Goal: Answer question/provide support: Share knowledge or assist other users

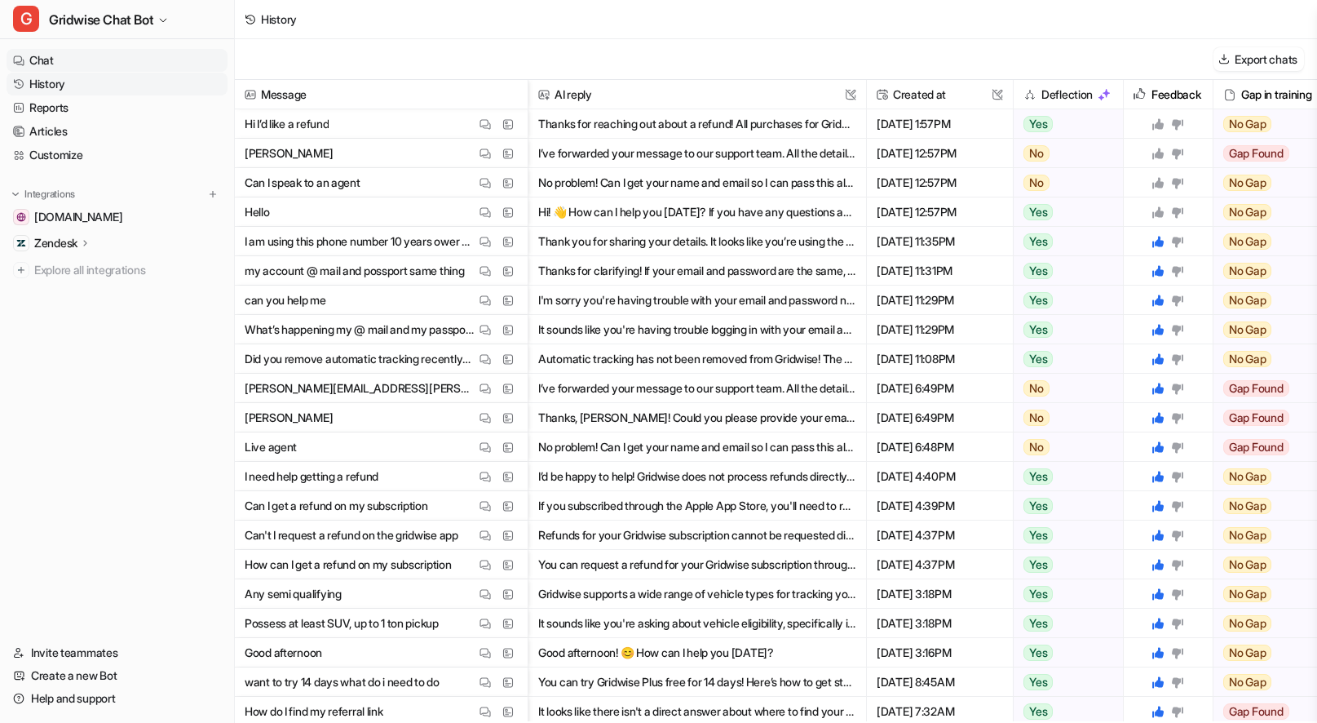
click at [74, 62] on link "Chat" at bounding box center [117, 60] width 221 height 23
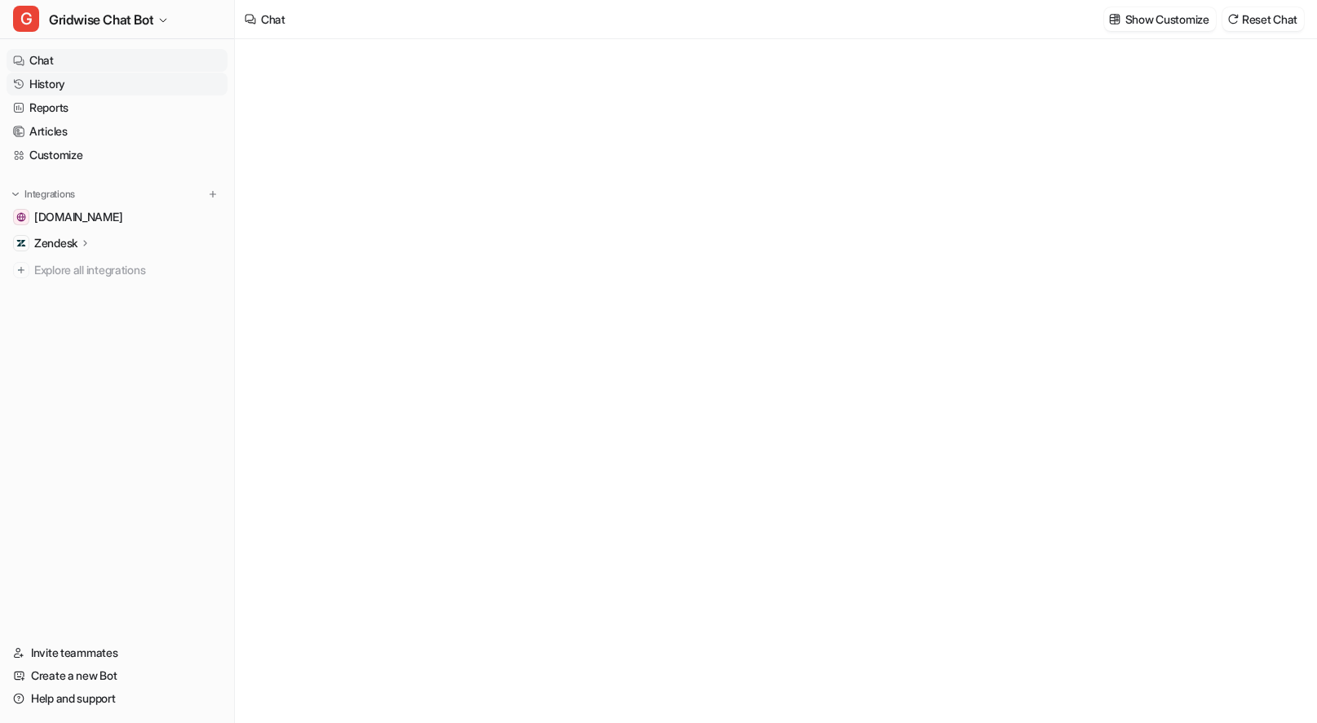
type textarea "**********"
click at [80, 79] on link "History" at bounding box center [117, 84] width 221 height 23
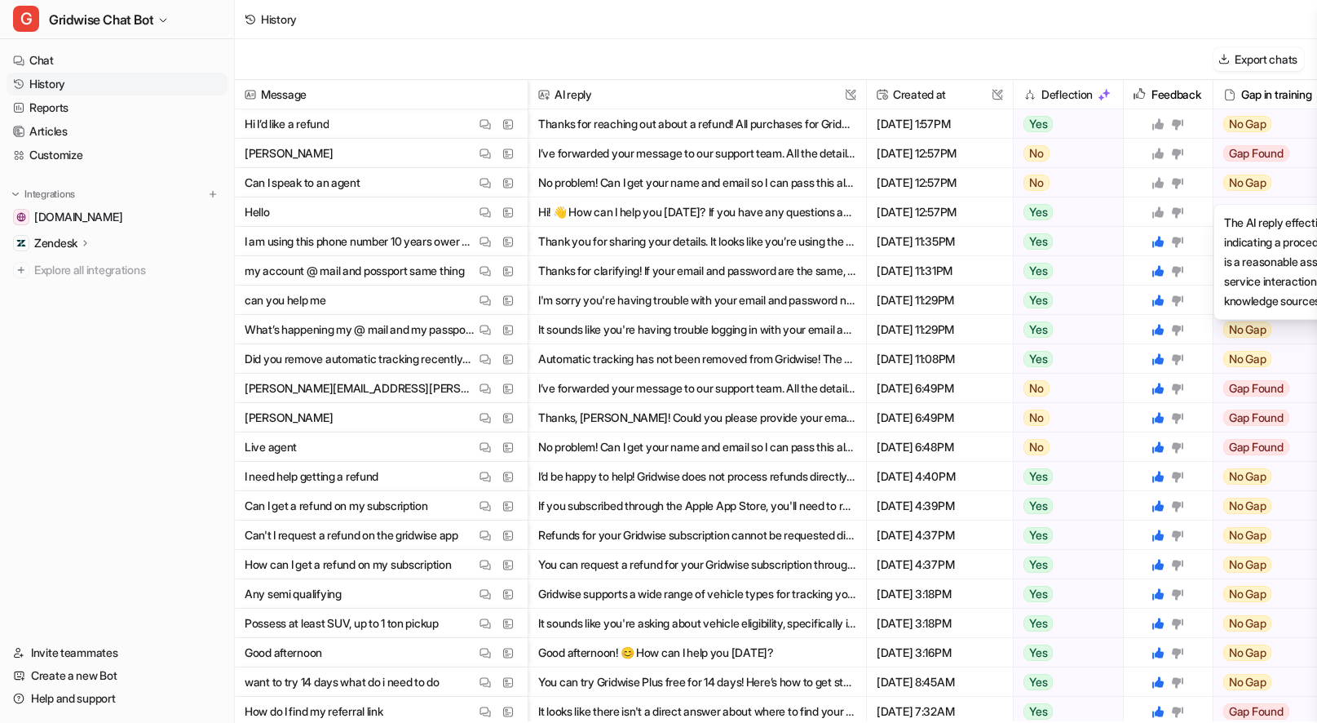
click at [1158, 205] on icon at bounding box center [1157, 211] width 13 height 13
click at [1160, 214] on icon at bounding box center [1157, 211] width 11 height 11
click at [1156, 185] on icon at bounding box center [1157, 182] width 11 height 11
click at [1156, 156] on icon at bounding box center [1157, 153] width 11 height 11
click at [1162, 123] on icon at bounding box center [1157, 123] width 11 height 11
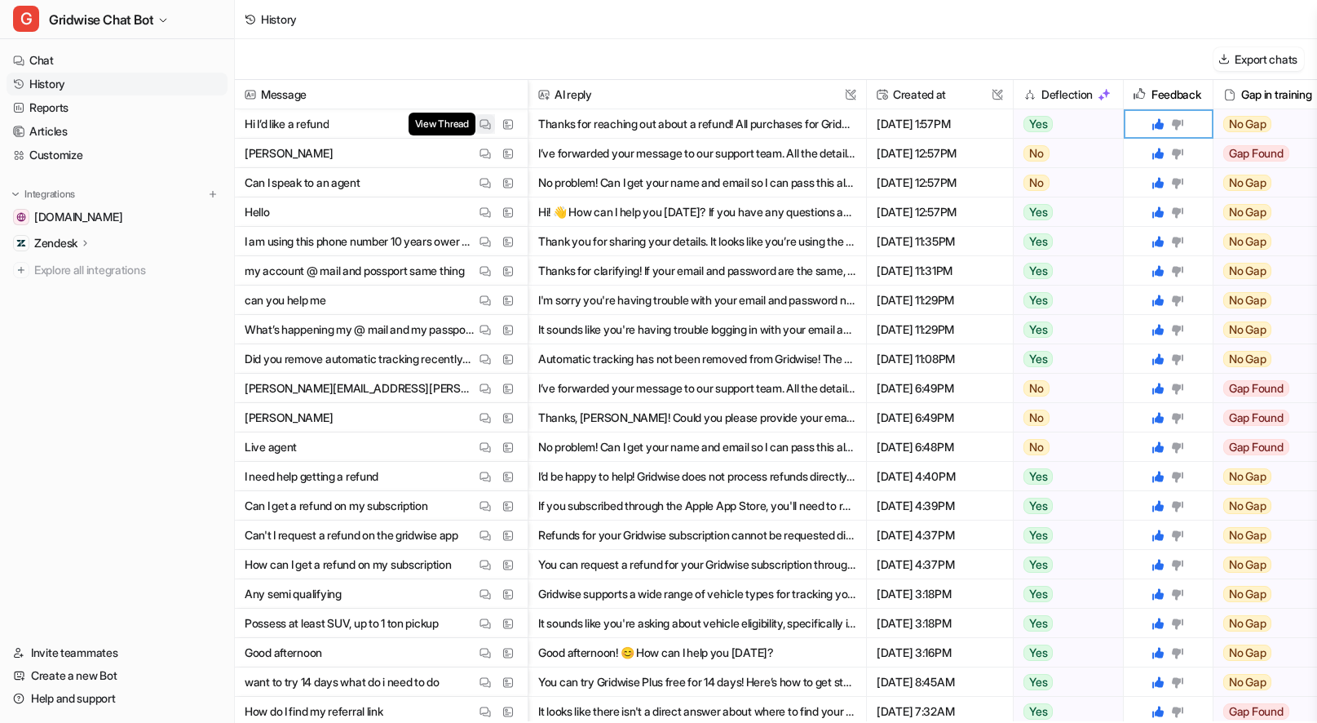
click at [488, 123] on img at bounding box center [484, 124] width 11 height 12
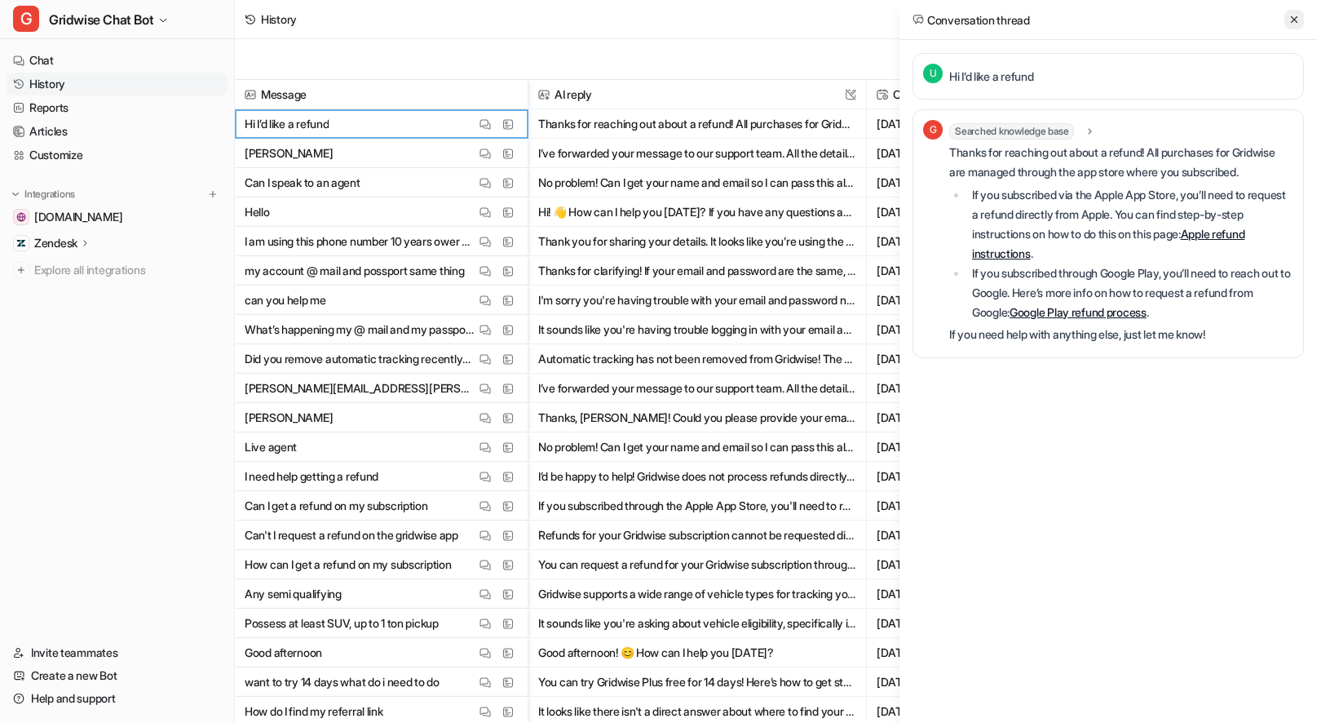
click at [1288, 23] on icon at bounding box center [1293, 19] width 11 height 11
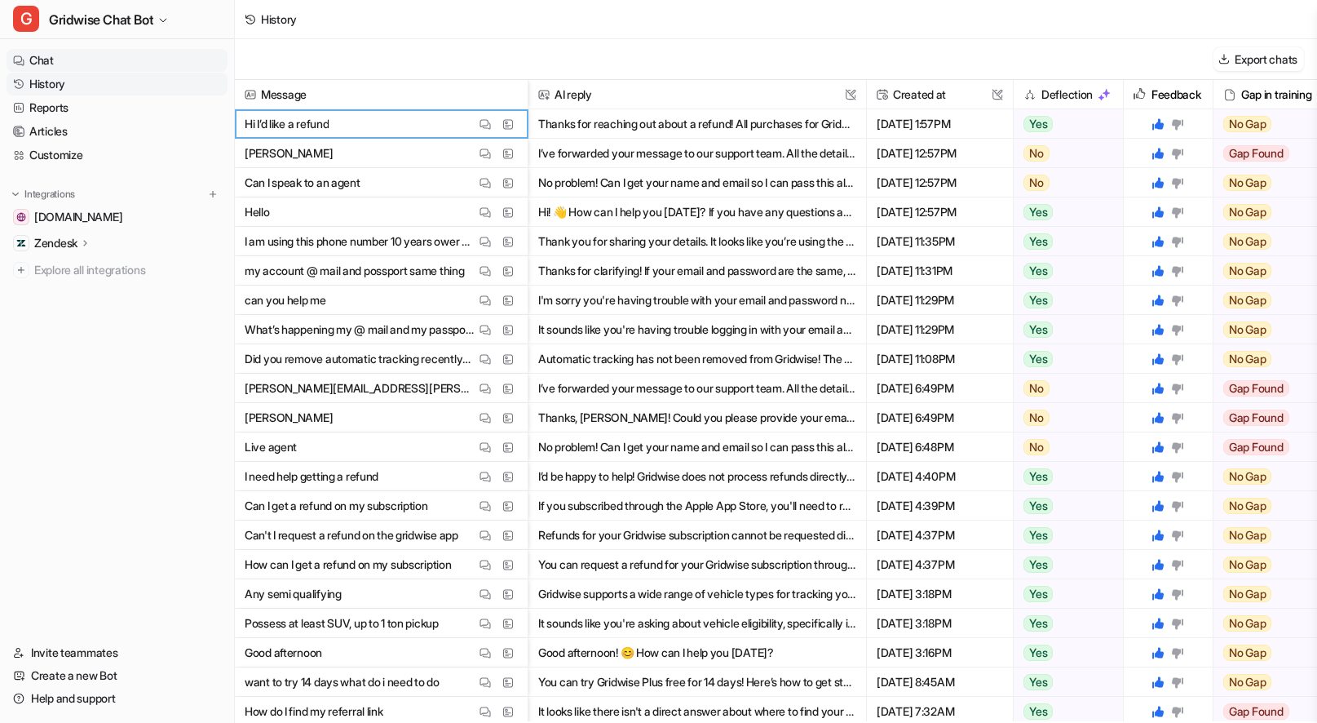
click at [68, 55] on link "Chat" at bounding box center [117, 60] width 221 height 23
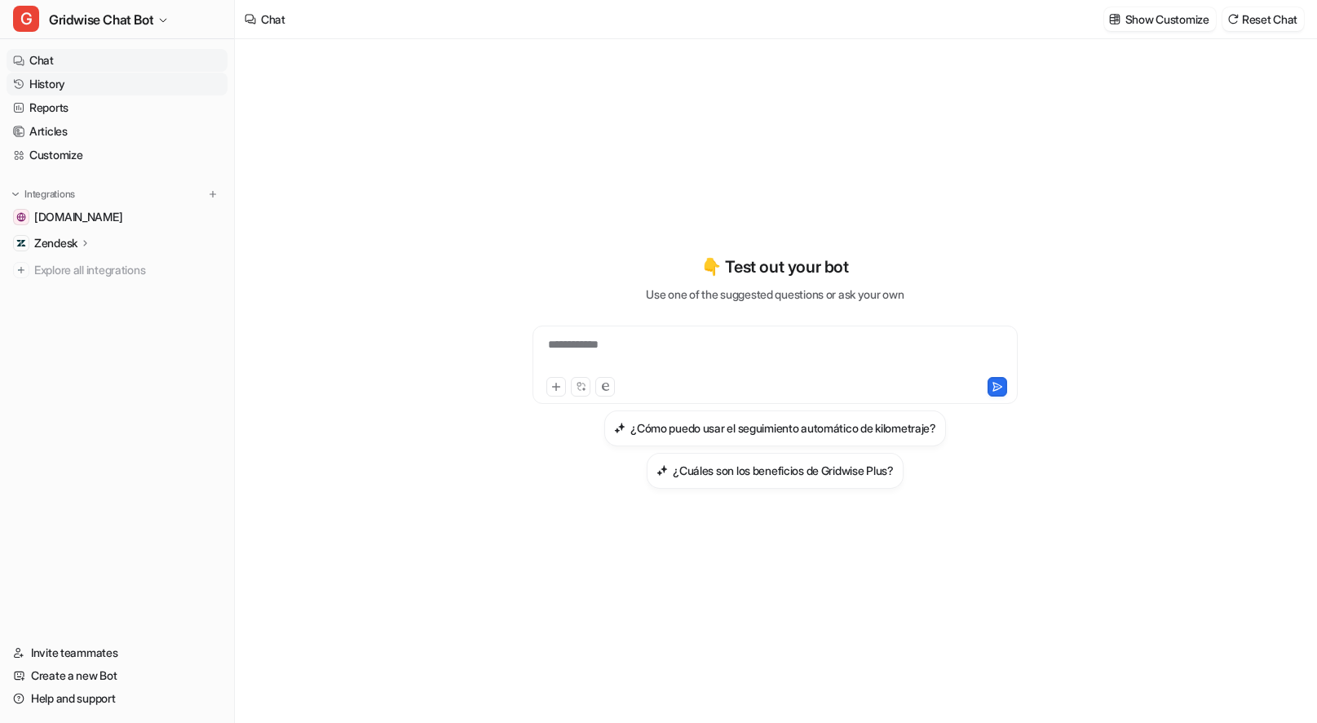
click at [68, 86] on link "History" at bounding box center [117, 84] width 221 height 23
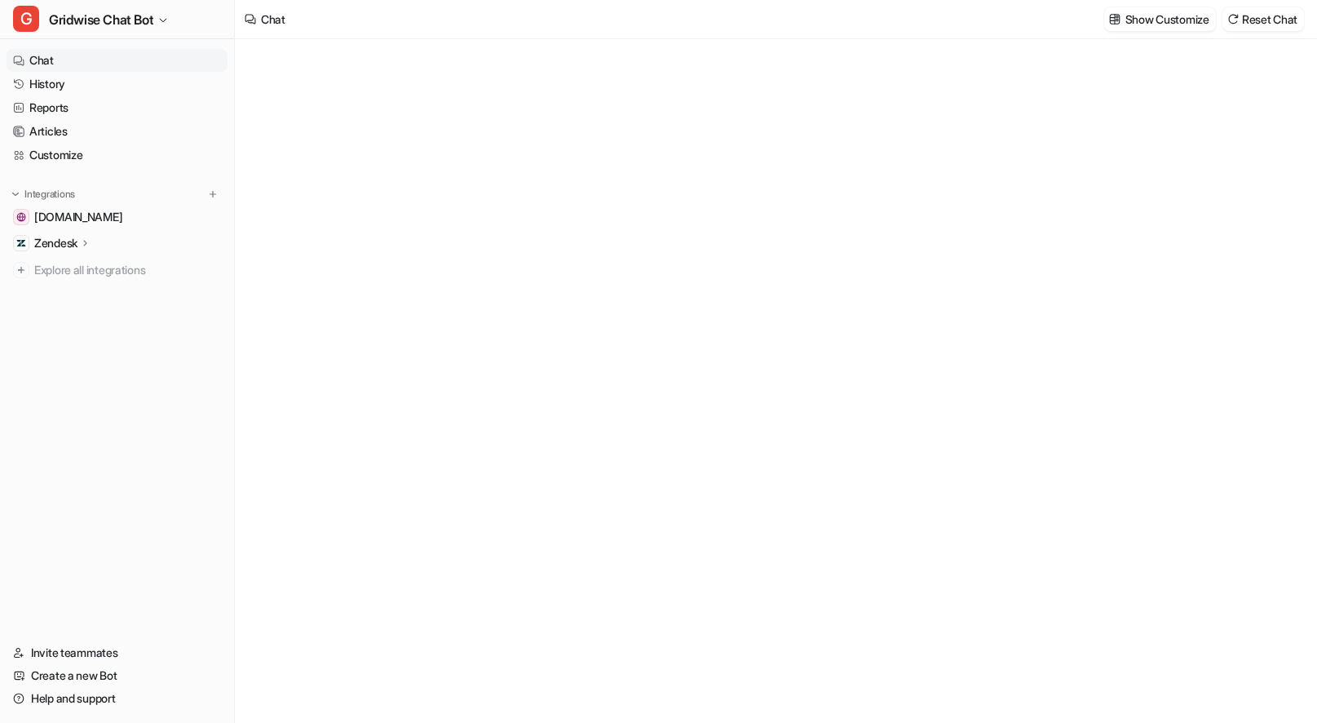
type textarea "**********"
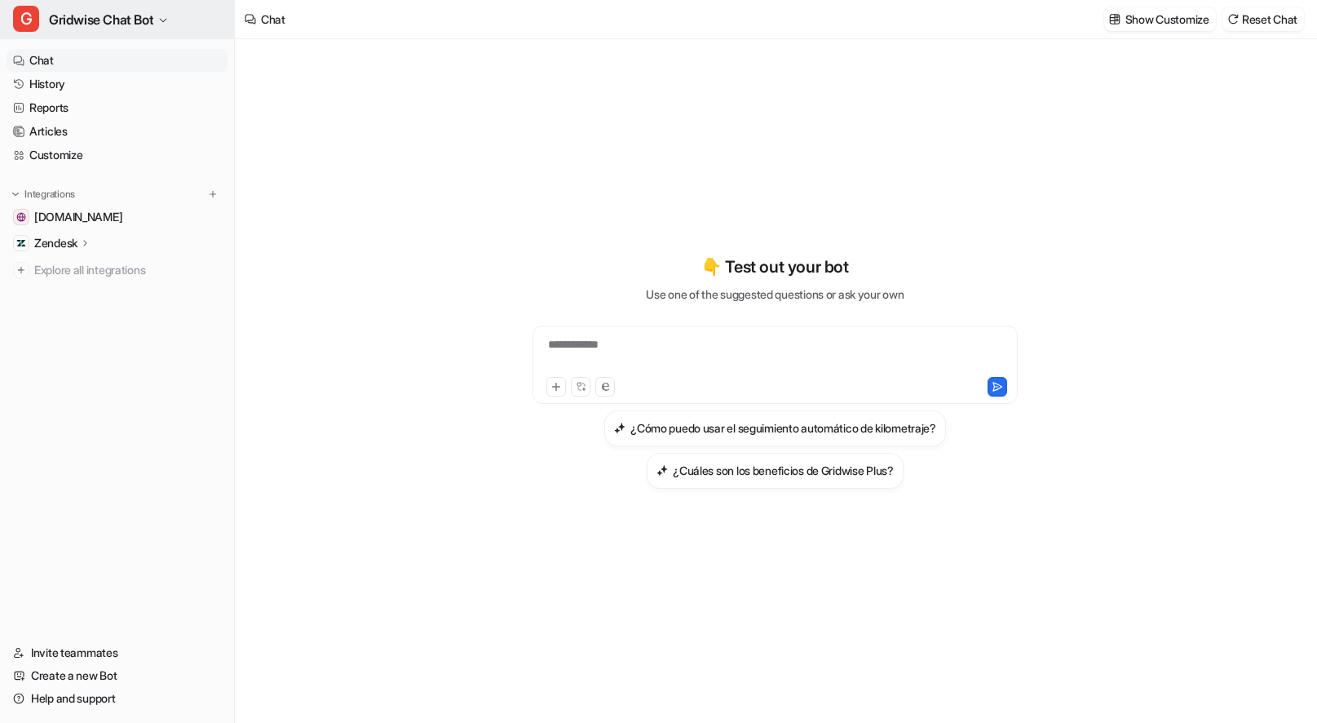
click at [121, 22] on span "Gridwise Chat Bot" at bounding box center [101, 19] width 104 height 23
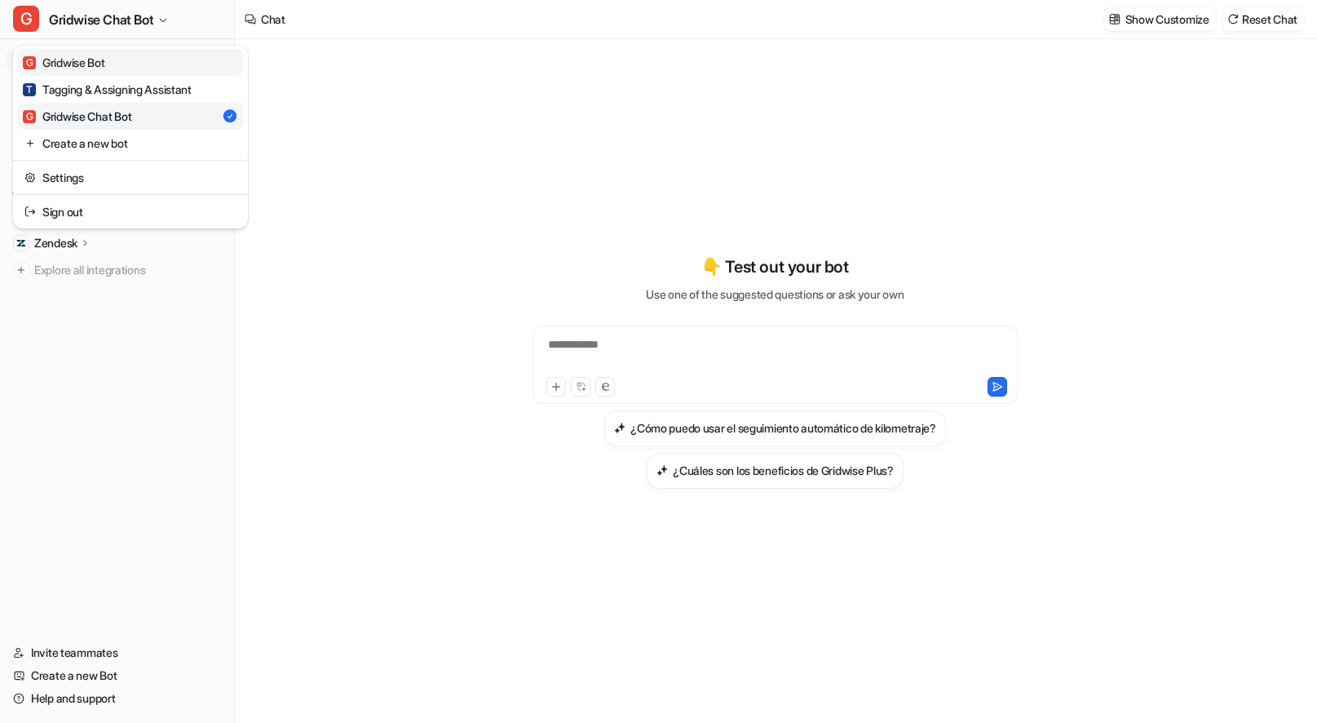
click at [135, 66] on link "G Gridwise Bot" at bounding box center [130, 62] width 225 height 27
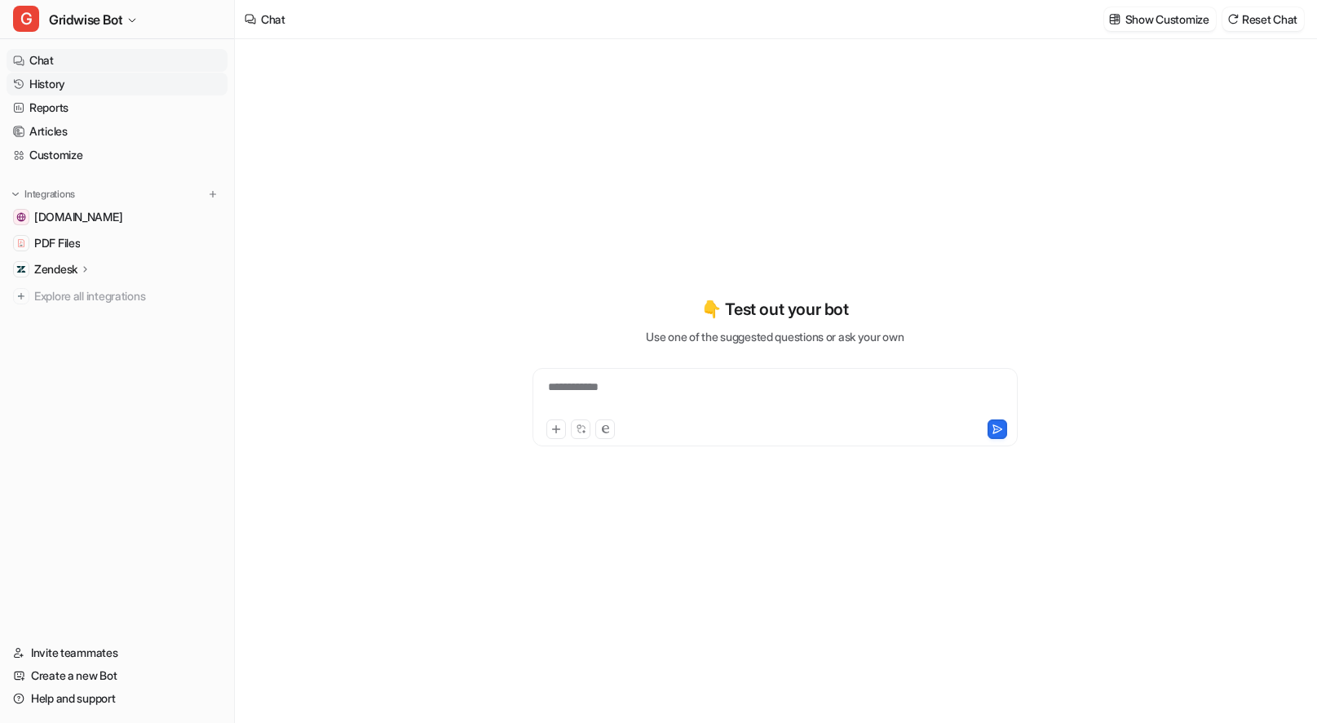
click at [83, 74] on link "History" at bounding box center [117, 84] width 221 height 23
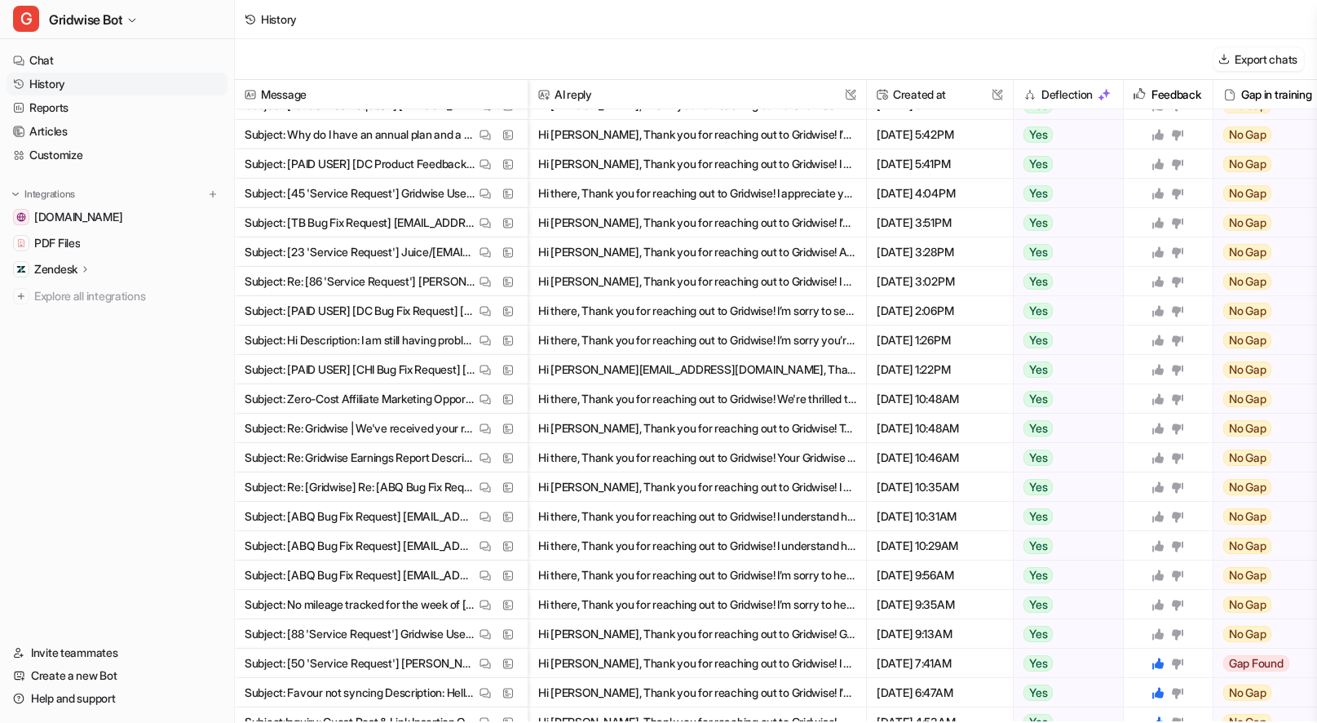
scroll to position [943, 0]
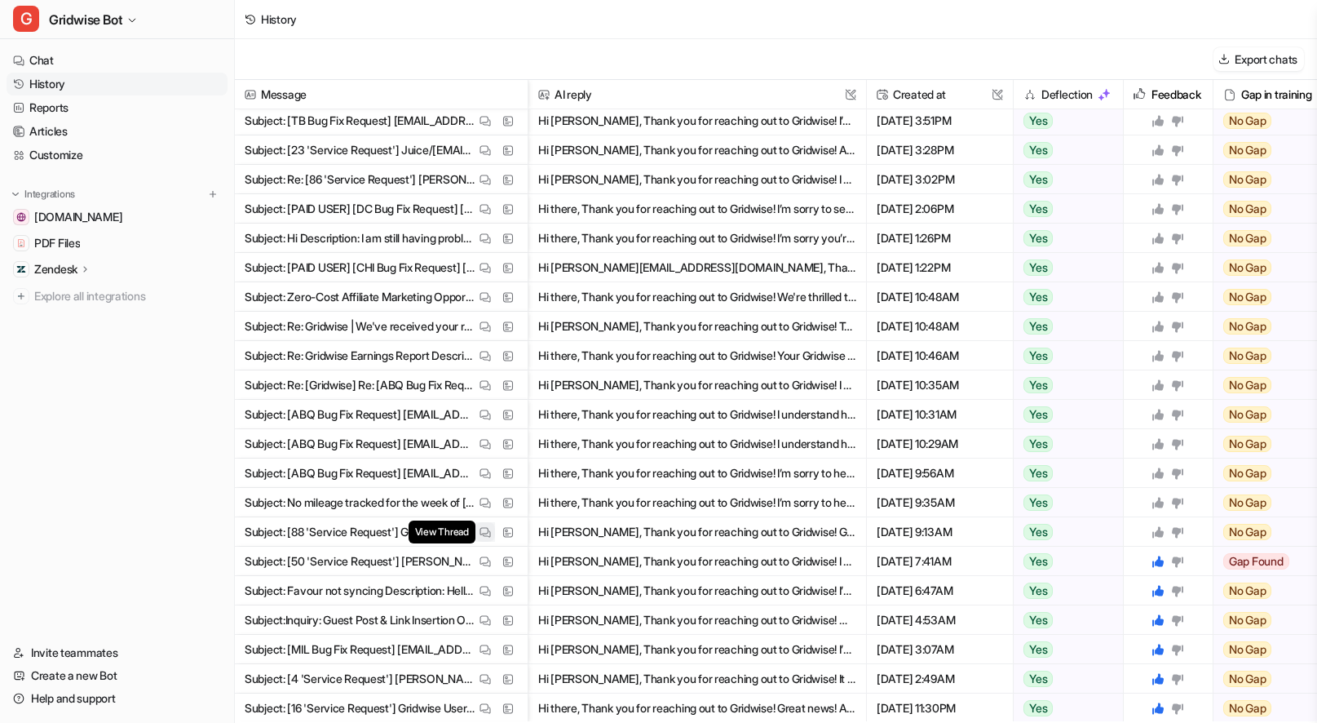
click at [487, 536] on img at bounding box center [484, 532] width 11 height 12
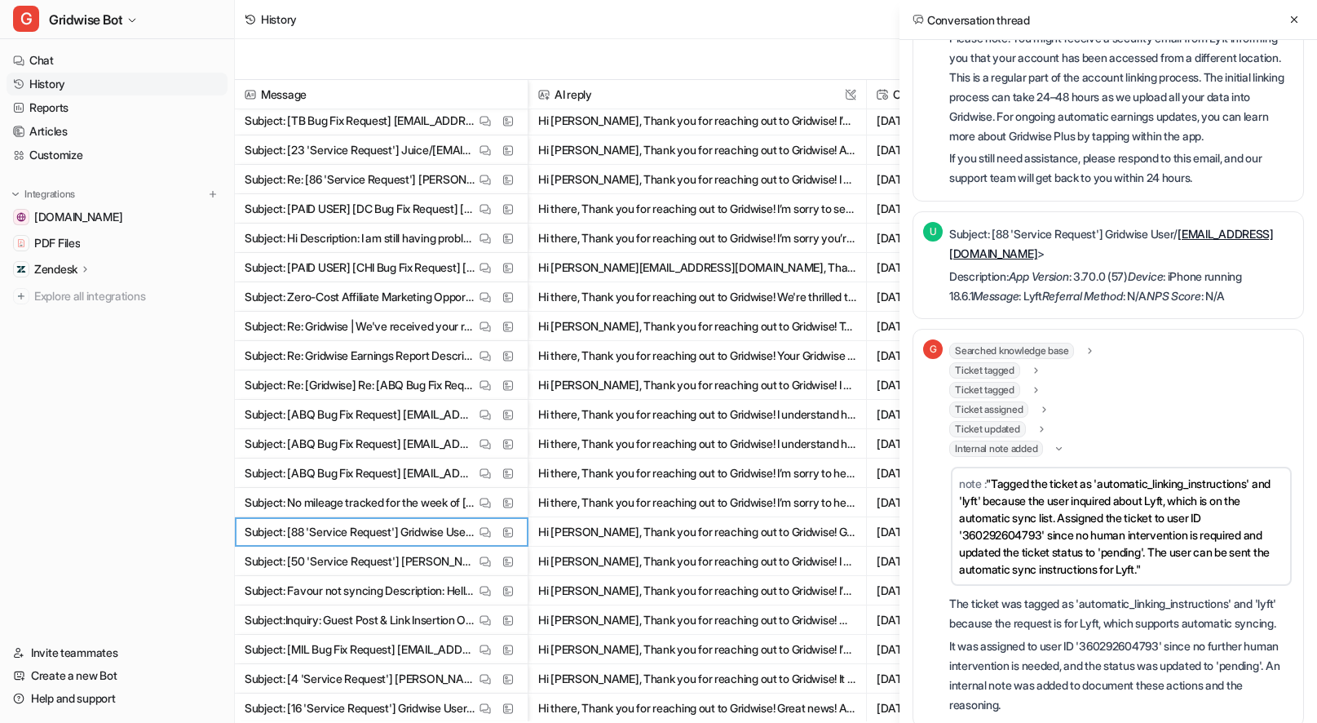
scroll to position [563, 0]
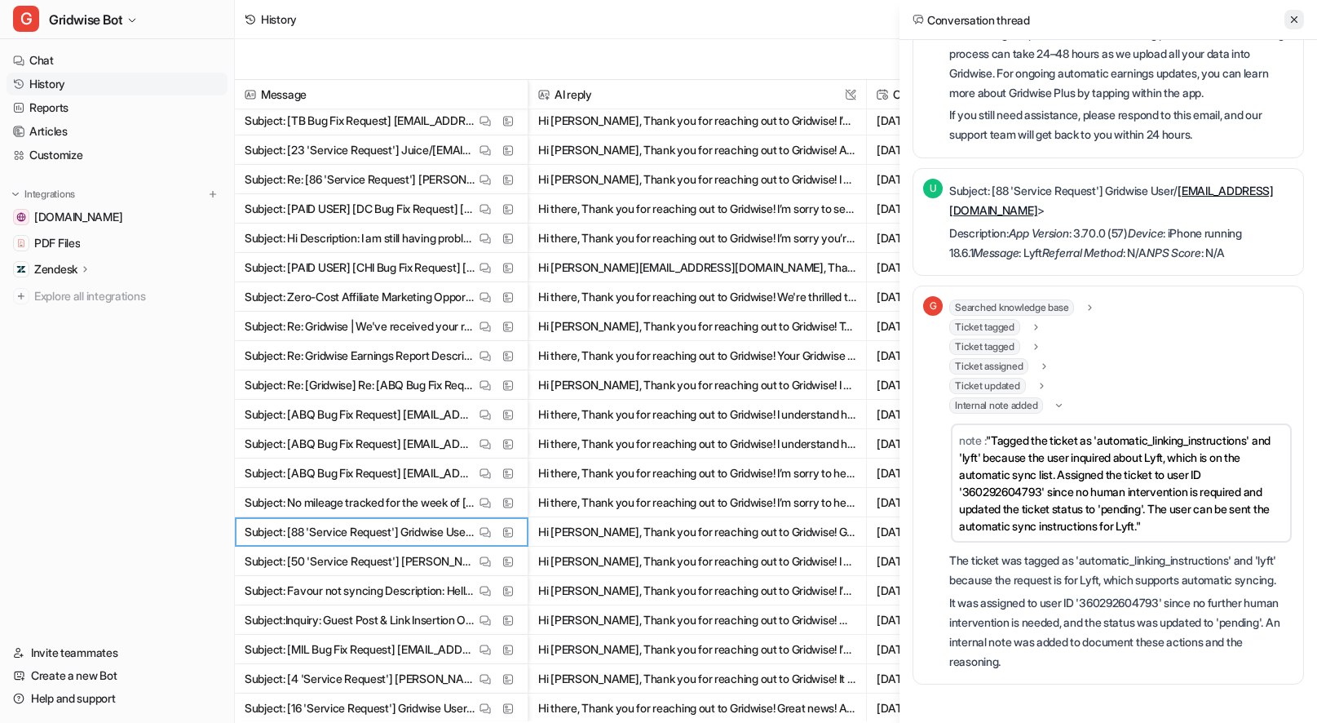
click at [1292, 19] on icon at bounding box center [1293, 19] width 11 height 11
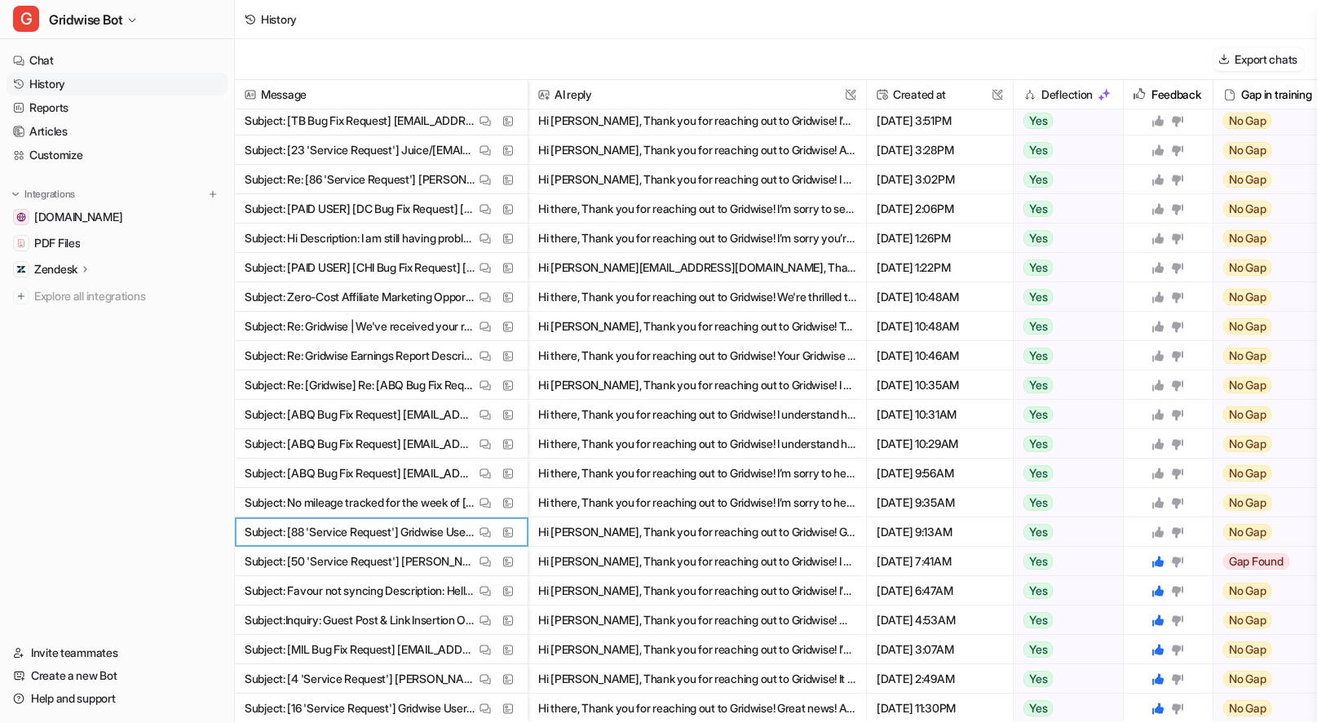
click at [1155, 526] on icon at bounding box center [1157, 531] width 13 height 13
click at [482, 501] on img at bounding box center [484, 503] width 11 height 12
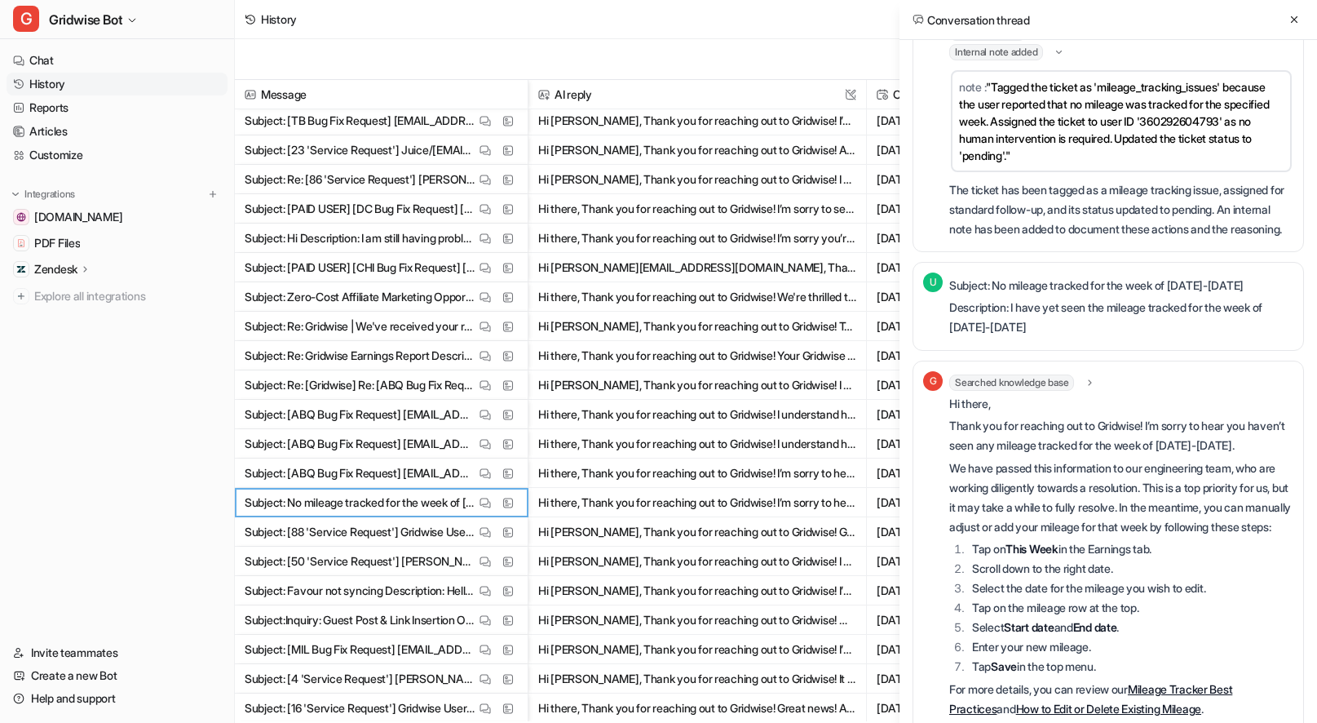
scroll to position [308, 0]
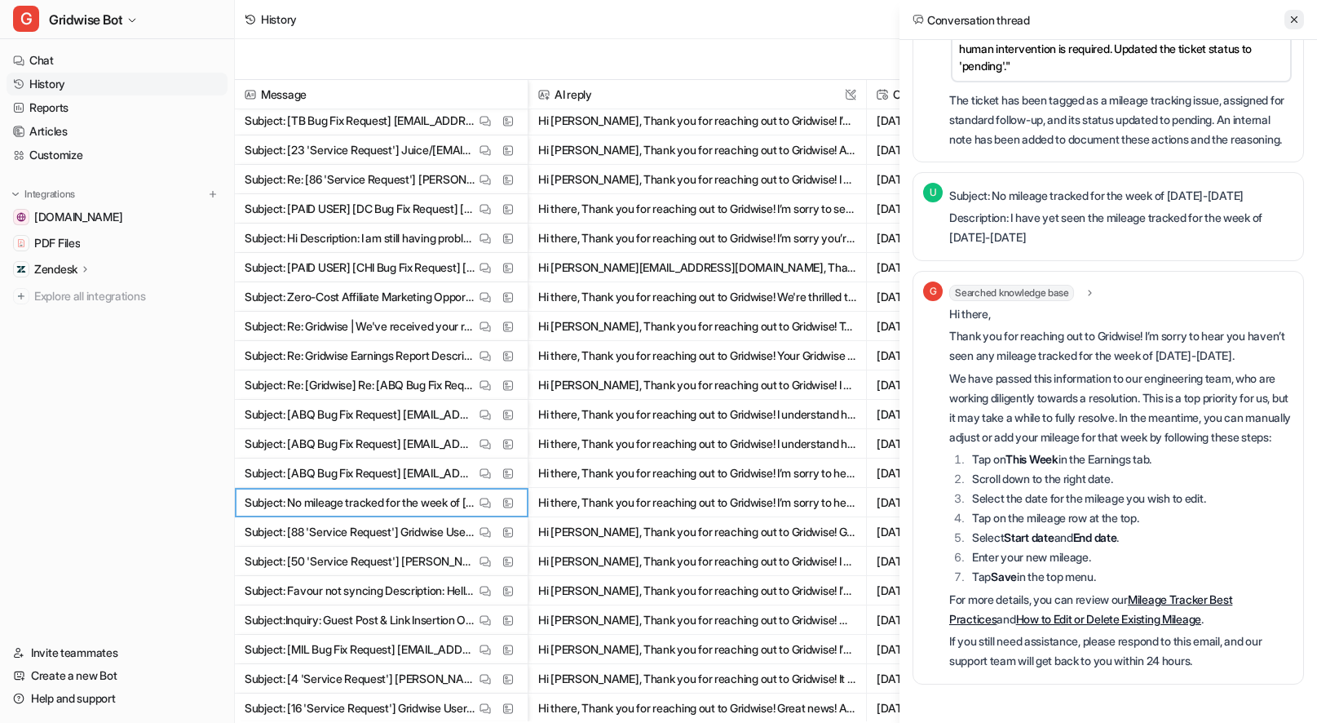
click at [1290, 20] on icon at bounding box center [1293, 19] width 11 height 11
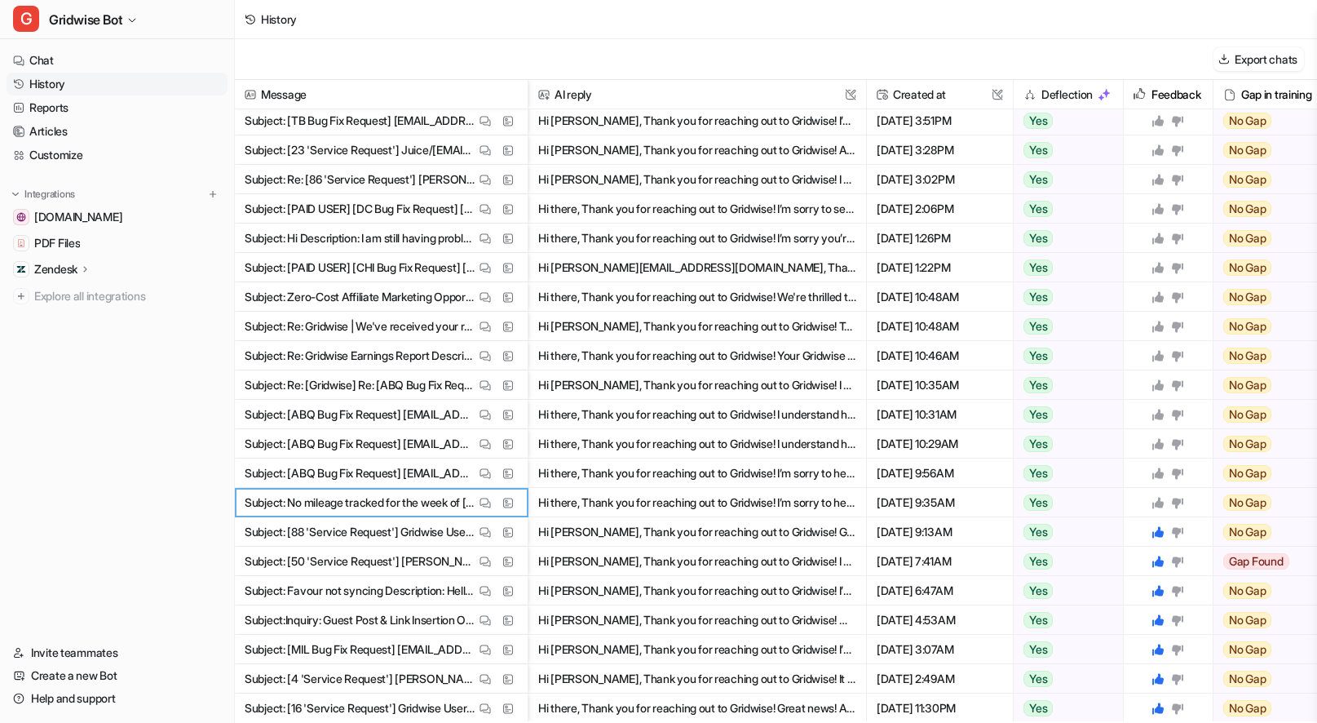
click at [1181, 499] on icon at bounding box center [1177, 502] width 13 height 13
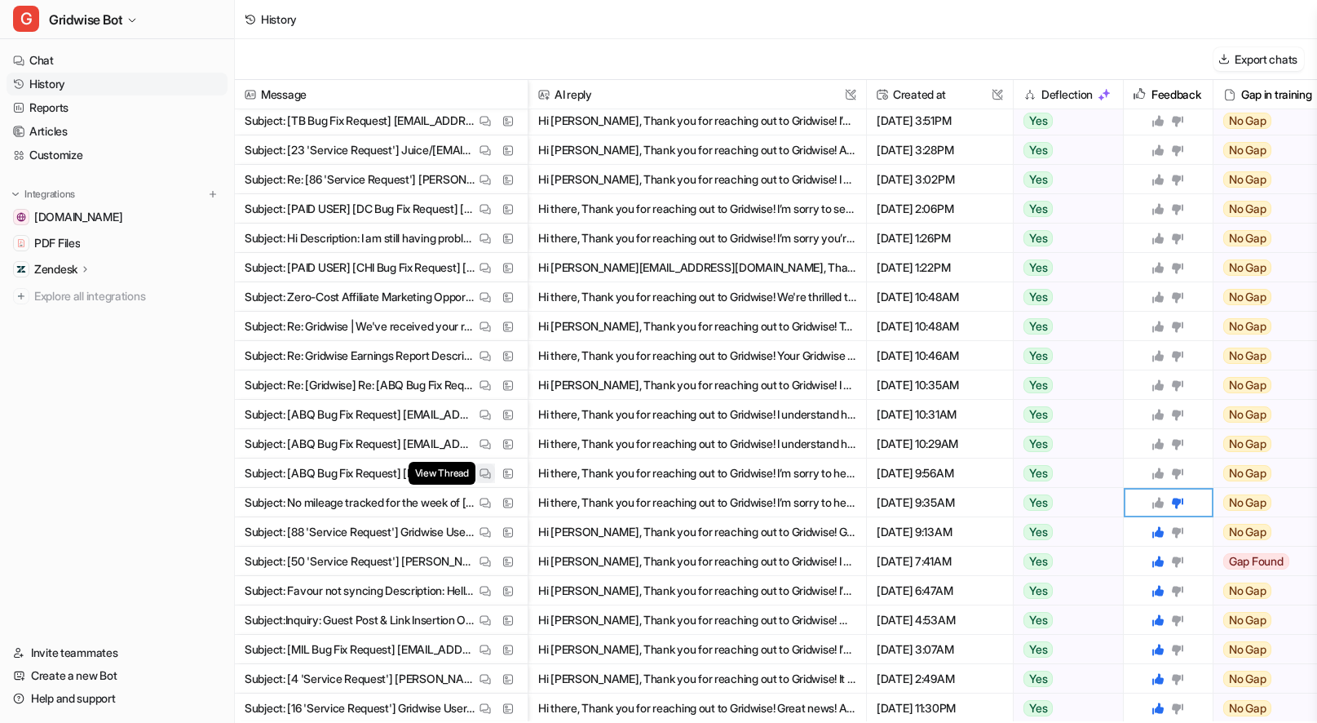
click at [484, 471] on img at bounding box center [484, 473] width 11 height 12
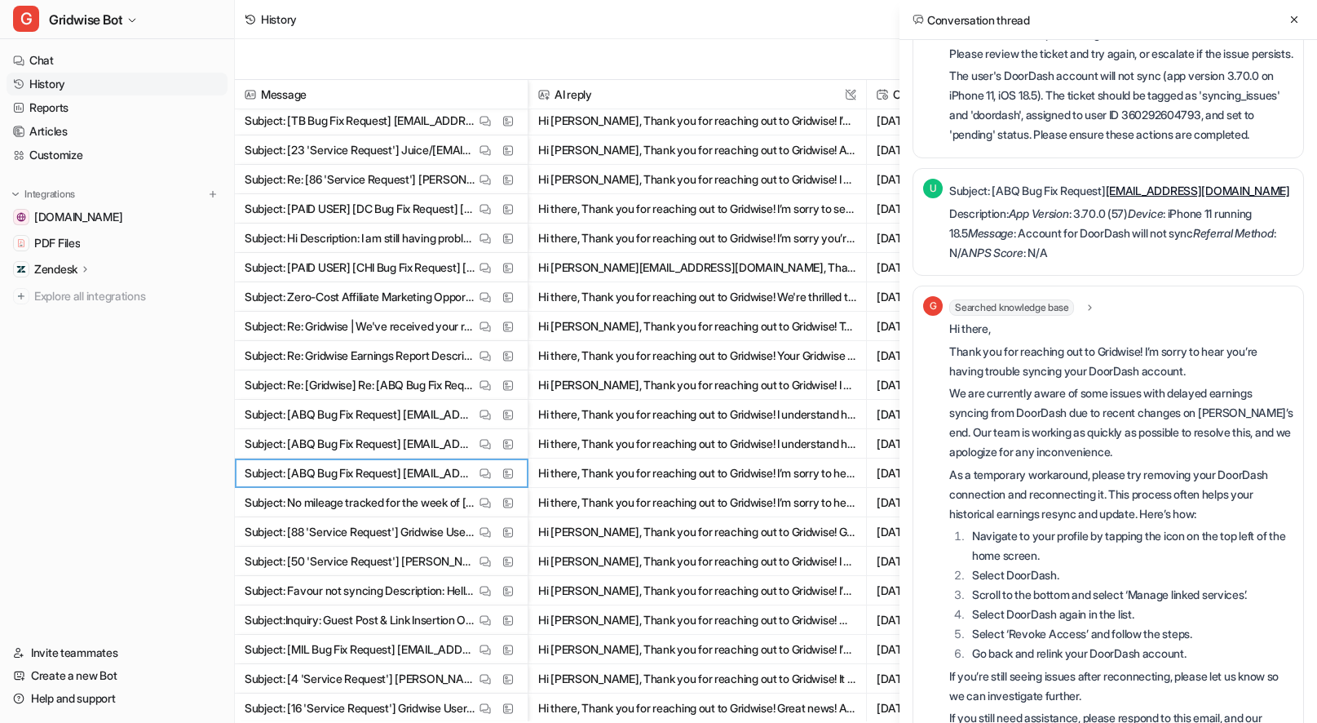
scroll to position [0, 0]
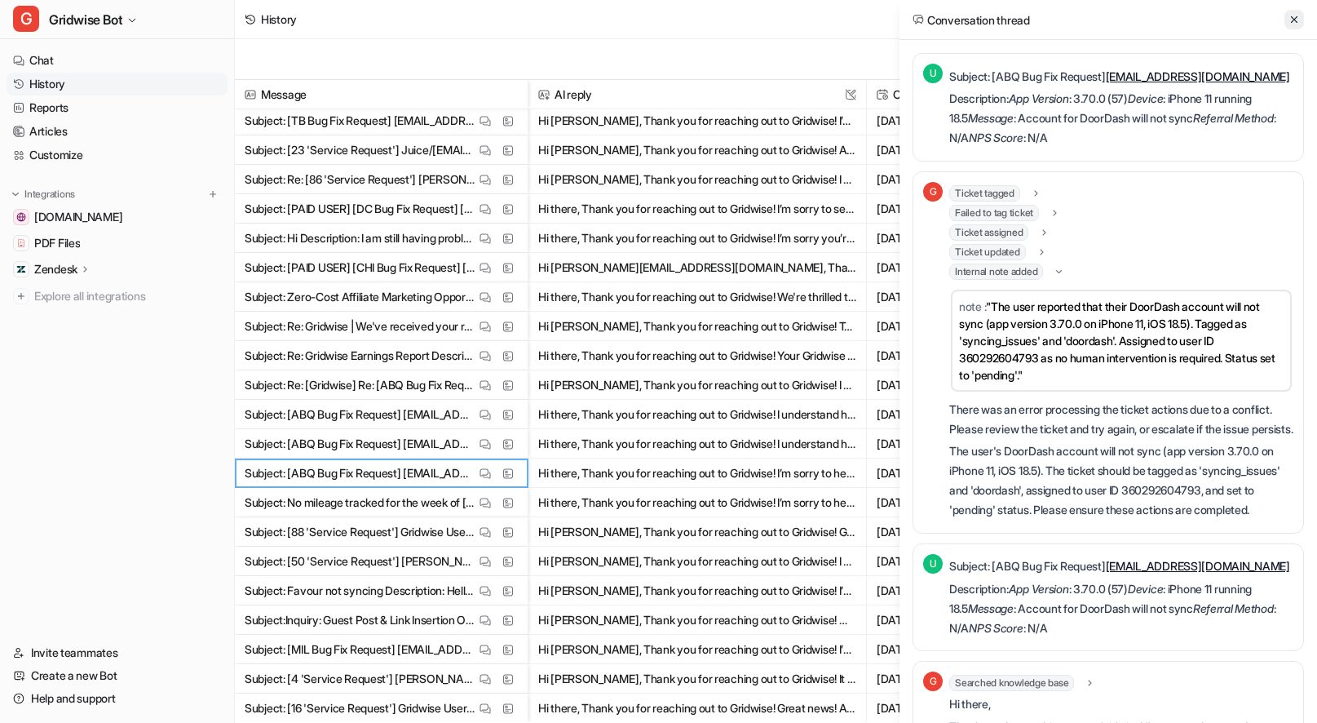
click at [1299, 23] on icon at bounding box center [1293, 19] width 11 height 11
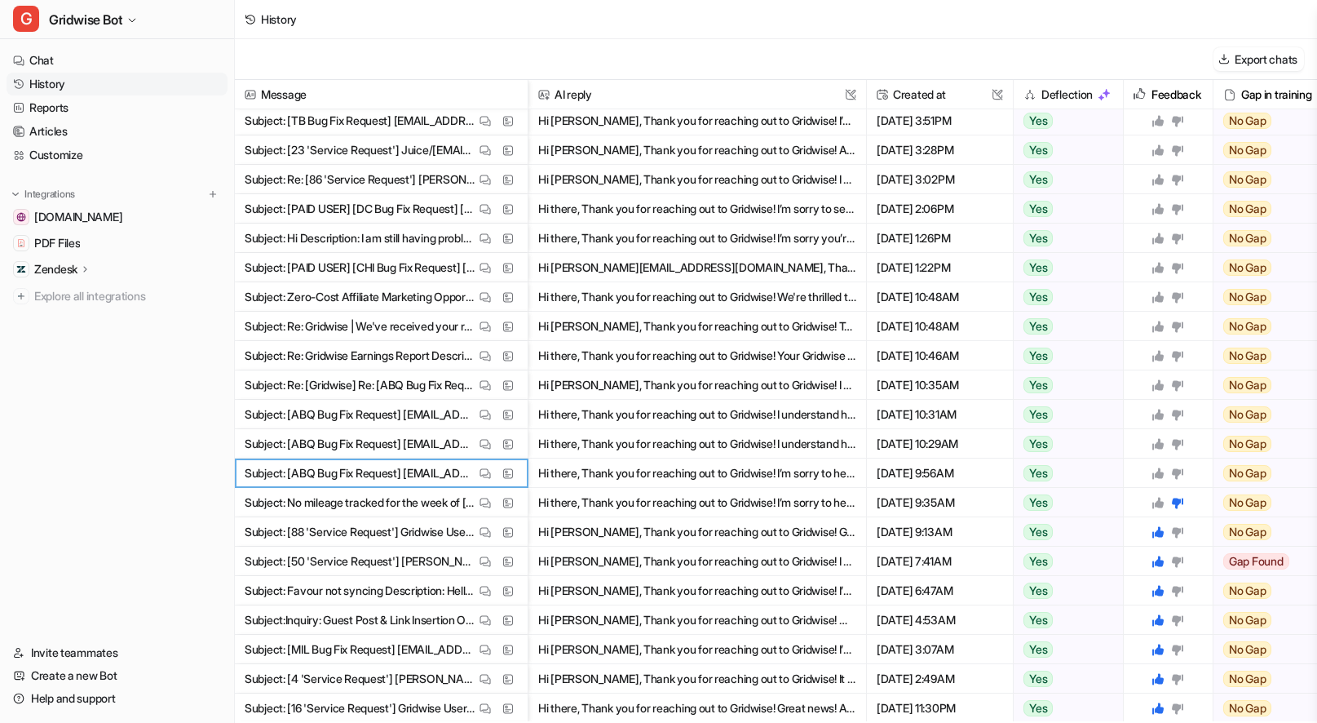
click at [1160, 474] on icon at bounding box center [1157, 472] width 11 height 11
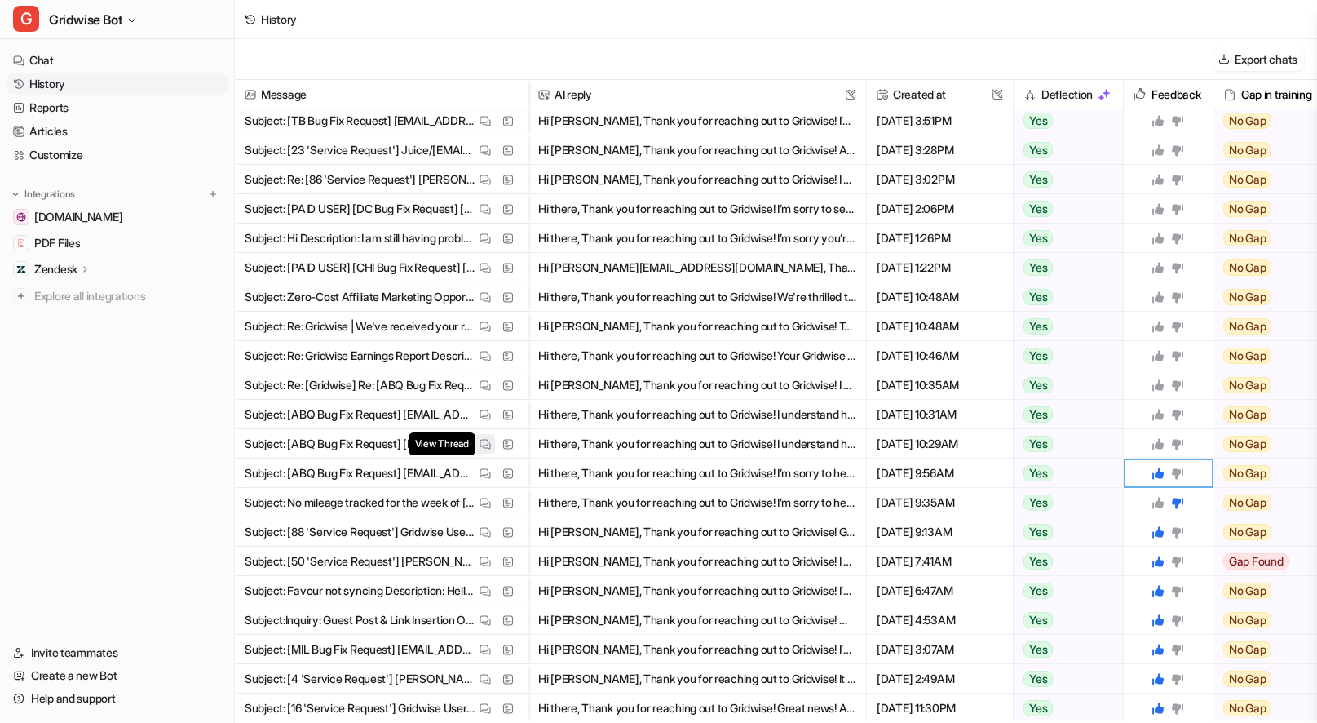
click at [486, 445] on img at bounding box center [484, 444] width 11 height 12
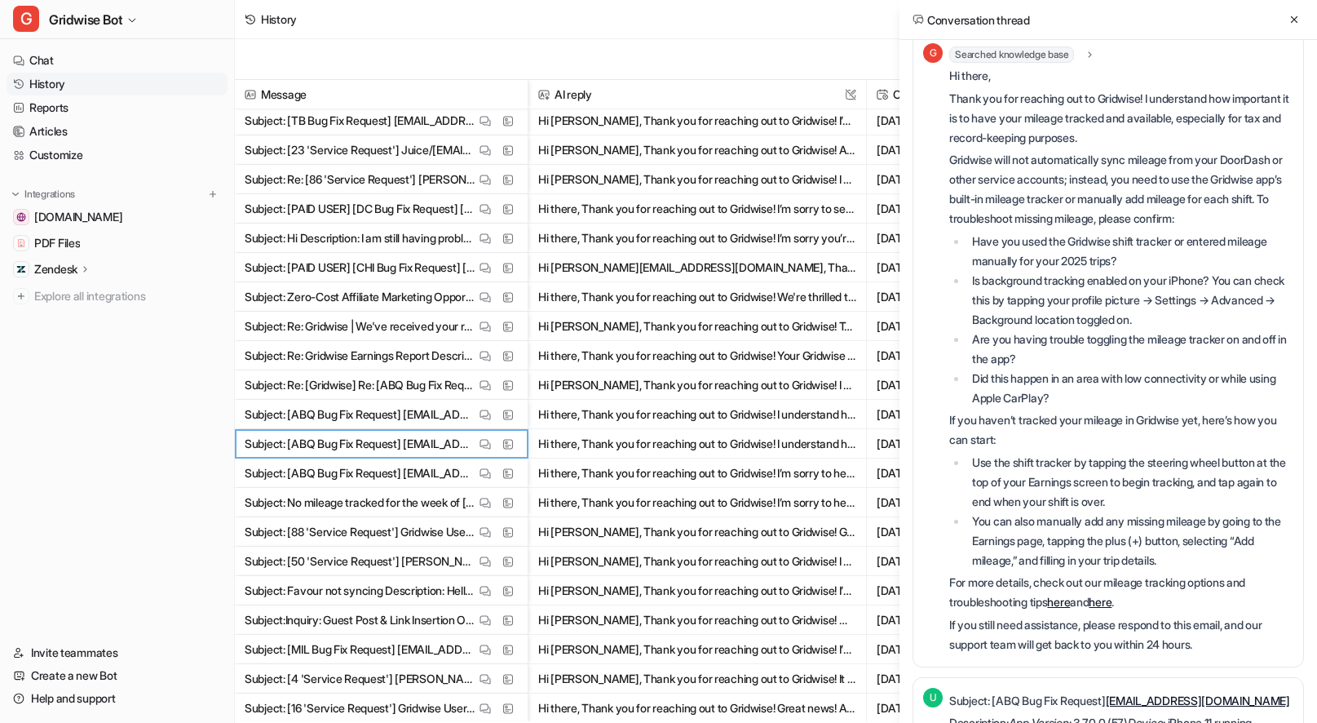
scroll to position [289, 0]
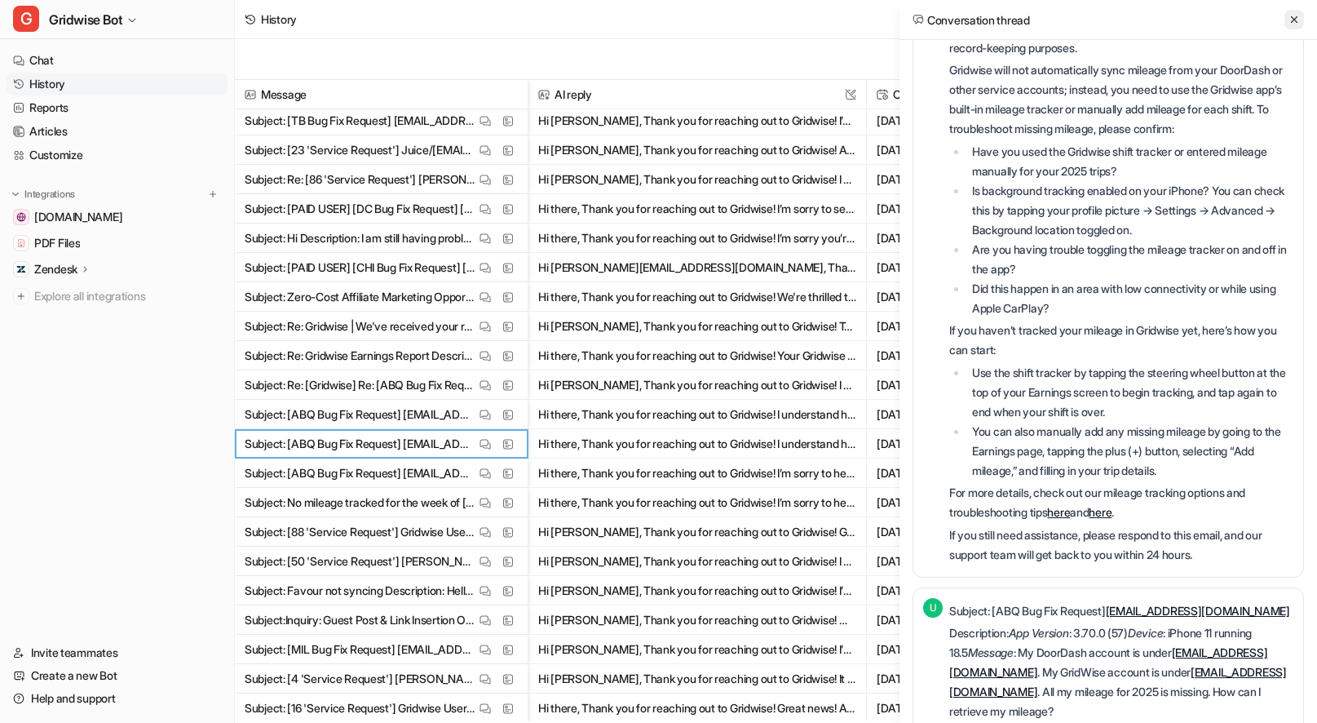
click at [1286, 12] on button at bounding box center [1294, 20] width 20 height 20
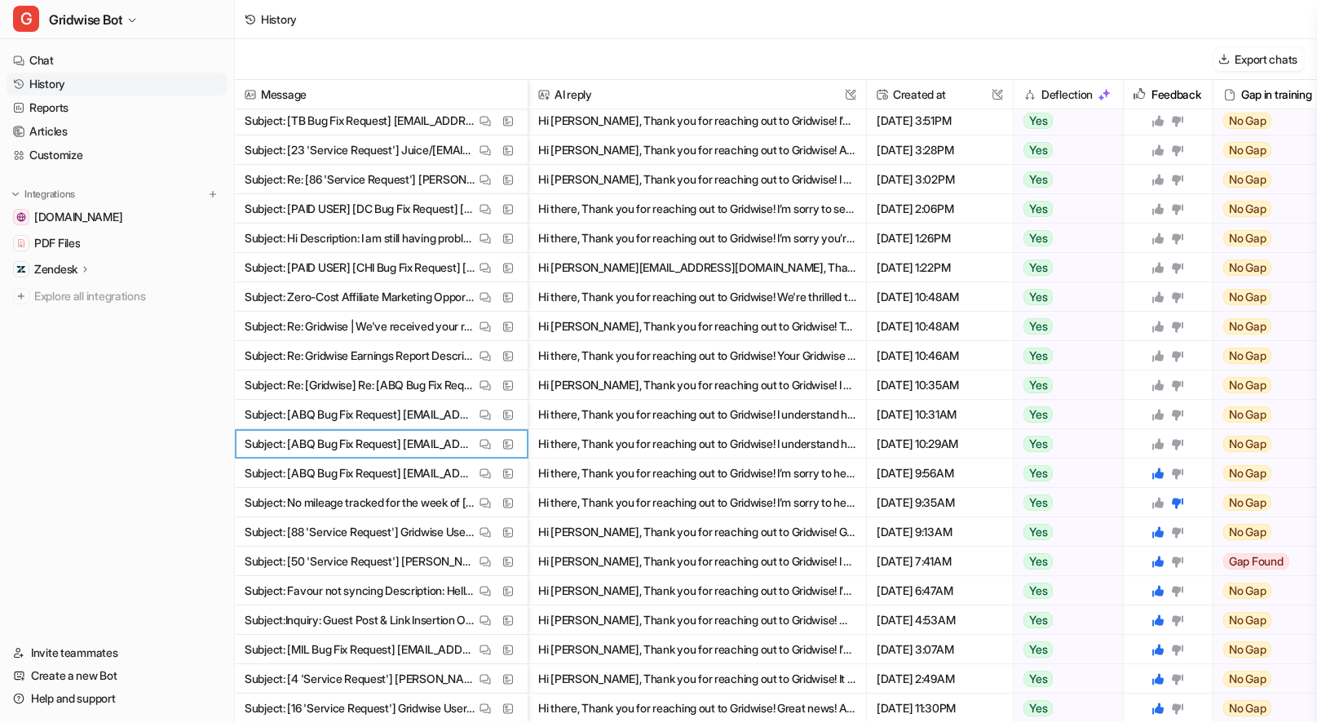
click at [1173, 448] on icon at bounding box center [1177, 443] width 13 height 13
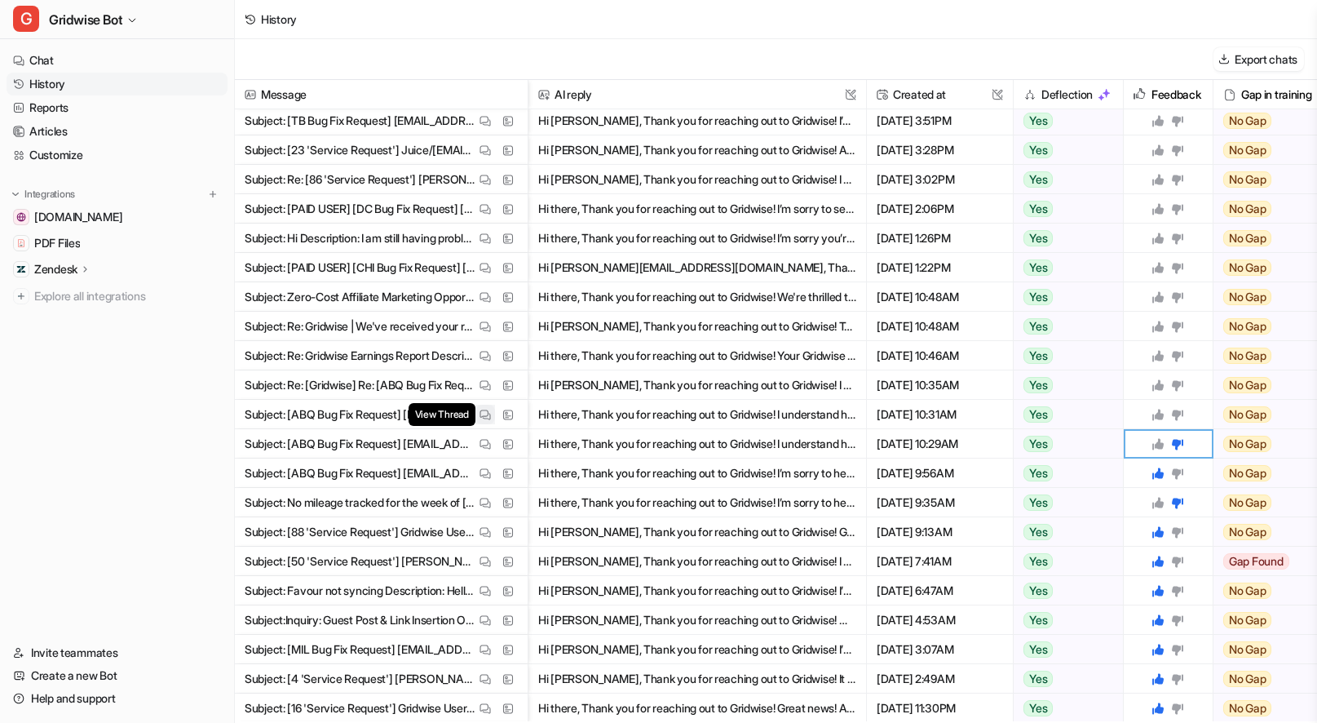
click at [474, 414] on span "View Thread" at bounding box center [442, 414] width 67 height 23
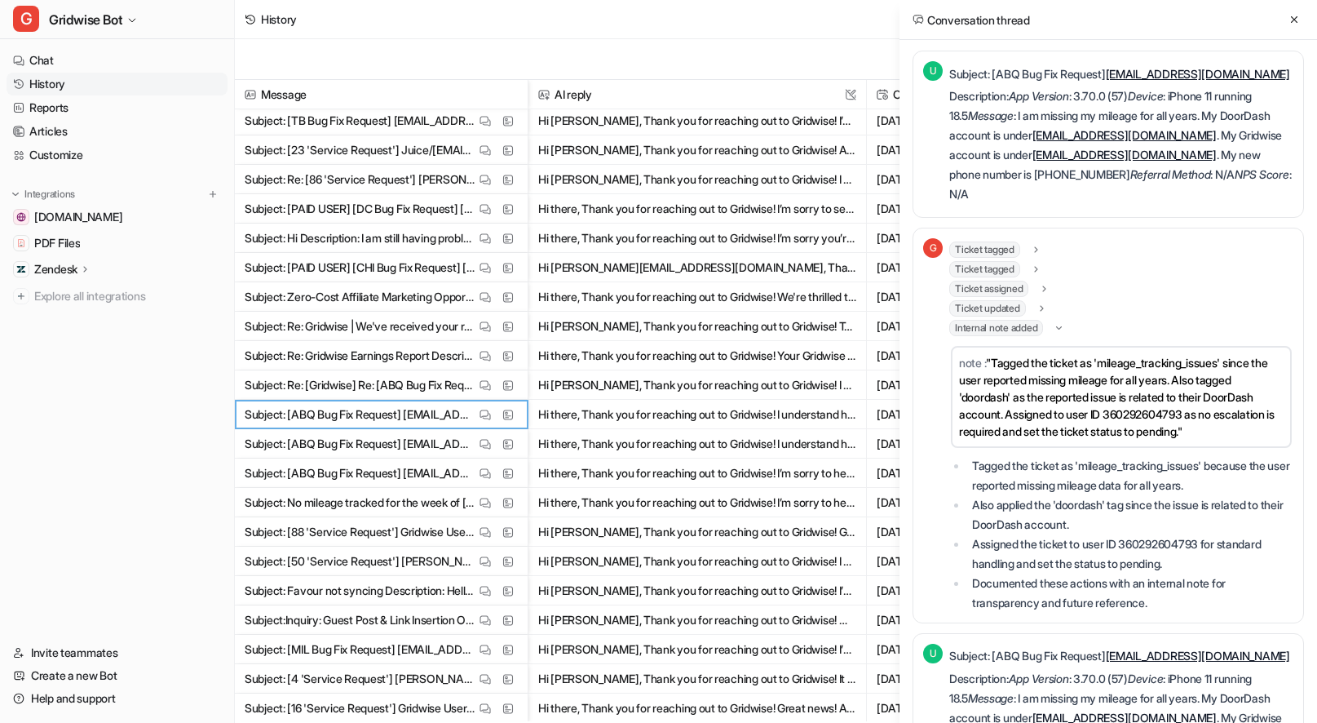
scroll to position [0, 0]
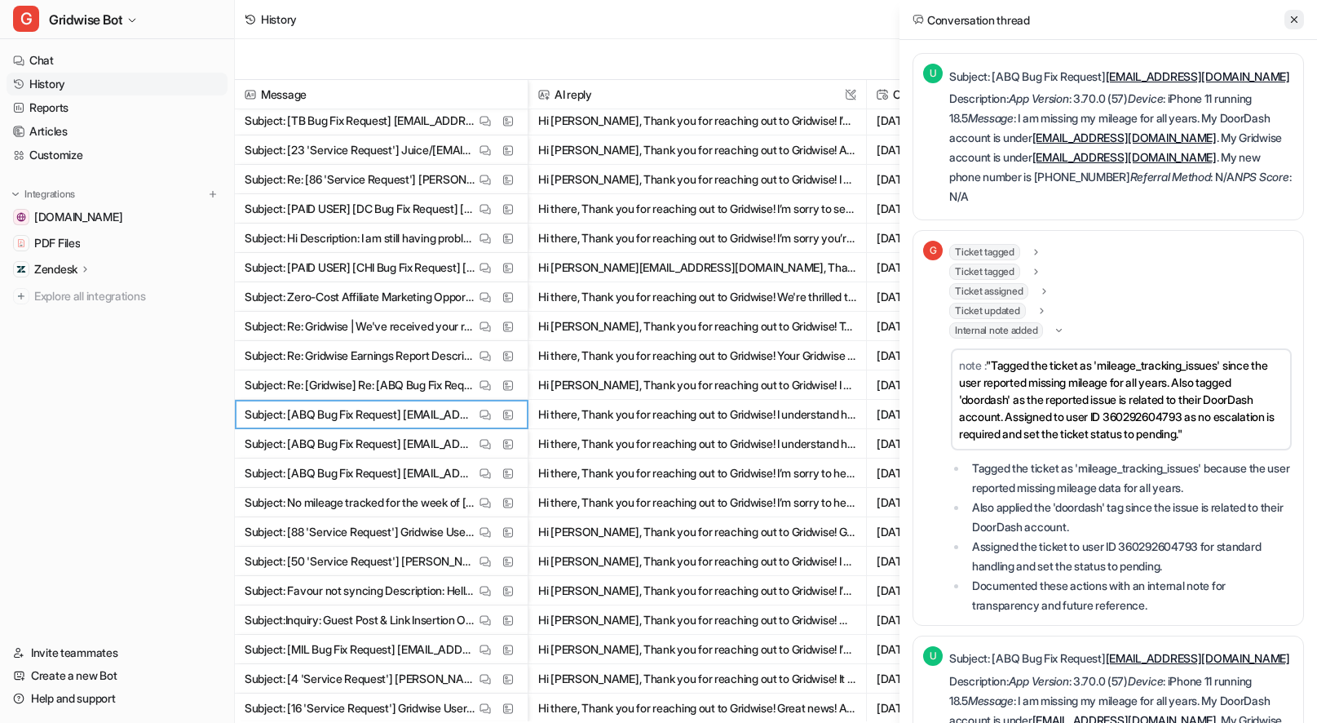
click at [1294, 25] on button at bounding box center [1294, 20] width 20 height 20
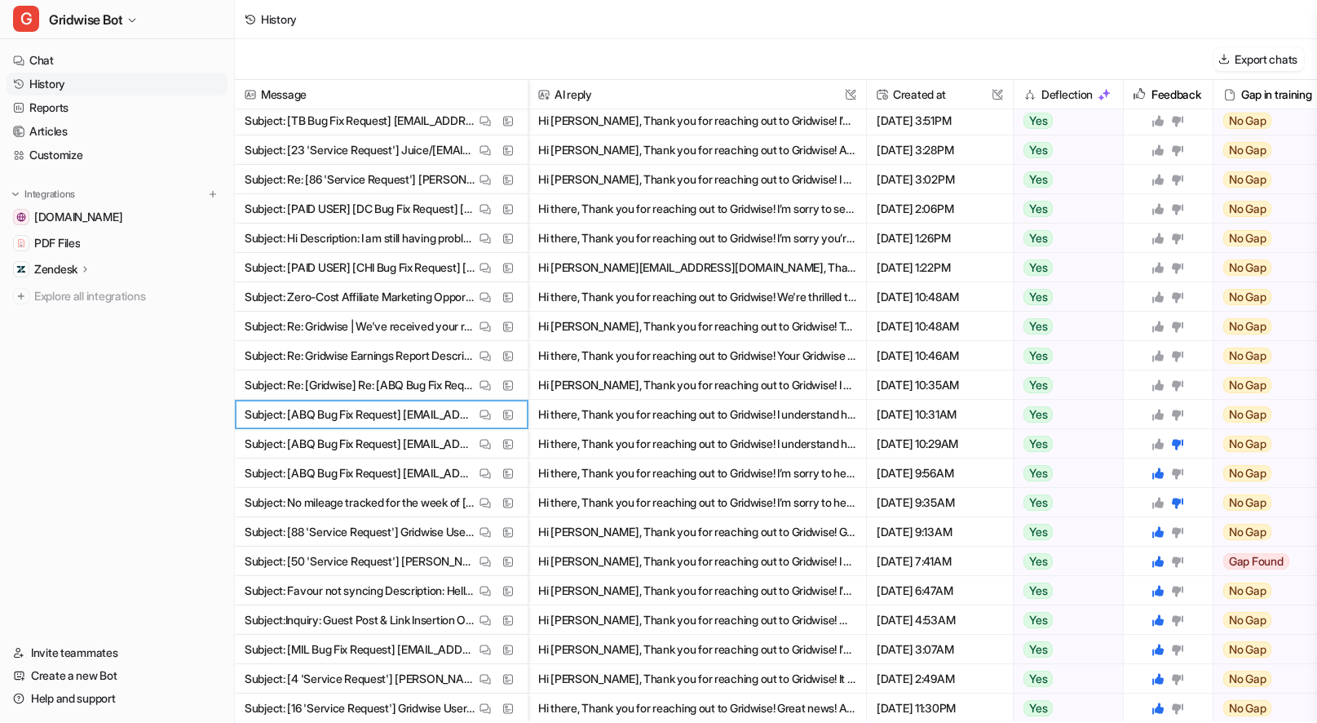
click at [1160, 417] on icon at bounding box center [1157, 414] width 11 height 11
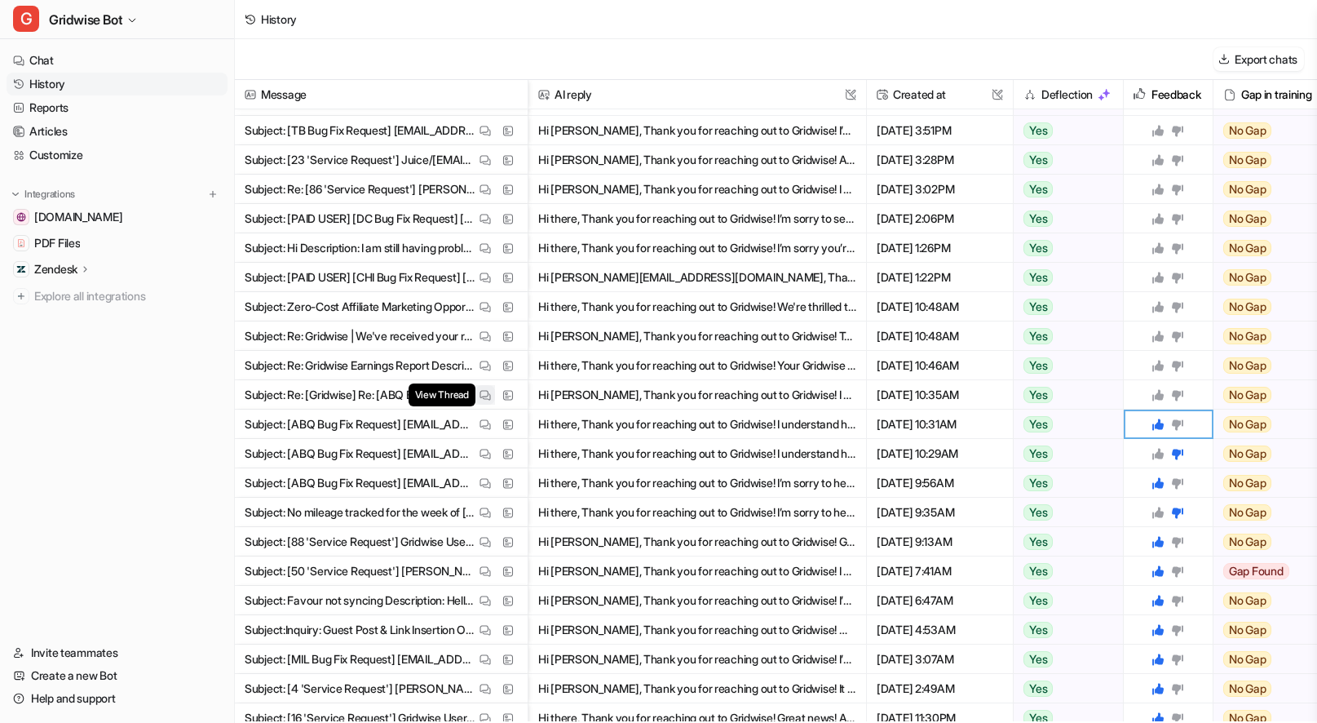
scroll to position [933, 0]
click at [482, 394] on img at bounding box center [484, 395] width 11 height 12
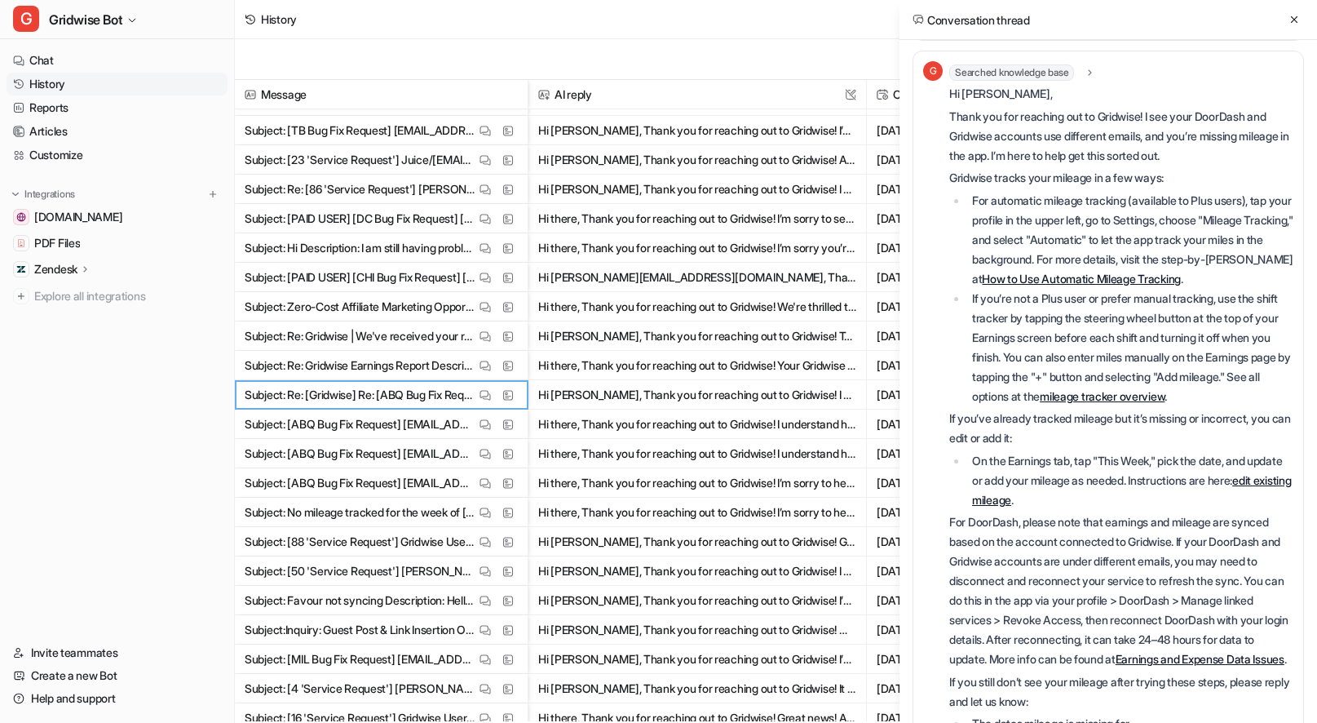
scroll to position [1570, 0]
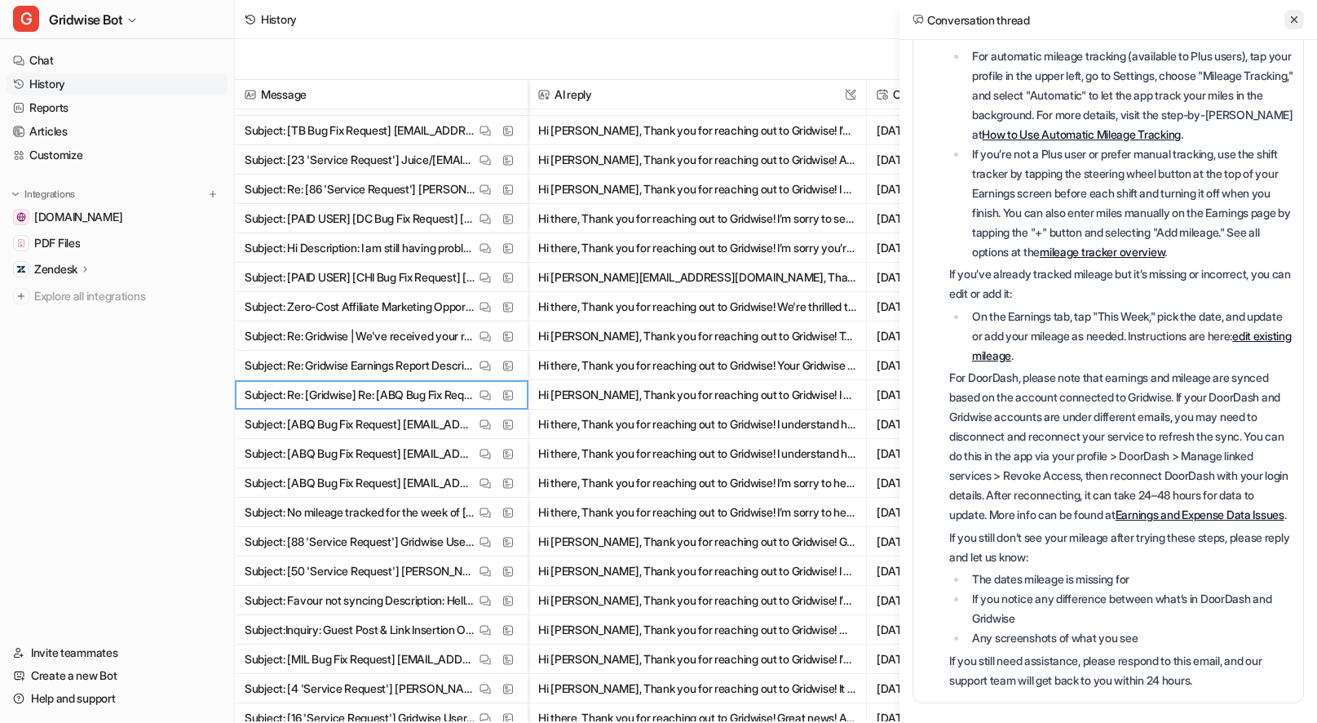
click at [1296, 20] on icon at bounding box center [1293, 19] width 11 height 11
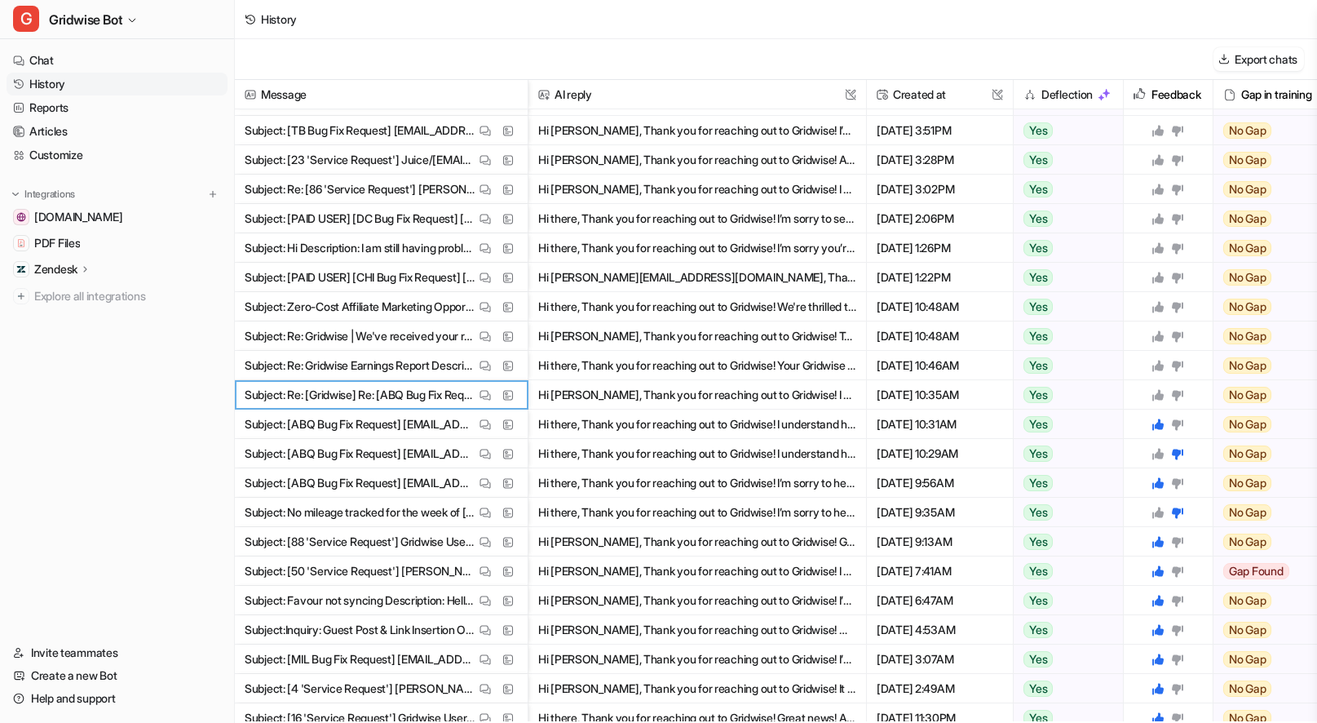
click at [1161, 396] on icon at bounding box center [1157, 394] width 11 height 11
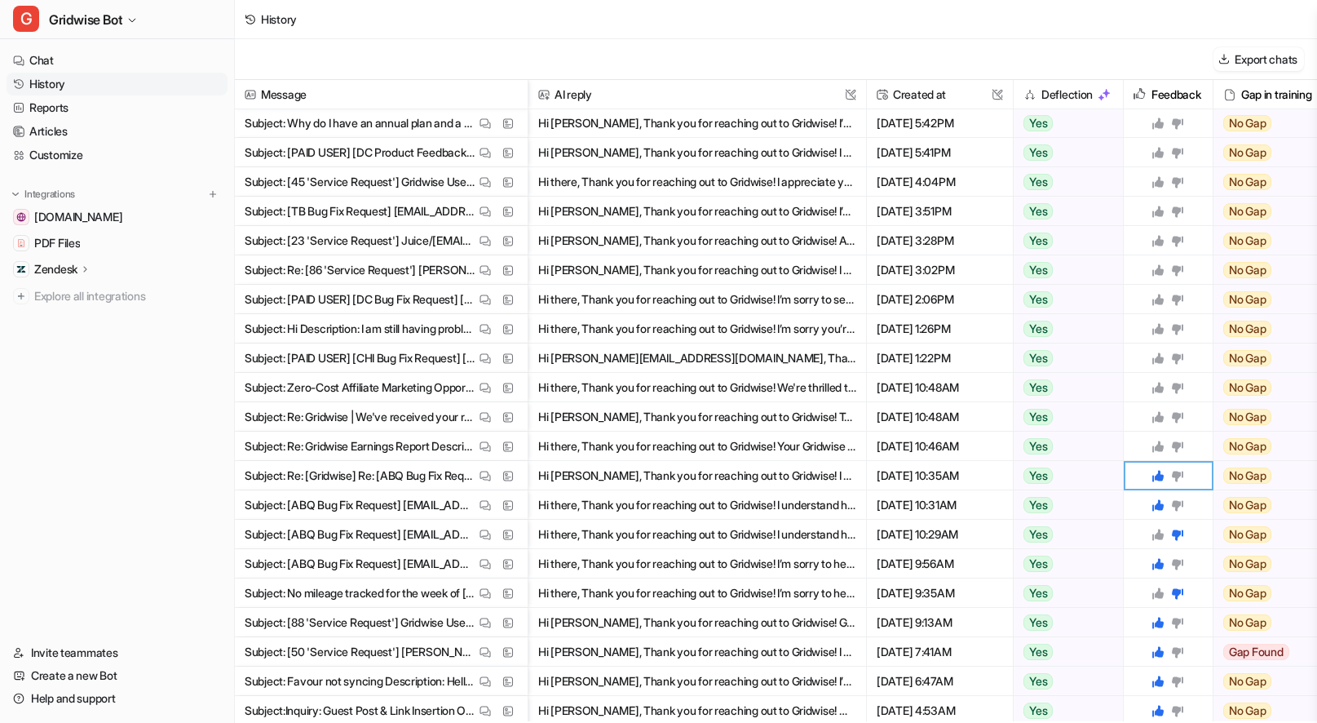
scroll to position [849, 0]
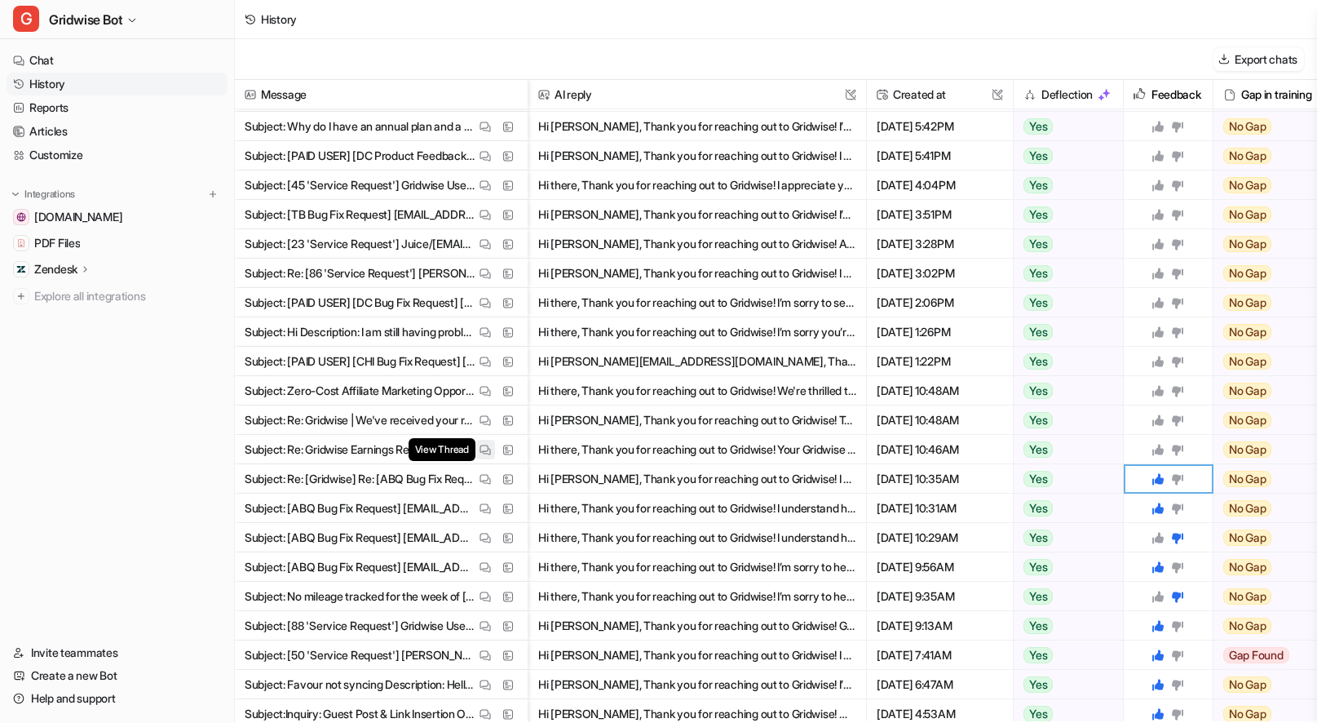
click at [480, 446] on img at bounding box center [484, 450] width 11 height 12
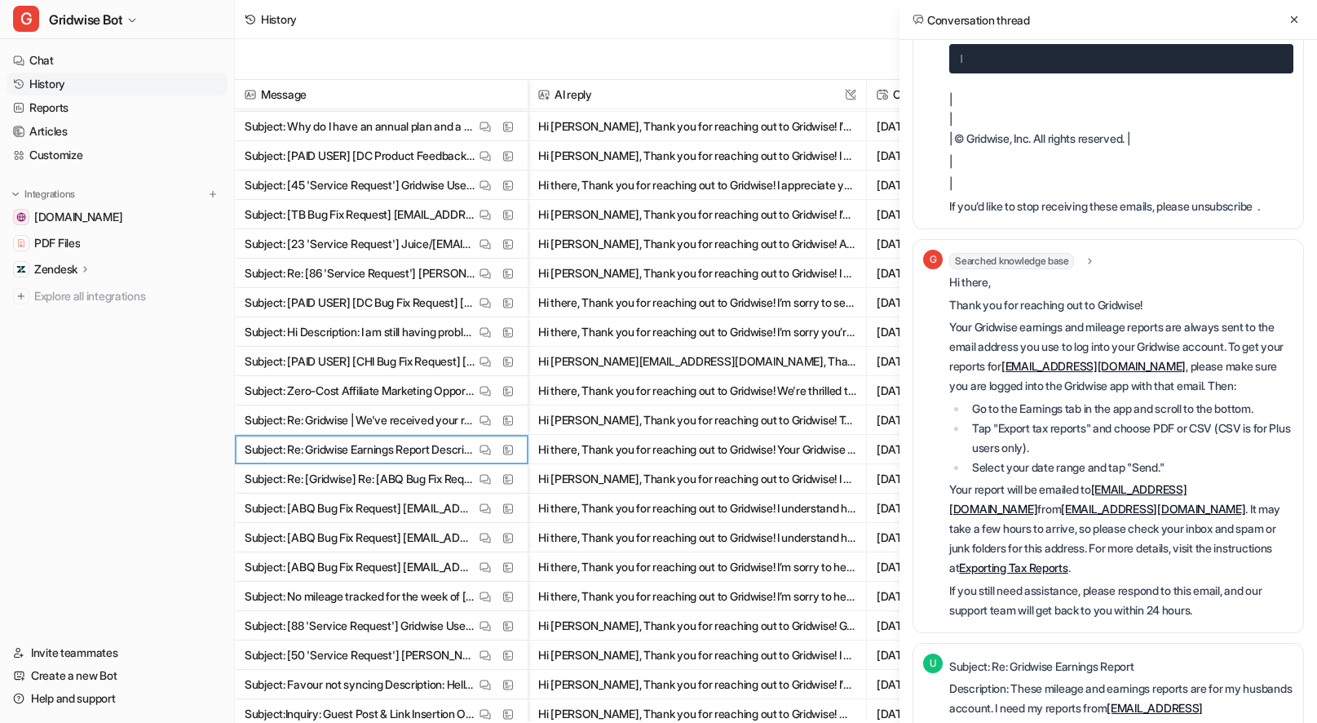
scroll to position [2651, 0]
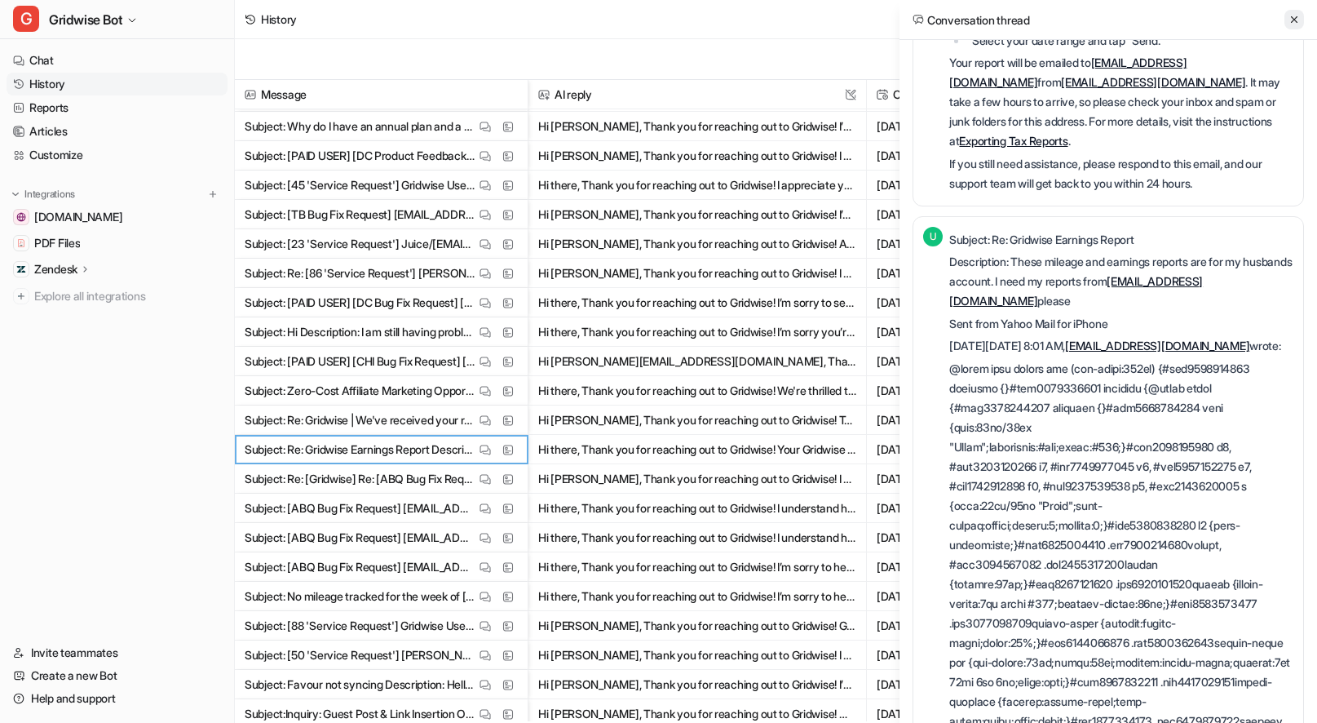
click at [1293, 21] on icon at bounding box center [1293, 19] width 11 height 11
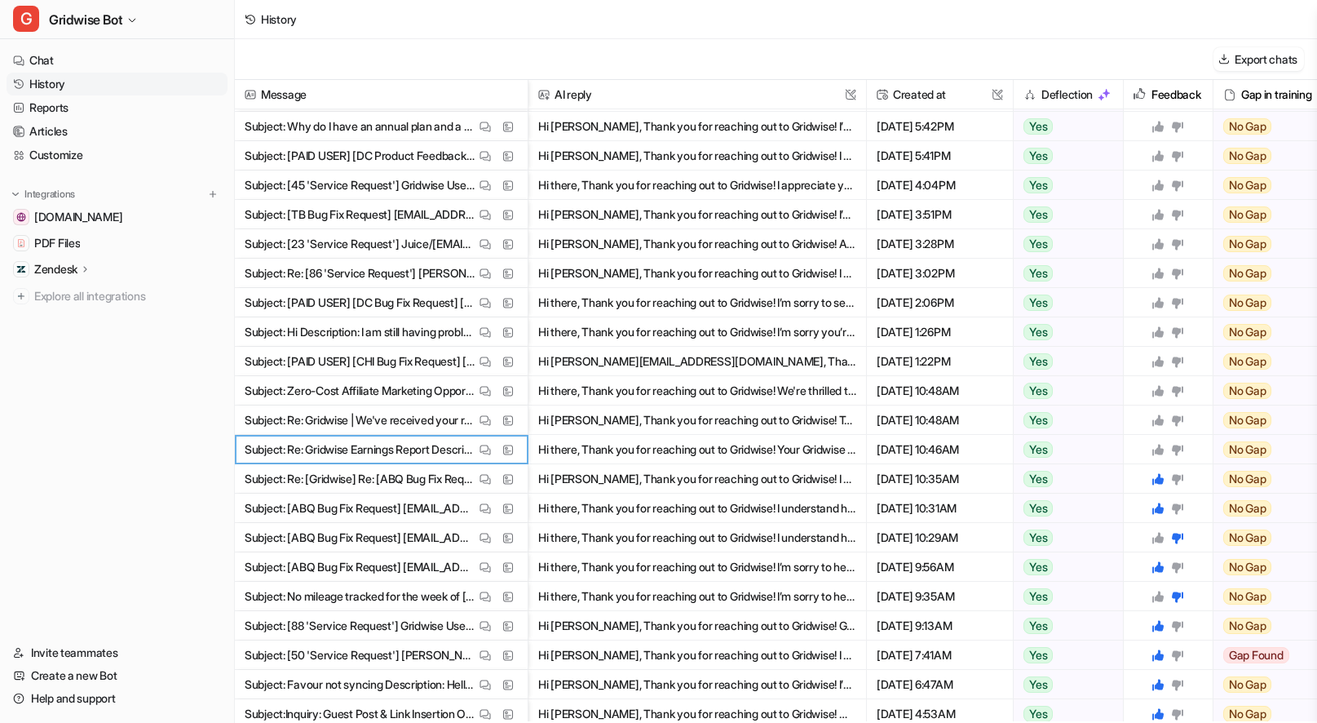
click at [1157, 451] on icon at bounding box center [1157, 449] width 11 height 11
click at [486, 419] on img at bounding box center [484, 420] width 11 height 12
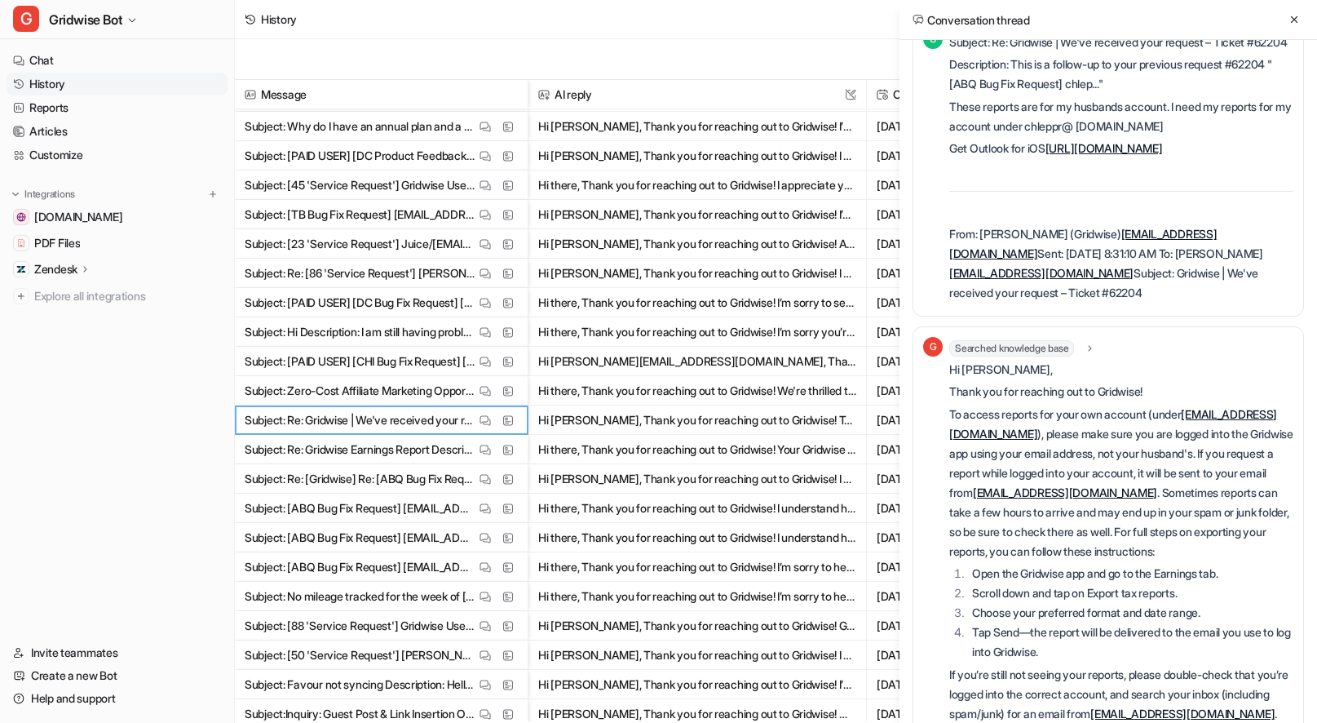
scroll to position [0, 0]
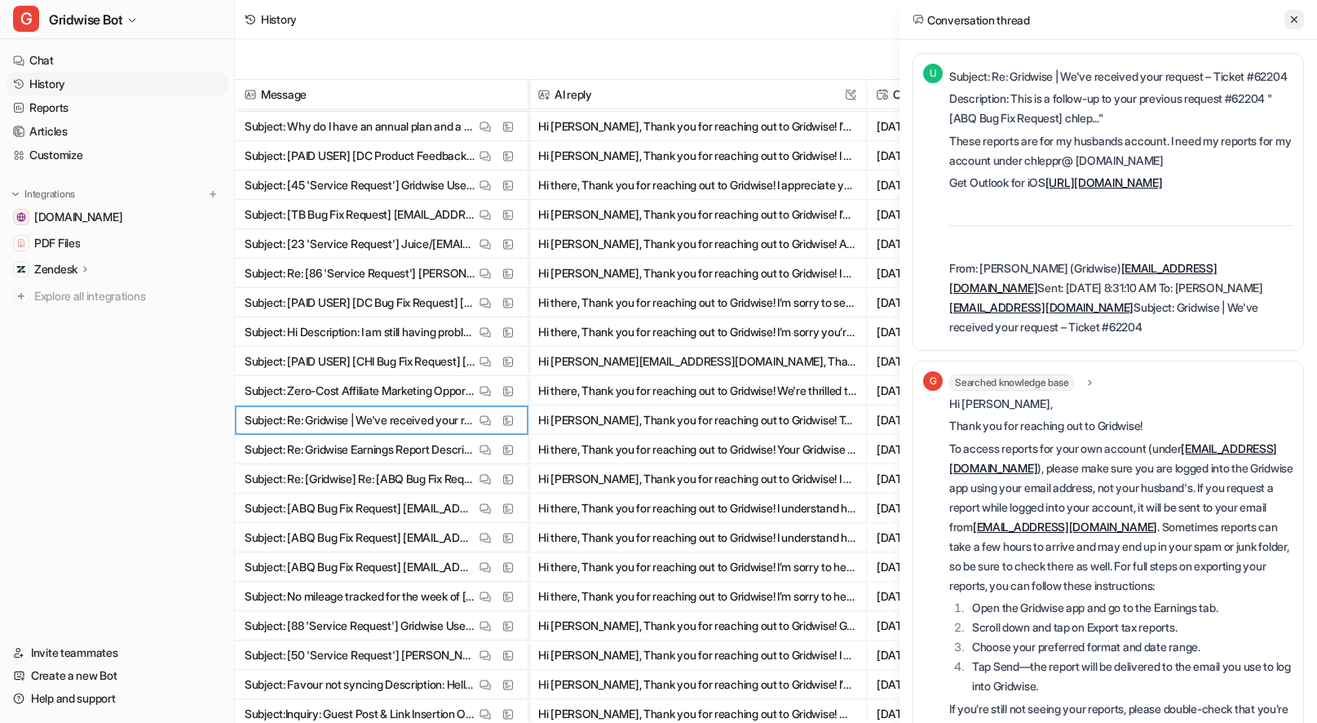
click at [1292, 15] on icon at bounding box center [1293, 19] width 11 height 11
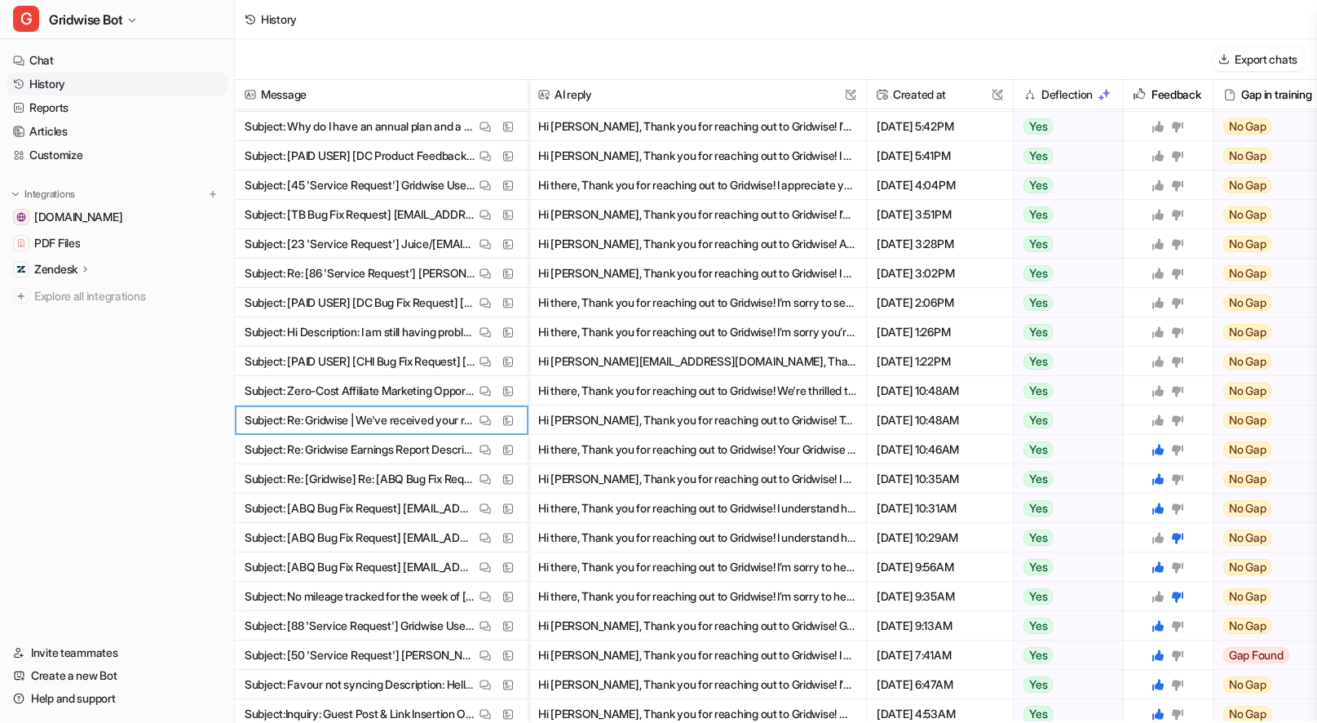
click at [1162, 421] on icon at bounding box center [1157, 419] width 11 height 11
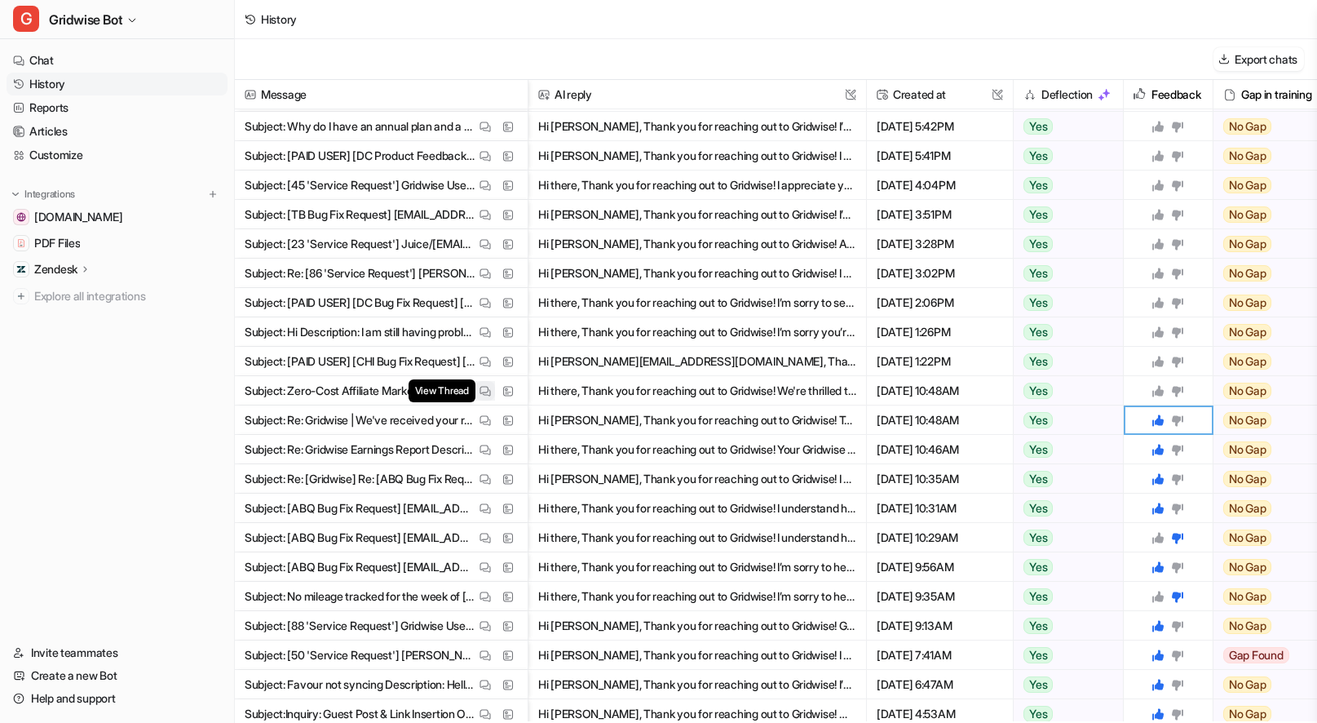
click at [483, 391] on img at bounding box center [484, 391] width 11 height 12
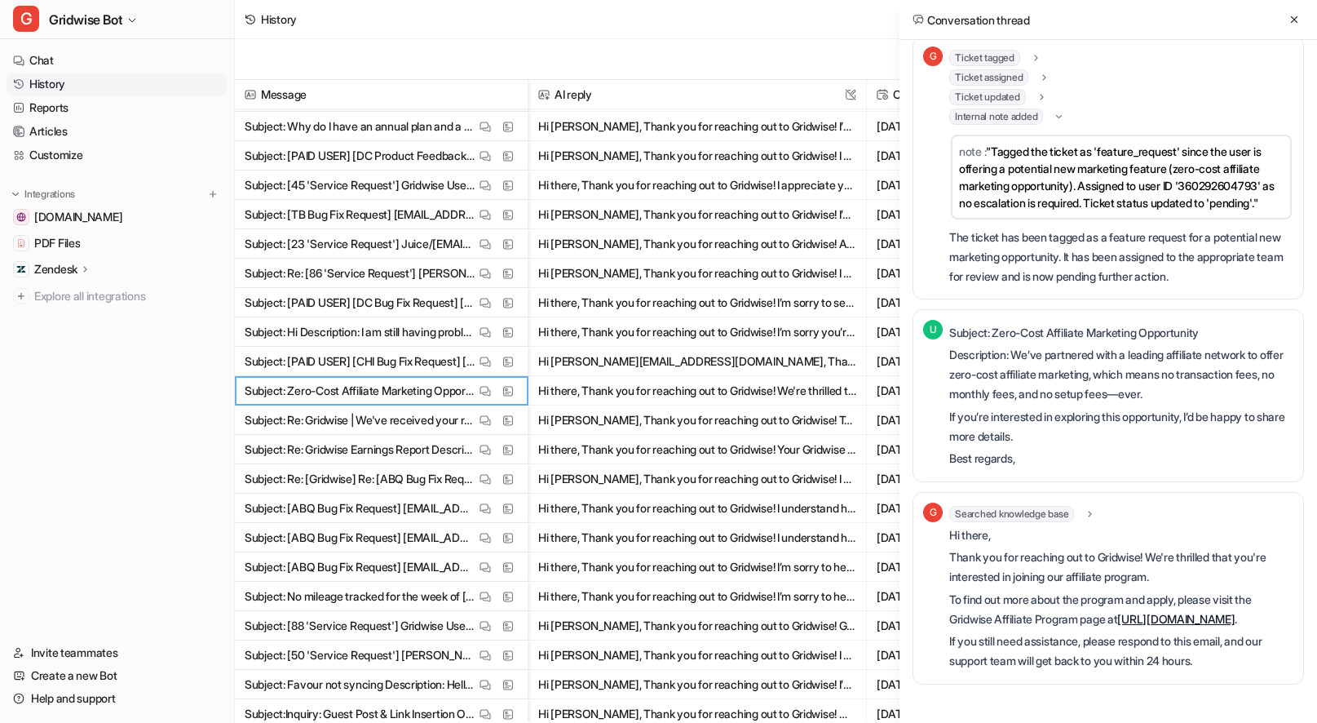
scroll to position [236, 0]
click at [1288, 12] on button at bounding box center [1294, 20] width 20 height 20
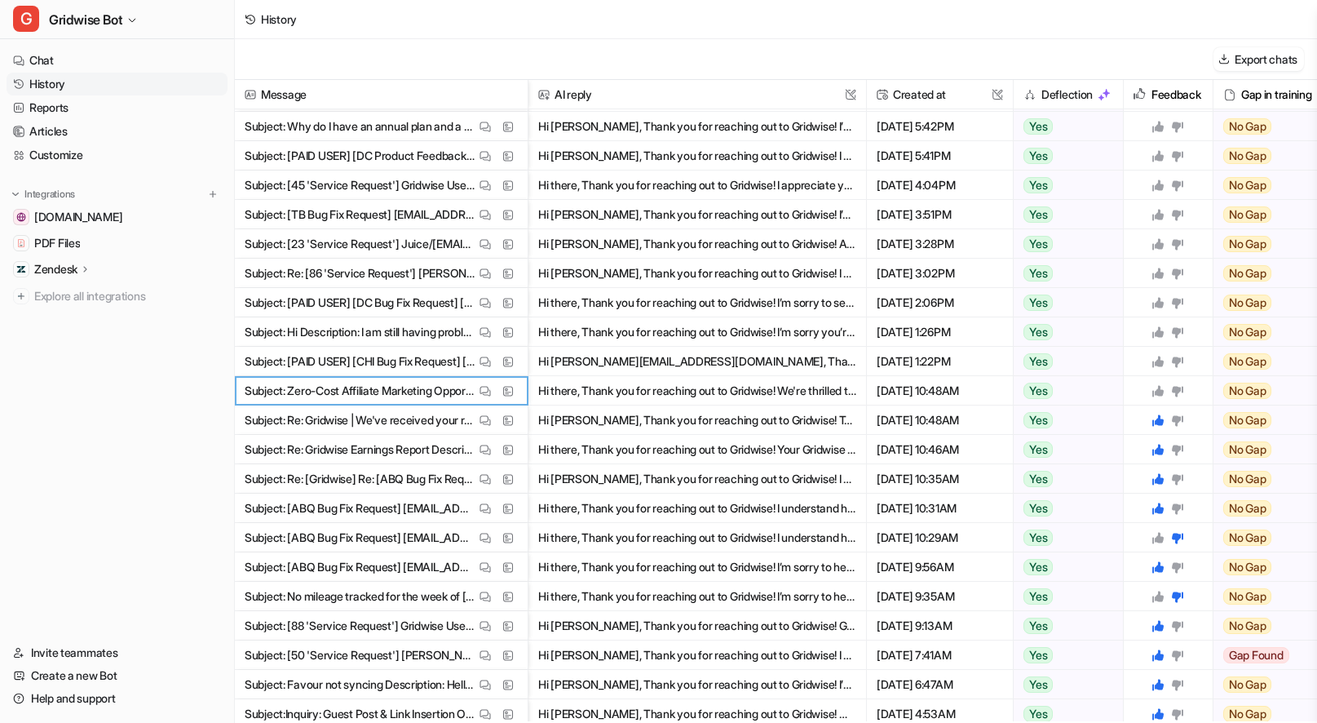
click at [1157, 388] on icon at bounding box center [1157, 390] width 11 height 11
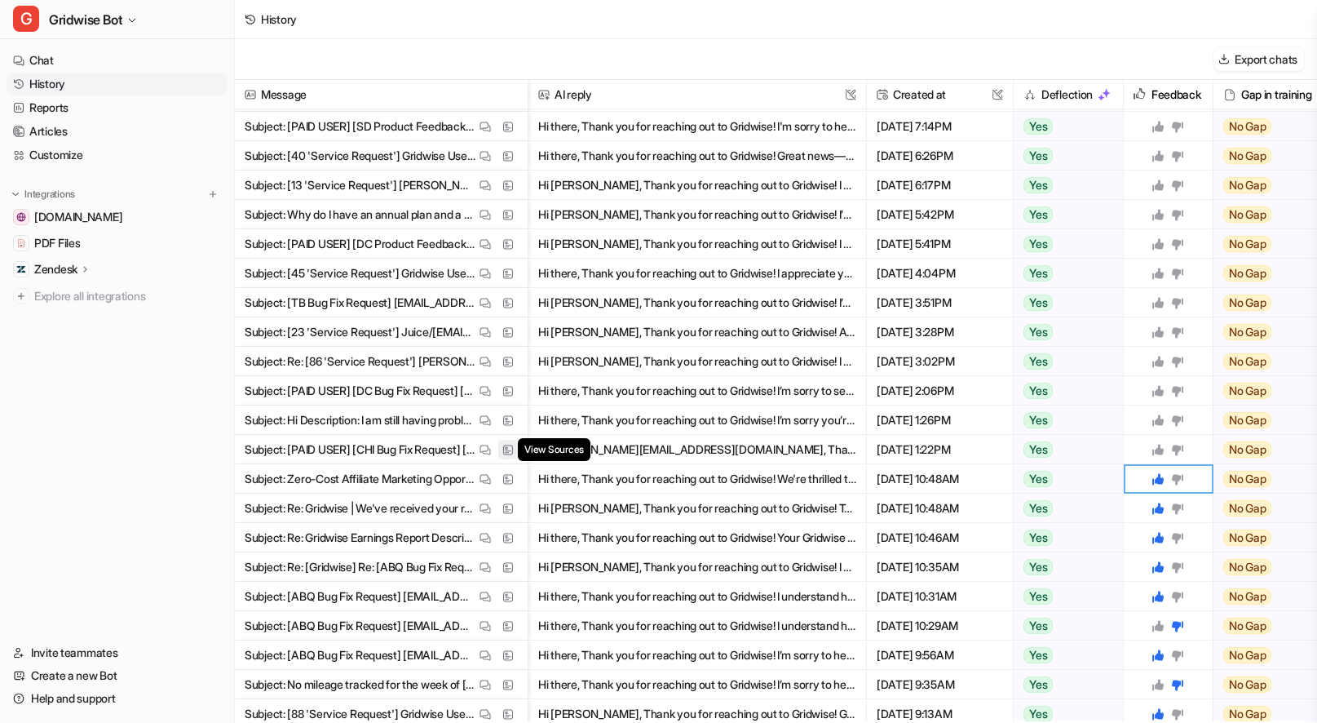
scroll to position [757, 0]
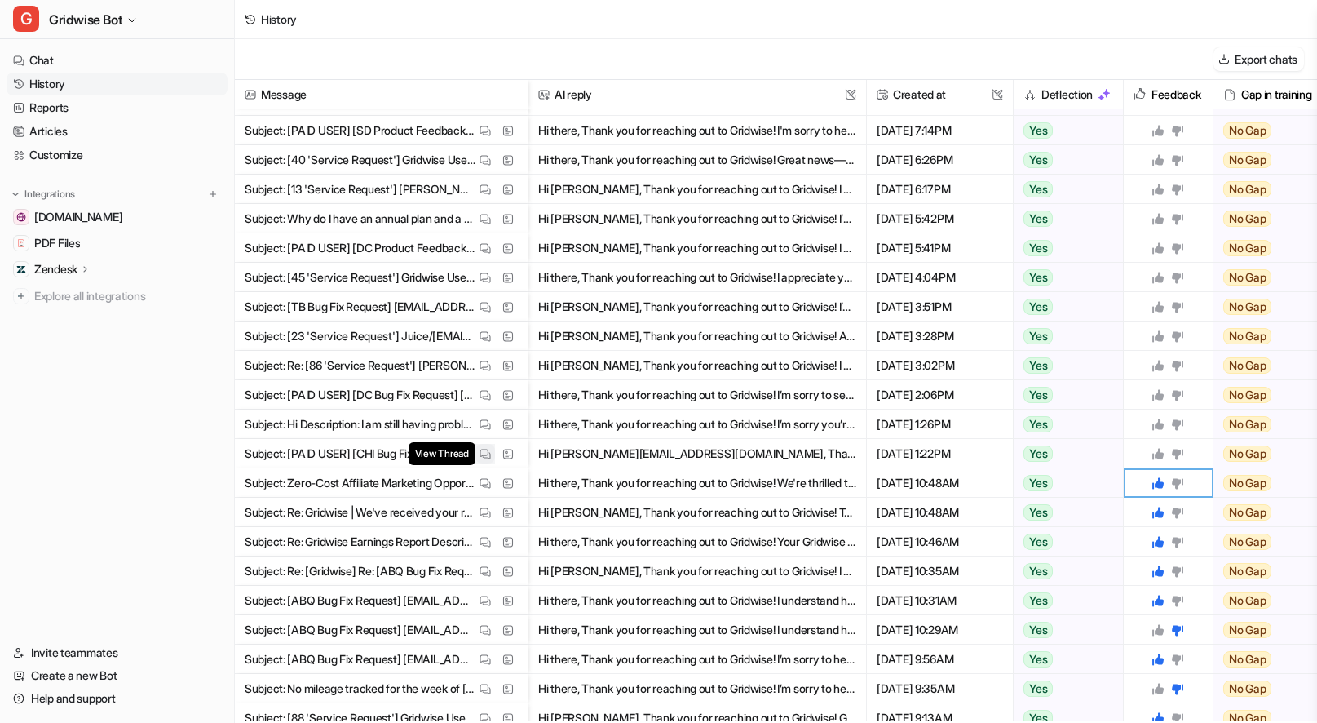
click at [488, 453] on img at bounding box center [484, 454] width 11 height 12
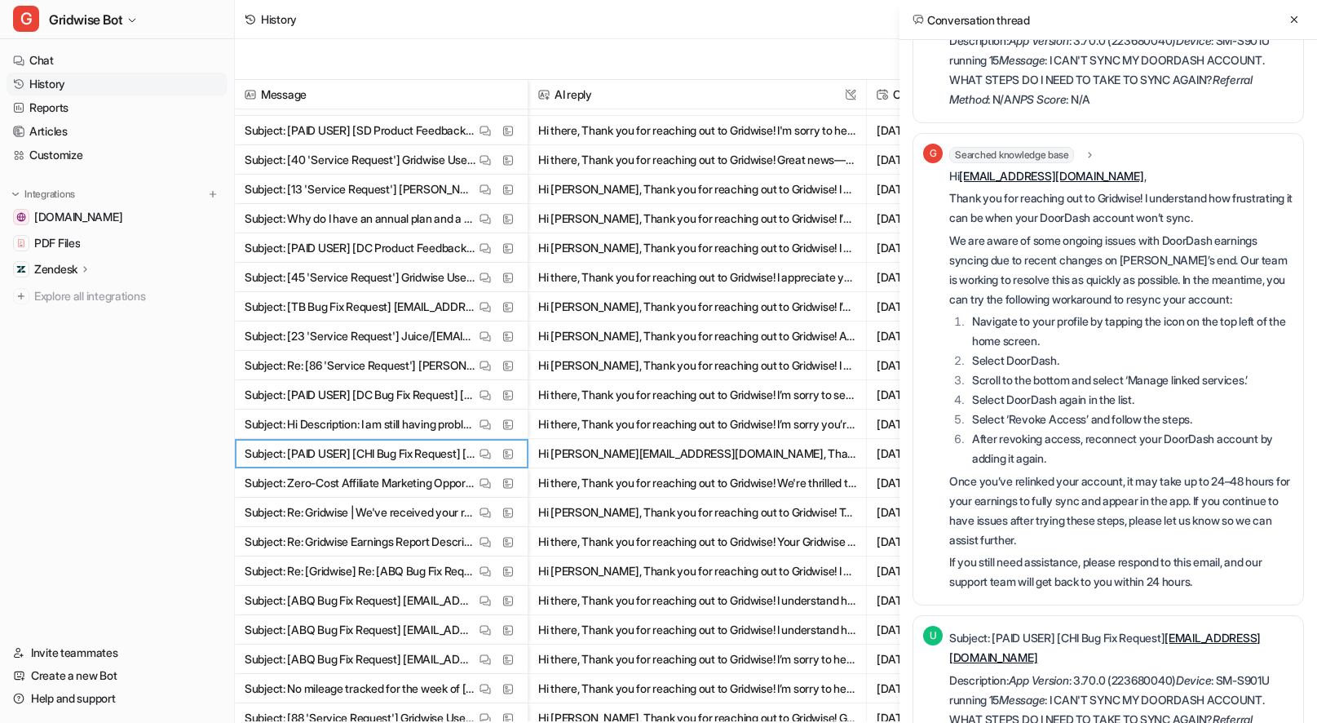
scroll to position [78, 0]
click at [1289, 19] on icon at bounding box center [1293, 19] width 11 height 11
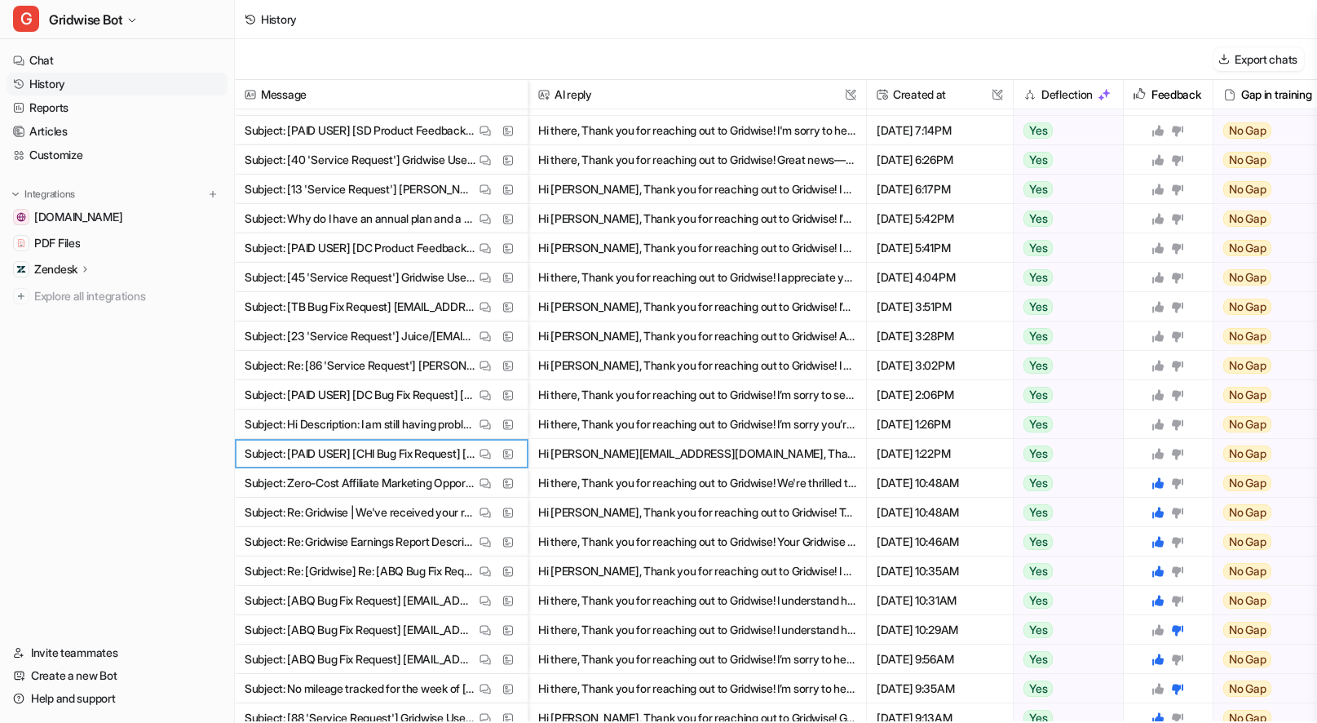
click at [1158, 449] on icon at bounding box center [1157, 453] width 13 height 13
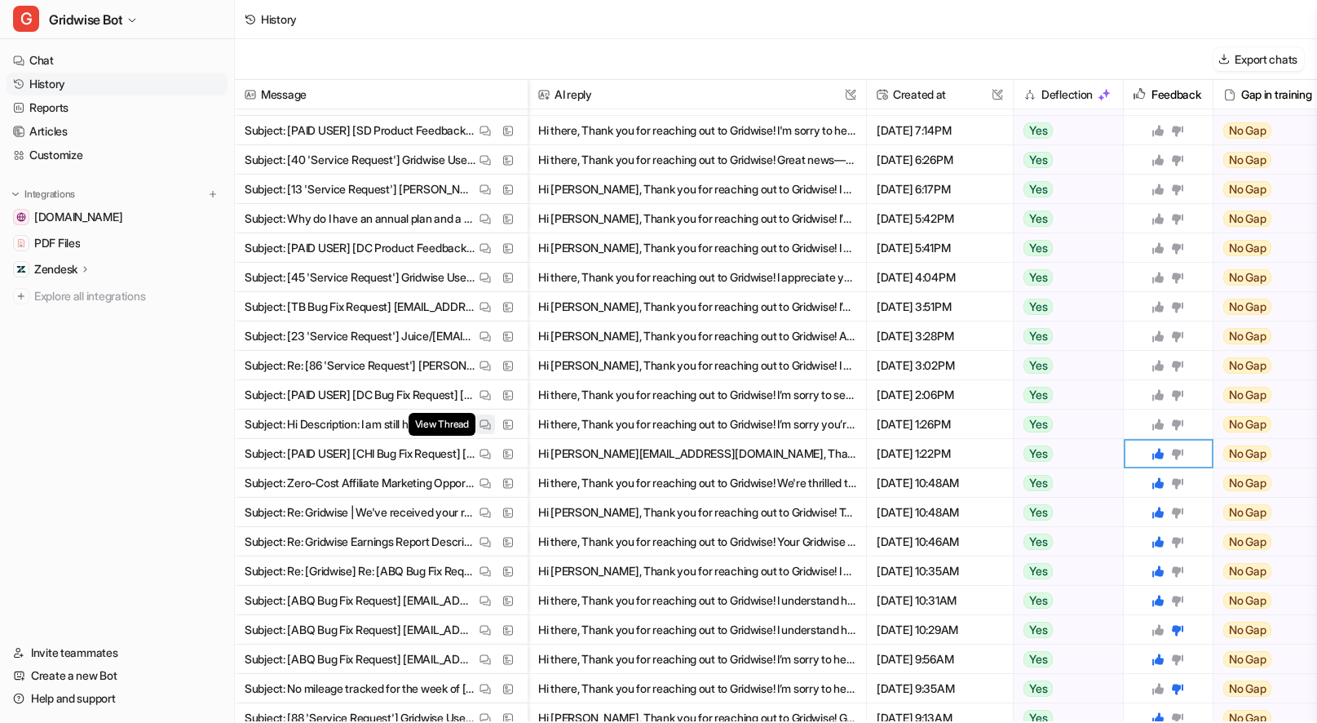
click at [475, 426] on button "View Thread" at bounding box center [485, 424] width 20 height 20
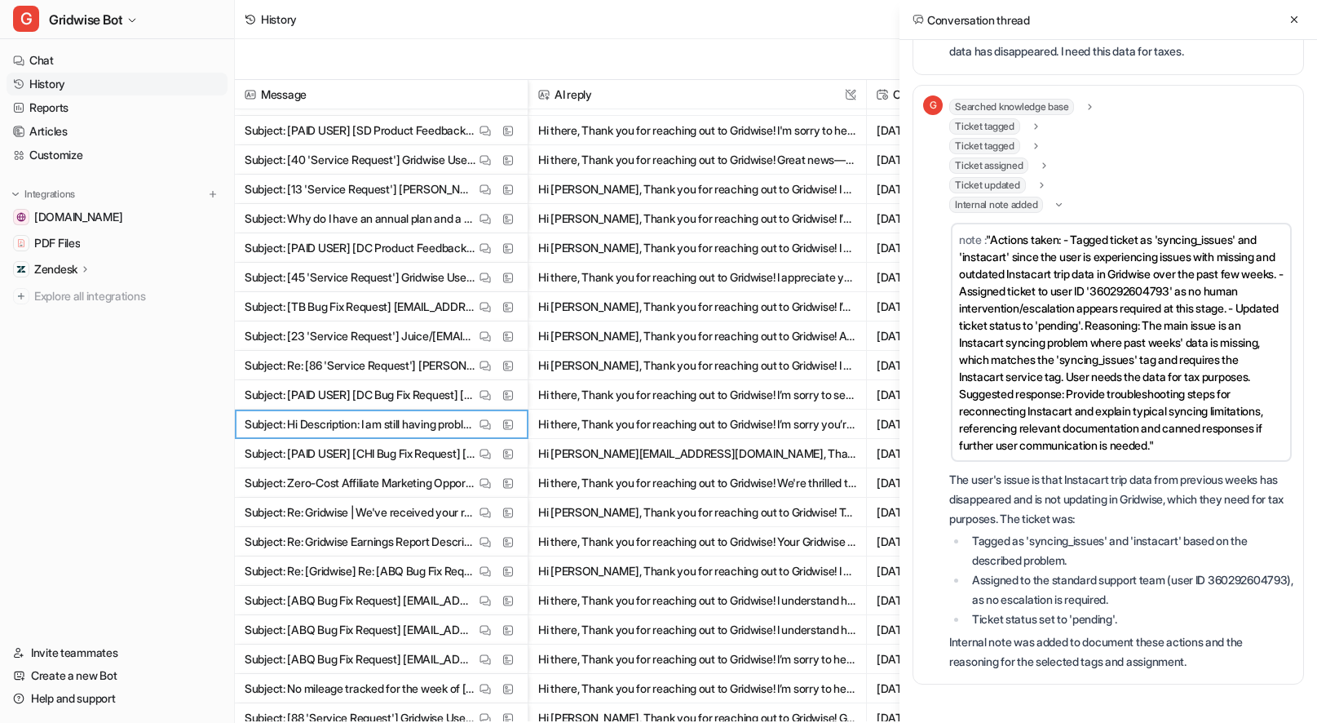
scroll to position [787, 0]
click at [1297, 17] on icon at bounding box center [1294, 19] width 7 height 7
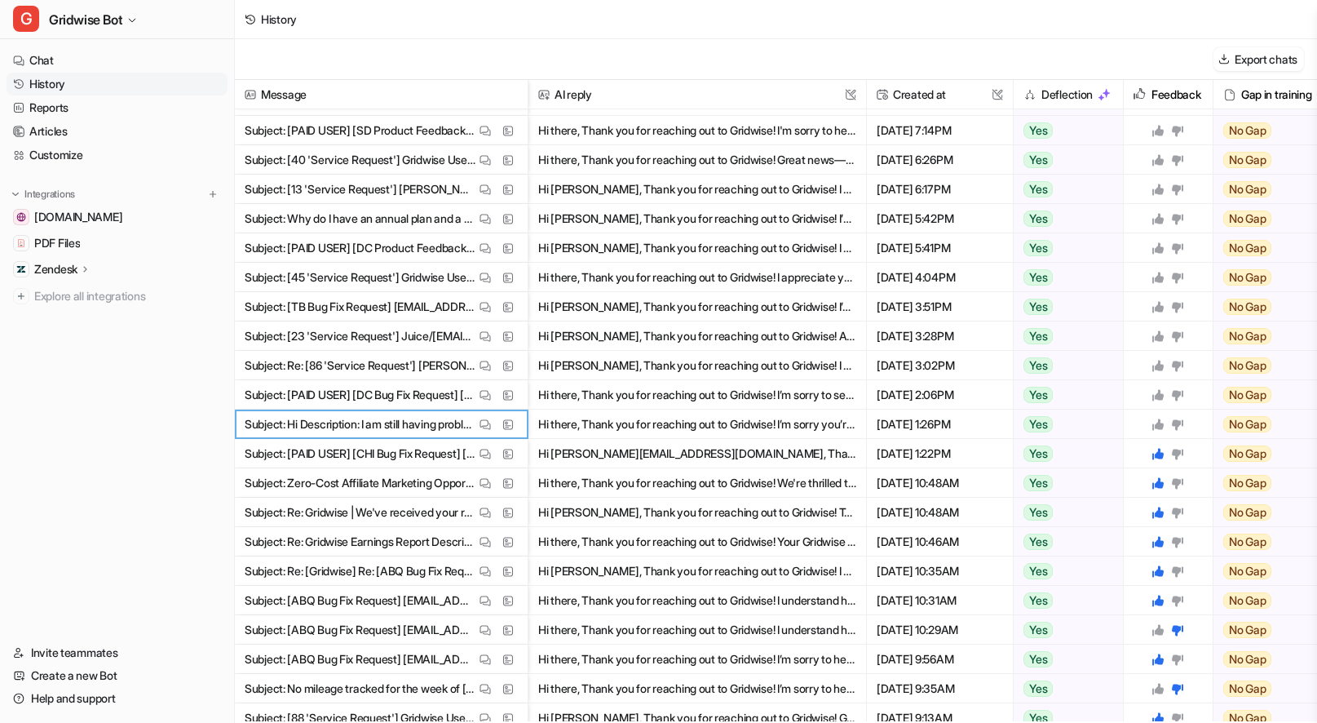
click at [1157, 422] on icon at bounding box center [1157, 423] width 11 height 11
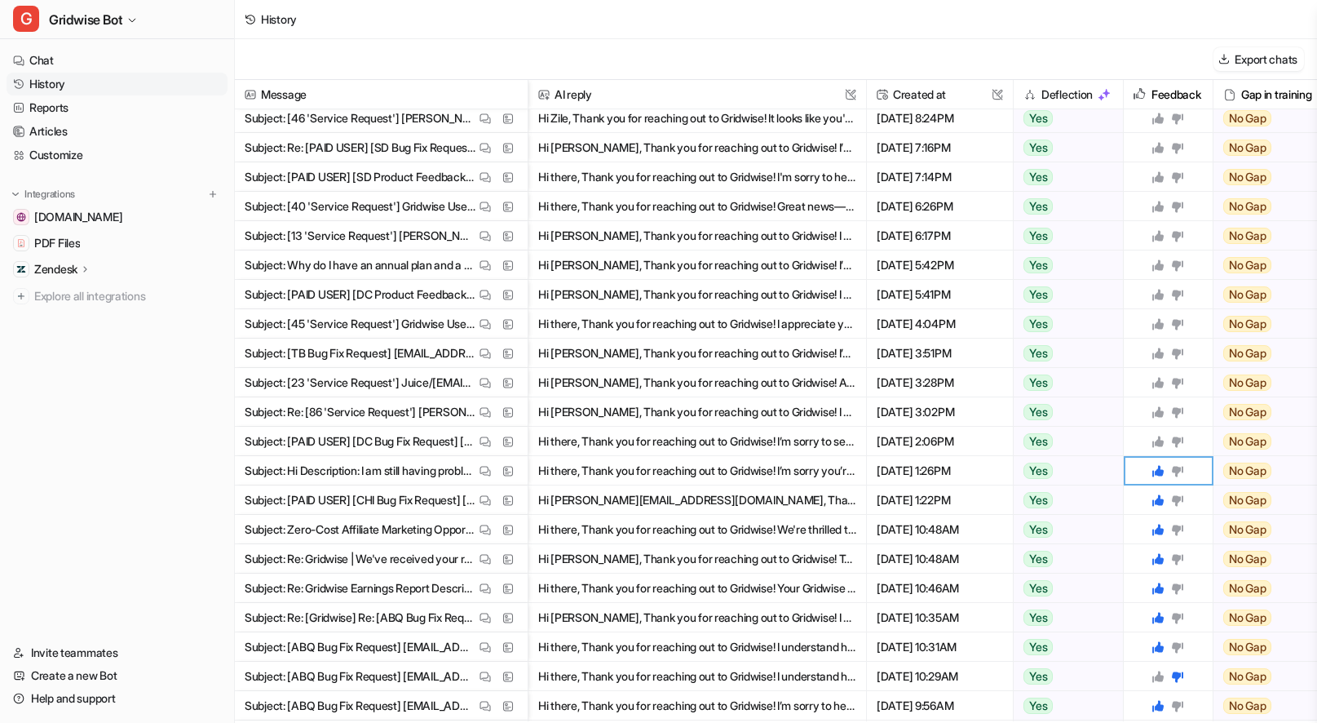
scroll to position [706, 0]
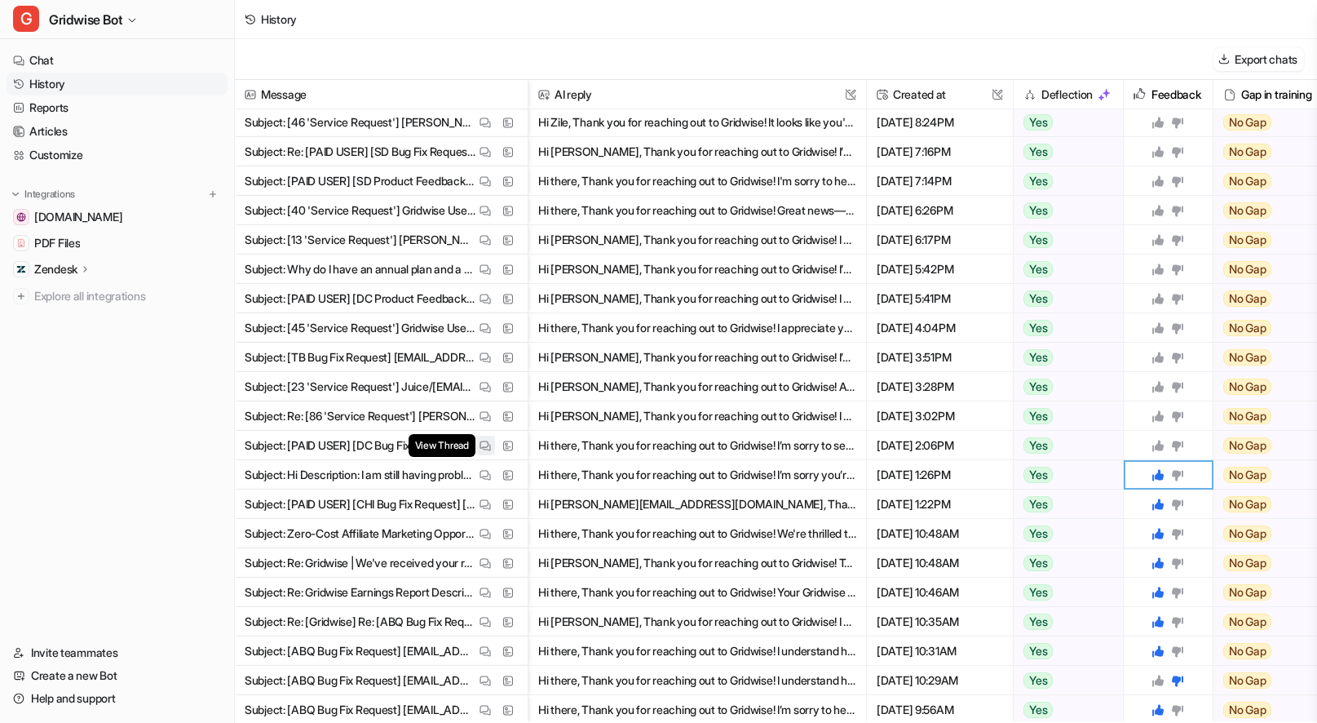
click at [479, 440] on img at bounding box center [484, 446] width 11 height 12
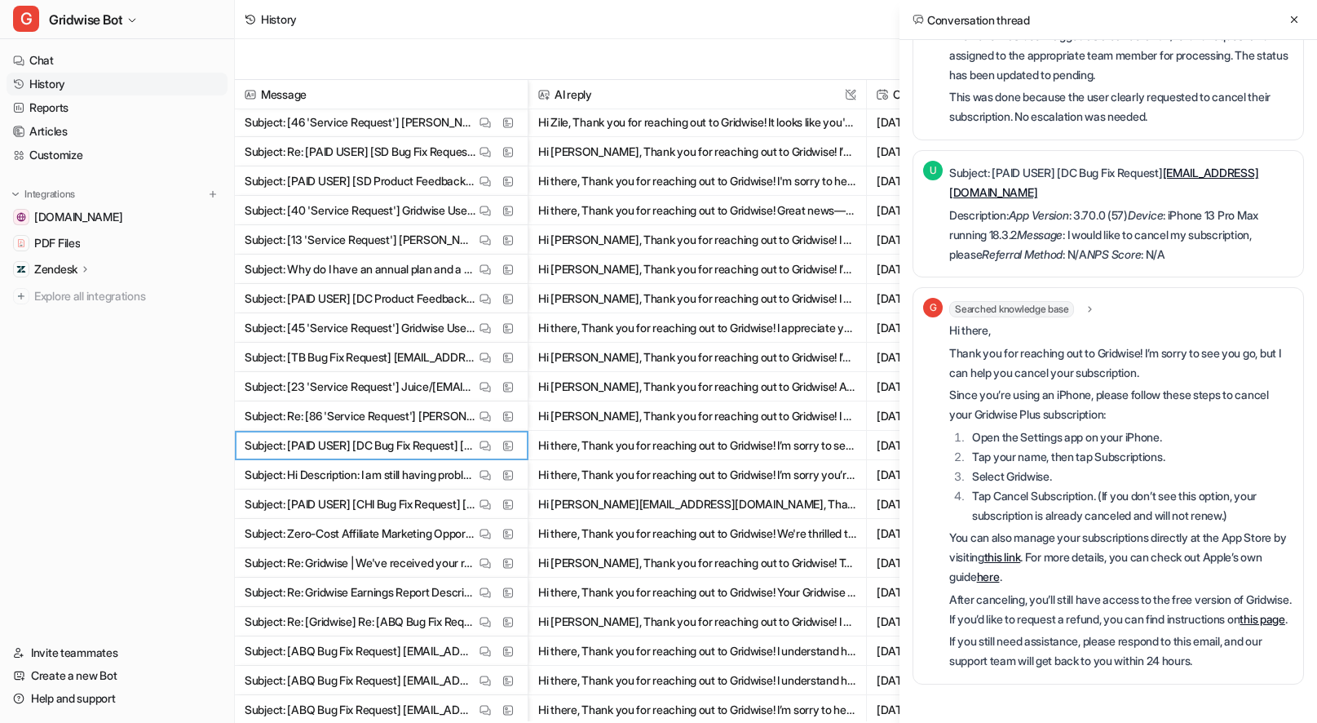
scroll to position [426, 0]
click at [1293, 17] on icon at bounding box center [1293, 19] width 11 height 11
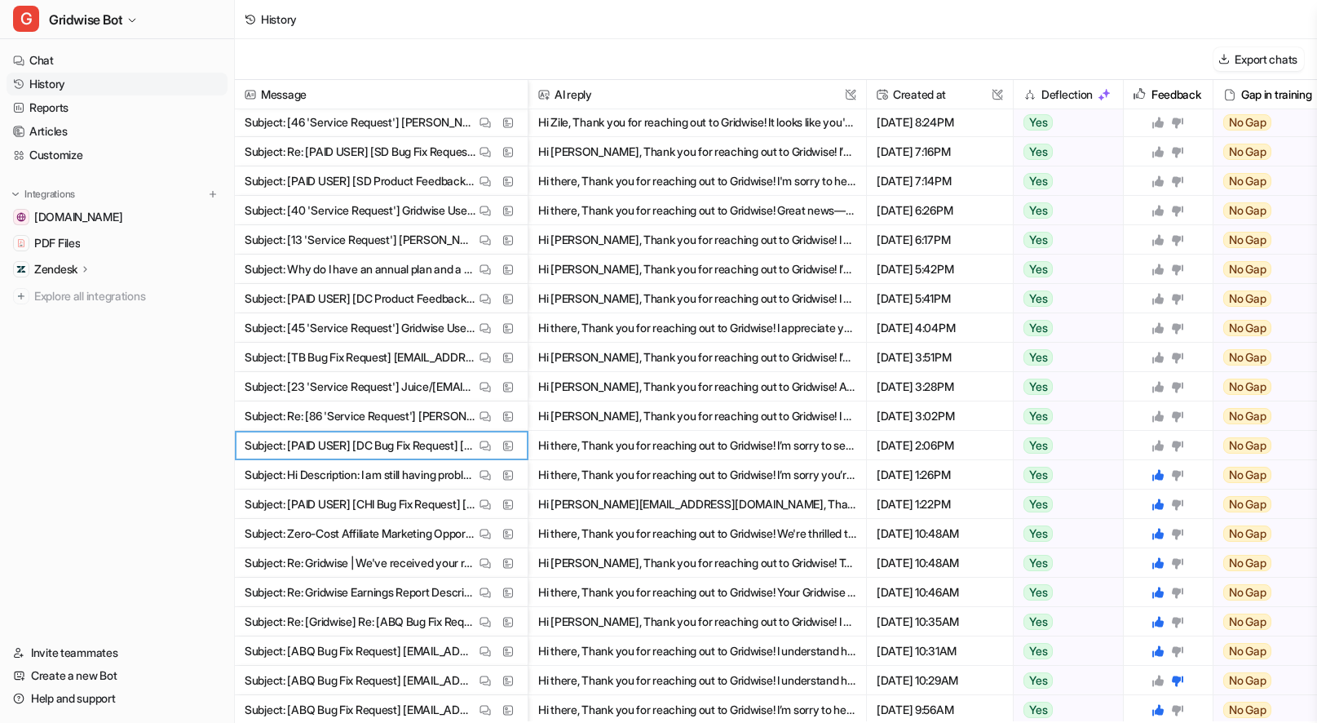
click at [1157, 445] on icon at bounding box center [1157, 445] width 11 height 11
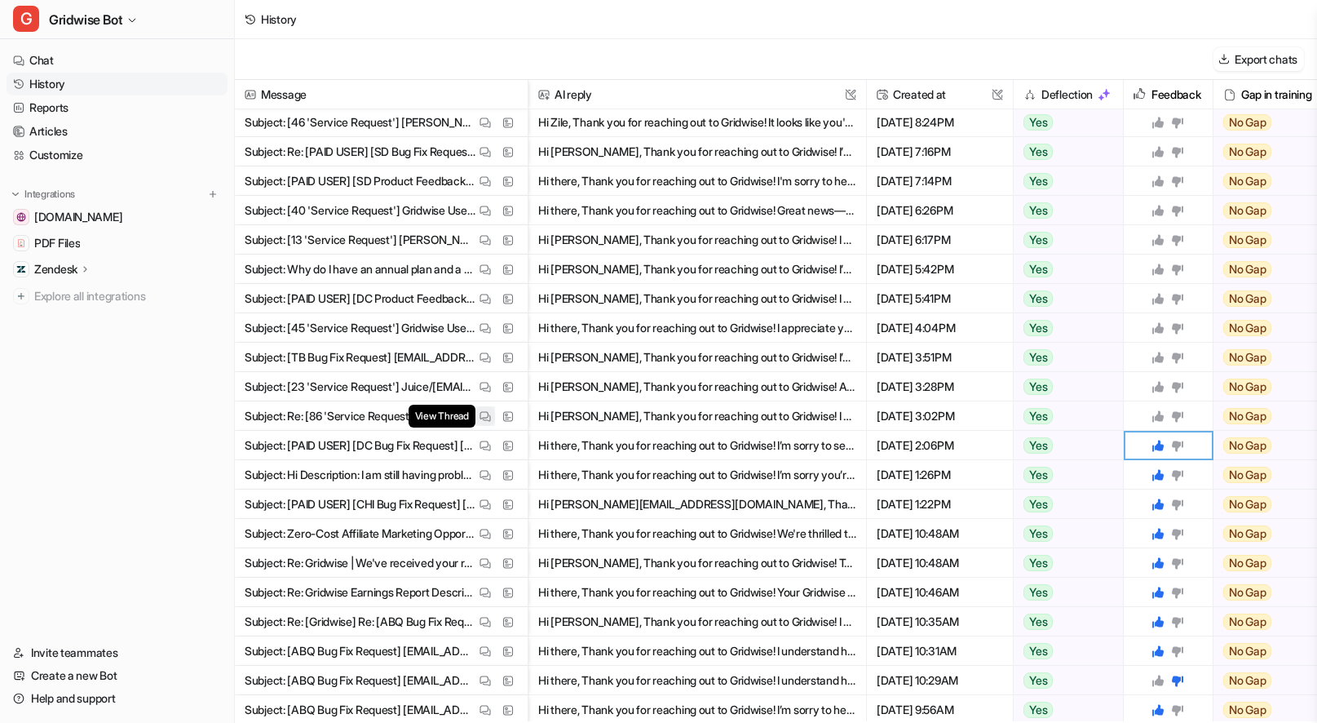
click at [484, 410] on img at bounding box center [484, 416] width 11 height 12
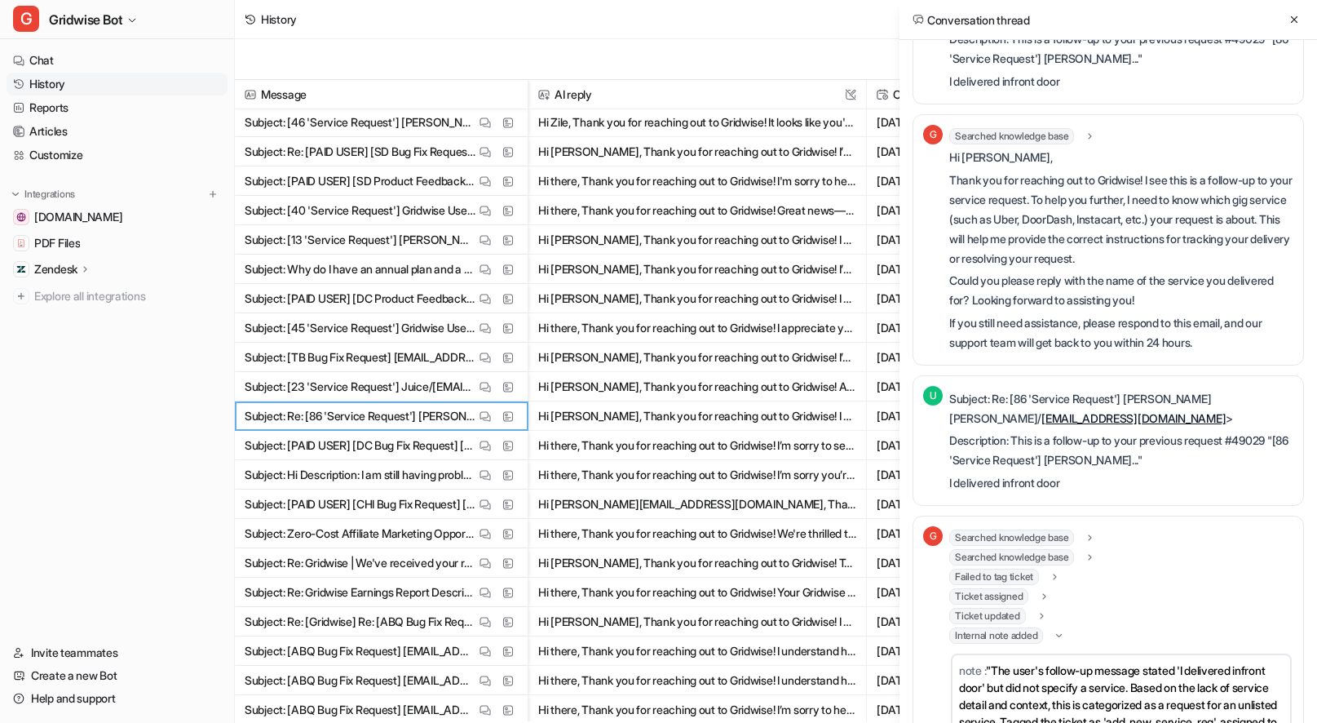
scroll to position [368, 0]
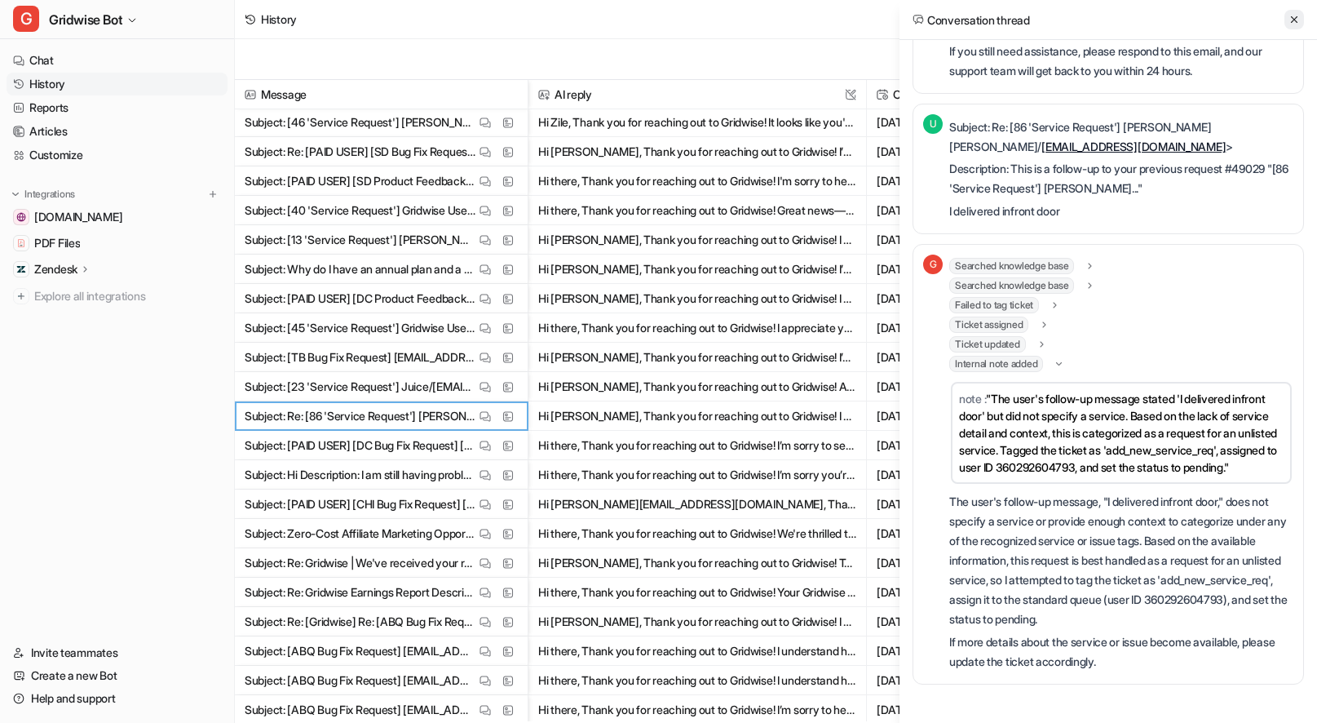
click at [1290, 18] on icon at bounding box center [1293, 19] width 11 height 11
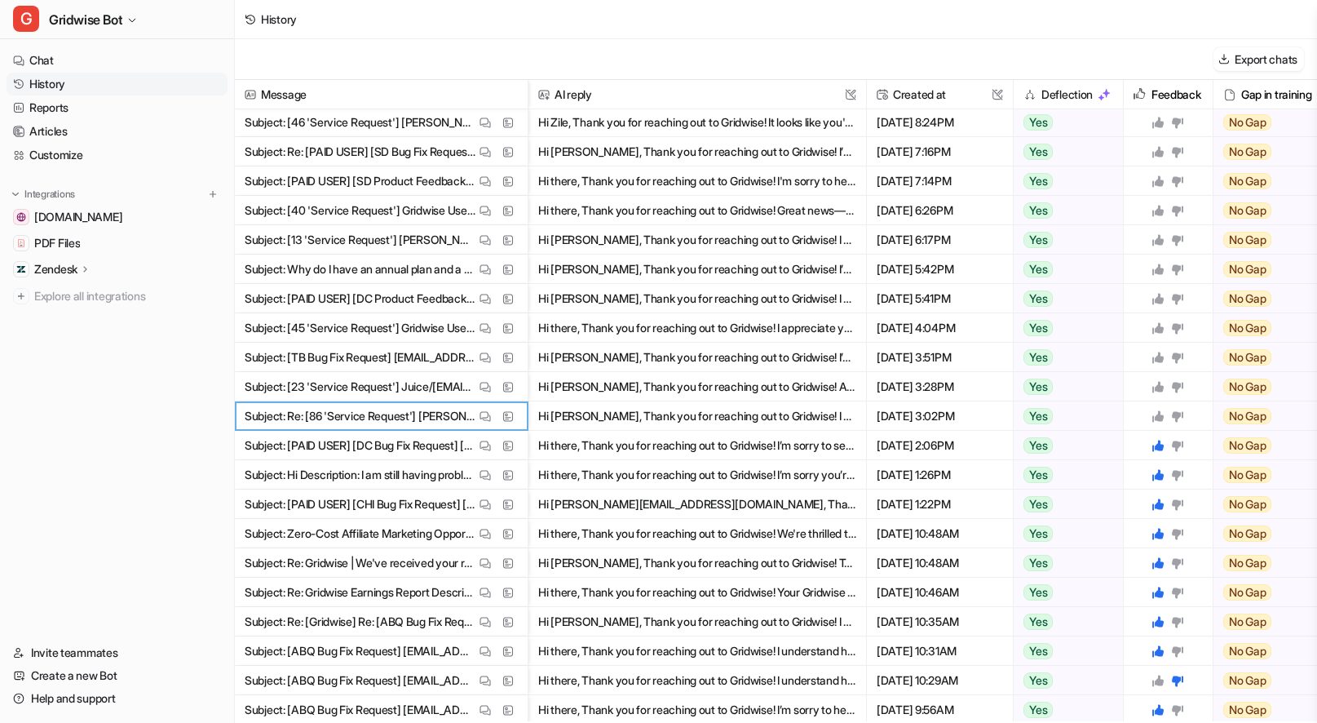
click at [1162, 412] on icon at bounding box center [1157, 415] width 13 height 13
click at [488, 386] on img at bounding box center [484, 387] width 11 height 12
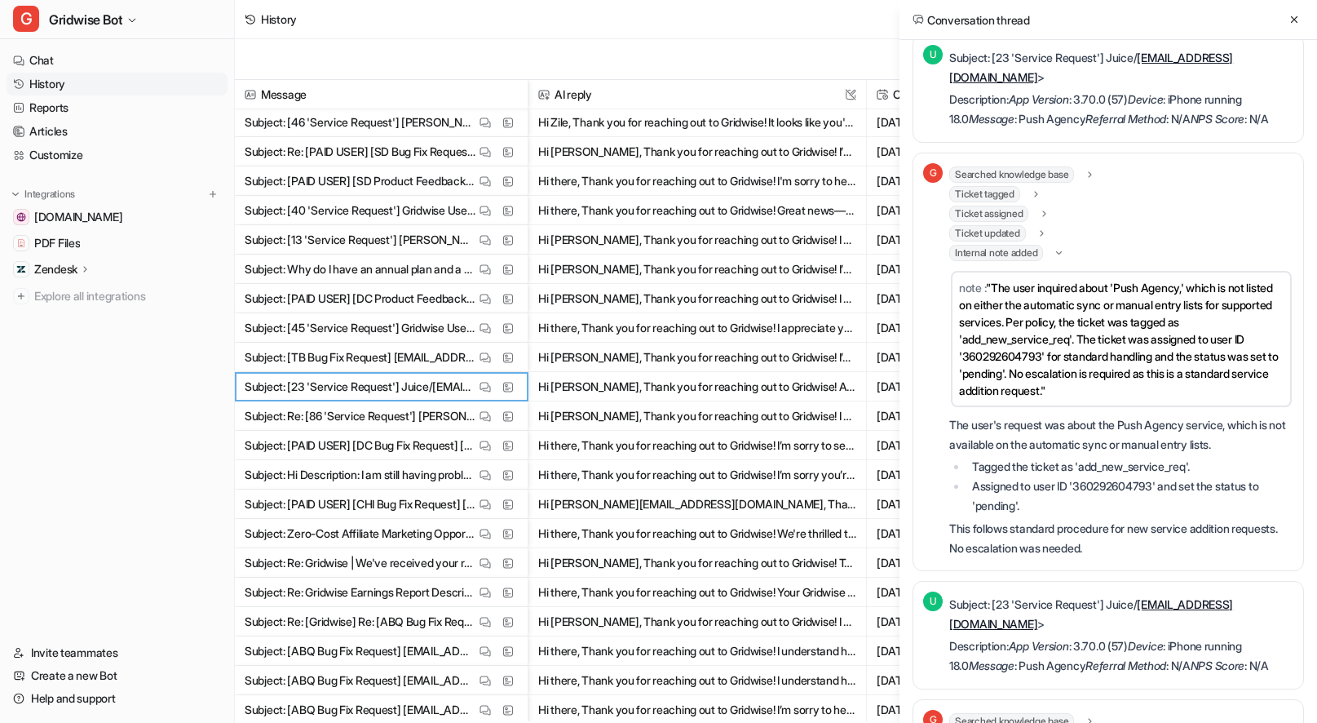
scroll to position [0, 0]
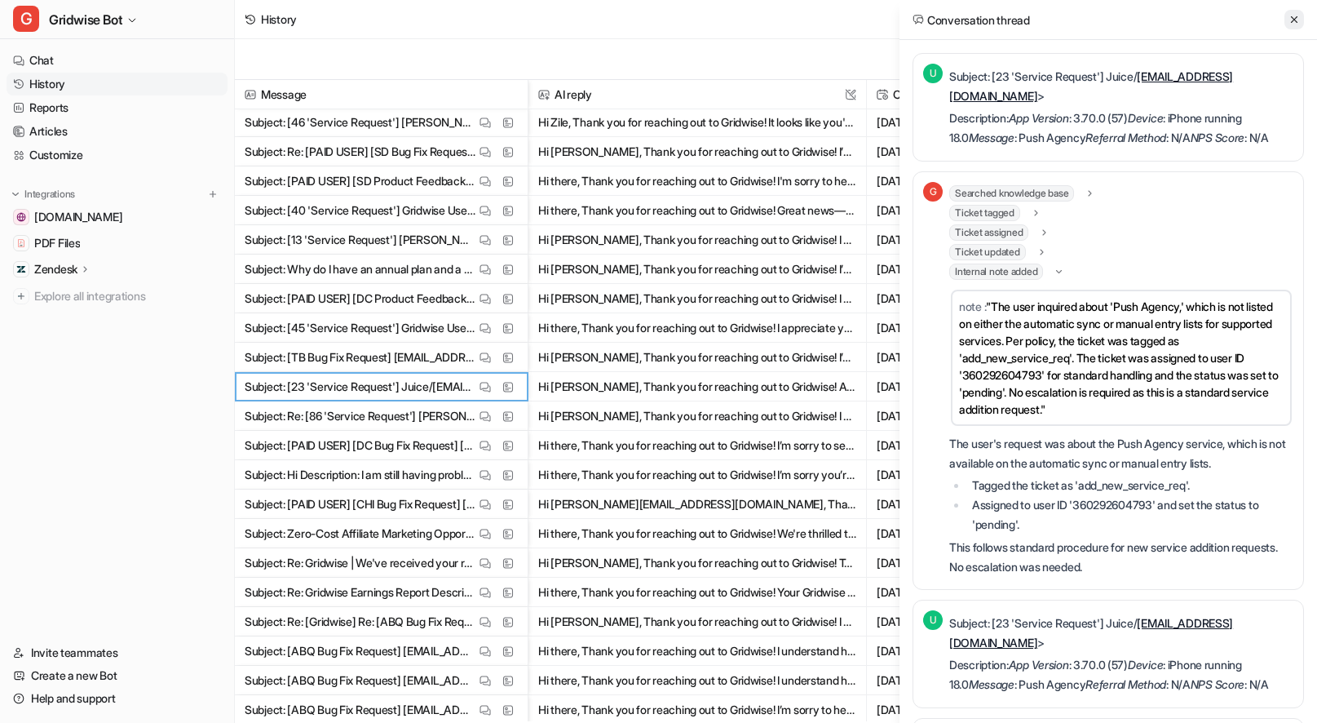
click at [1287, 20] on button at bounding box center [1294, 20] width 20 height 20
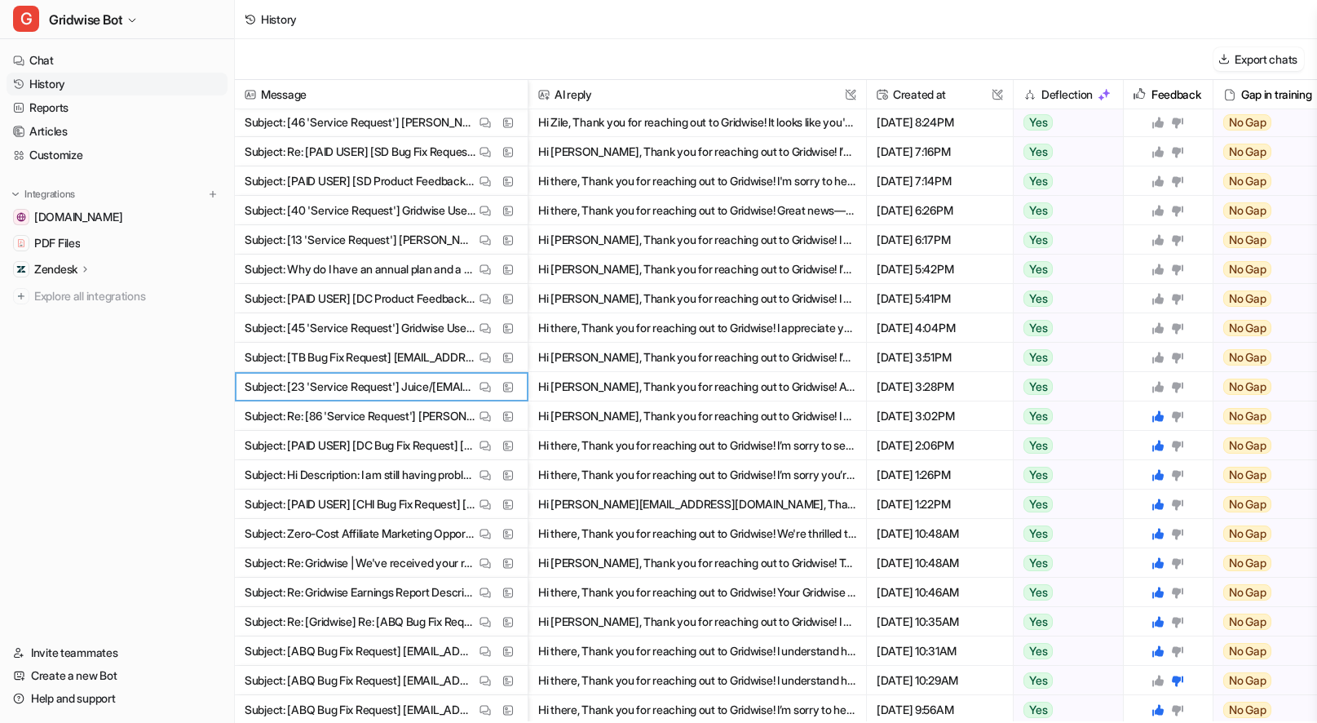
click at [1178, 388] on icon at bounding box center [1177, 386] width 13 height 13
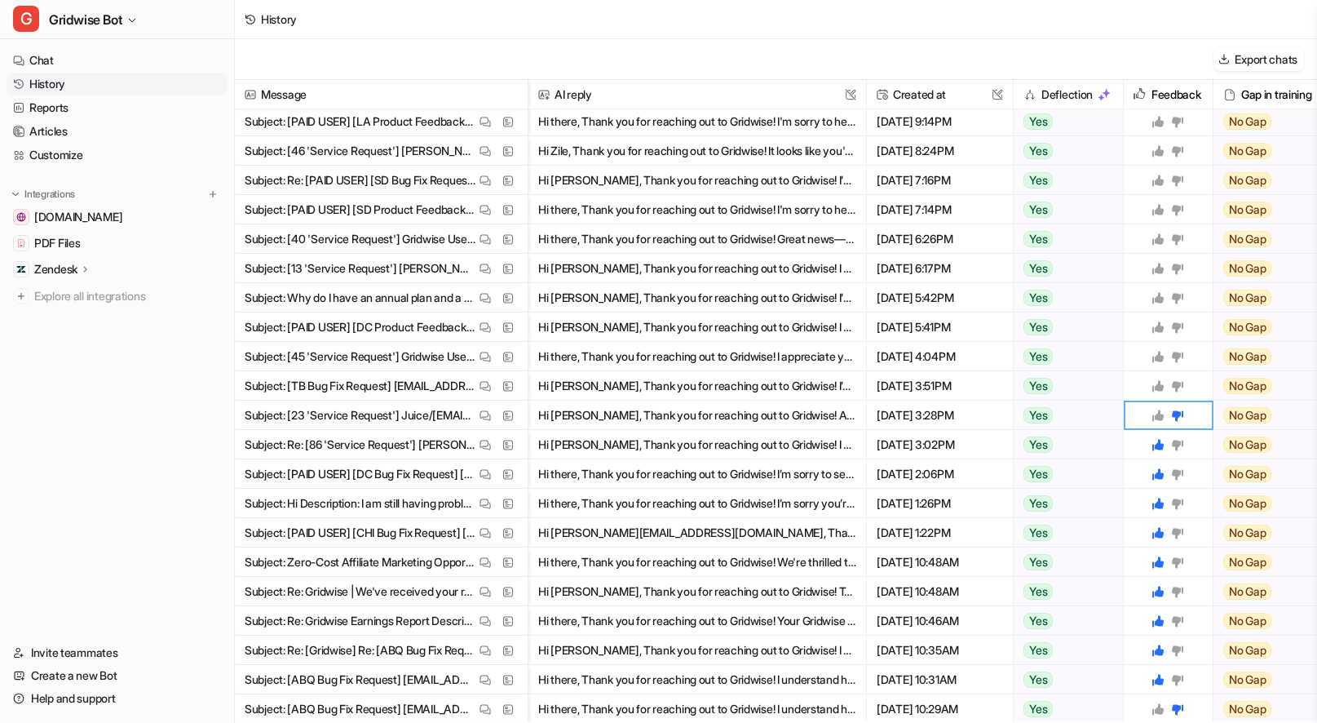
scroll to position [660, 0]
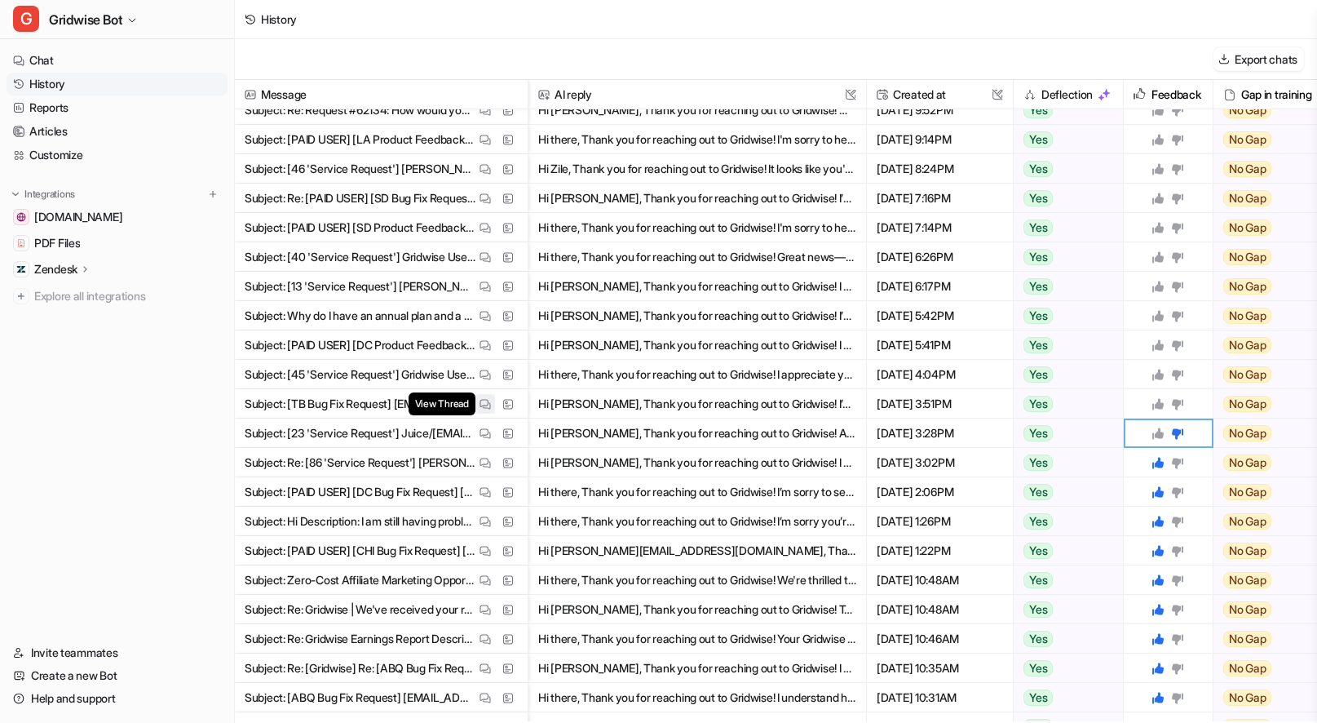
click at [488, 407] on img at bounding box center [484, 404] width 11 height 12
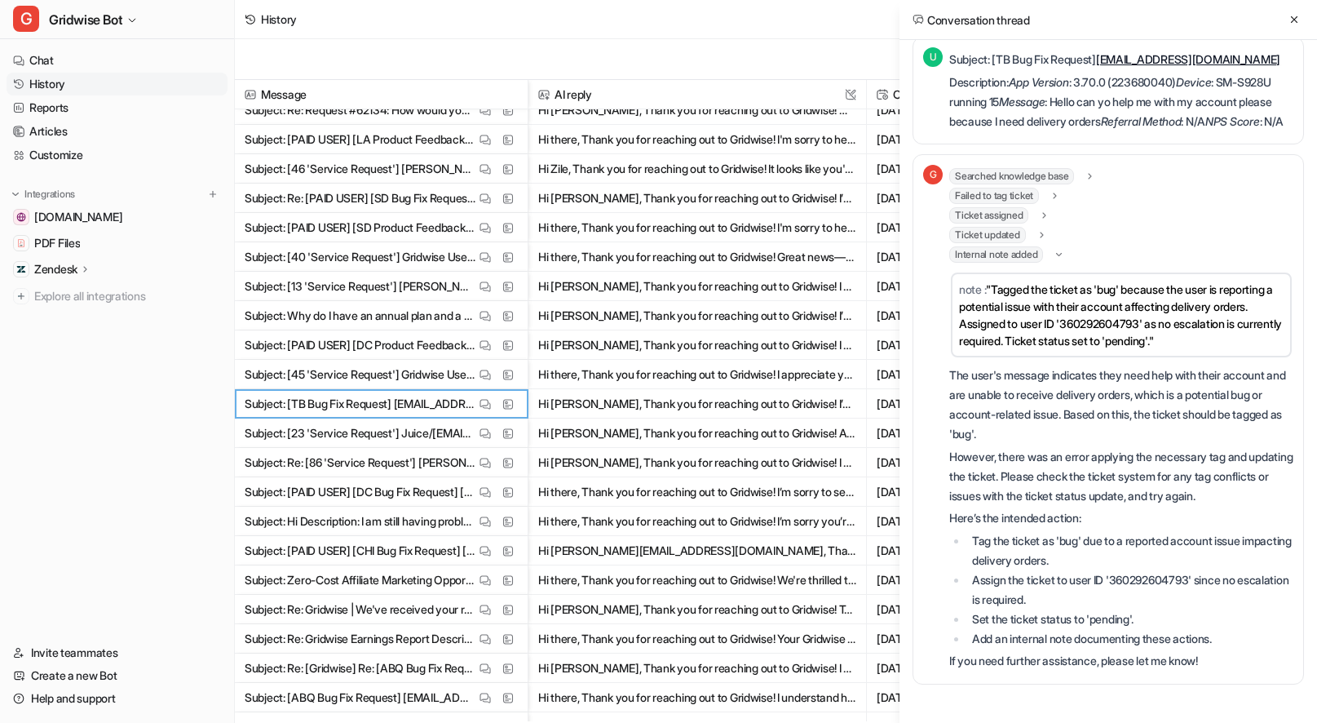
scroll to position [555, 0]
click at [1295, 21] on icon at bounding box center [1293, 19] width 11 height 11
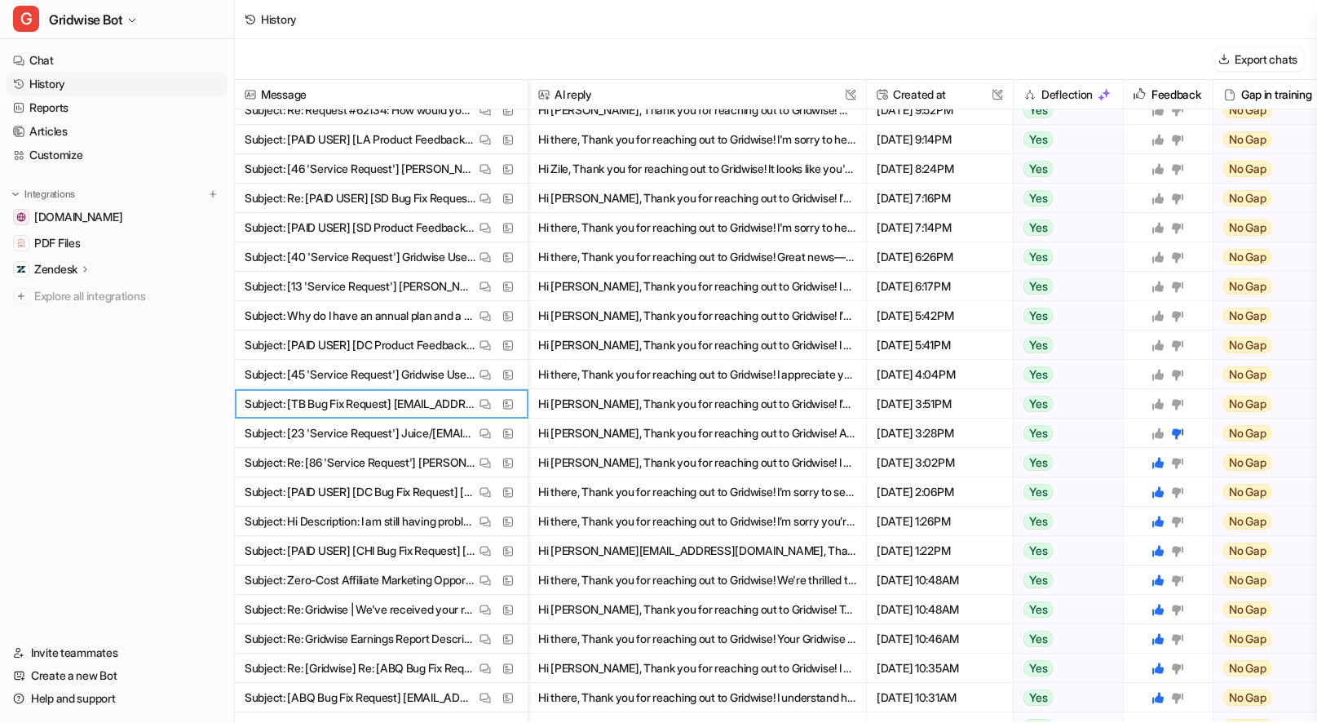
click at [1158, 400] on icon at bounding box center [1157, 403] width 11 height 11
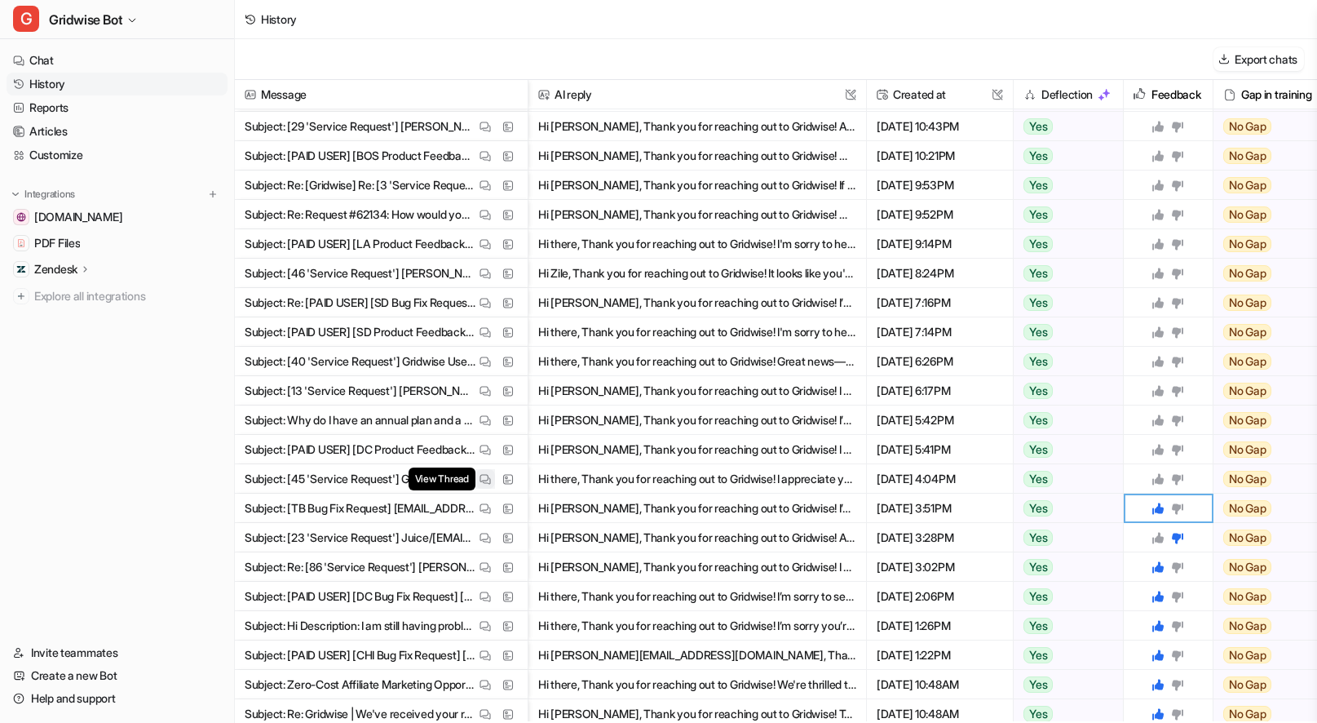
scroll to position [542, 0]
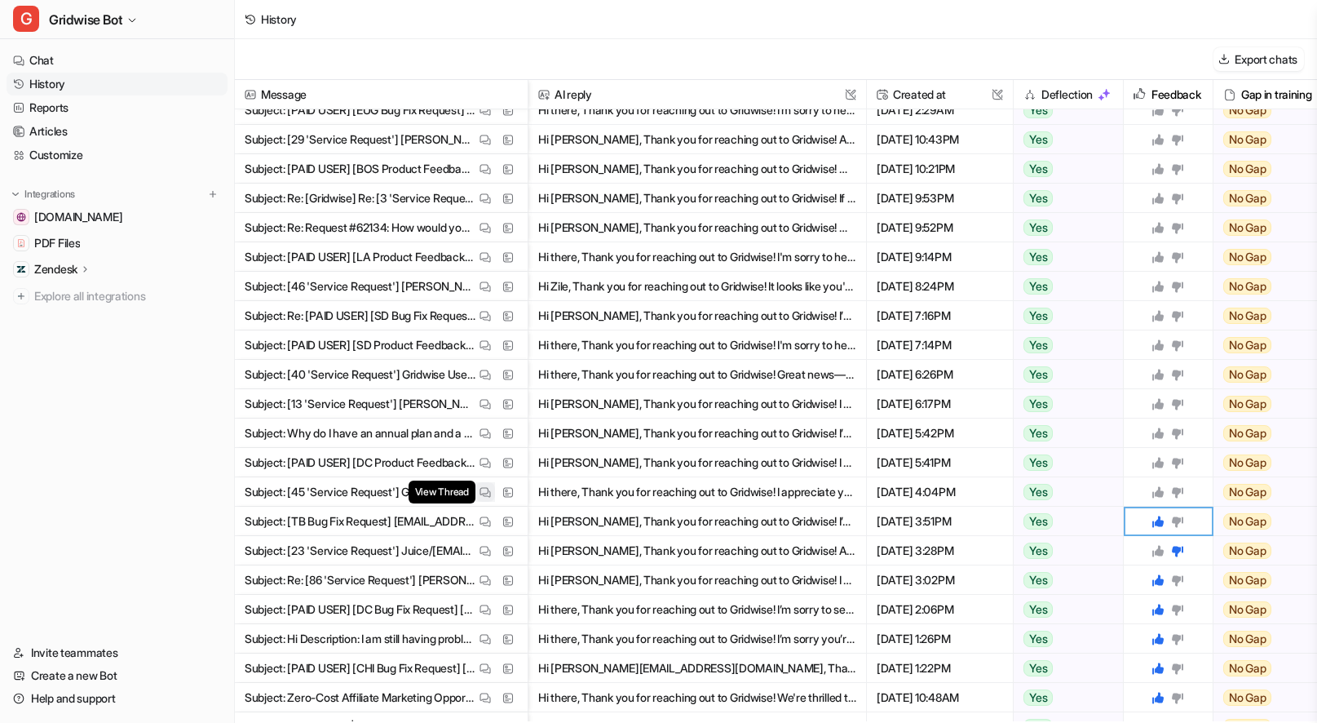
click at [481, 490] on img at bounding box center [484, 492] width 11 height 12
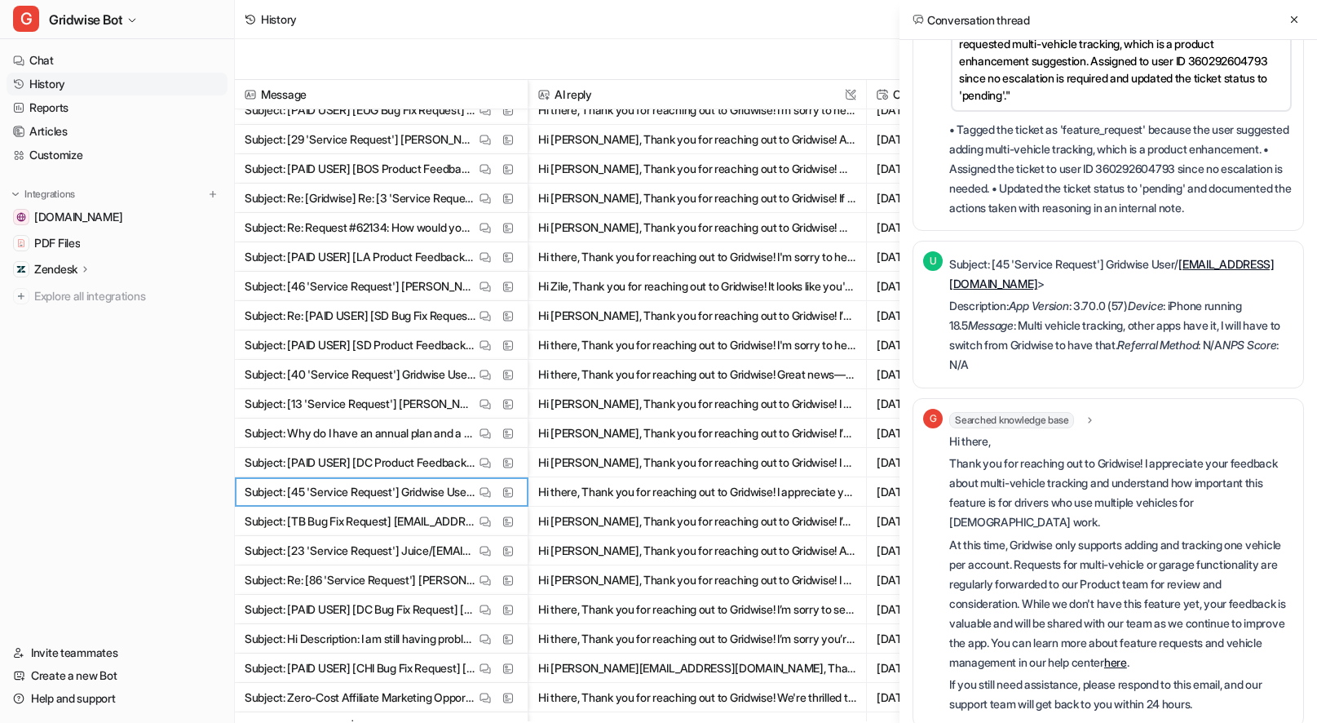
scroll to position [361, 0]
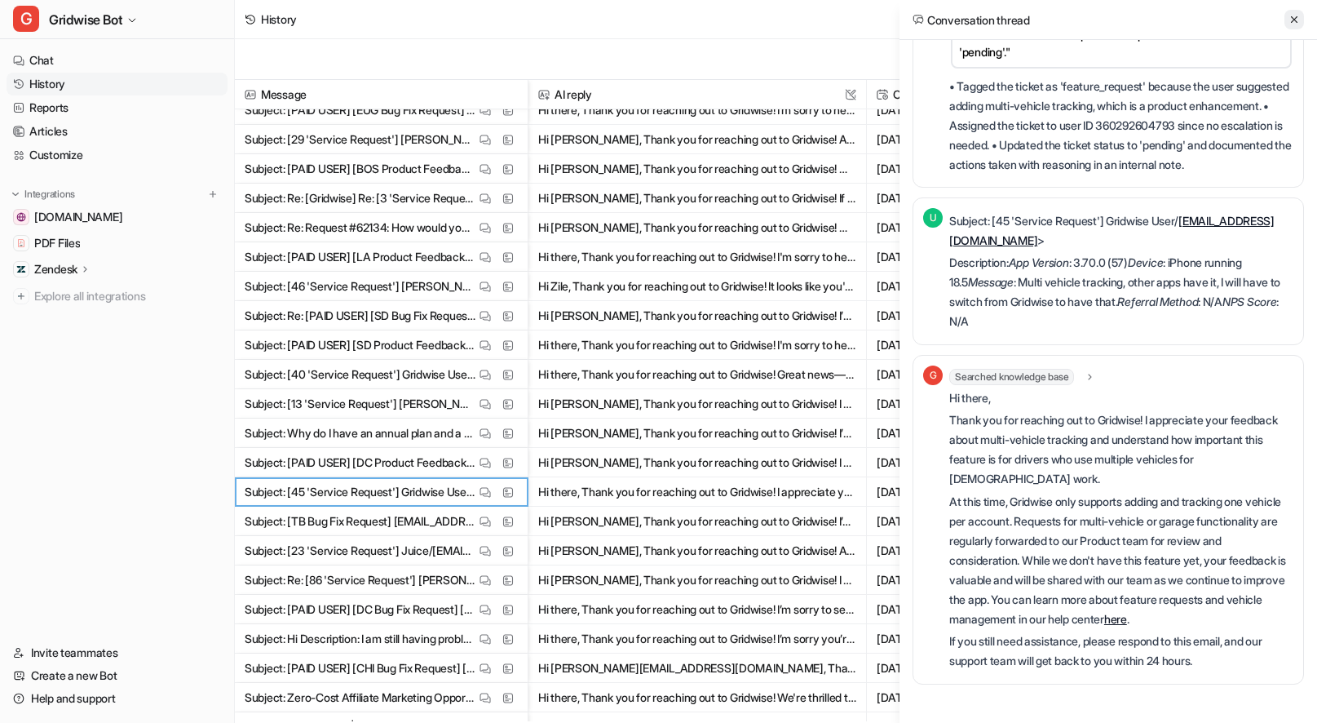
click at [1290, 24] on icon at bounding box center [1293, 19] width 11 height 11
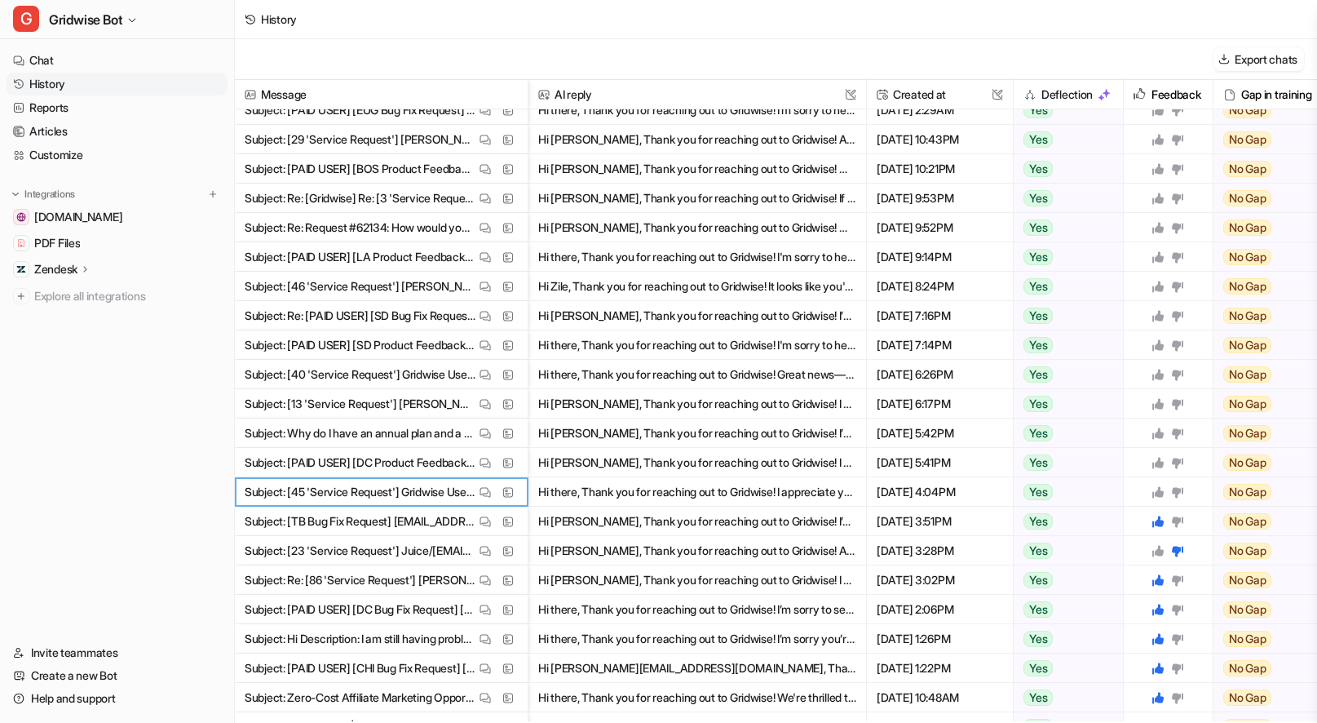
click at [1157, 497] on icon at bounding box center [1157, 491] width 13 height 13
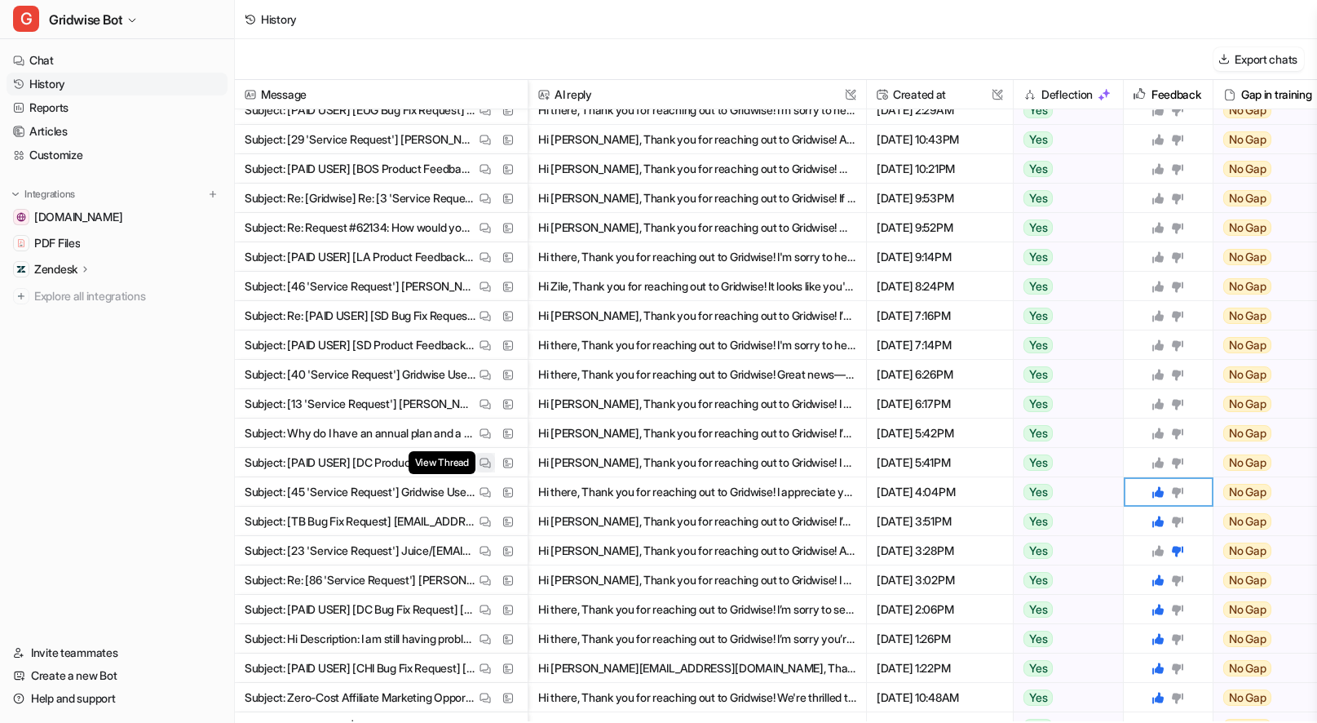
click at [489, 462] on img at bounding box center [484, 463] width 11 height 12
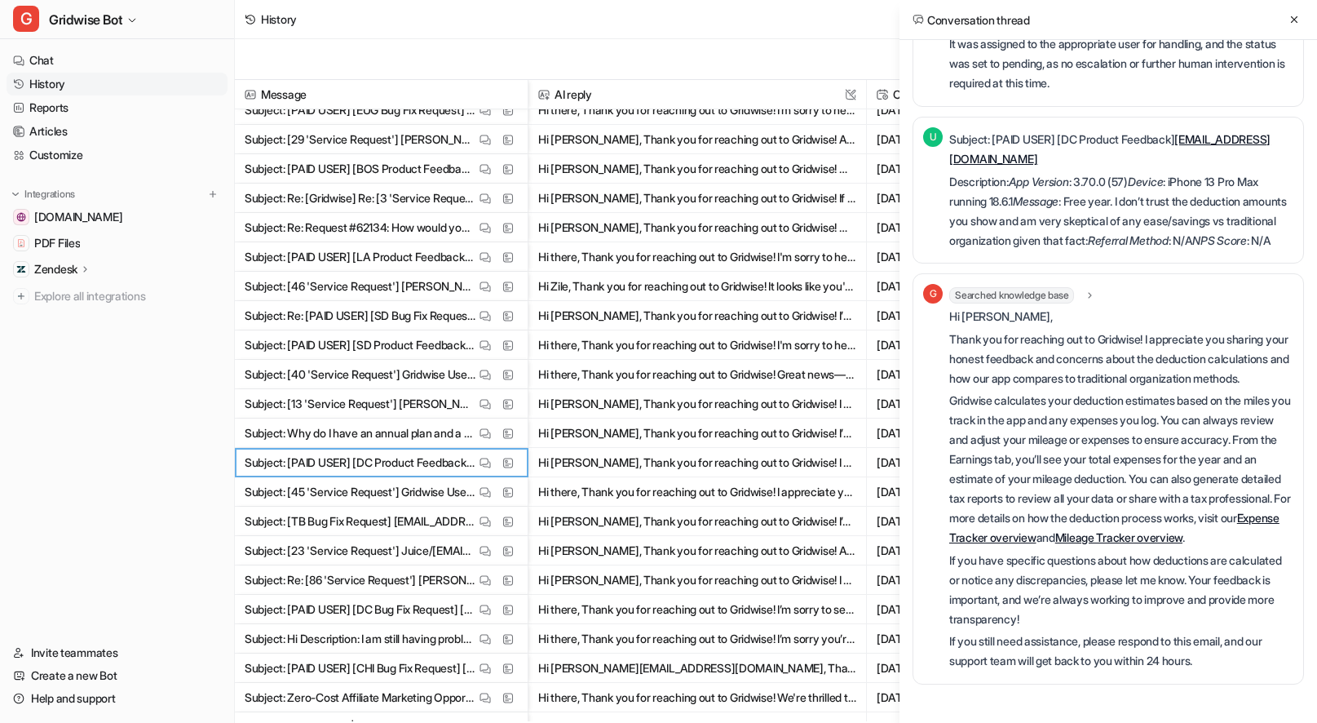
scroll to position [592, 0]
click at [1293, 17] on icon at bounding box center [1293, 19] width 11 height 11
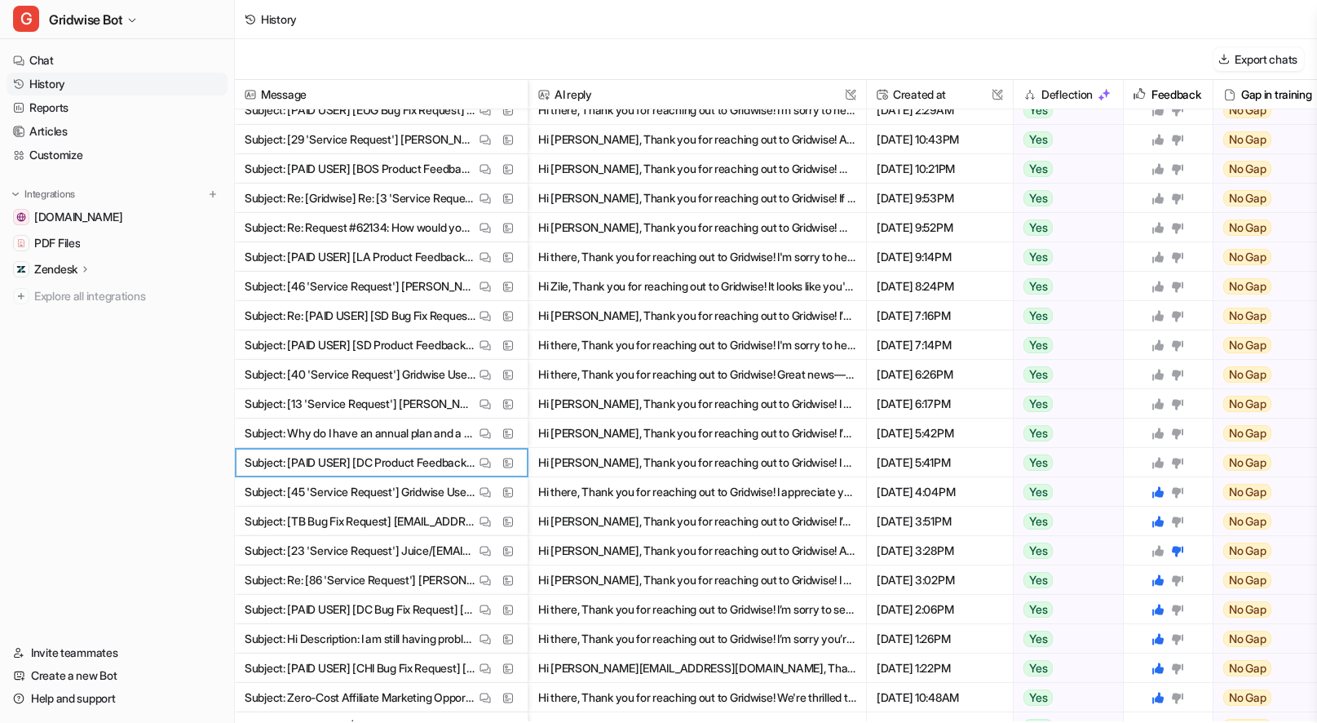
click at [1158, 463] on icon at bounding box center [1157, 462] width 11 height 11
click at [487, 431] on img at bounding box center [484, 433] width 11 height 12
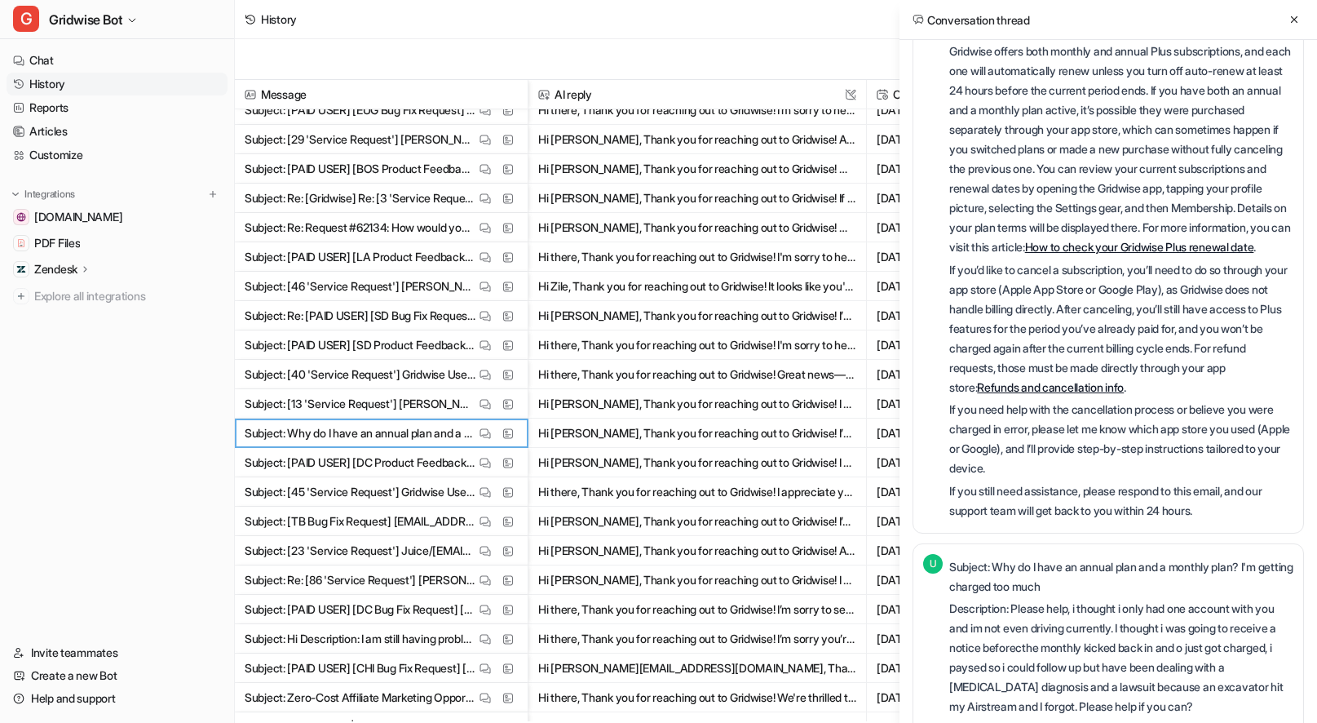
scroll to position [209, 0]
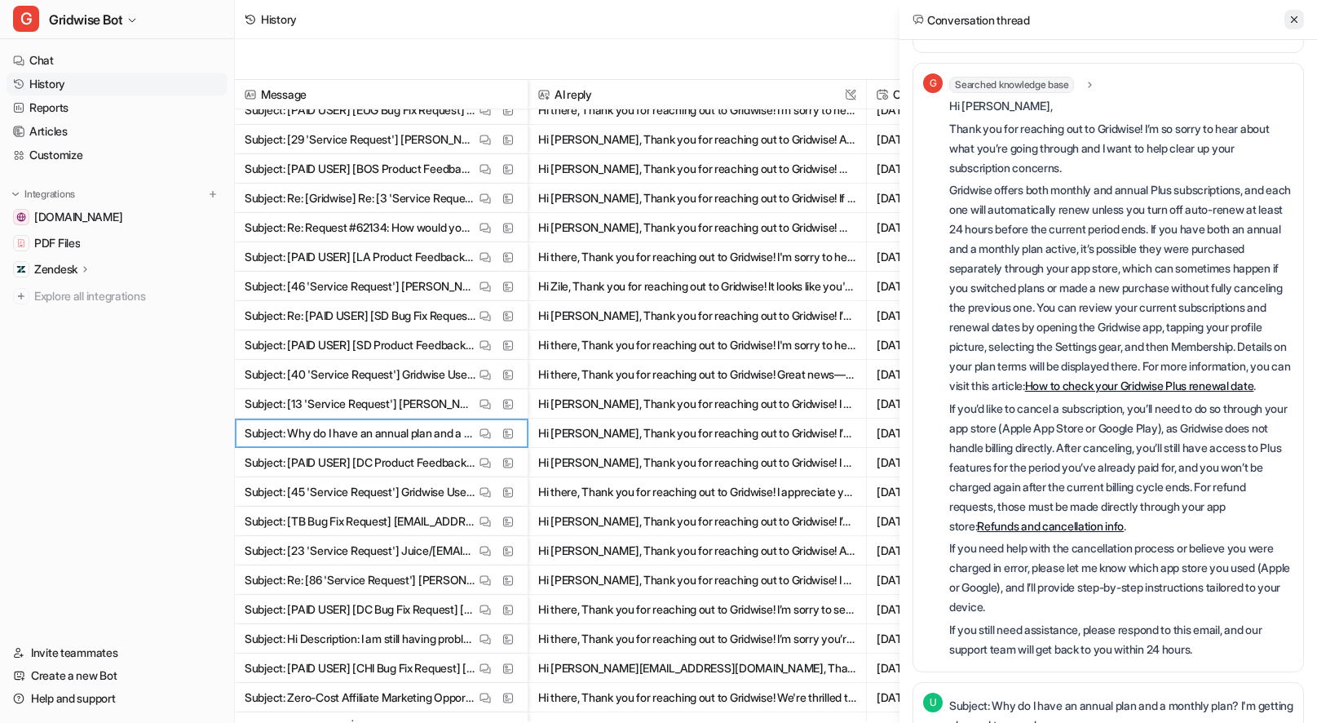
click at [1294, 15] on icon at bounding box center [1293, 19] width 11 height 11
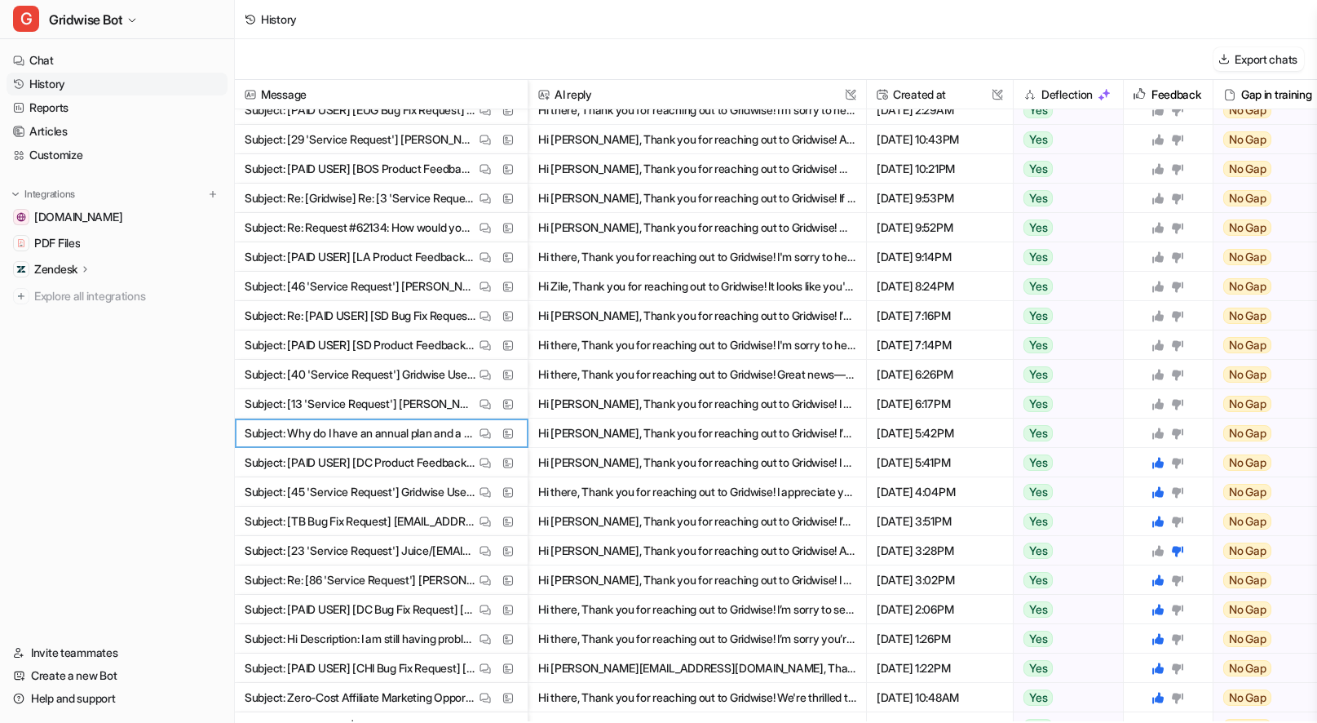
click at [1161, 432] on icon at bounding box center [1157, 432] width 11 height 11
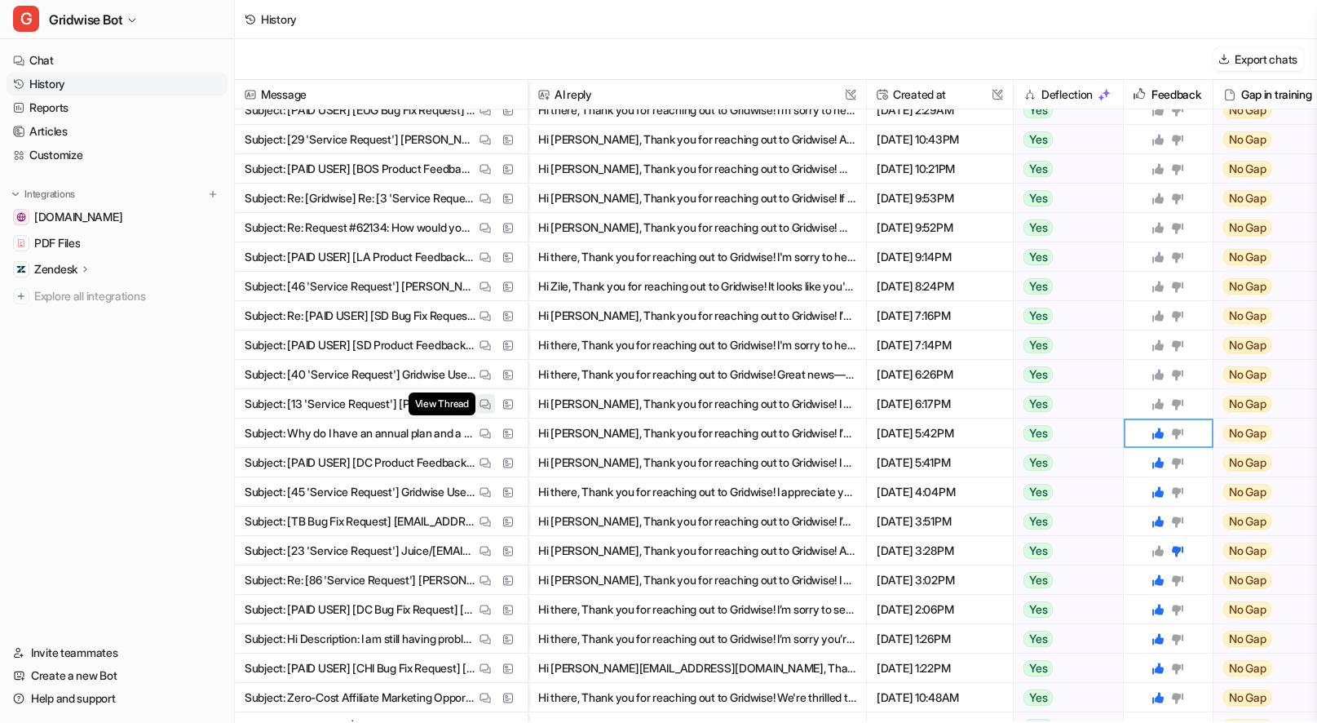
click at [480, 396] on button "View Thread" at bounding box center [485, 404] width 20 height 20
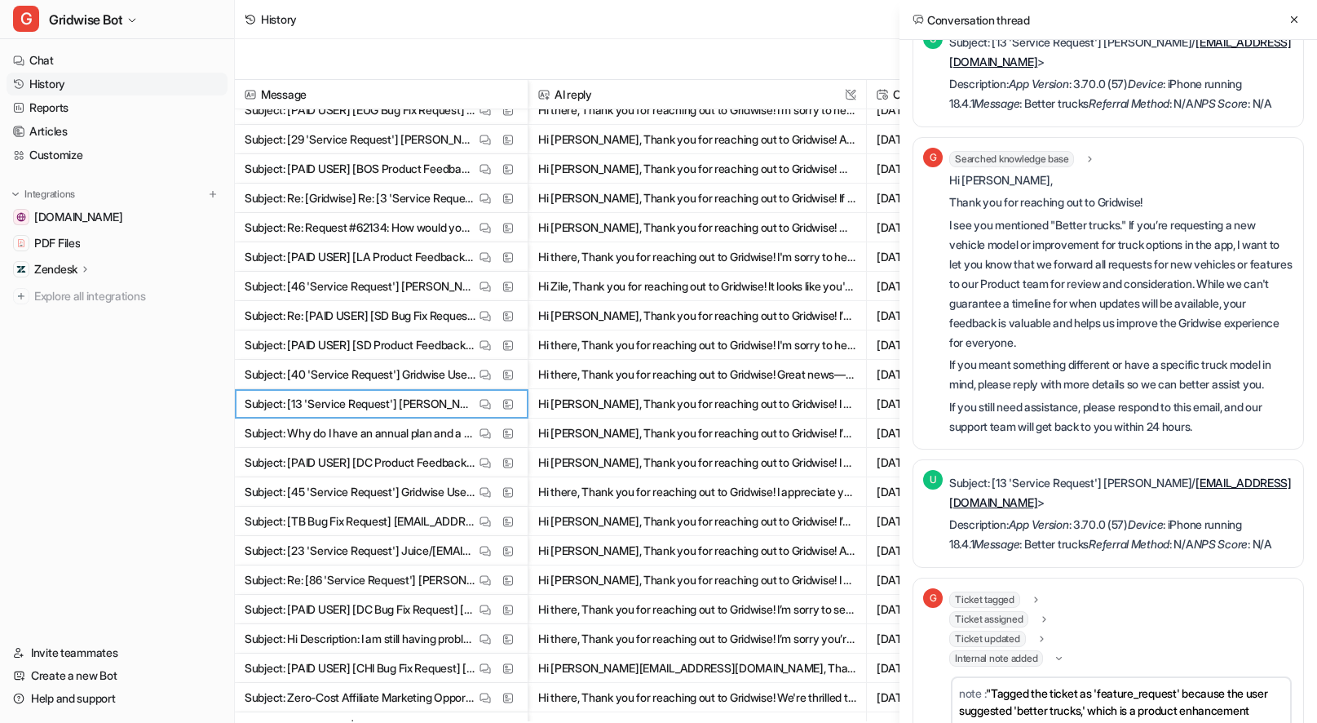
scroll to position [0, 0]
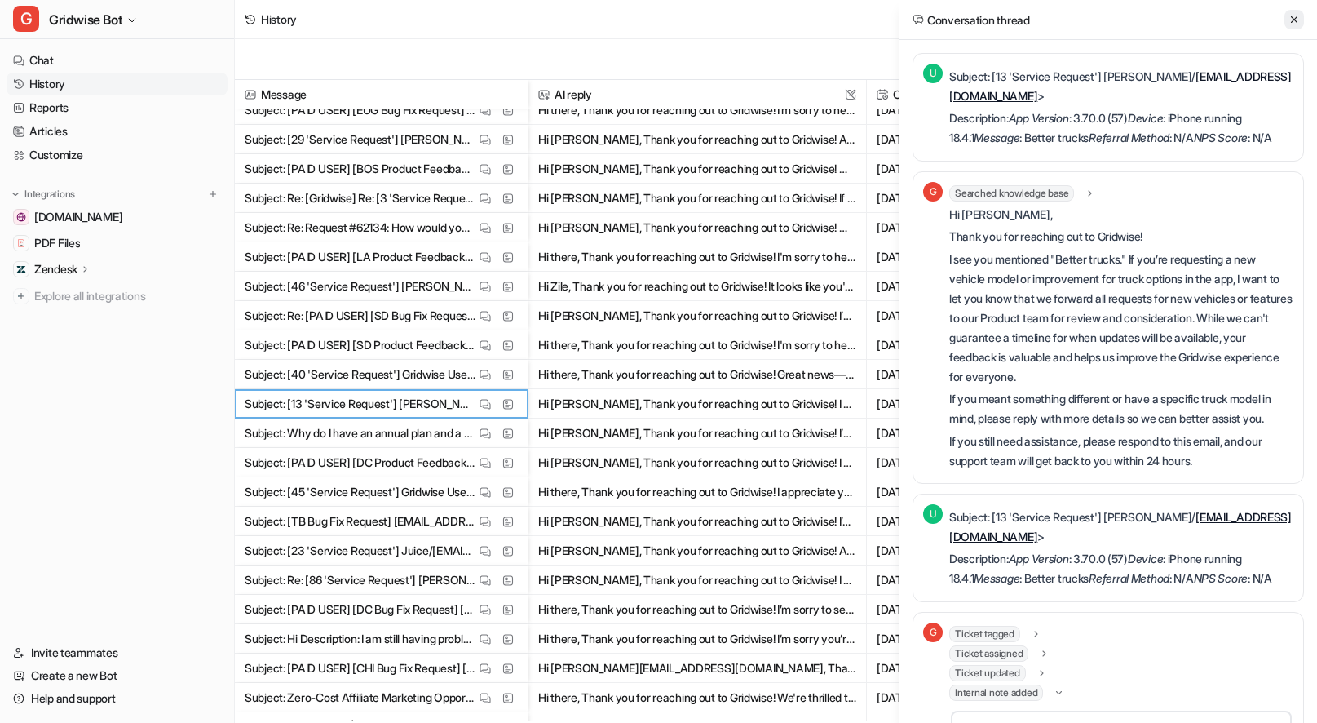
click at [1296, 10] on button at bounding box center [1294, 20] width 20 height 20
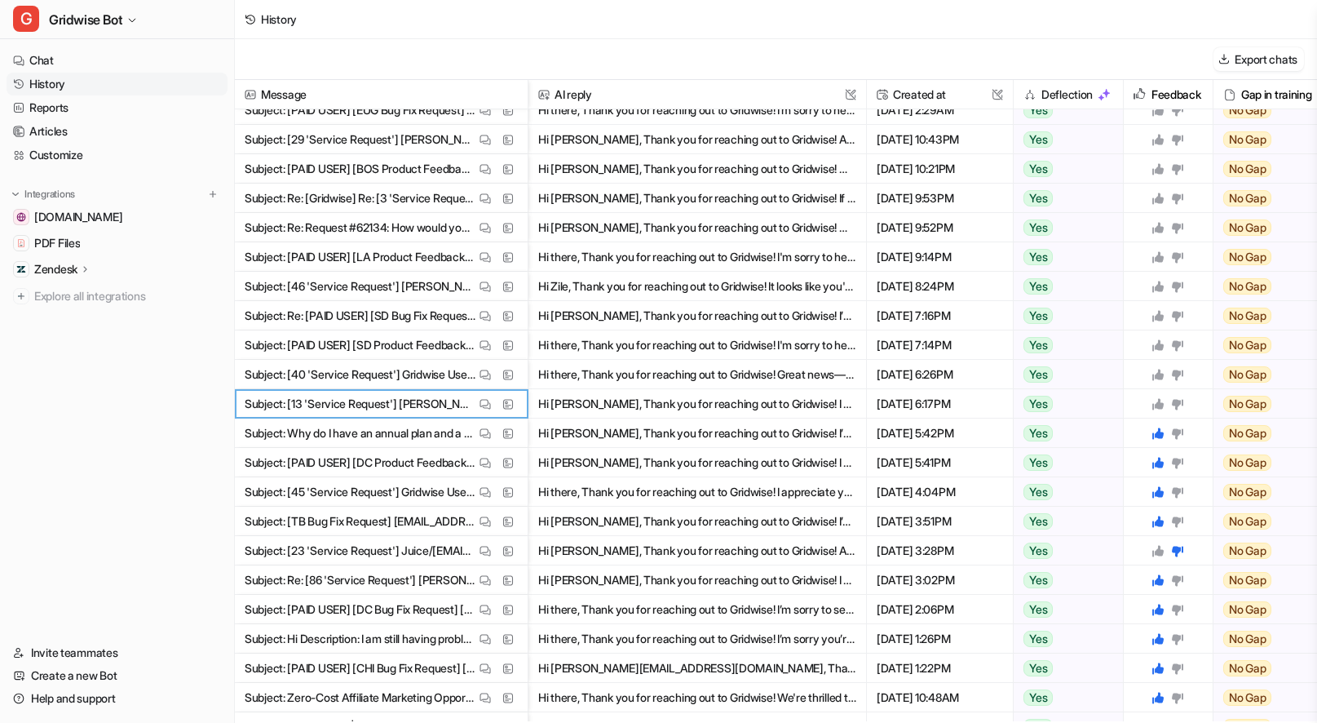
click at [1156, 402] on icon at bounding box center [1157, 403] width 11 height 11
click at [478, 378] on button "View Thread" at bounding box center [485, 375] width 20 height 20
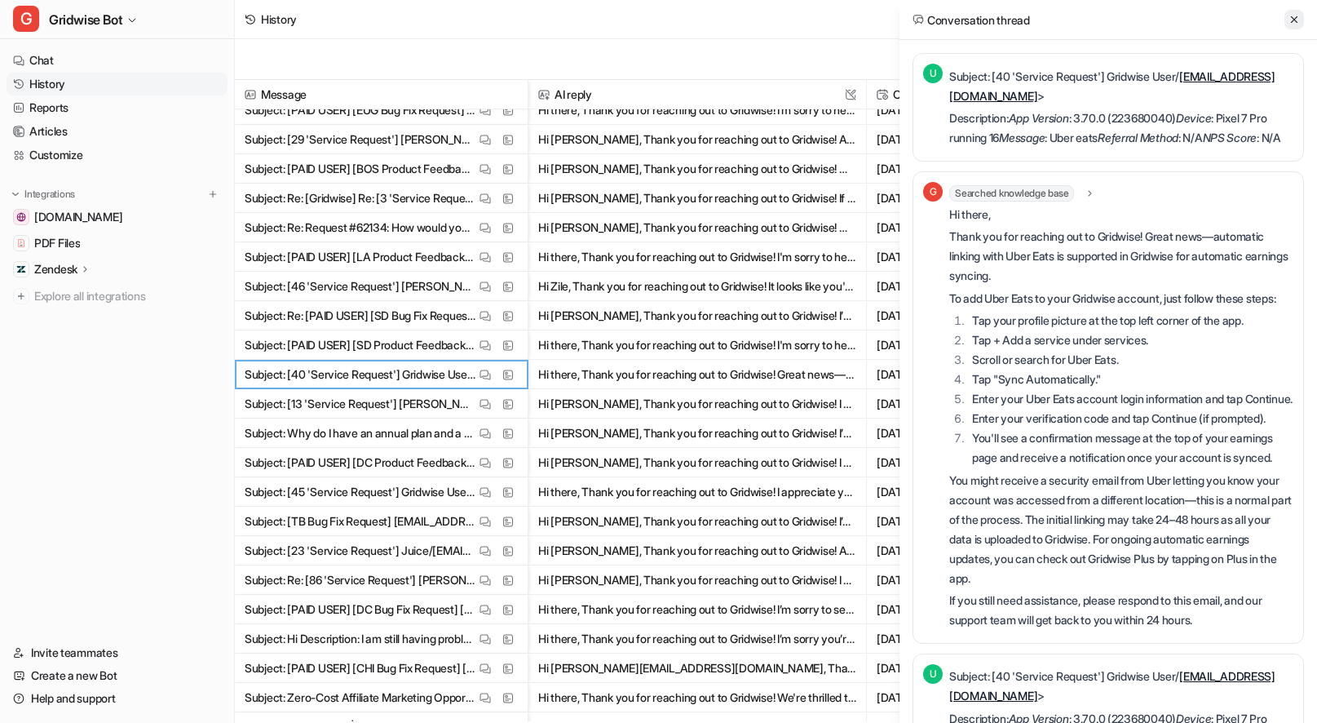
click at [1290, 17] on icon at bounding box center [1293, 19] width 11 height 11
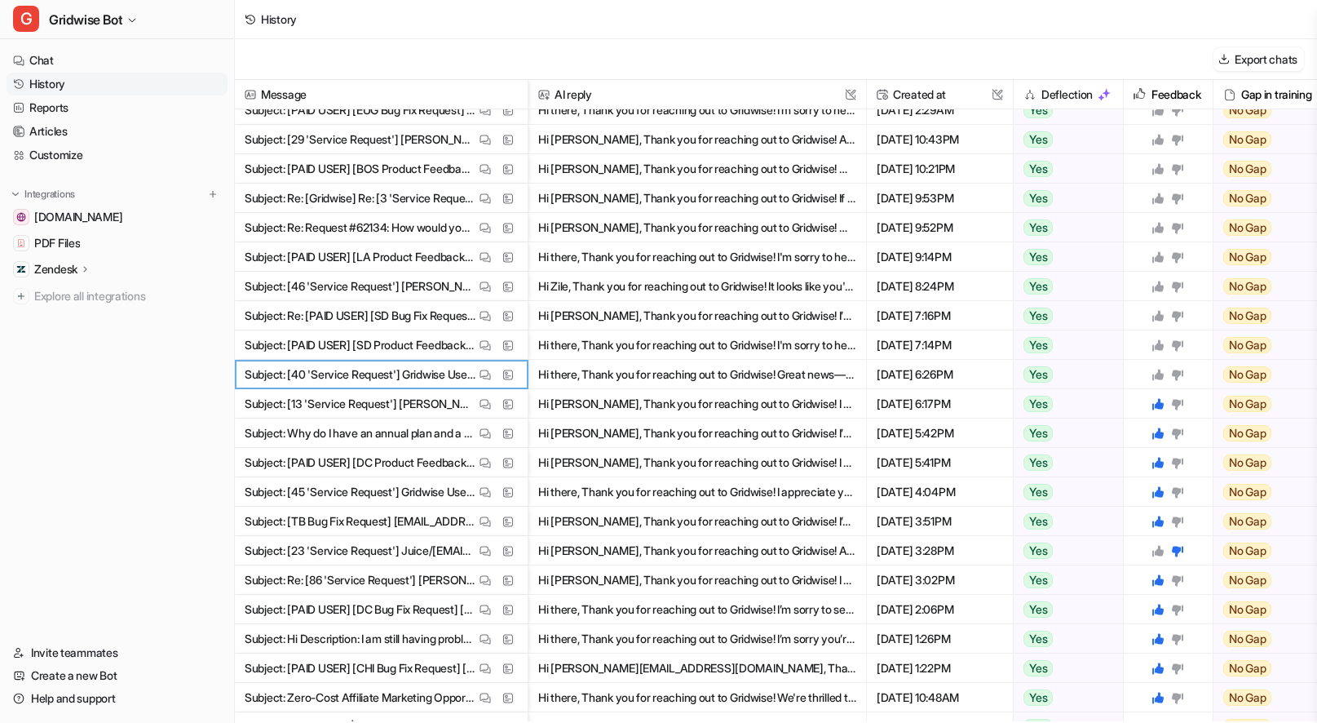
click at [1162, 365] on div at bounding box center [1168, 374] width 76 height 29
click at [1162, 369] on icon at bounding box center [1157, 374] width 13 height 13
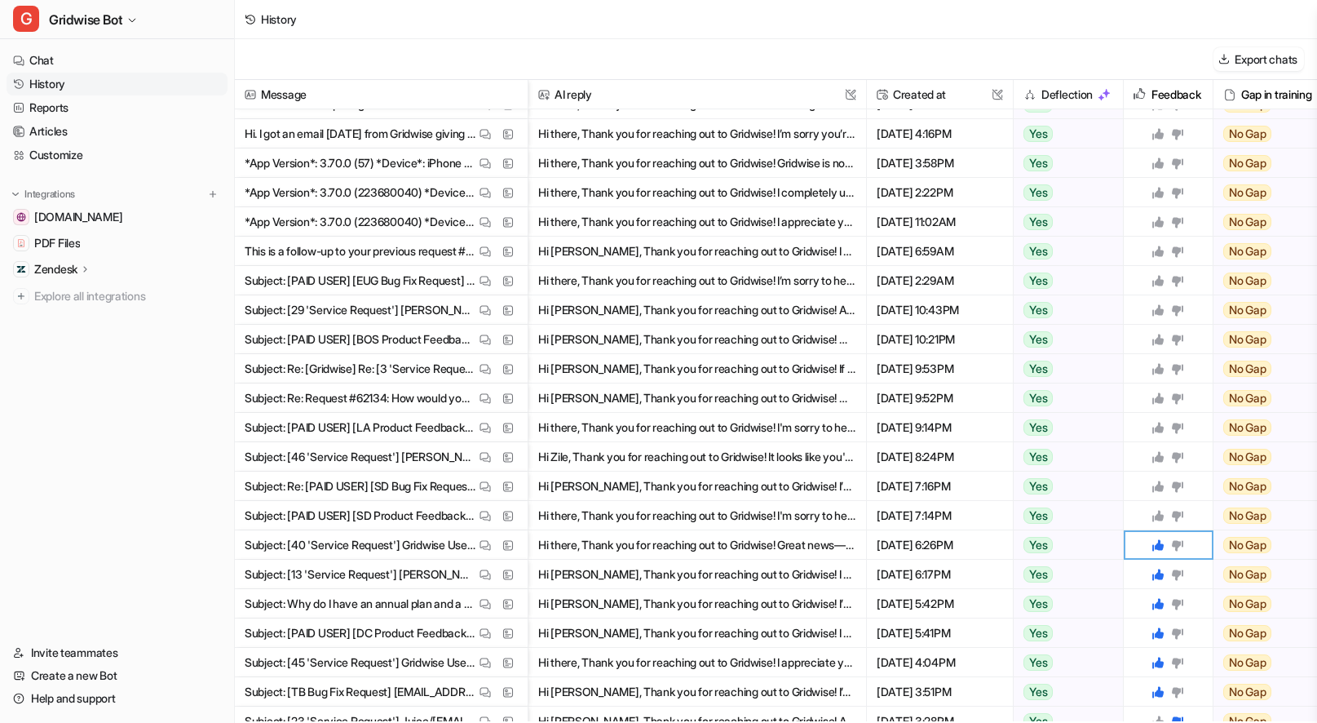
scroll to position [371, 0]
click at [480, 515] on img at bounding box center [484, 516] width 11 height 12
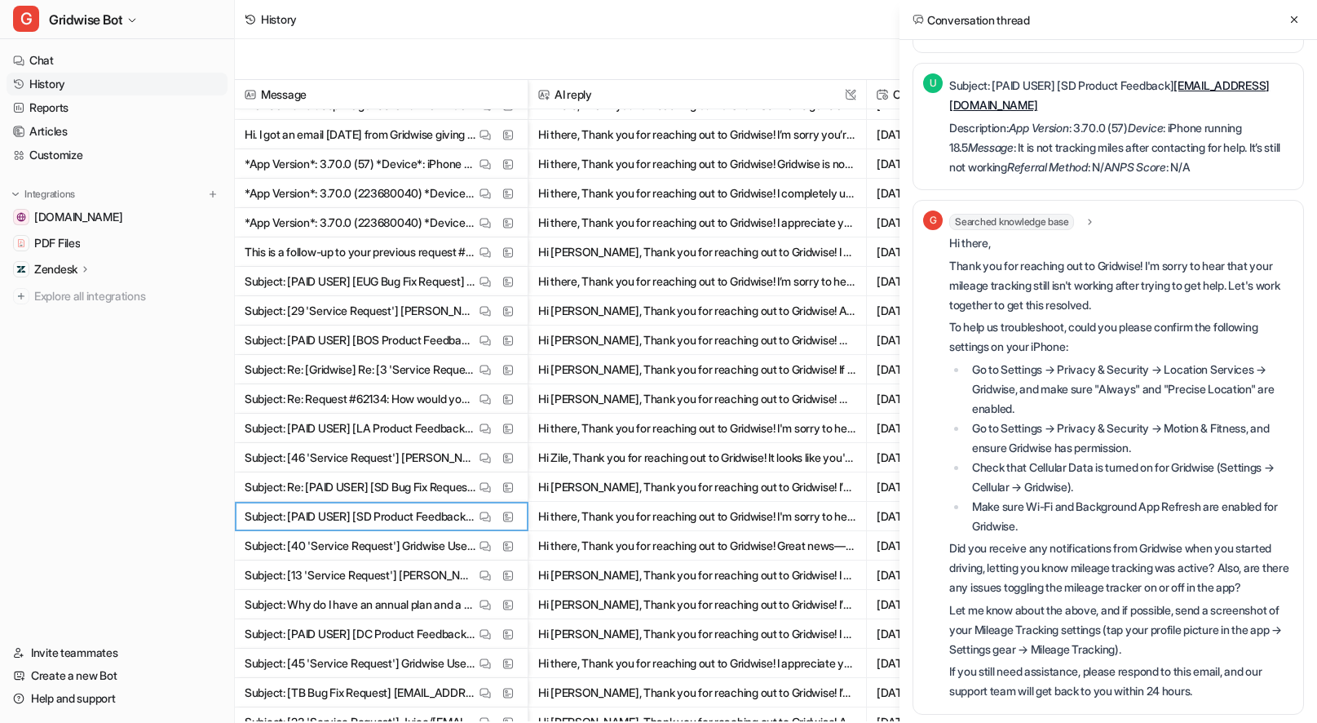
scroll to position [578, 0]
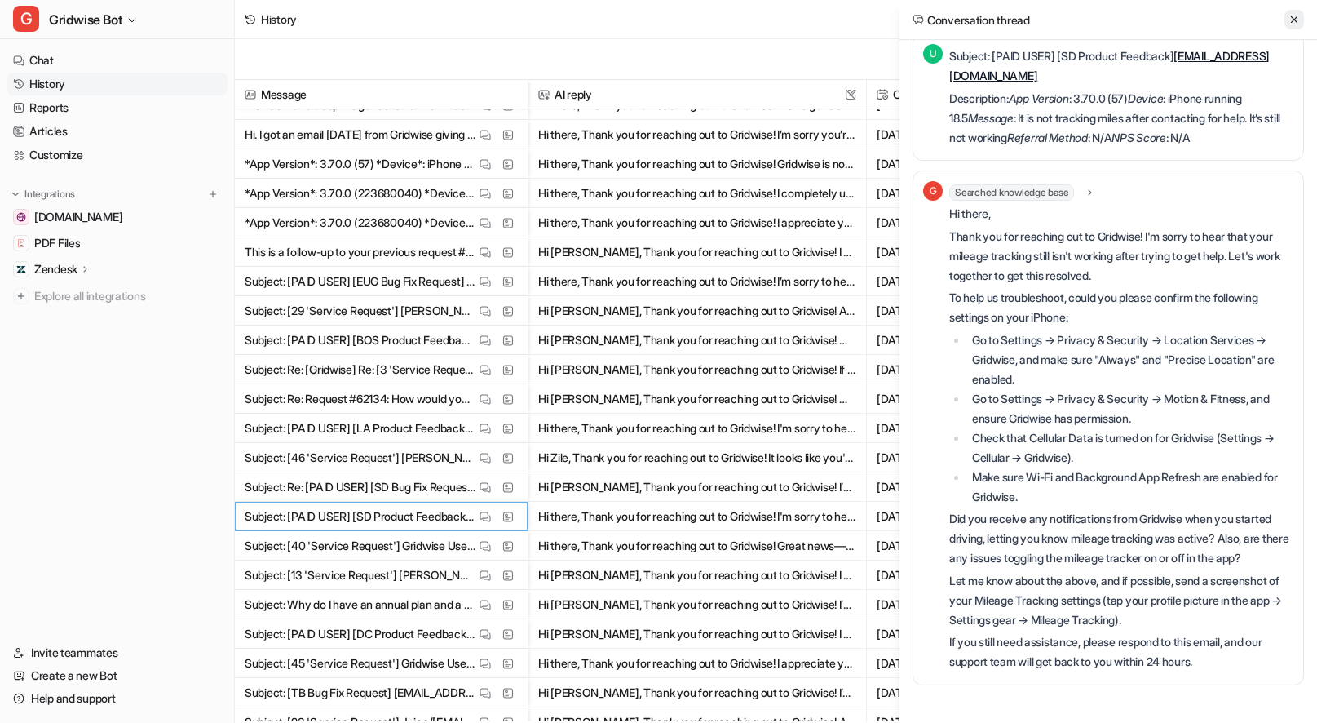
click at [1289, 19] on icon at bounding box center [1293, 19] width 11 height 11
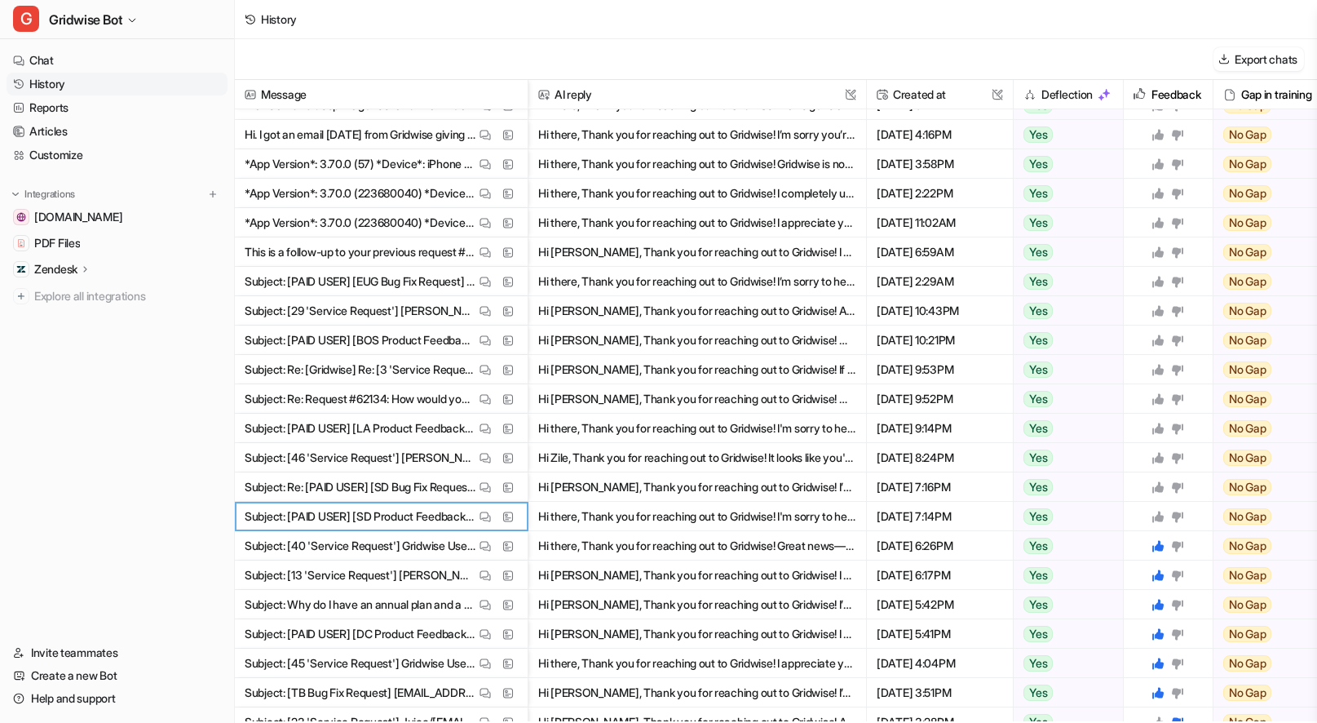
click at [1158, 518] on icon at bounding box center [1157, 515] width 11 height 11
click at [482, 486] on img at bounding box center [484, 487] width 11 height 12
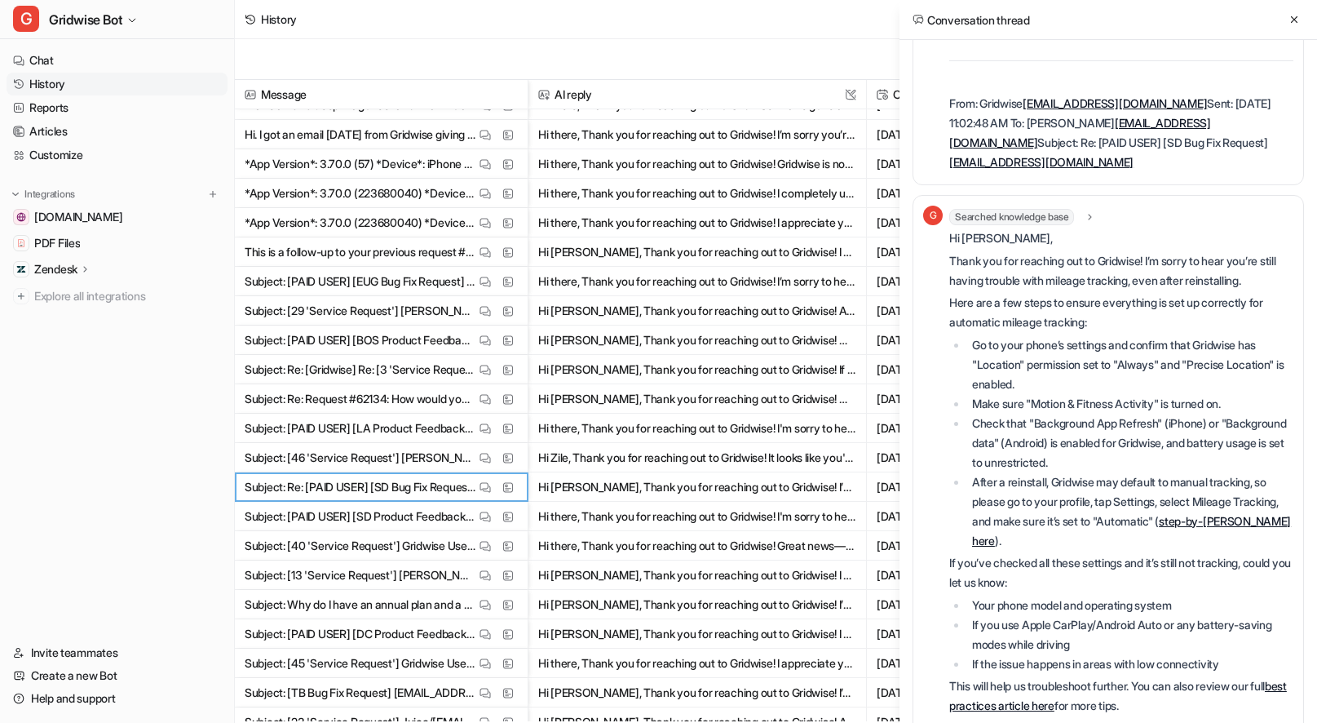
scroll to position [1043, 0]
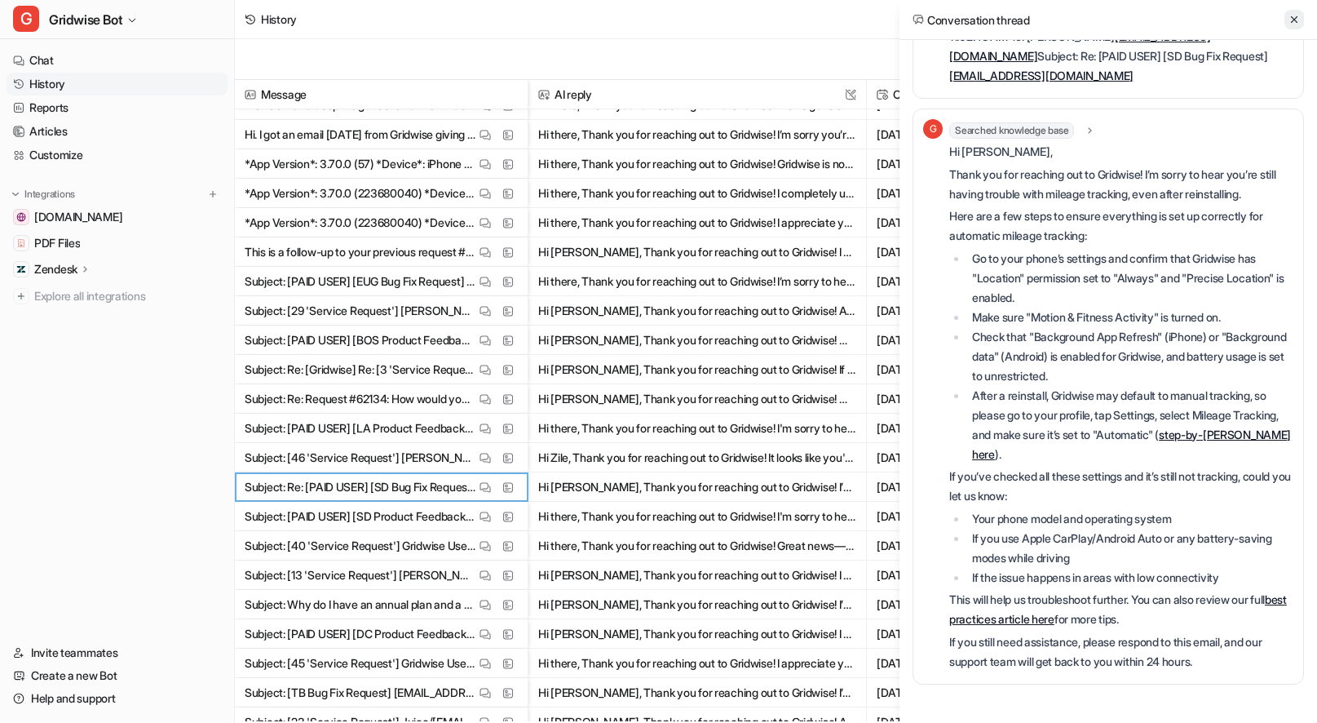
click at [1291, 17] on icon at bounding box center [1293, 19] width 11 height 11
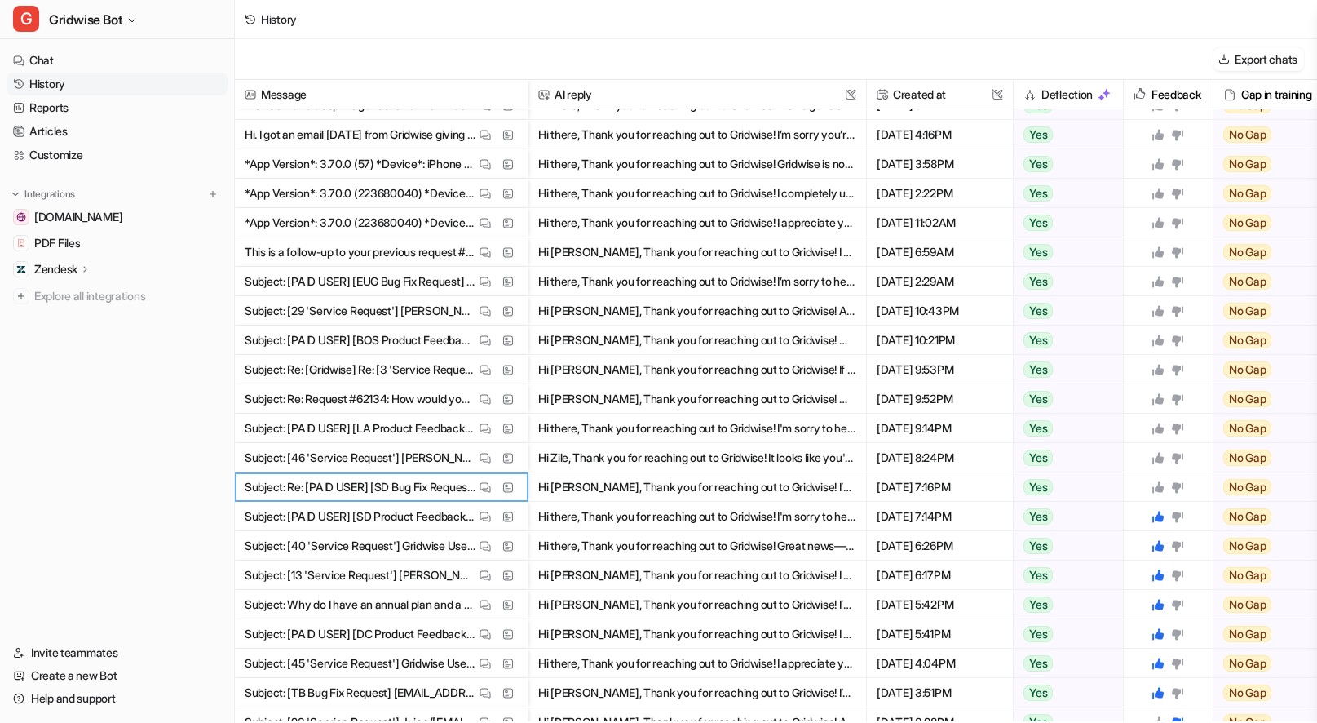
click at [1160, 488] on icon at bounding box center [1157, 486] width 11 height 11
click at [479, 462] on img at bounding box center [484, 458] width 11 height 12
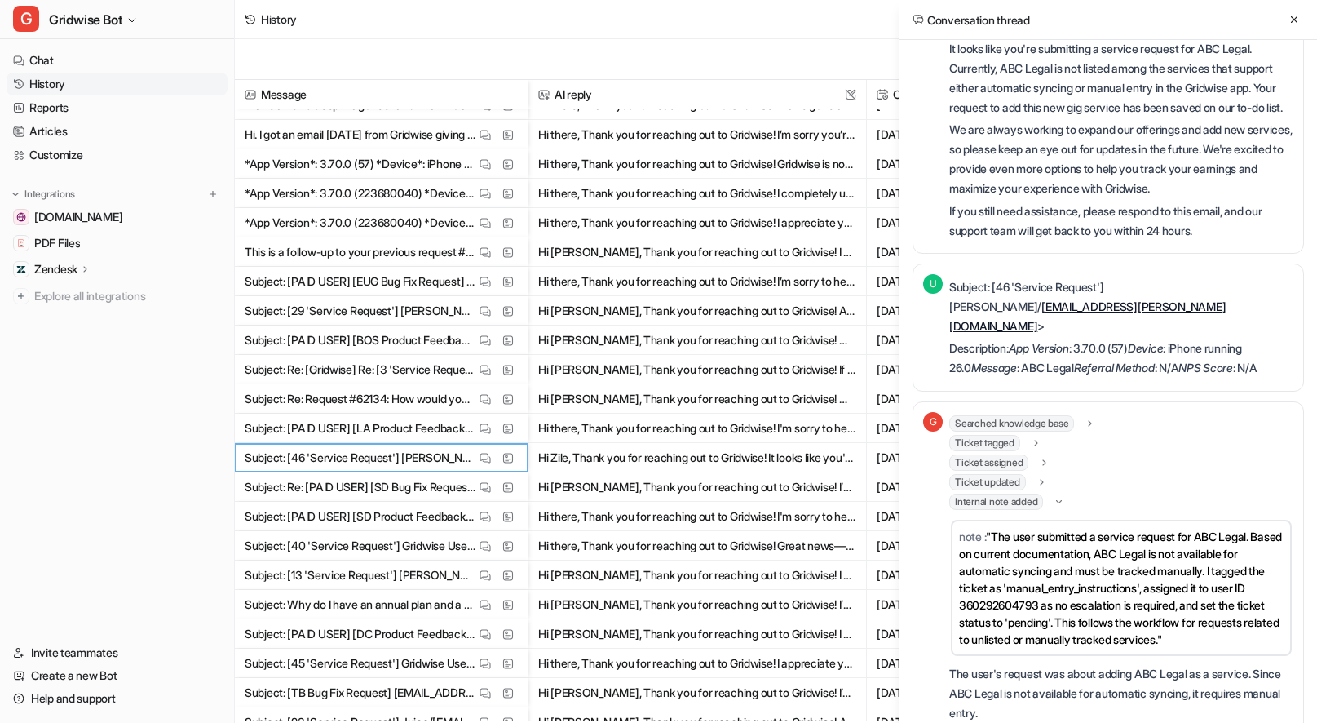
scroll to position [382, 0]
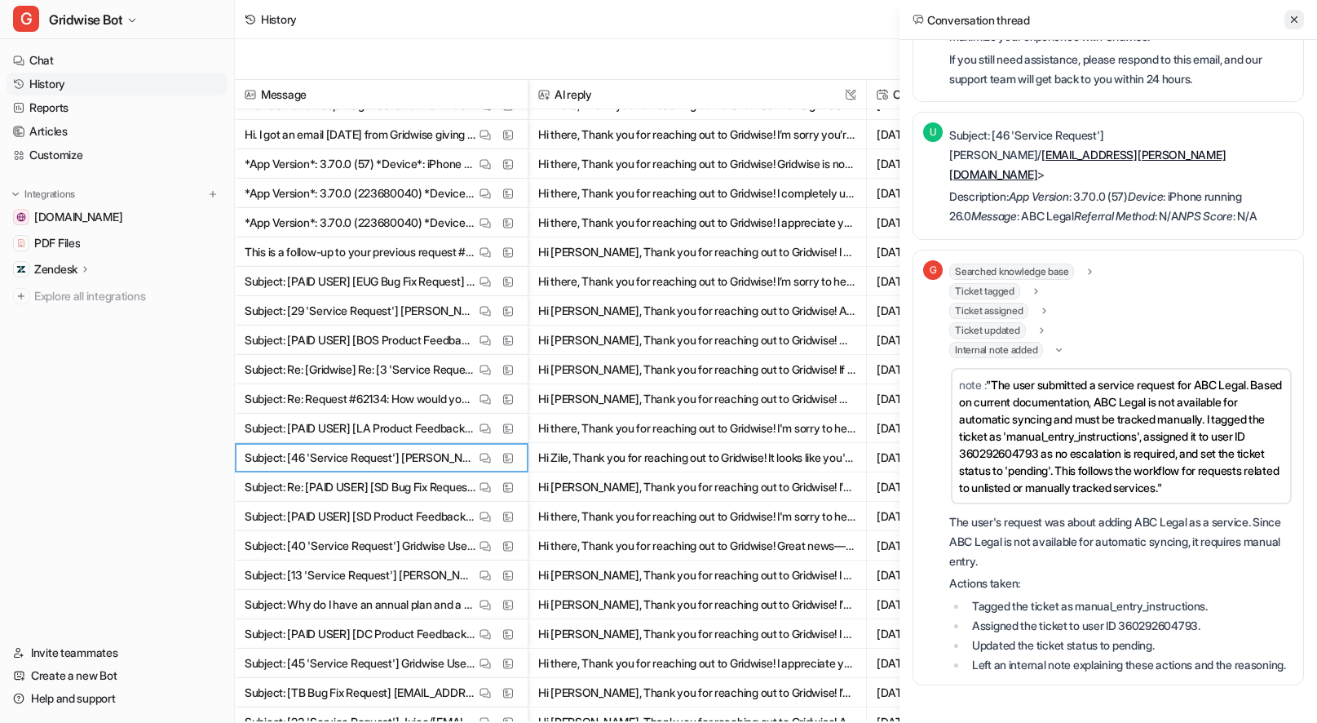
click at [1293, 27] on button at bounding box center [1294, 20] width 20 height 20
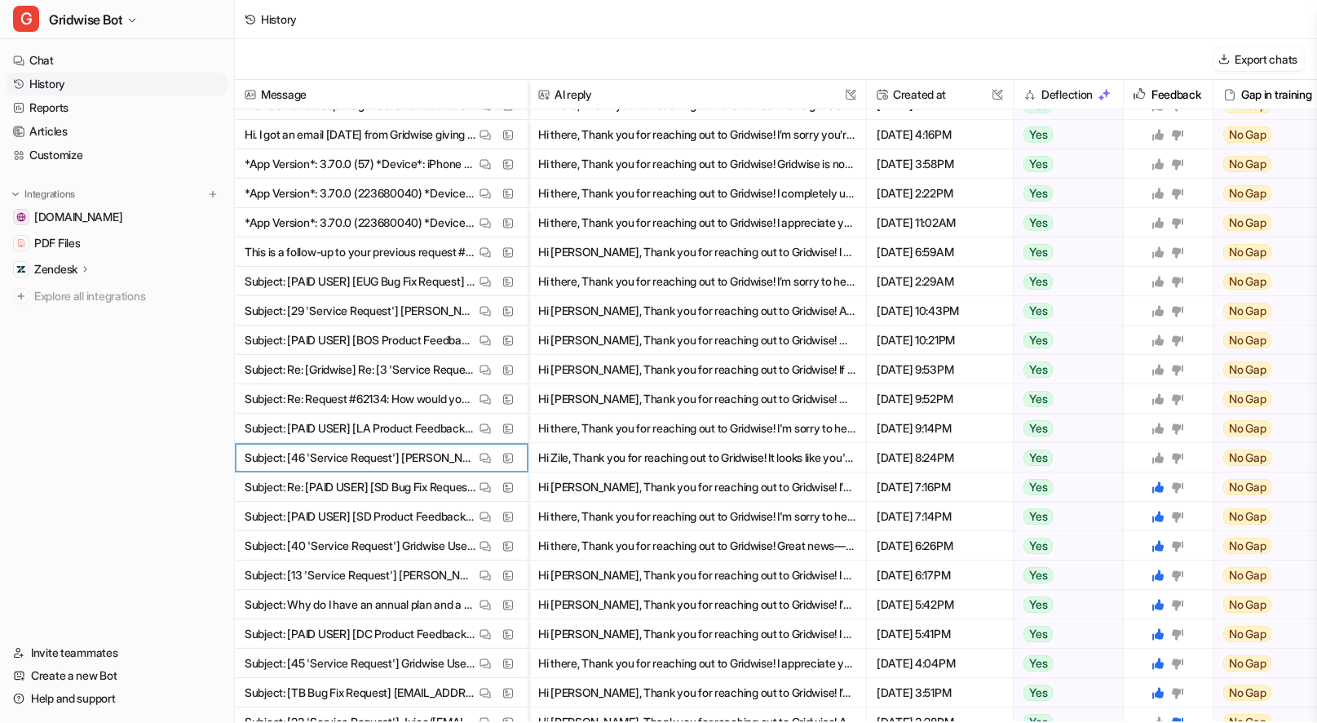
click at [1154, 458] on icon at bounding box center [1157, 457] width 13 height 13
click at [482, 431] on img at bounding box center [484, 428] width 11 height 12
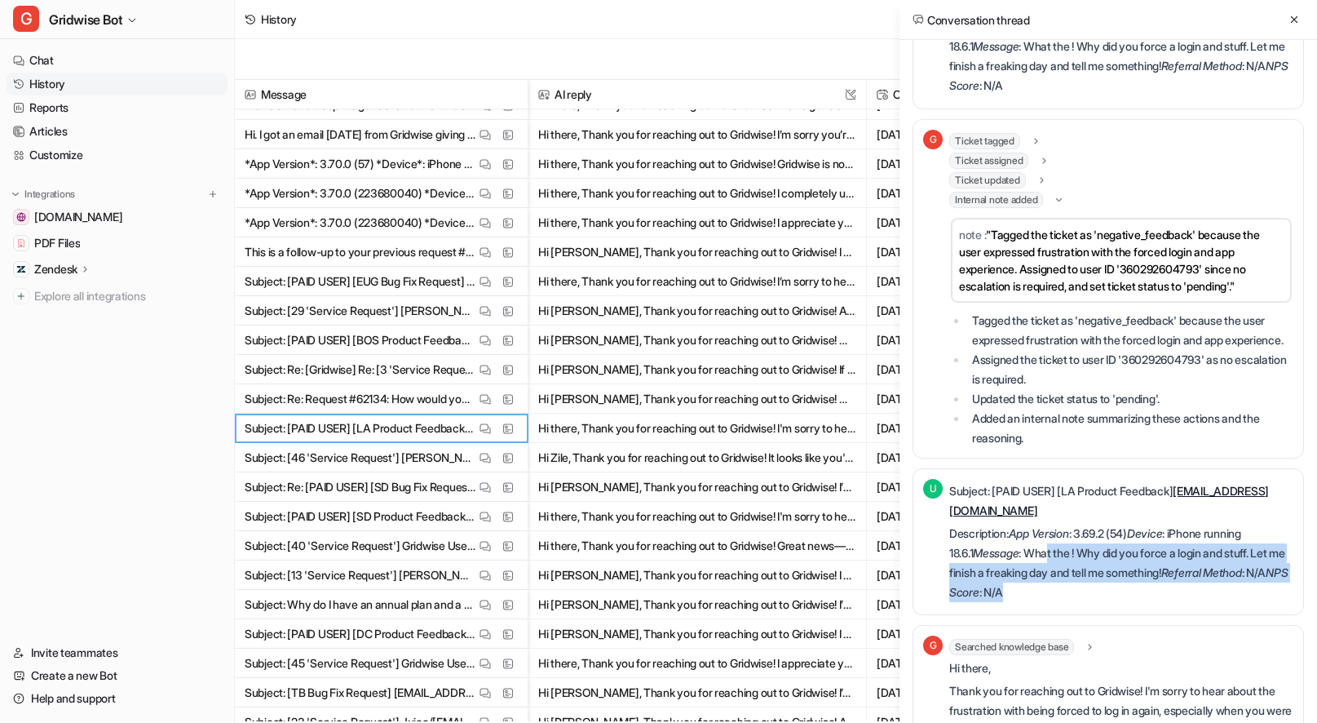
drag, startPoint x: 1081, startPoint y: 573, endPoint x: 1227, endPoint y: 608, distance: 149.9
click at [1227, 602] on p "Description: App Version : 3.69.2 (54) Device : iPhone running 18.6.1 Message :…" at bounding box center [1121, 563] width 344 height 78
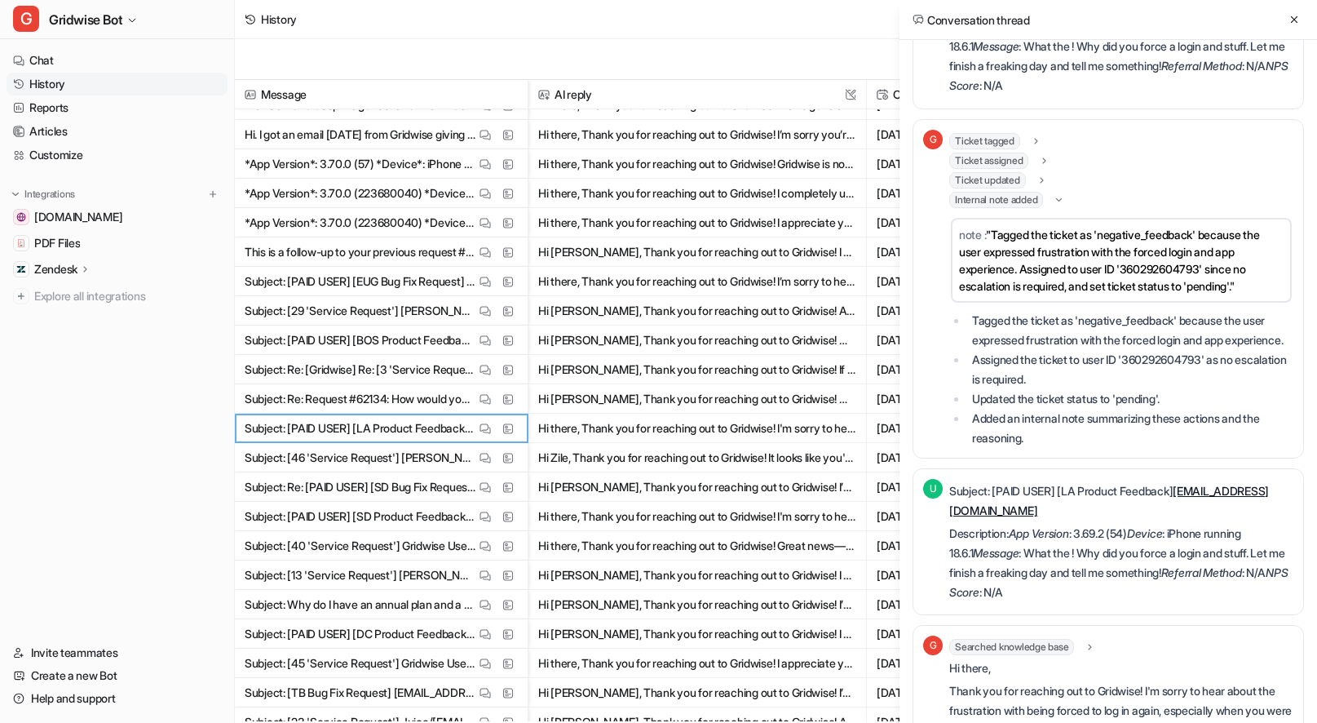
click at [1227, 602] on p "Description: App Version : 3.69.2 (54) Device : iPhone running 18.6.1 Message :…" at bounding box center [1121, 563] width 344 height 78
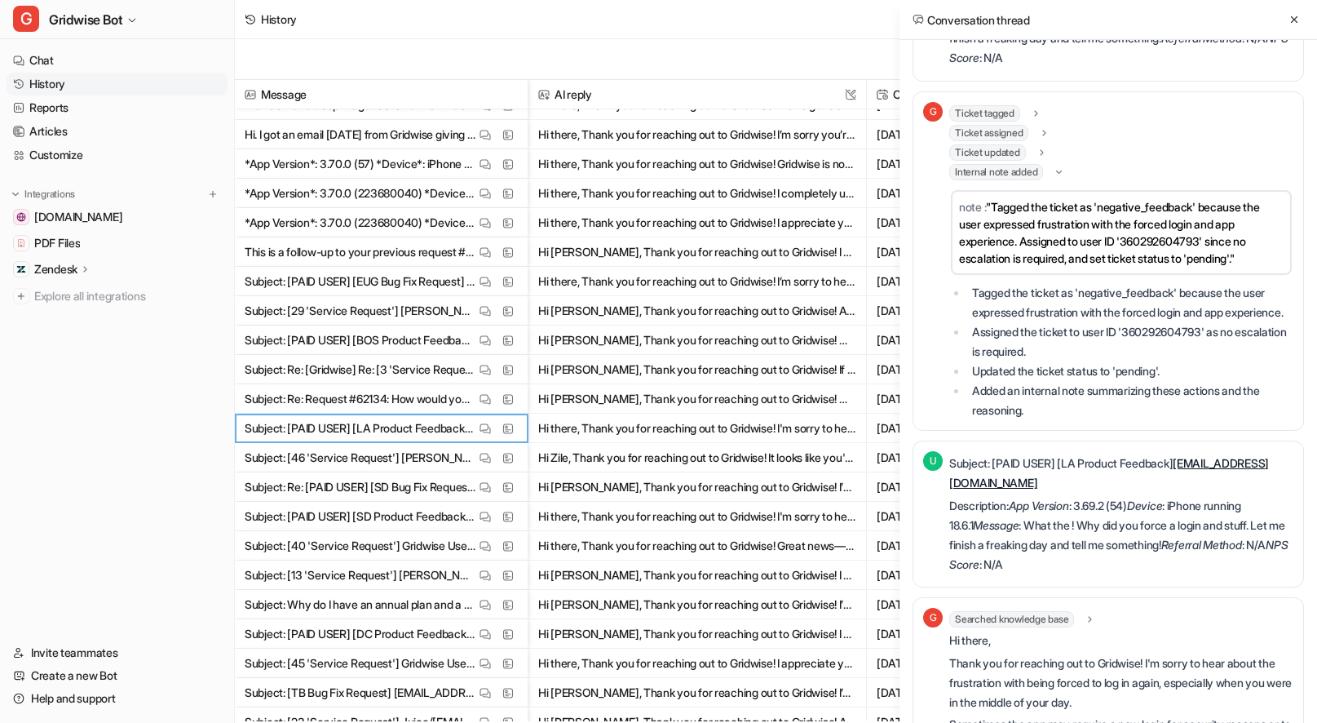
scroll to position [381, 0]
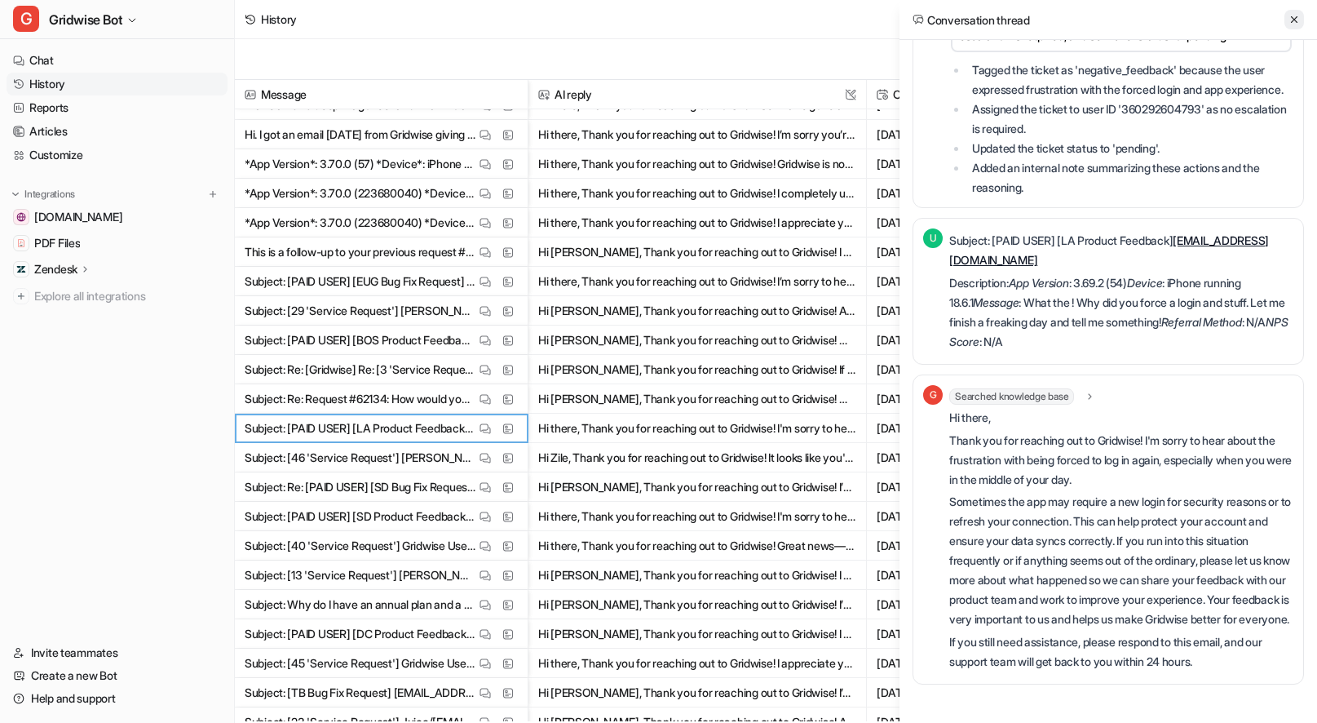
click at [1291, 21] on icon at bounding box center [1293, 19] width 11 height 11
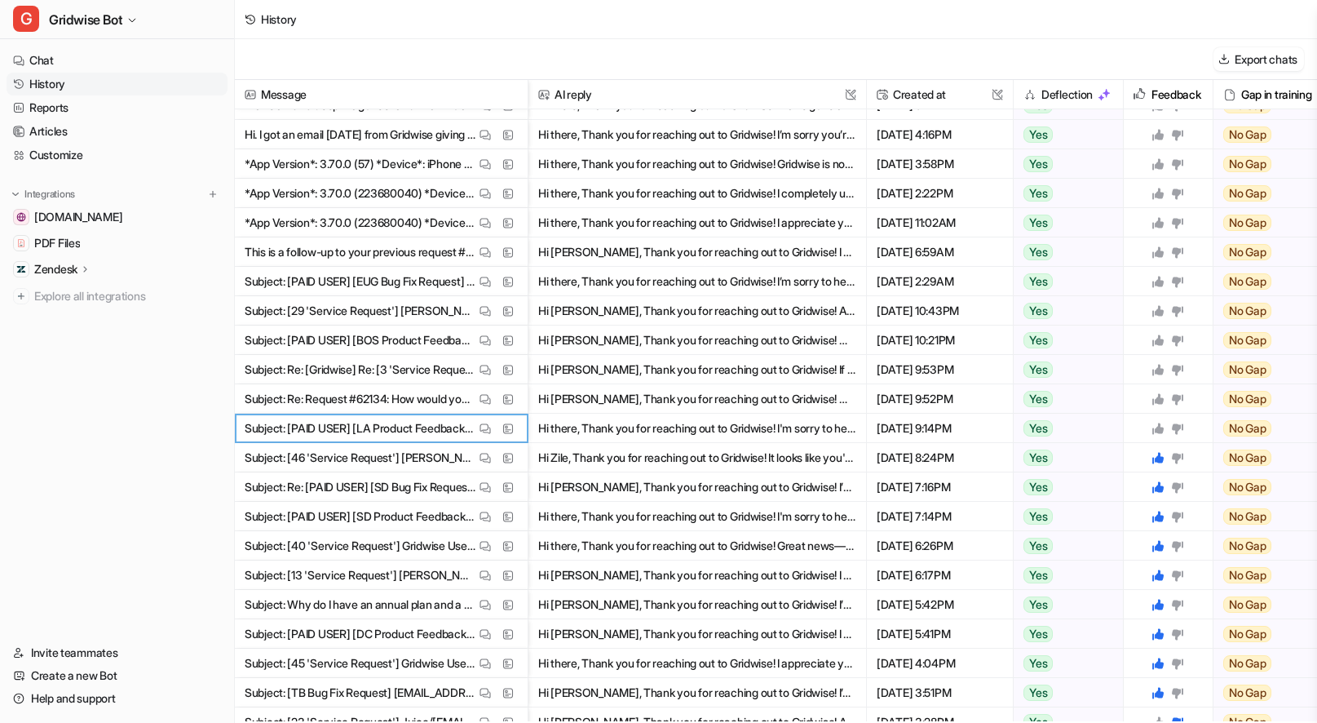
click at [1164, 430] on div at bounding box center [1167, 428] width 33 height 13
click at [1156, 430] on icon at bounding box center [1157, 427] width 11 height 11
click at [479, 400] on img at bounding box center [484, 399] width 11 height 12
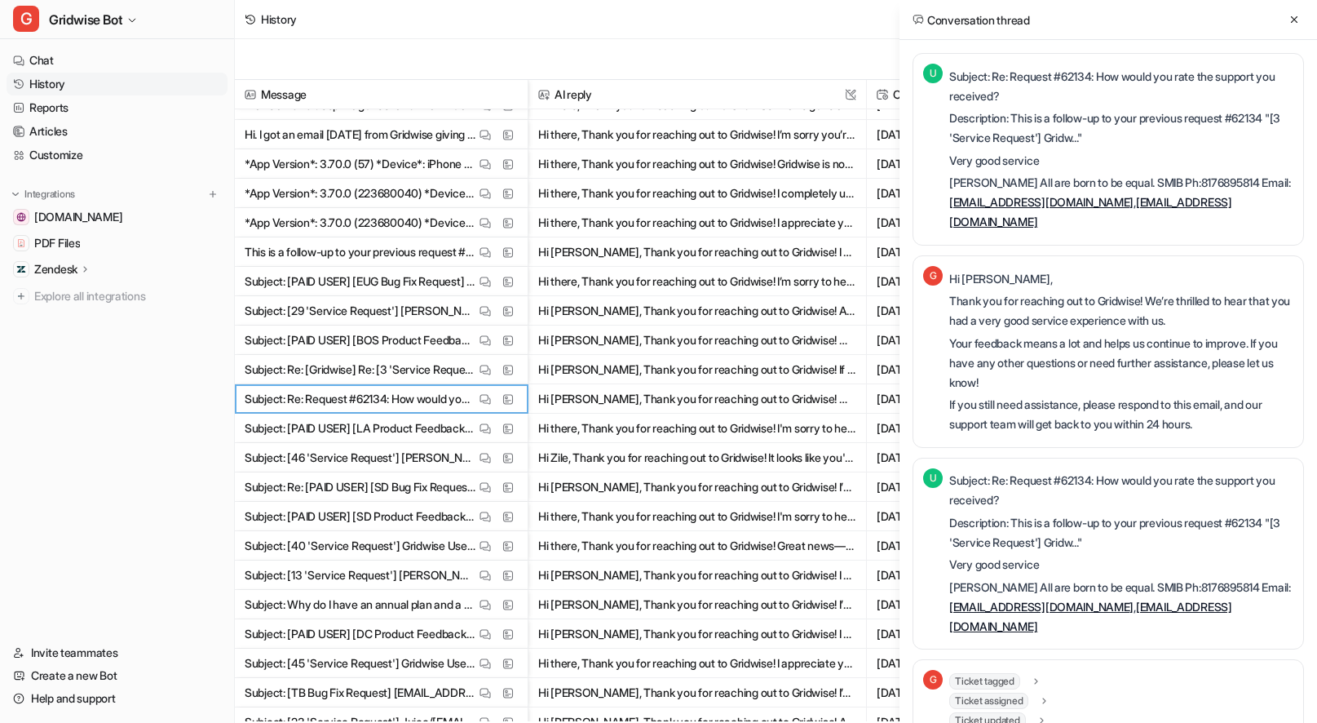
scroll to position [255, 0]
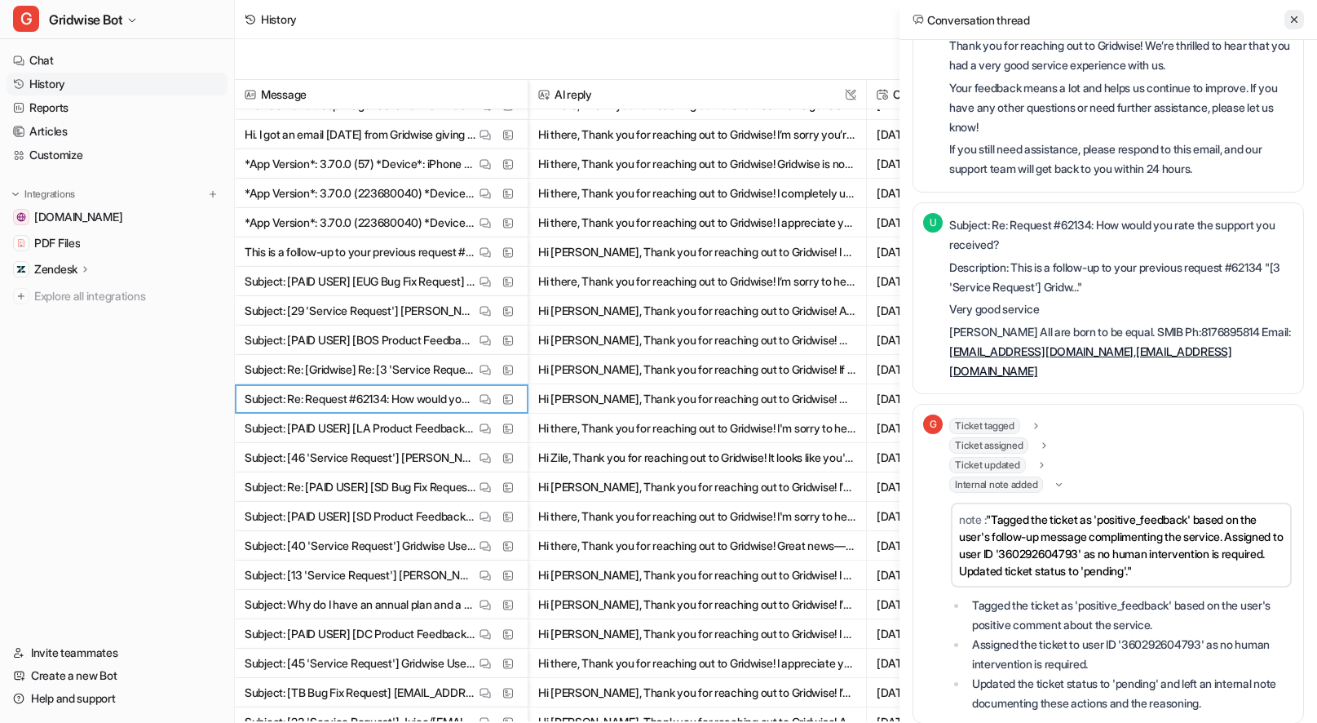
click at [1294, 19] on icon at bounding box center [1294, 19] width 7 height 7
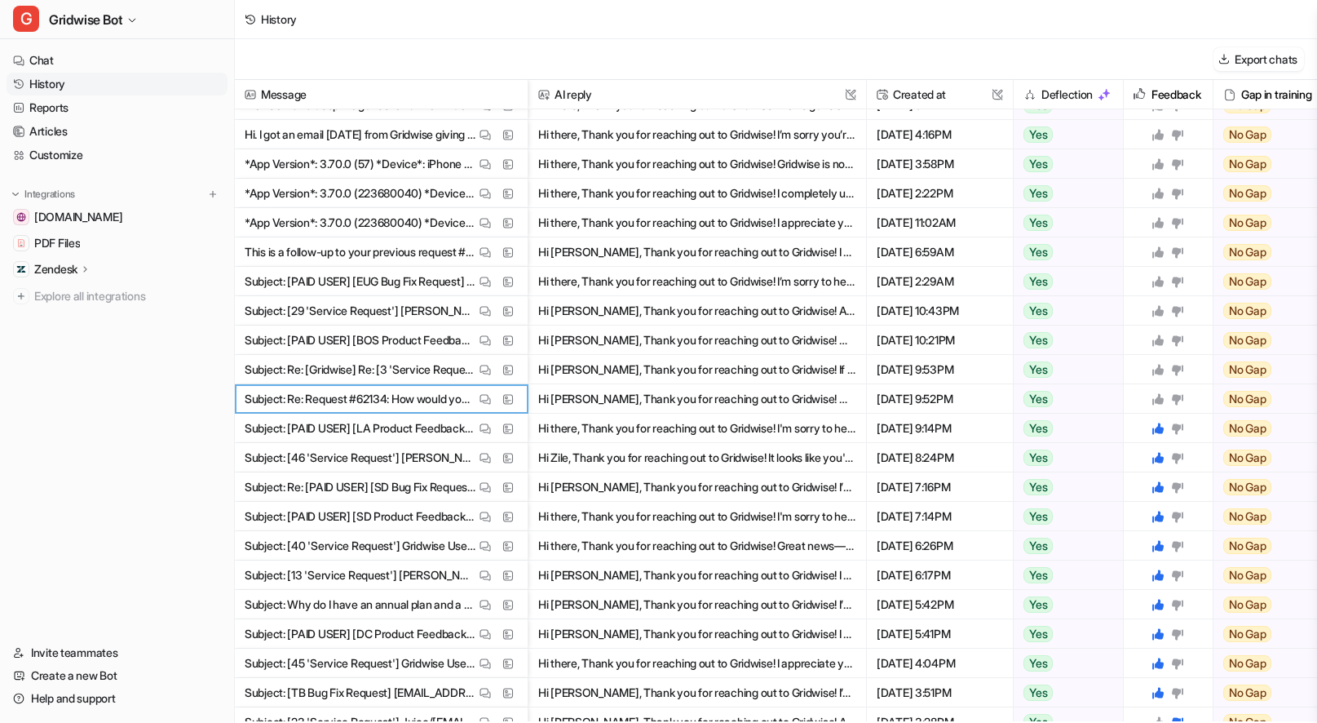
click at [1161, 396] on icon at bounding box center [1157, 398] width 13 height 13
click at [483, 370] on img at bounding box center [484, 370] width 11 height 12
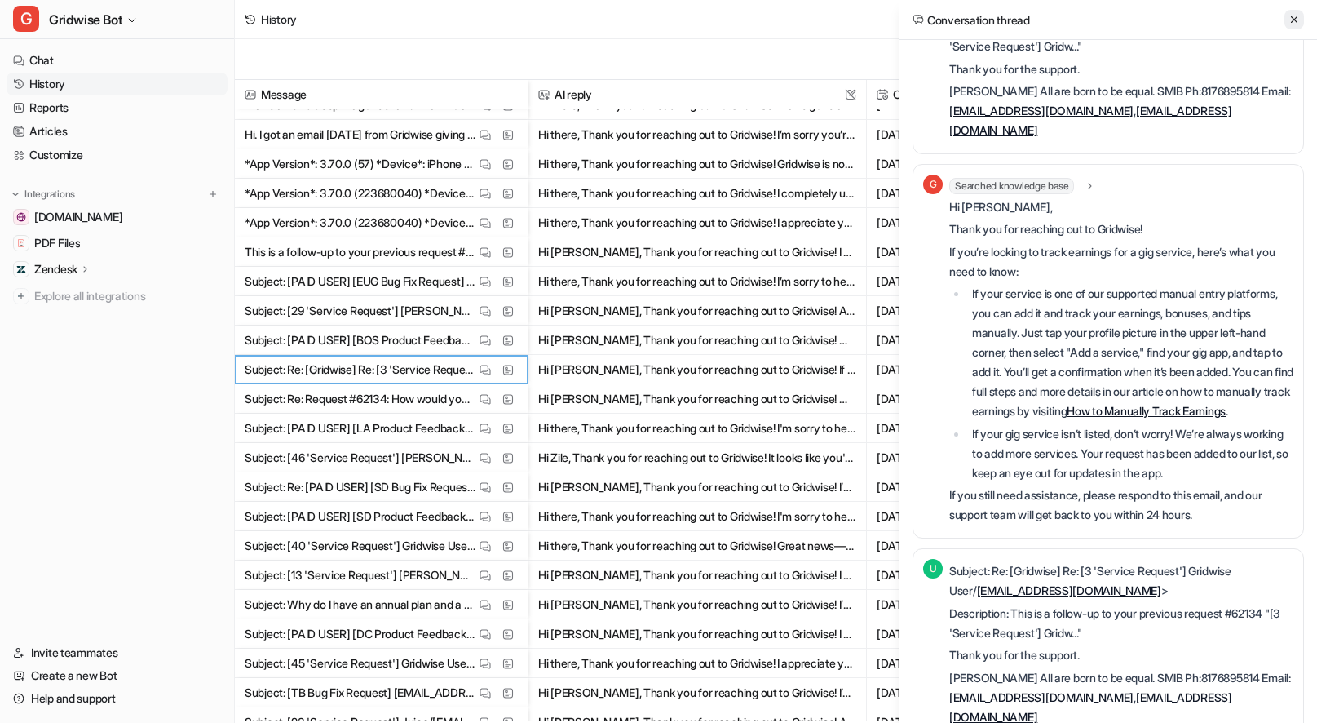
click at [1299, 19] on icon at bounding box center [1293, 19] width 11 height 11
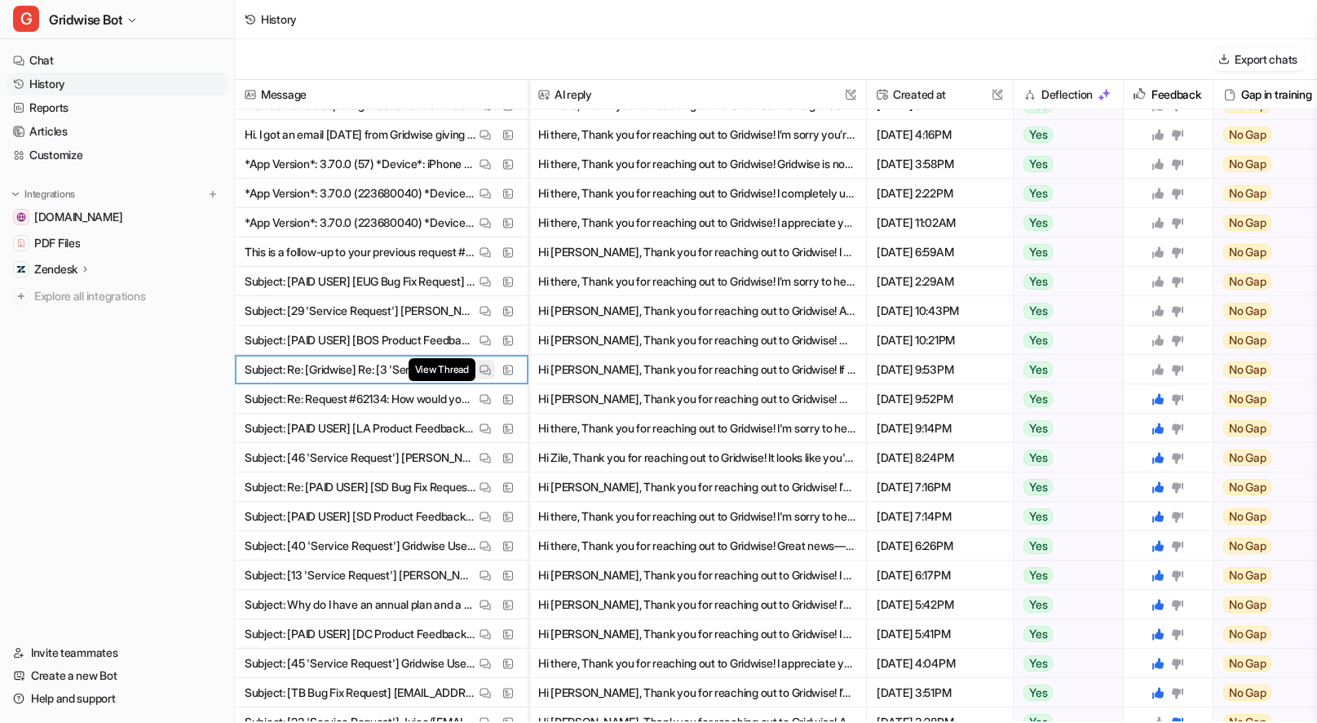
click at [488, 365] on img at bounding box center [484, 370] width 11 height 12
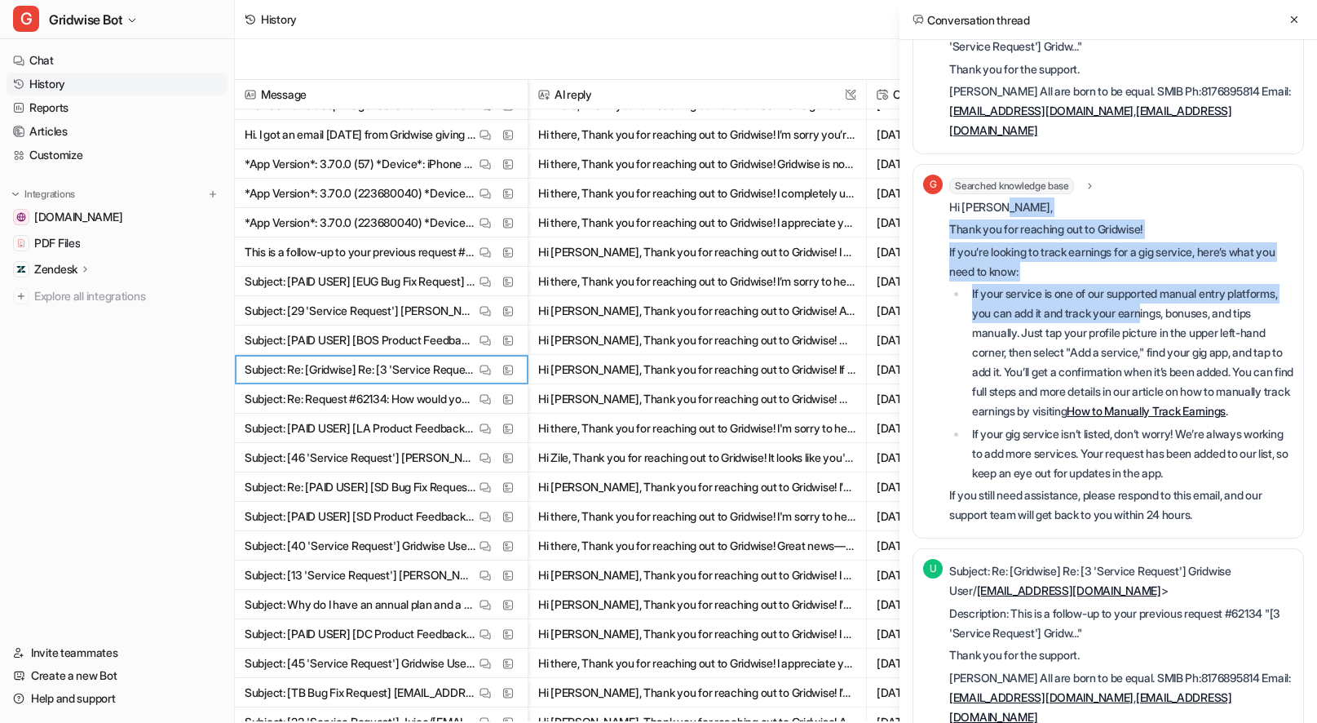
drag, startPoint x: 1019, startPoint y: 179, endPoint x: 1203, endPoint y: 288, distance: 213.1
click at [1203, 288] on div "Hi Samuel, Thank you for reaching out to Gridwise! If you’re looking to track e…" at bounding box center [1121, 361] width 344 height 328
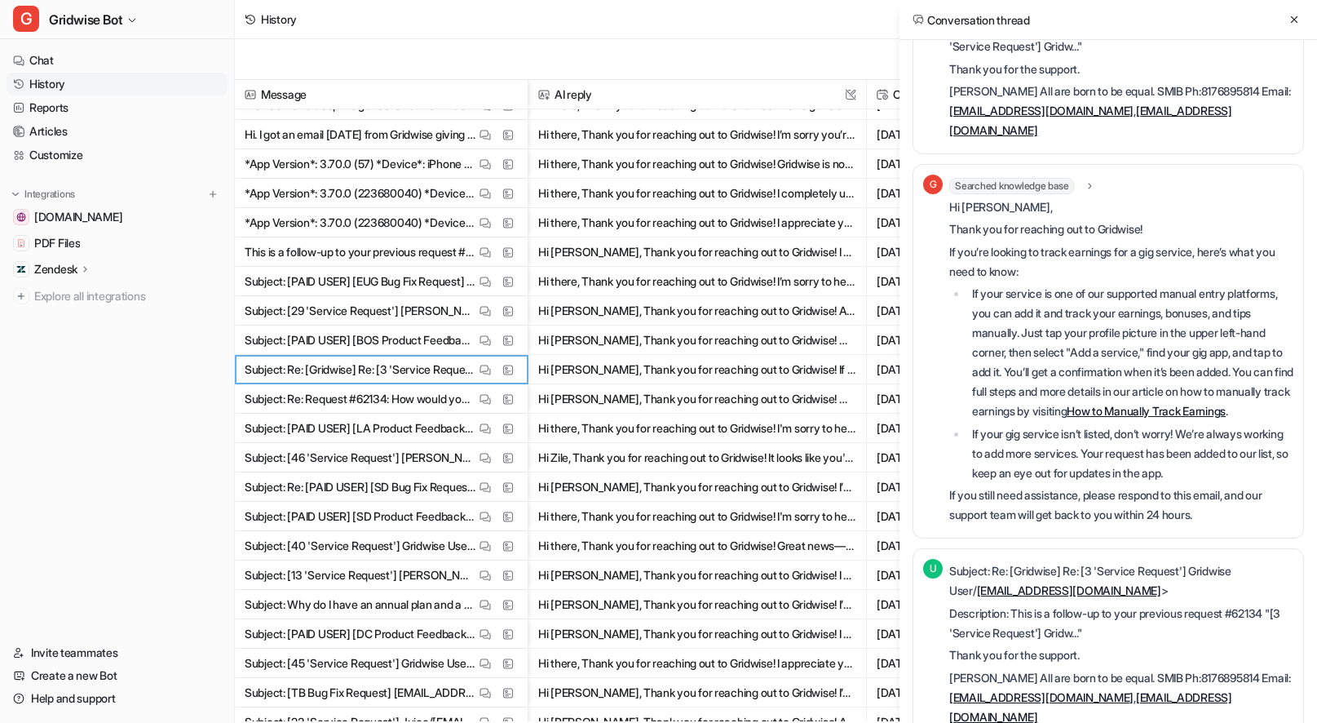
click at [1203, 288] on p "If your service is one of our supported manual entry platforms, you can add it …" at bounding box center [1132, 352] width 321 height 137
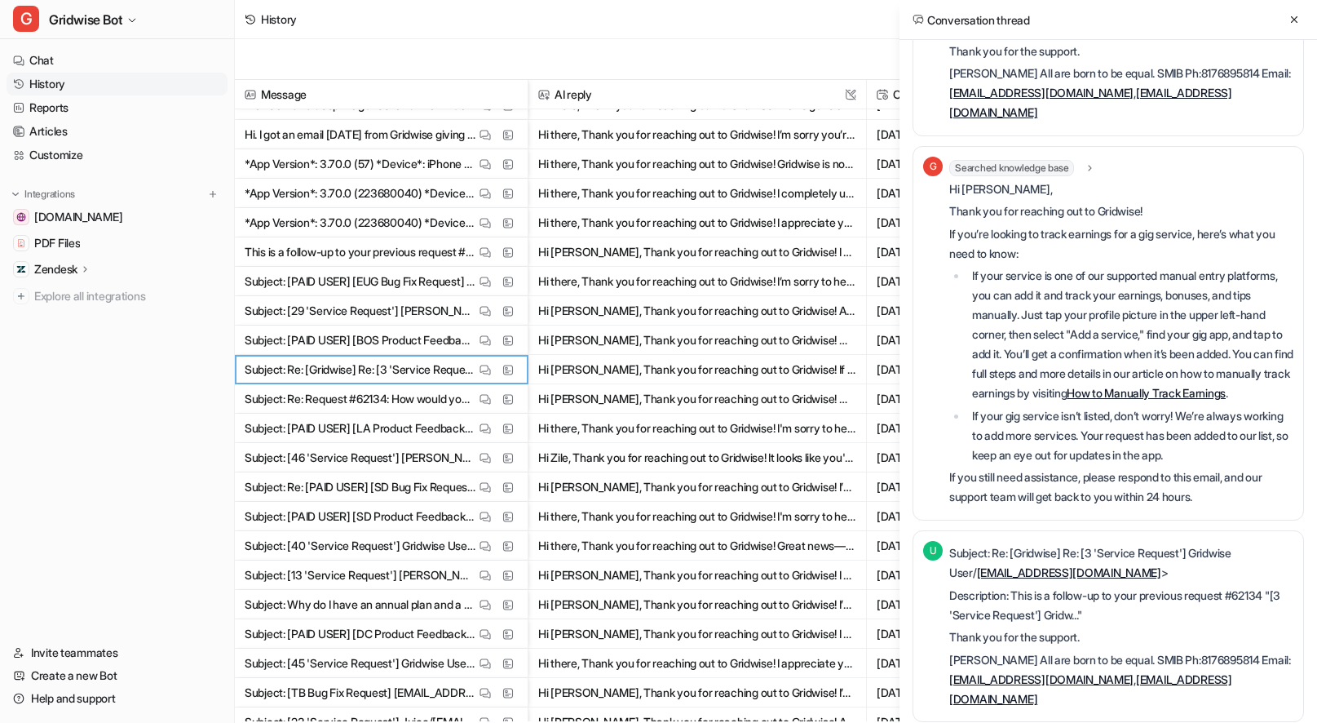
scroll to position [111, 0]
click at [1301, 33] on div "Conversation thread" at bounding box center [1108, 20] width 418 height 40
click at [1295, 24] on icon at bounding box center [1293, 19] width 11 height 11
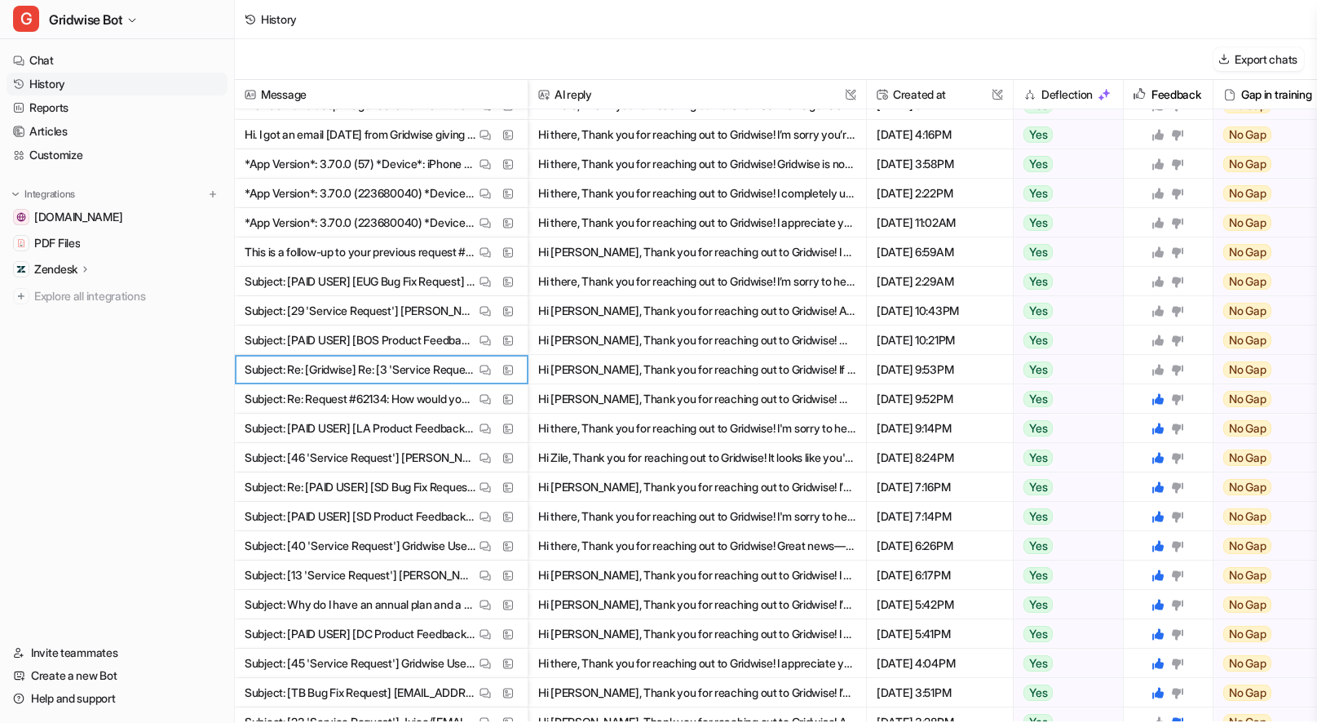
click at [1182, 369] on icon at bounding box center [1177, 369] width 13 height 13
click at [480, 337] on img at bounding box center [484, 340] width 11 height 12
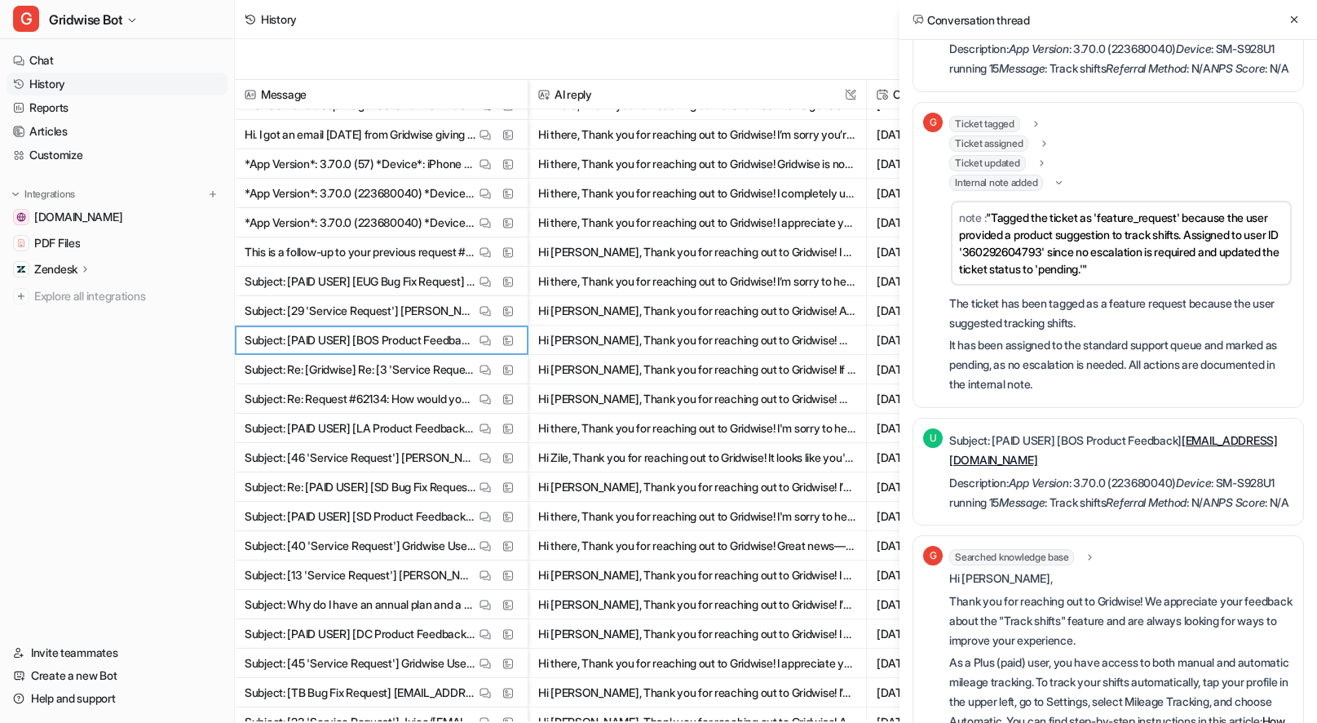
scroll to position [412, 0]
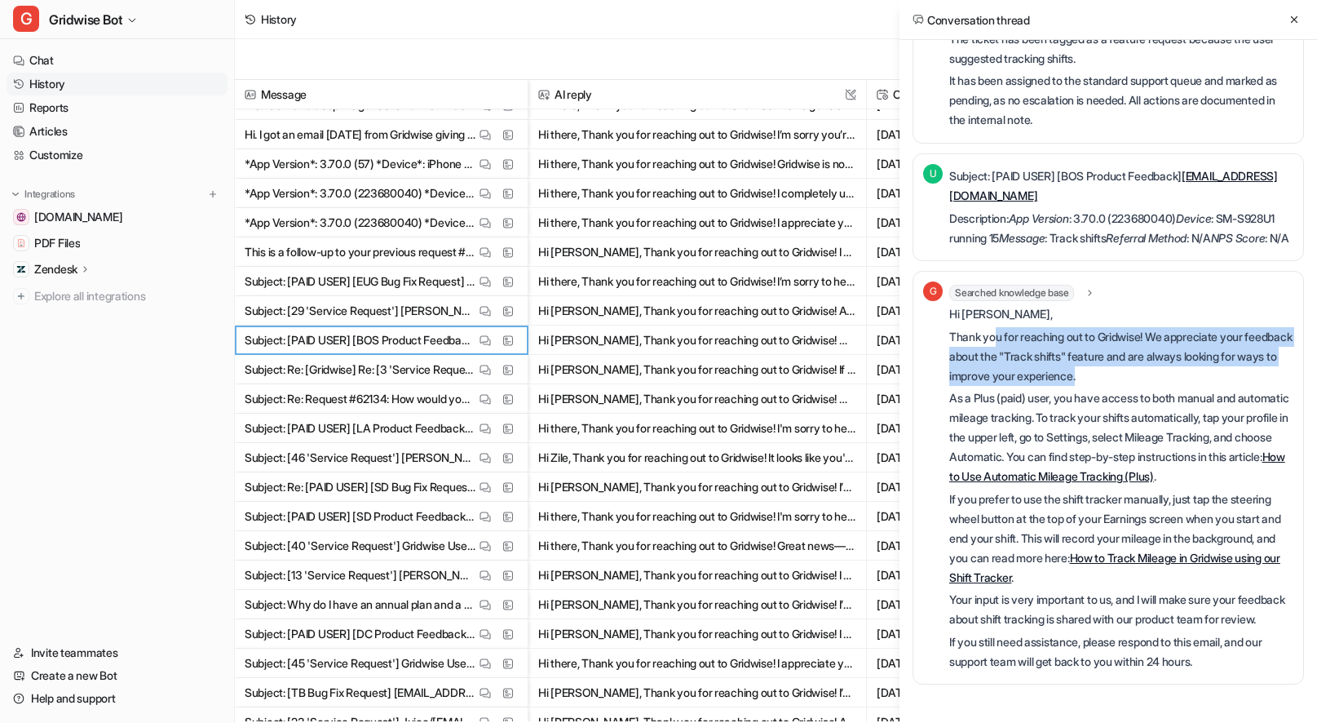
drag, startPoint x: 1000, startPoint y: 292, endPoint x: 1155, endPoint y: 332, distance: 160.0
click at [1155, 332] on p "Thank you for reaching out to Gridwise! We appreciate your feedback about the "…" at bounding box center [1121, 356] width 344 height 59
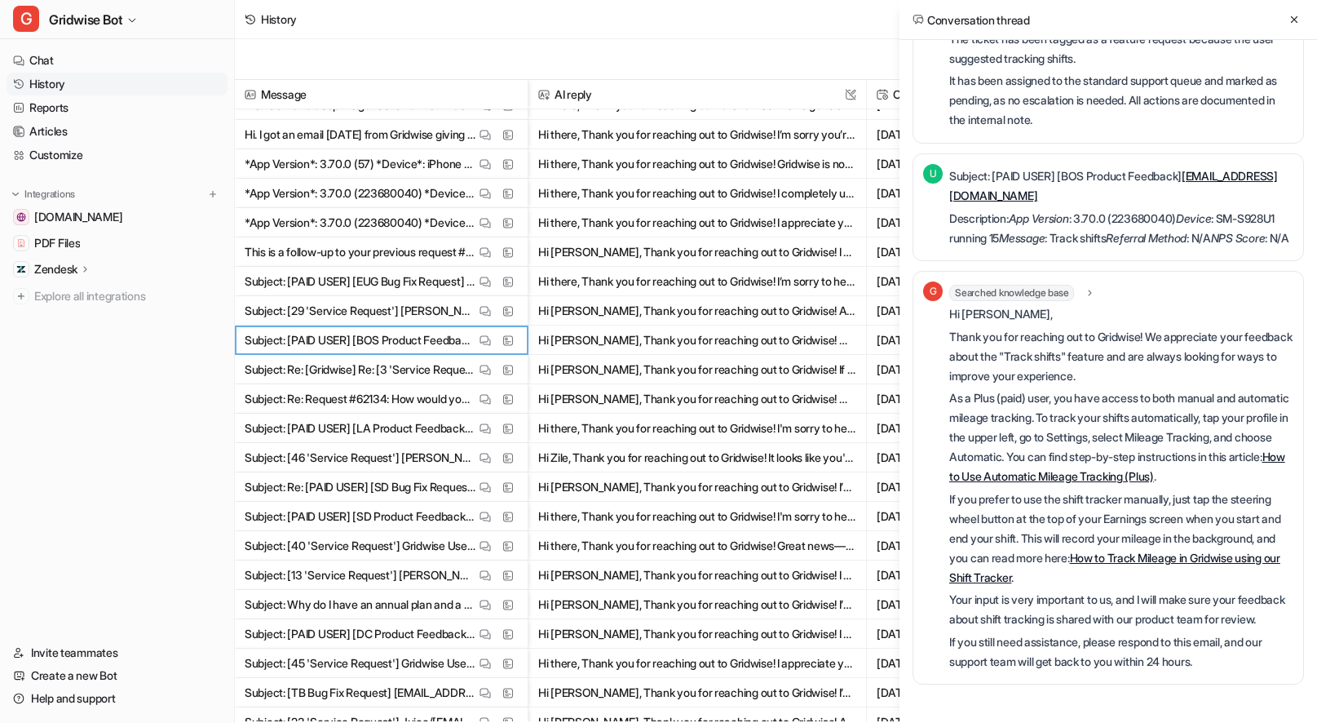
click at [1156, 334] on p "Thank you for reaching out to Gridwise! We appreciate your feedback about the "…" at bounding box center [1121, 356] width 344 height 59
click at [1296, 15] on icon at bounding box center [1293, 19] width 11 height 11
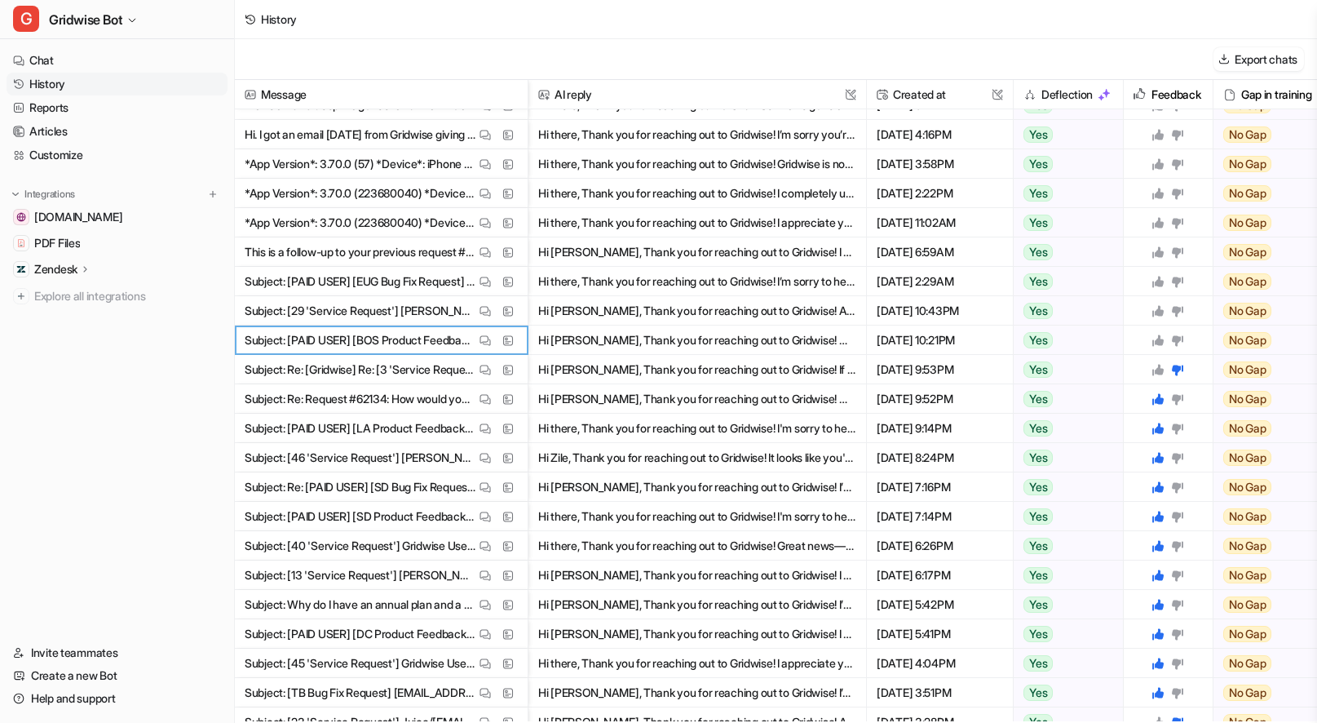
click at [1154, 338] on icon at bounding box center [1157, 340] width 13 height 13
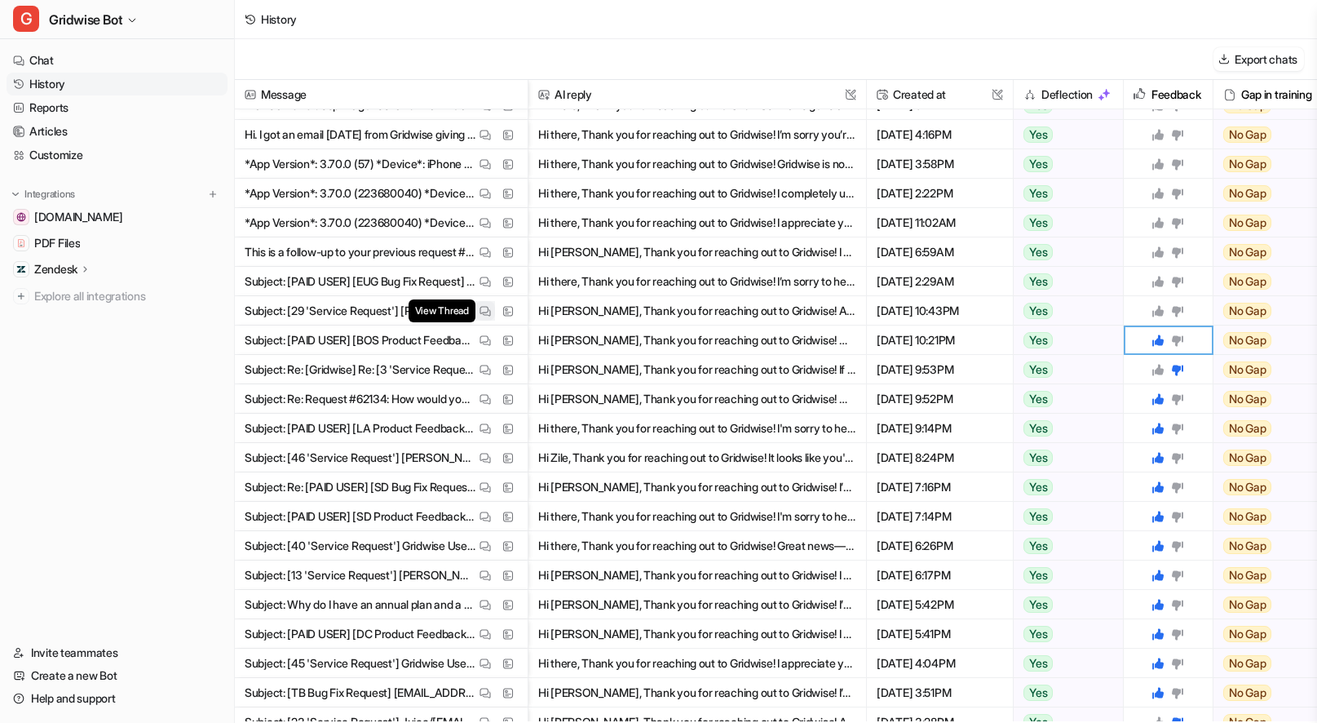
click at [479, 310] on button "View Thread" at bounding box center [485, 311] width 20 height 20
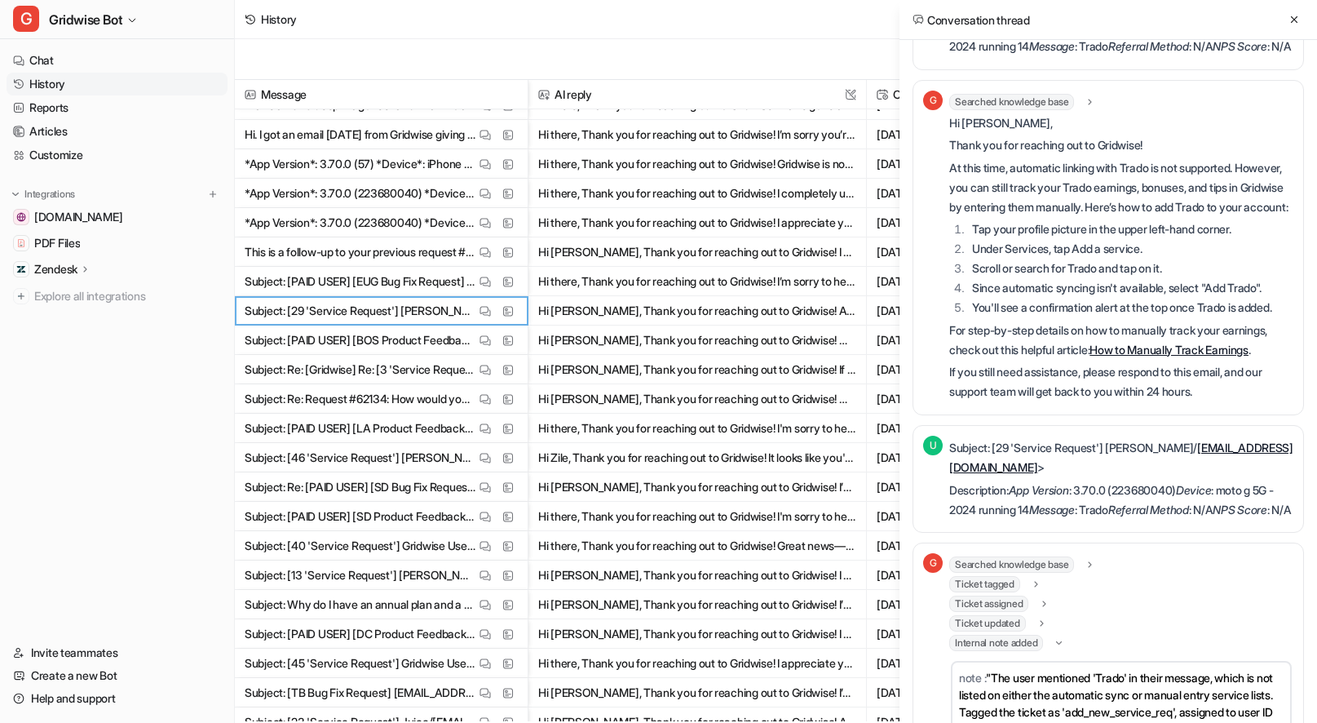
scroll to position [0, 0]
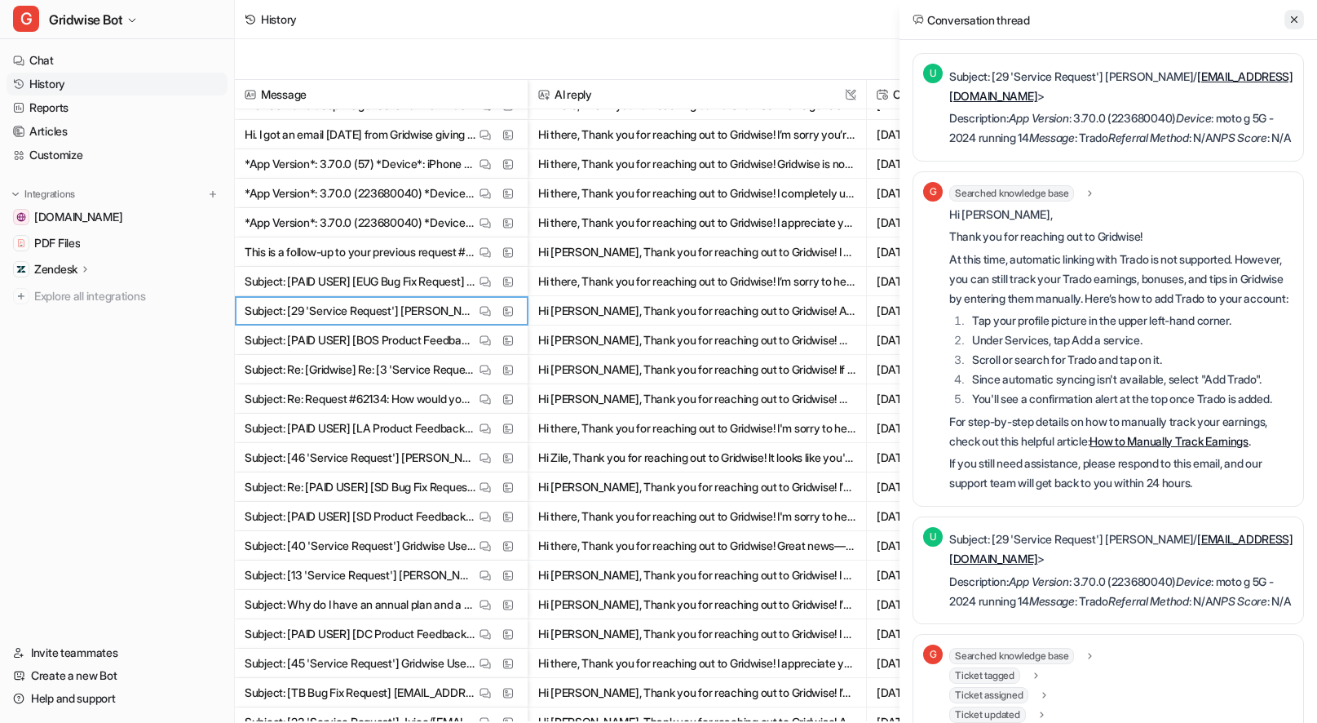
click at [1287, 20] on button at bounding box center [1294, 20] width 20 height 20
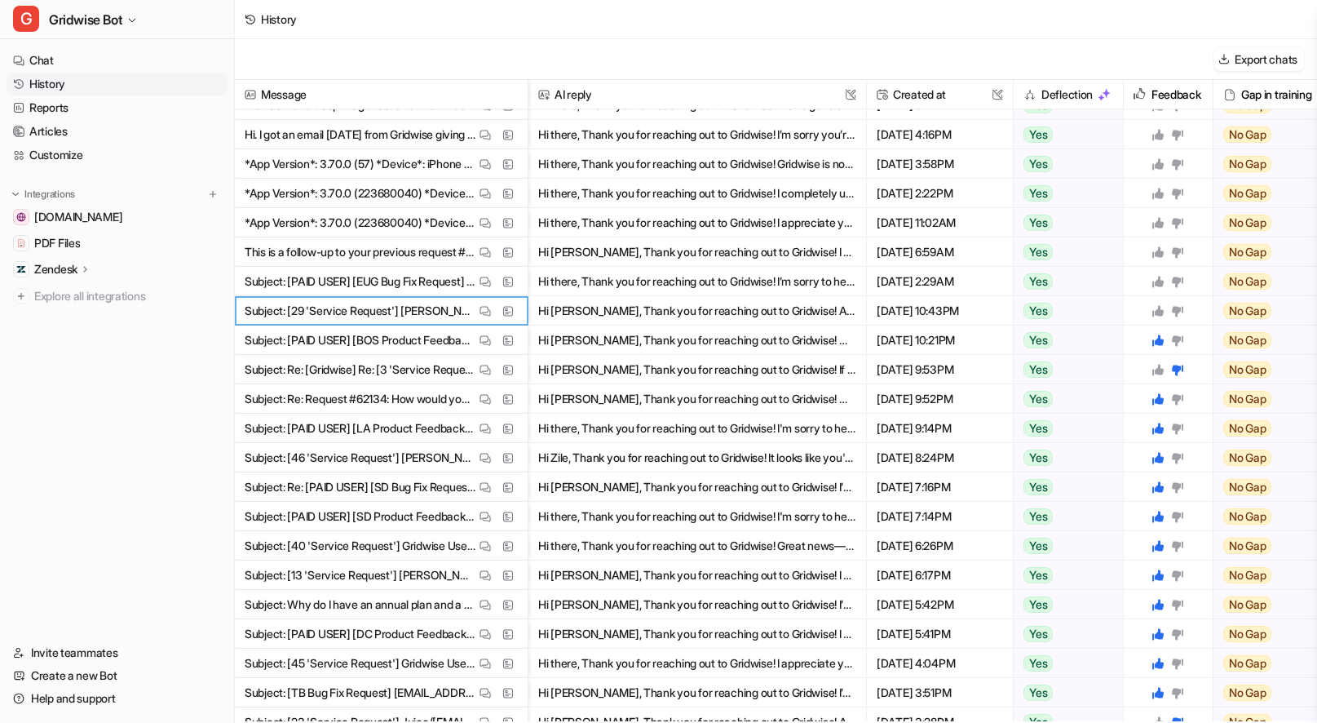
click at [1177, 314] on icon at bounding box center [1177, 311] width 11 height 11
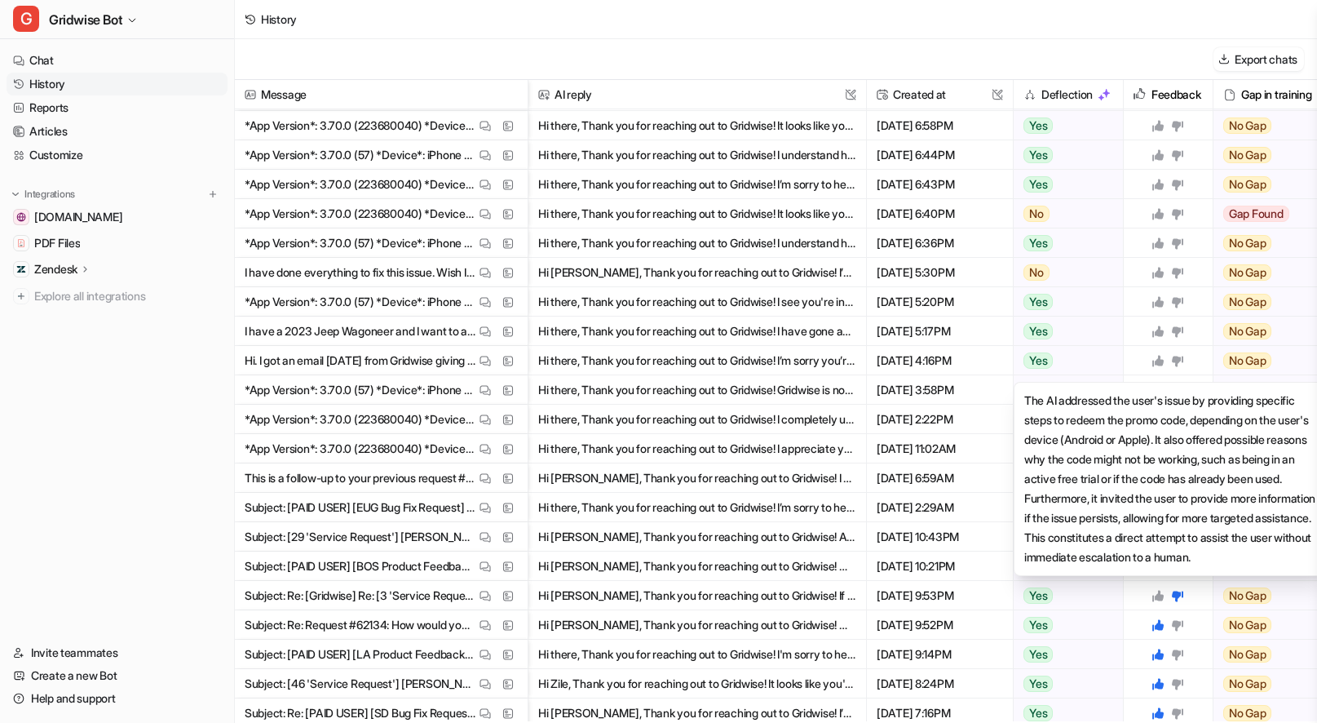
scroll to position [61, 0]
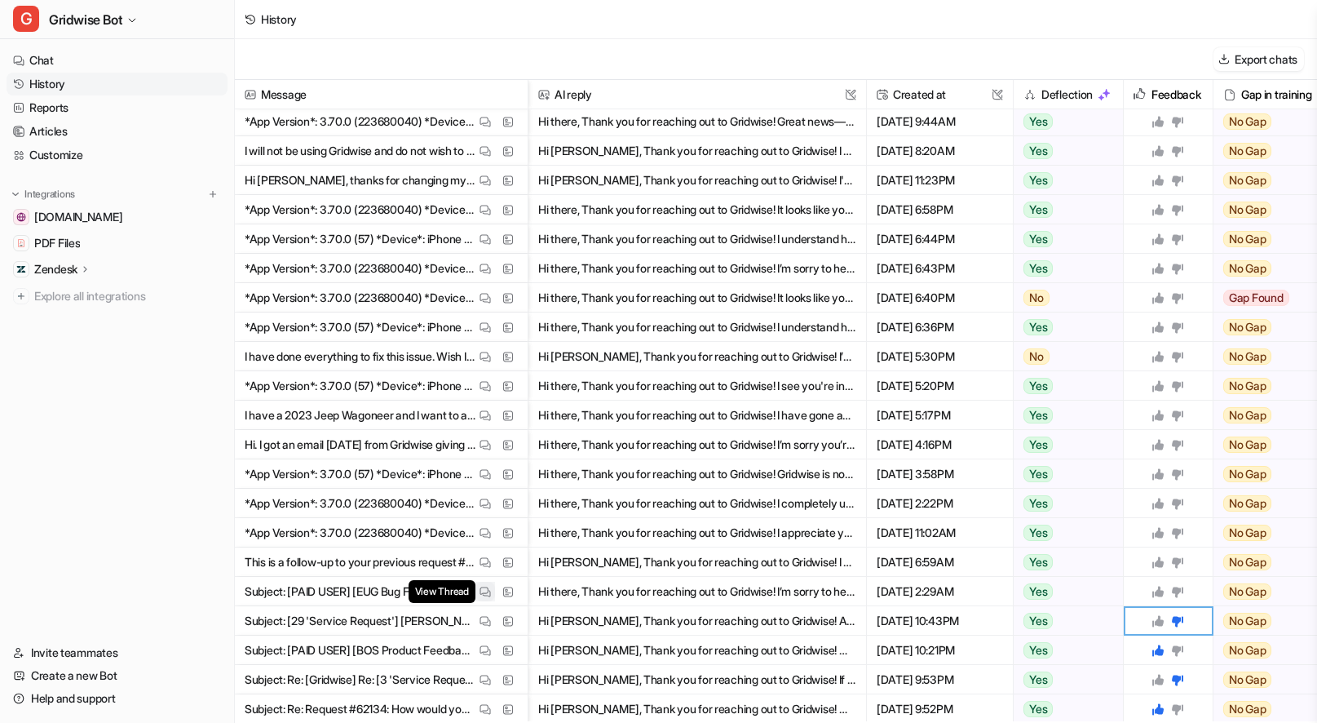
click at [478, 591] on button "View Thread" at bounding box center [485, 591] width 20 height 20
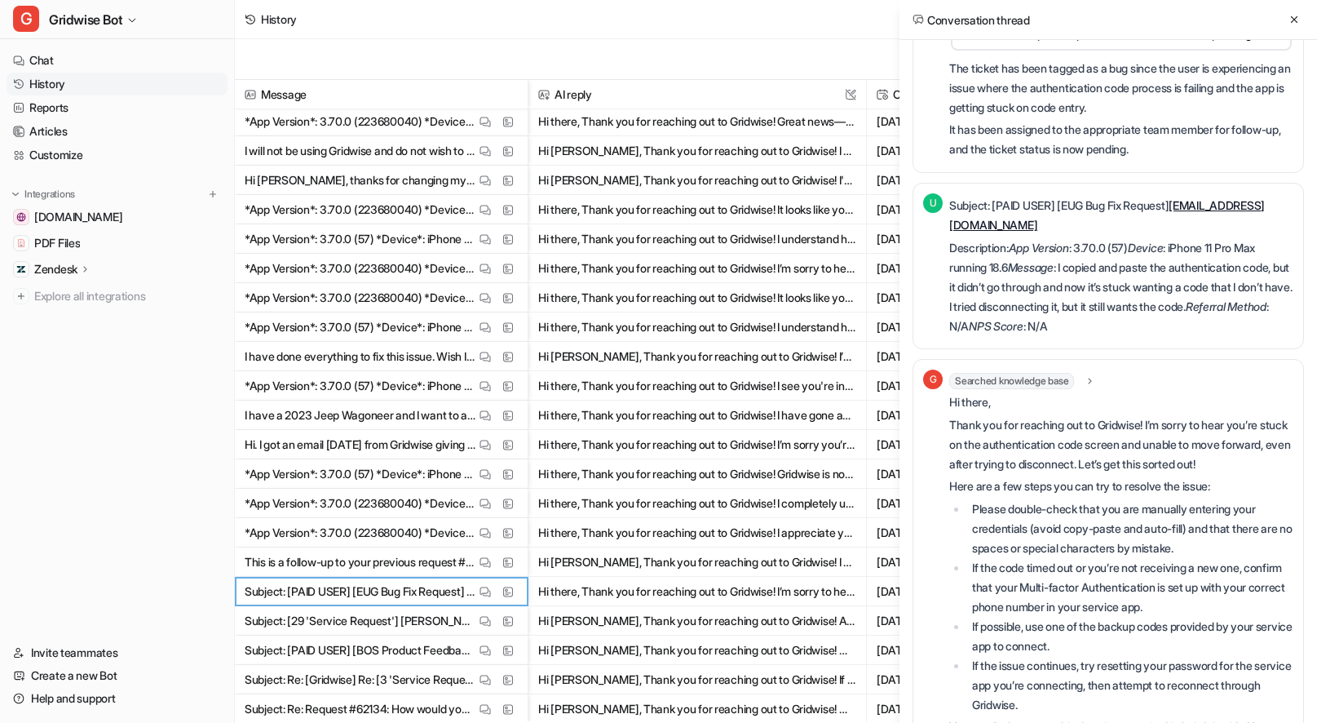
scroll to position [468, 0]
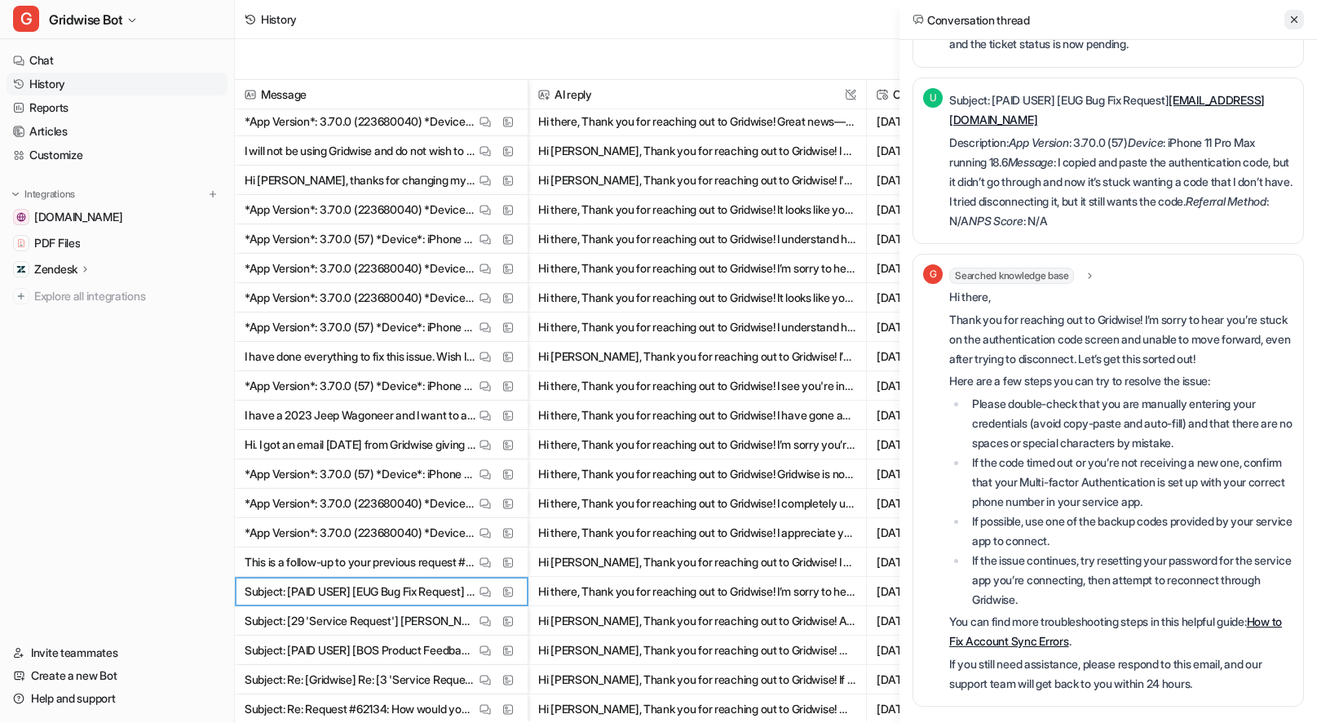
click at [1288, 18] on button at bounding box center [1294, 20] width 20 height 20
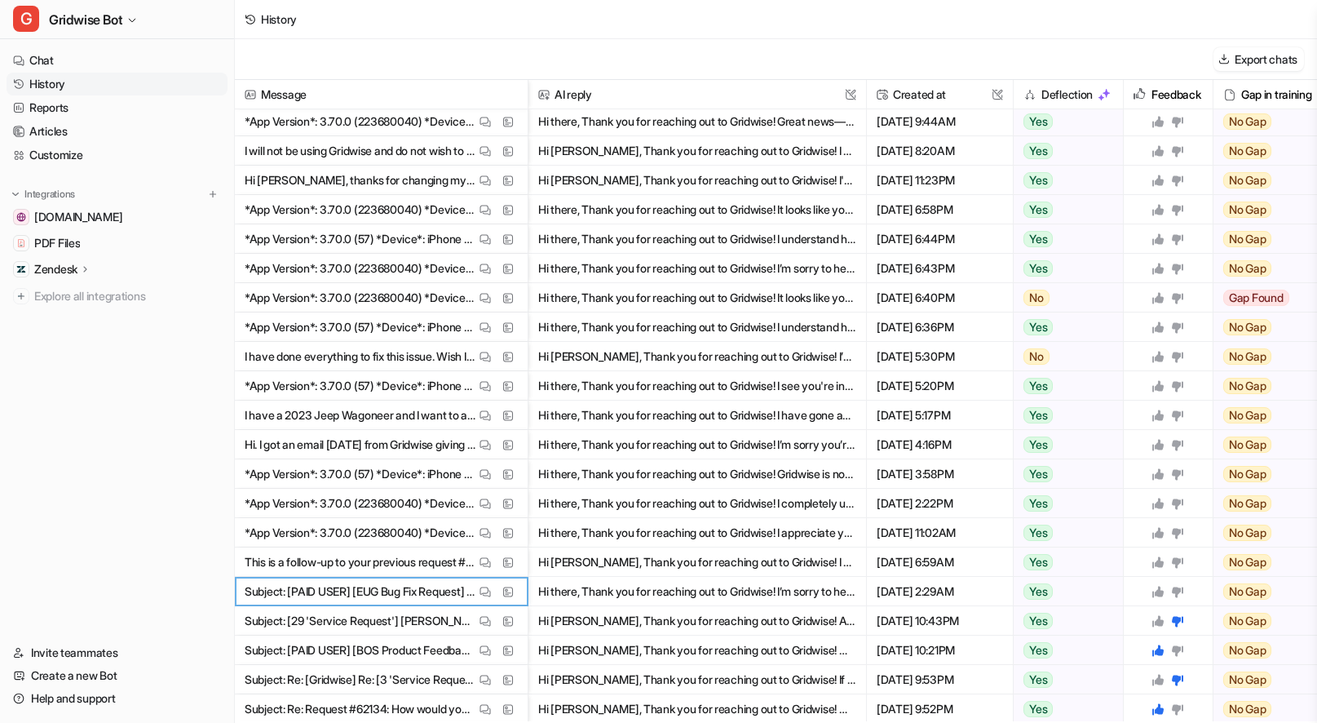
click at [1160, 594] on icon at bounding box center [1157, 591] width 11 height 11
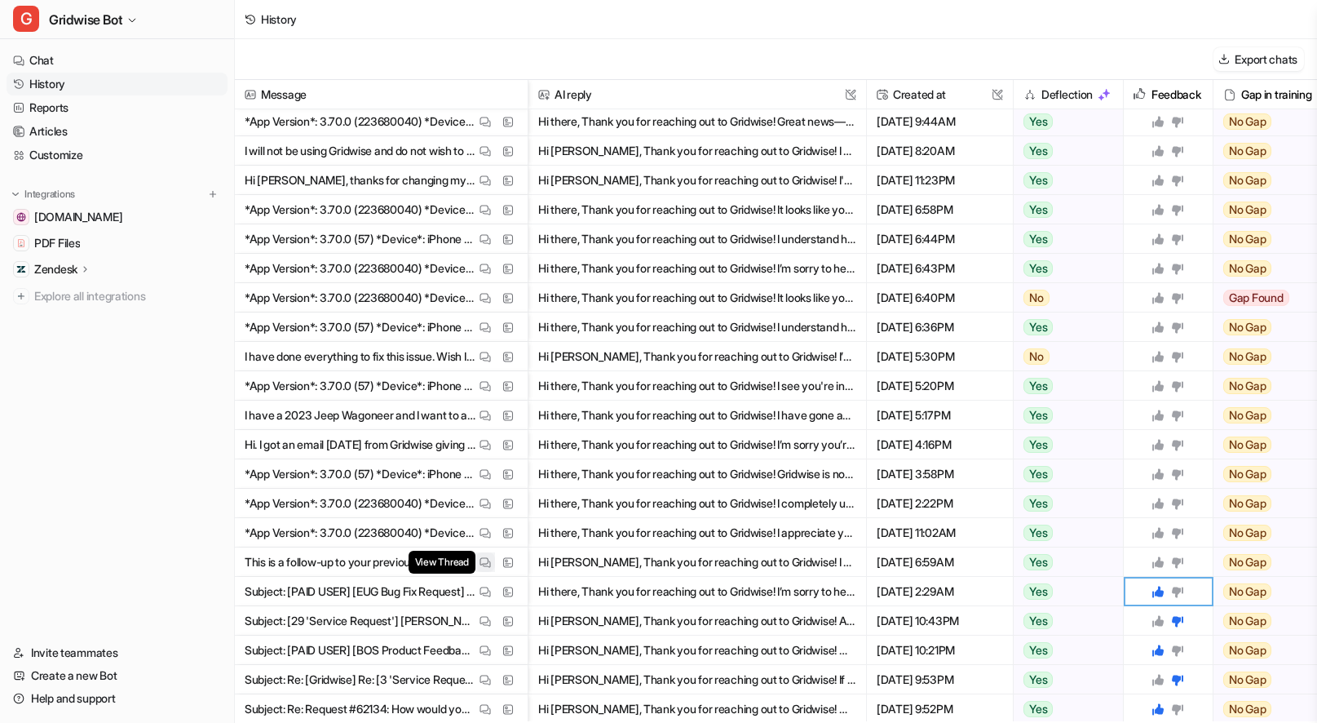
click at [485, 562] on img at bounding box center [484, 562] width 11 height 12
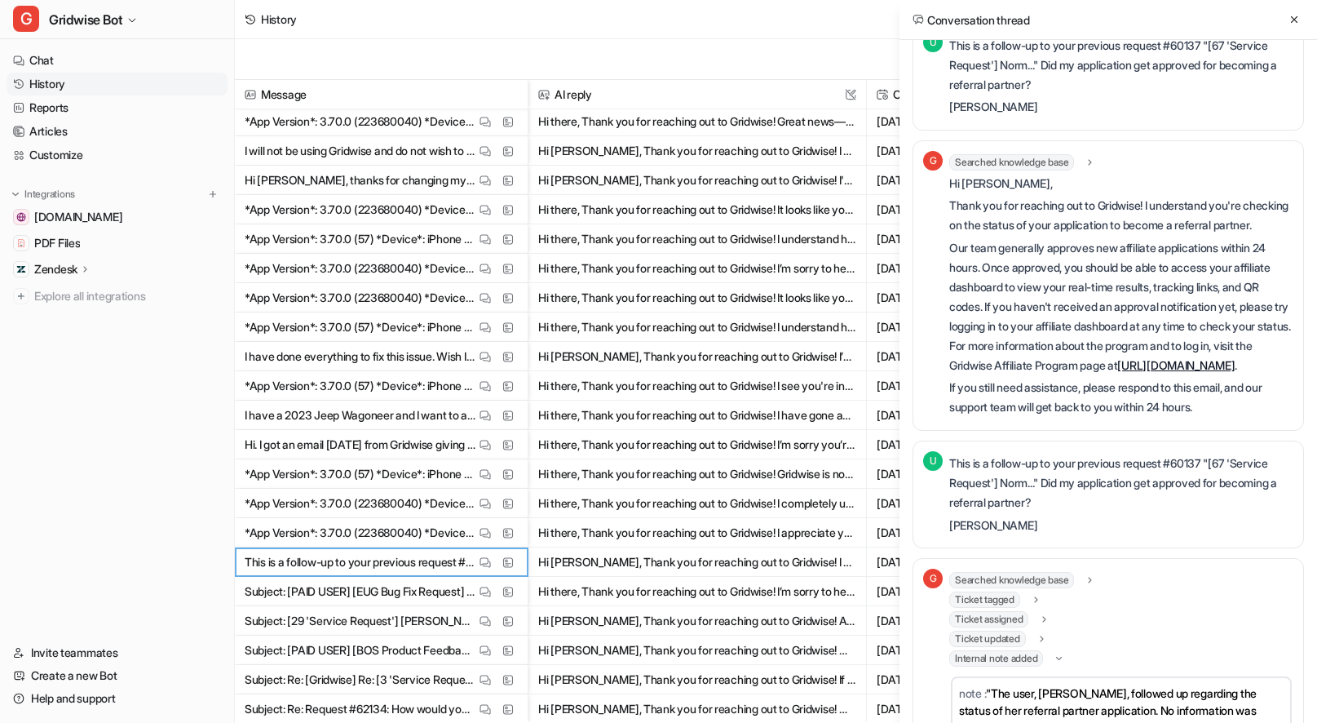
scroll to position [0, 0]
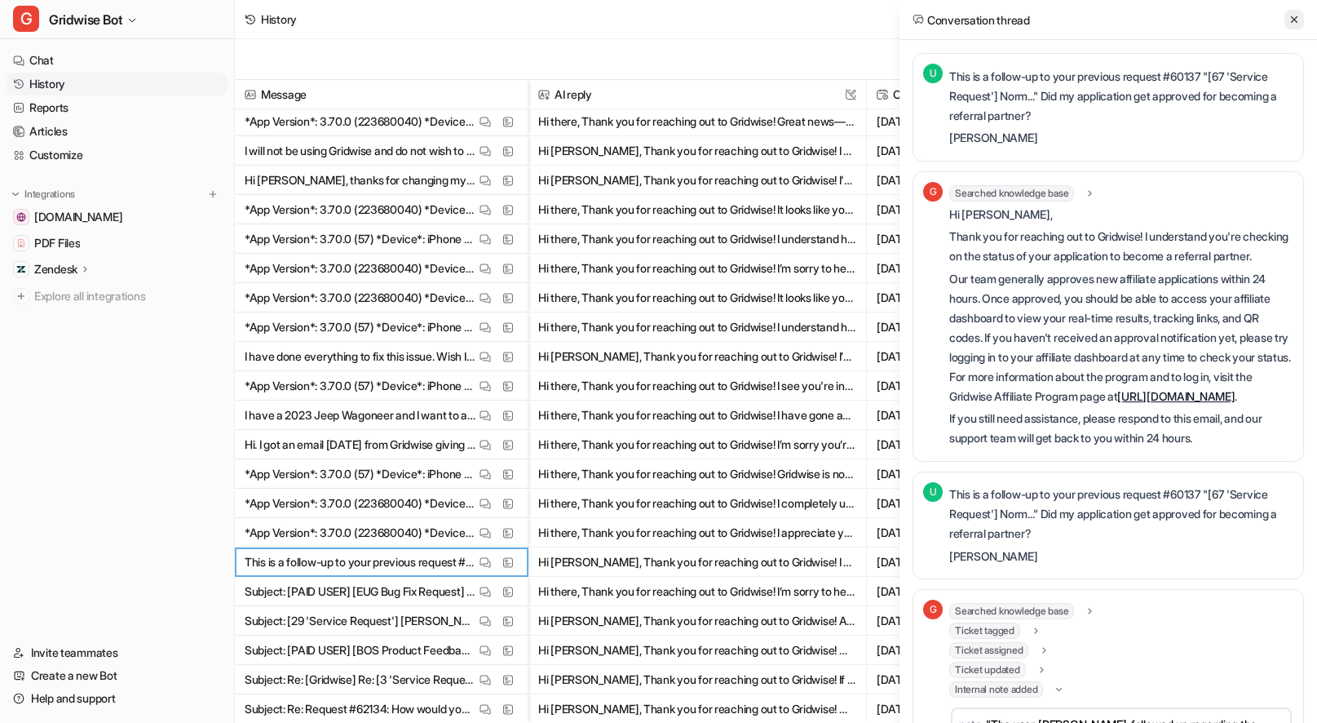
click at [1292, 28] on button at bounding box center [1294, 20] width 20 height 20
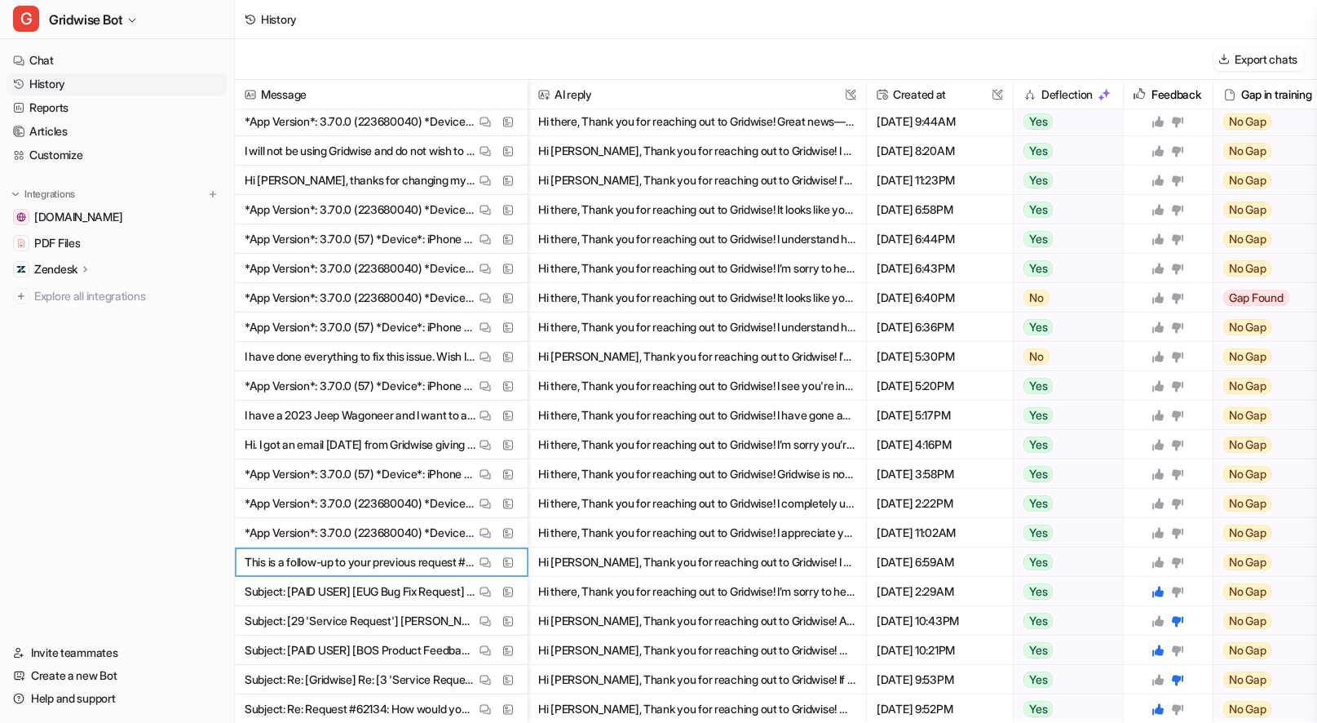
click at [1156, 564] on icon at bounding box center [1157, 561] width 11 height 11
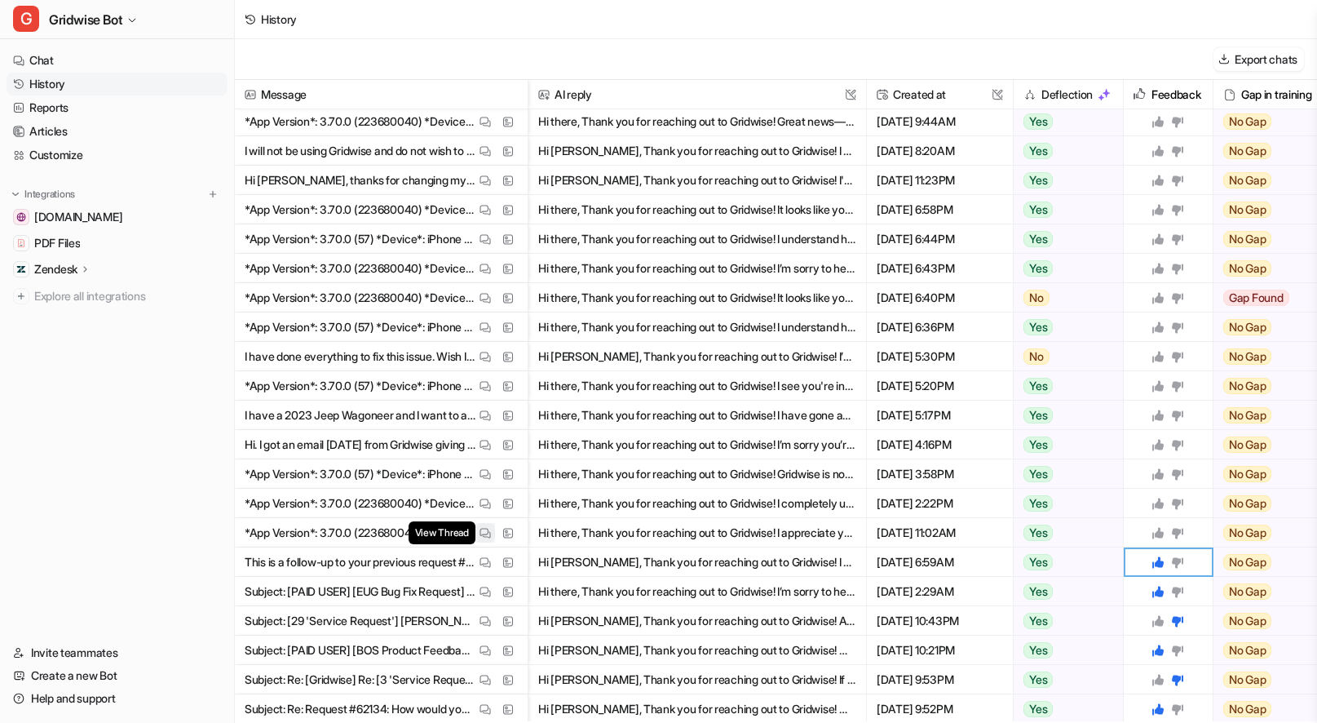
click at [486, 529] on img at bounding box center [484, 533] width 11 height 12
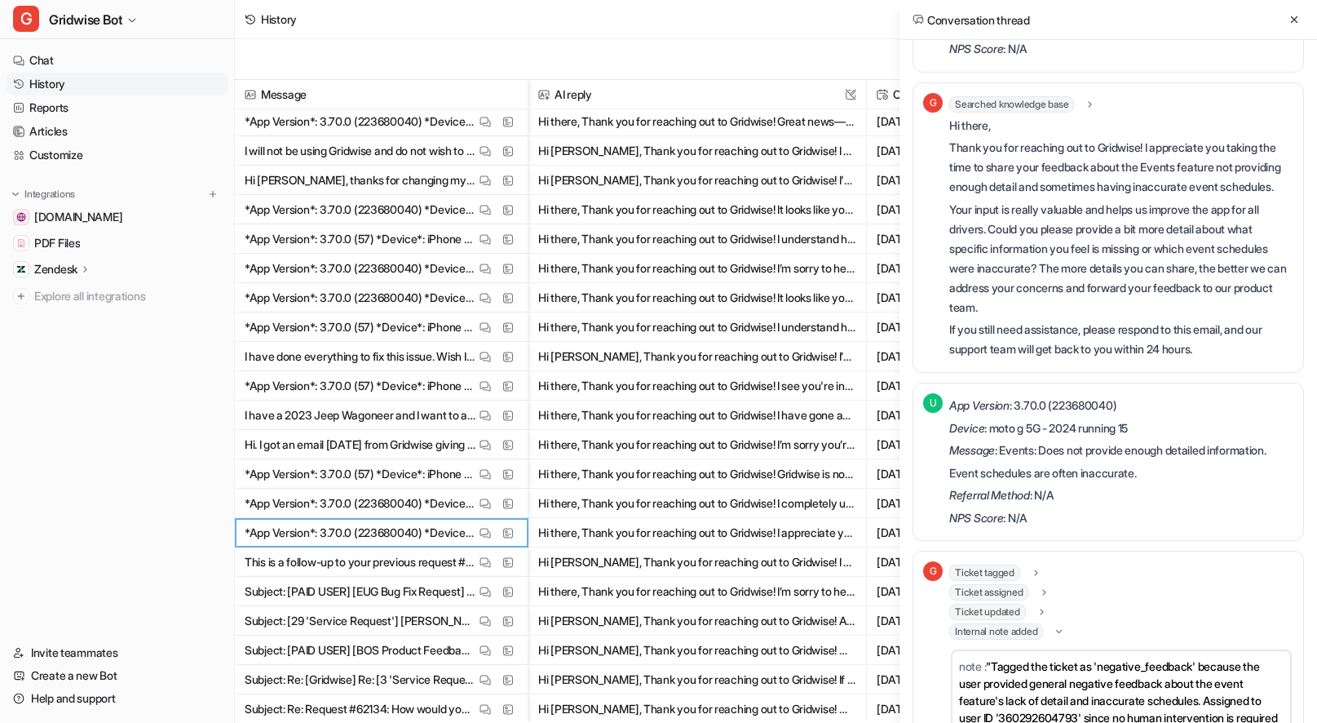
scroll to position [197, 0]
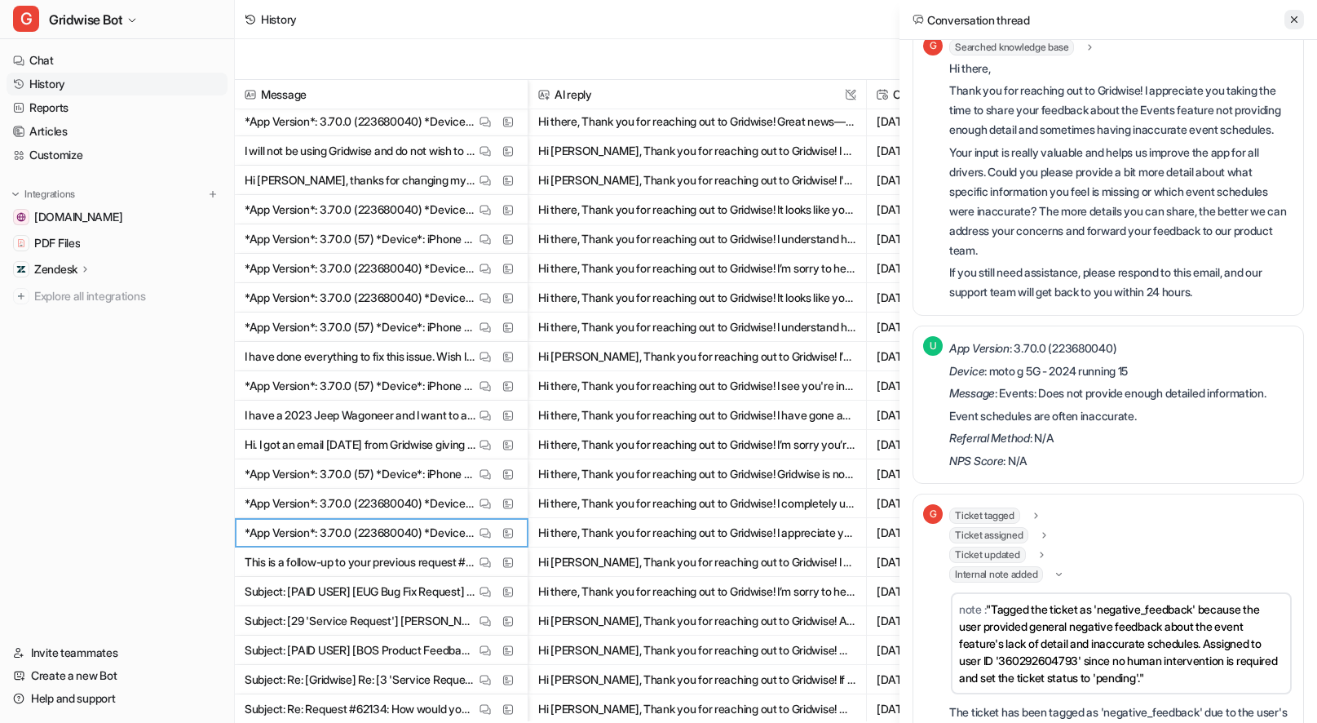
click at [1286, 25] on button at bounding box center [1294, 20] width 20 height 20
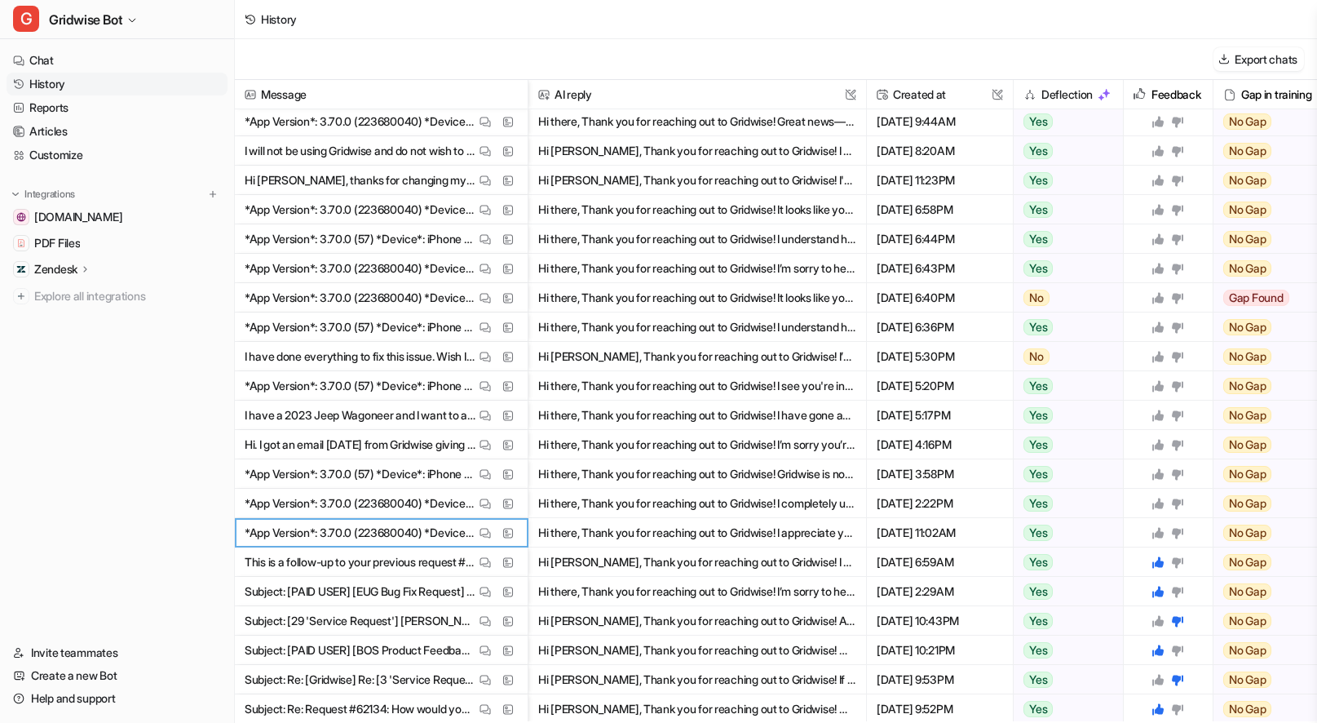
click at [1155, 537] on icon at bounding box center [1157, 532] width 13 height 13
click at [480, 502] on img at bounding box center [484, 503] width 11 height 12
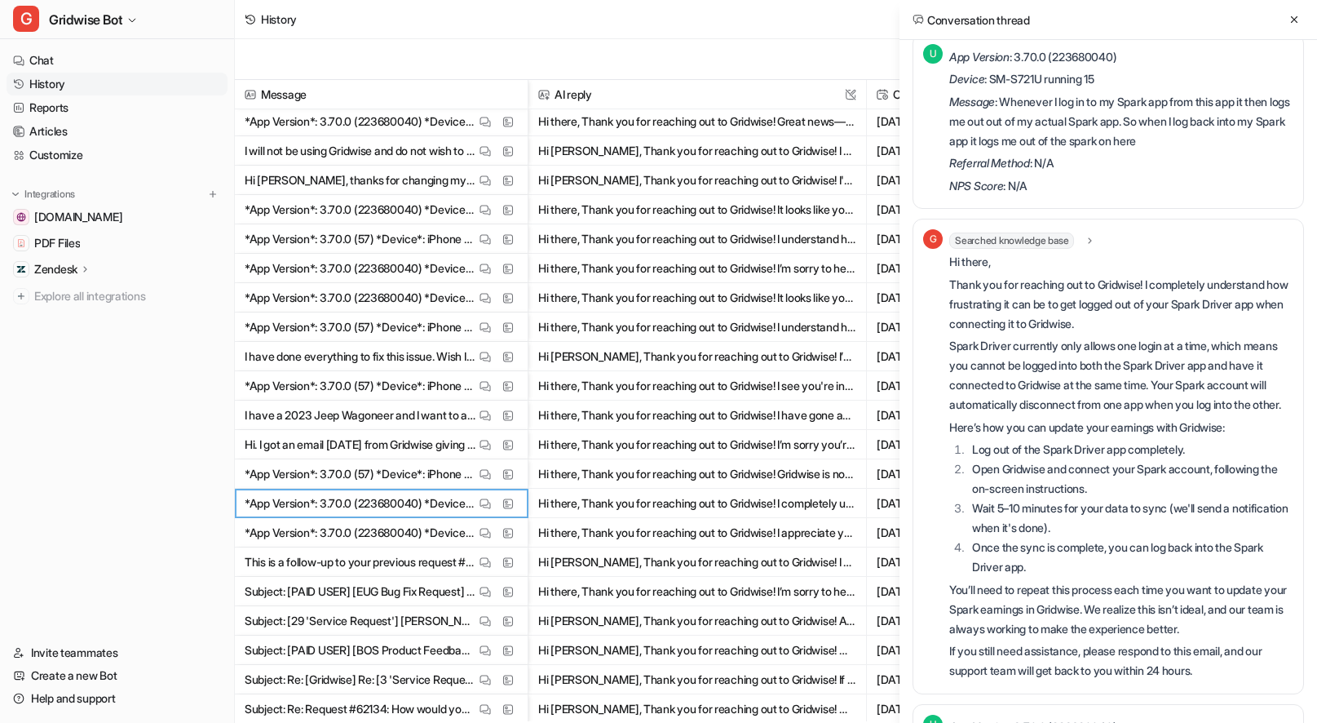
scroll to position [0, 0]
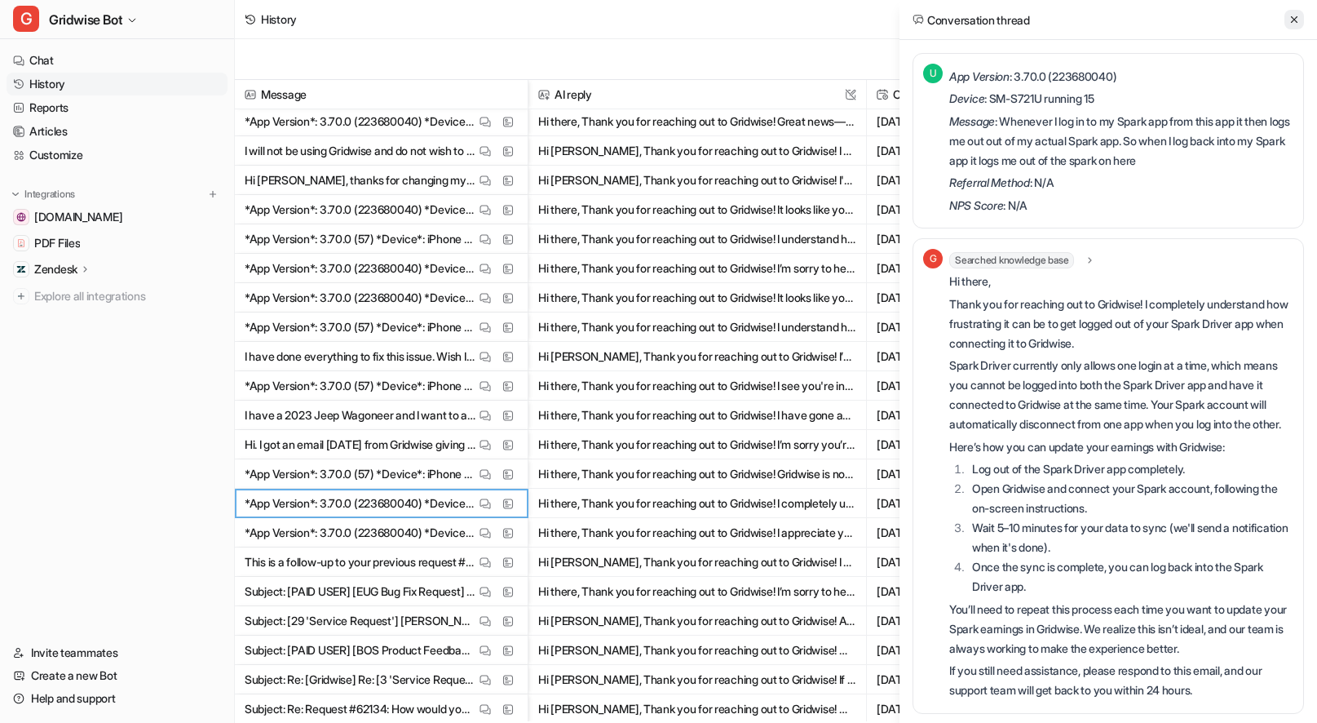
click at [1297, 15] on icon at bounding box center [1293, 19] width 11 height 11
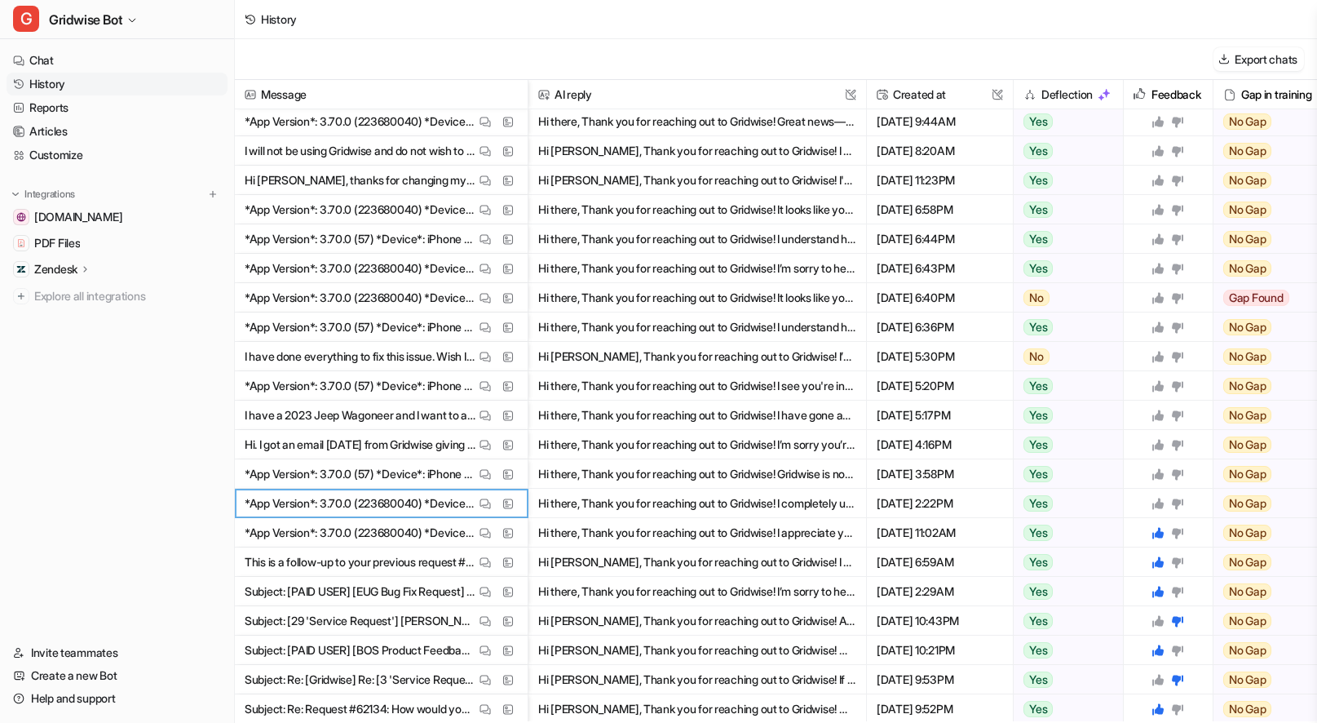
click at [1157, 503] on icon at bounding box center [1157, 502] width 11 height 11
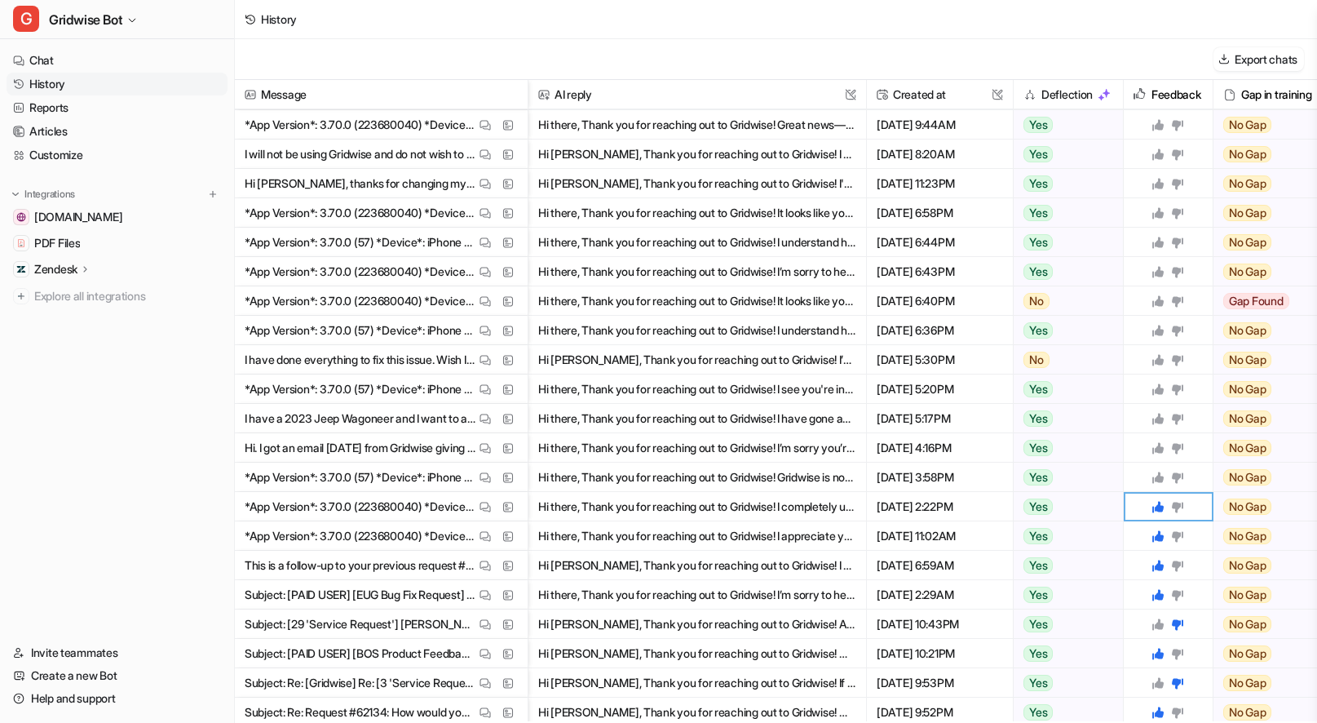
scroll to position [58, 0]
click at [490, 479] on img at bounding box center [484, 477] width 11 height 12
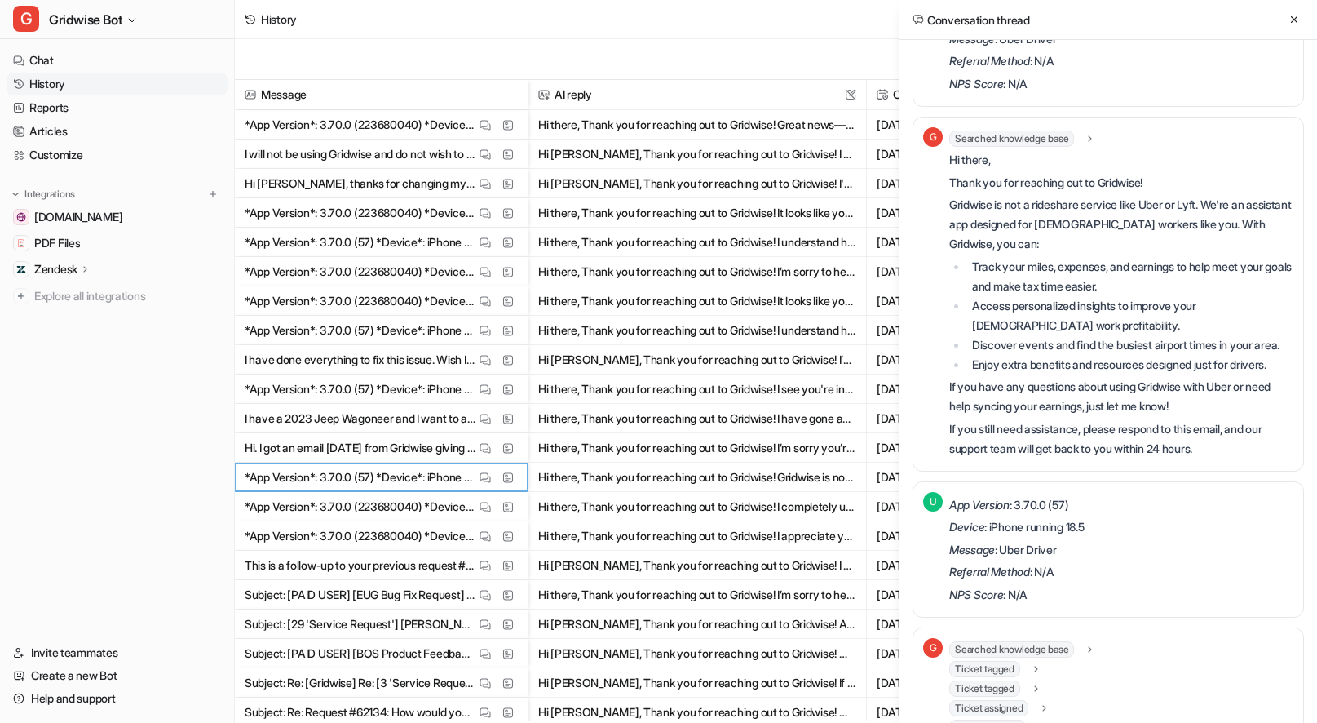
scroll to position [0, 0]
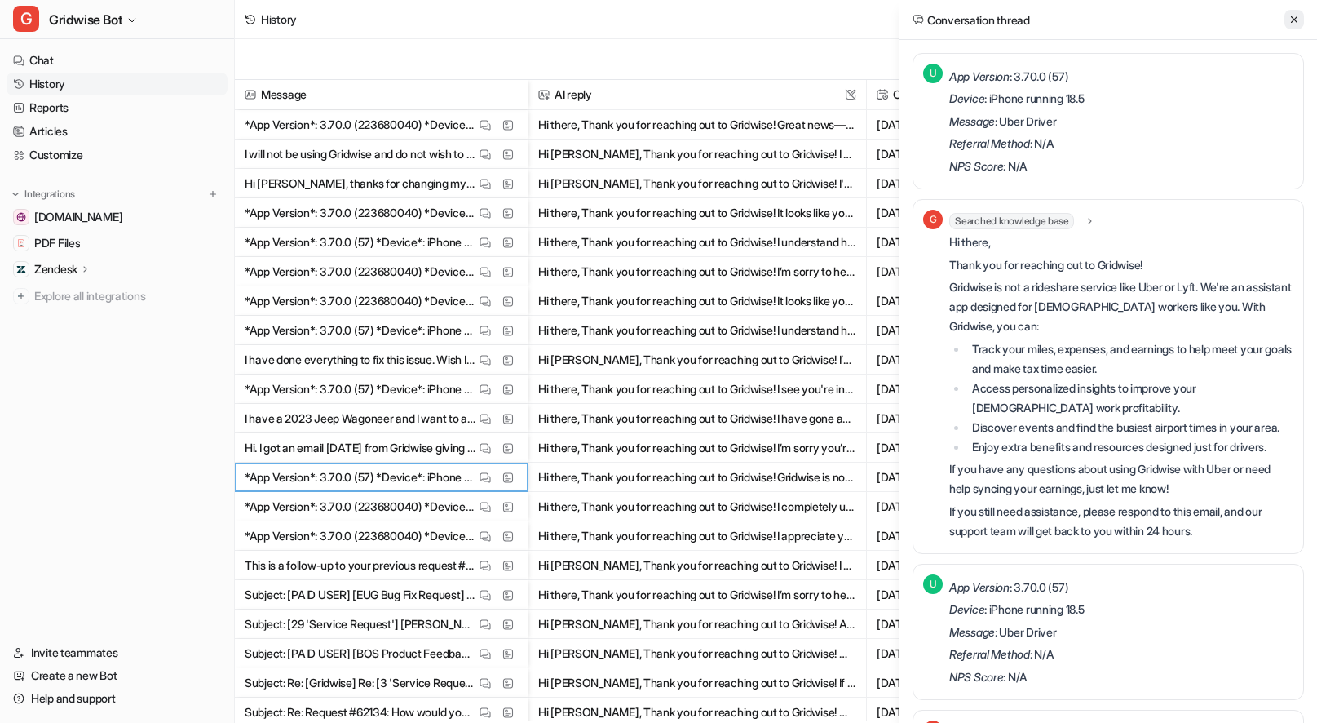
click at [1295, 22] on icon at bounding box center [1293, 19] width 11 height 11
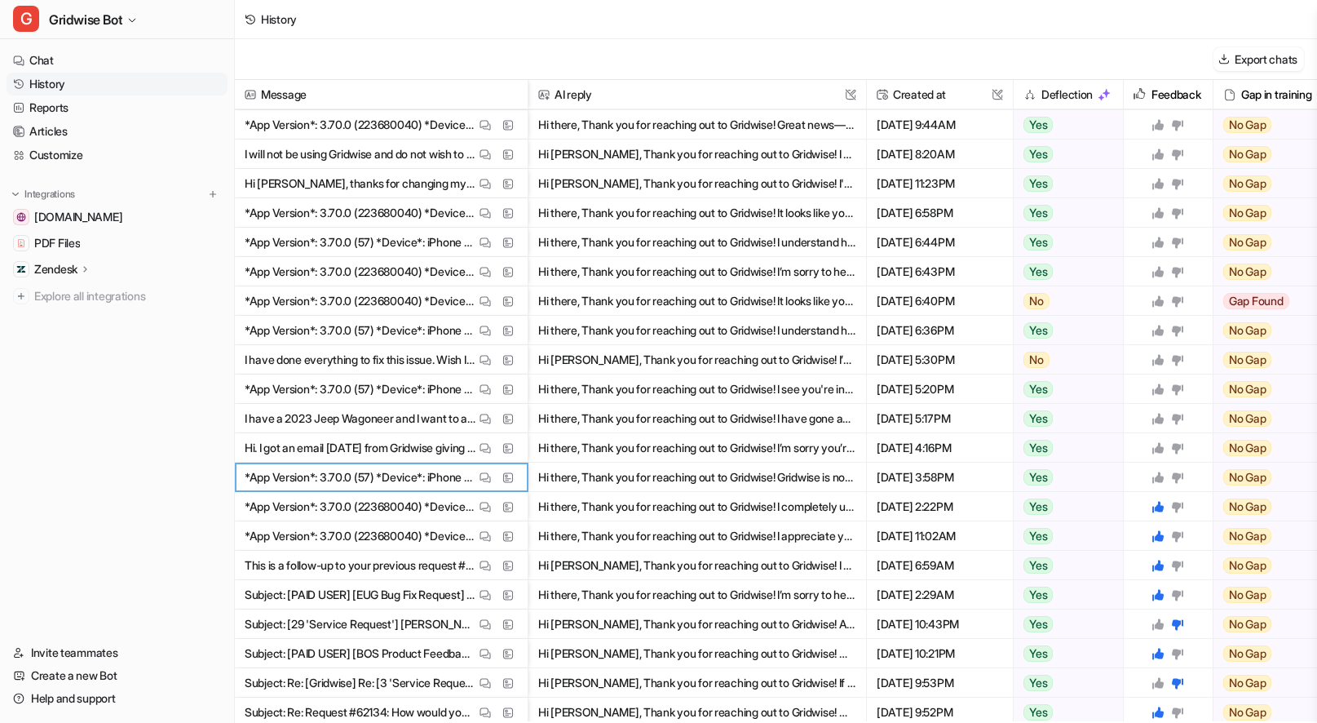
click at [1164, 474] on div at bounding box center [1167, 477] width 33 height 13
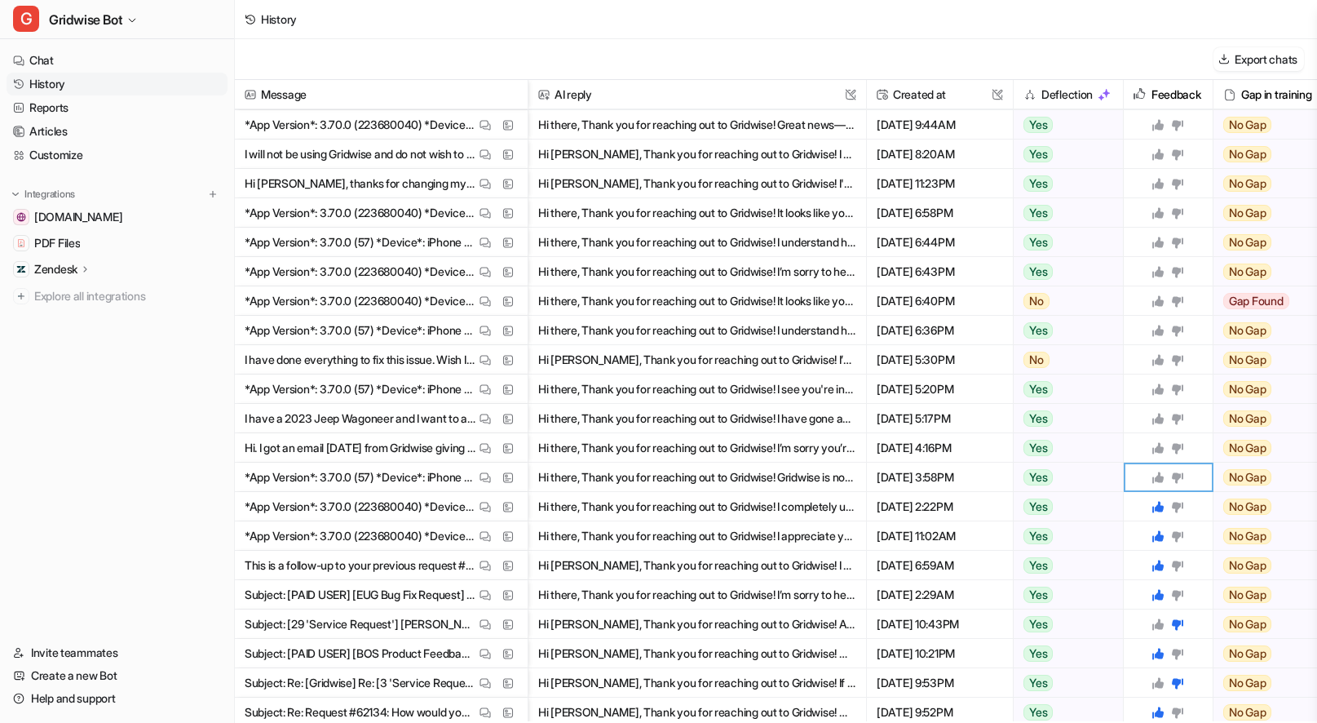
click at [1158, 478] on icon at bounding box center [1157, 476] width 11 height 11
click at [484, 450] on img at bounding box center [484, 448] width 11 height 12
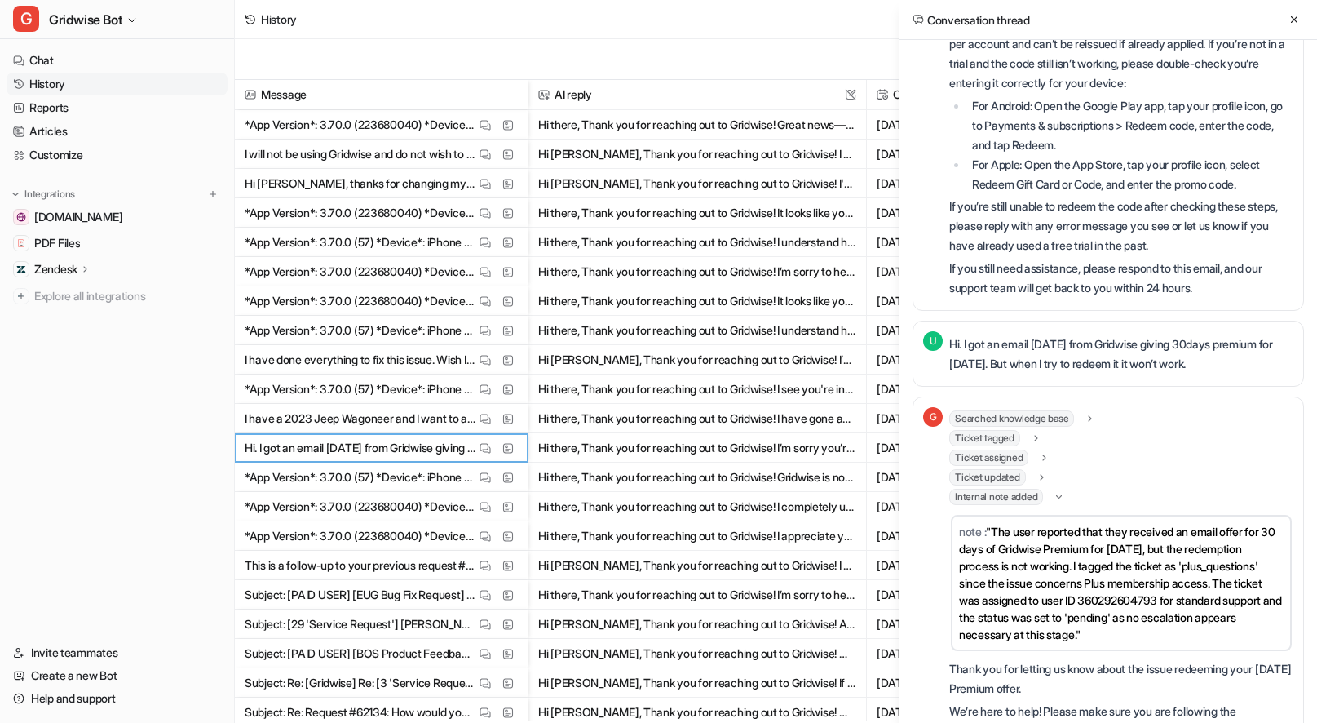
scroll to position [360, 0]
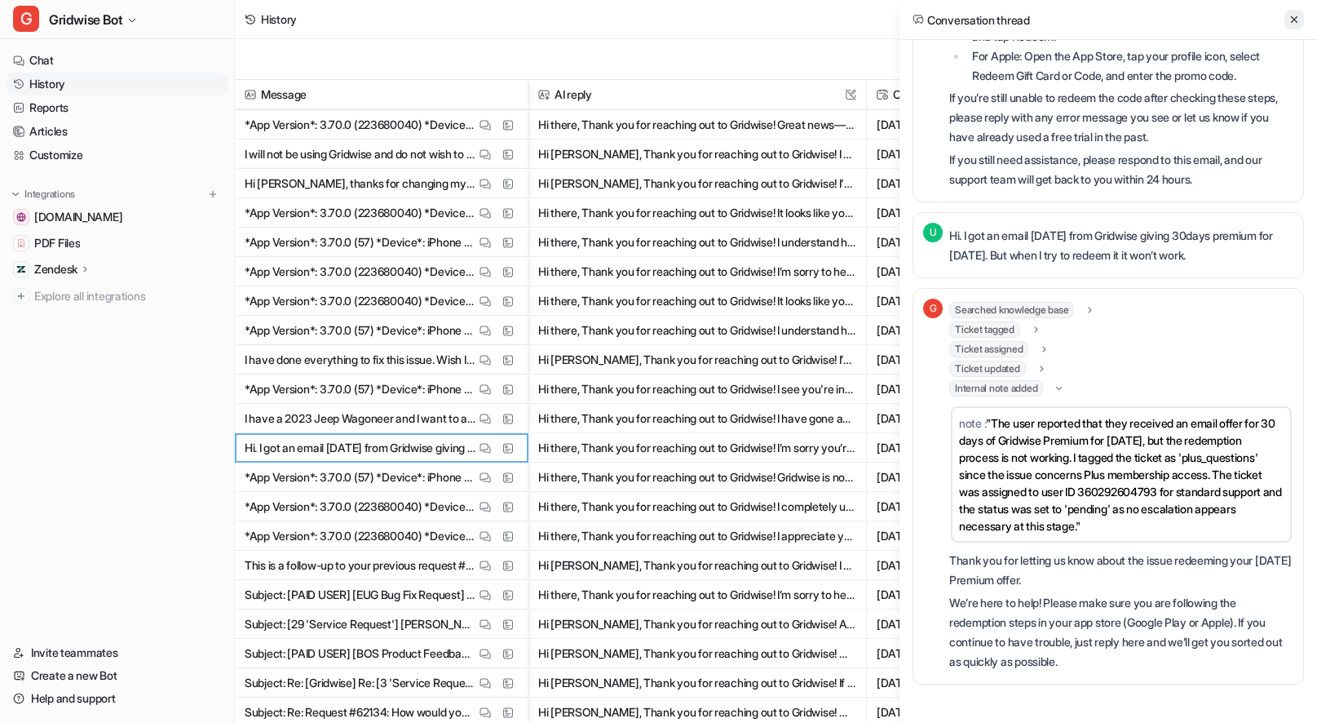
click at [1290, 18] on icon at bounding box center [1293, 19] width 11 height 11
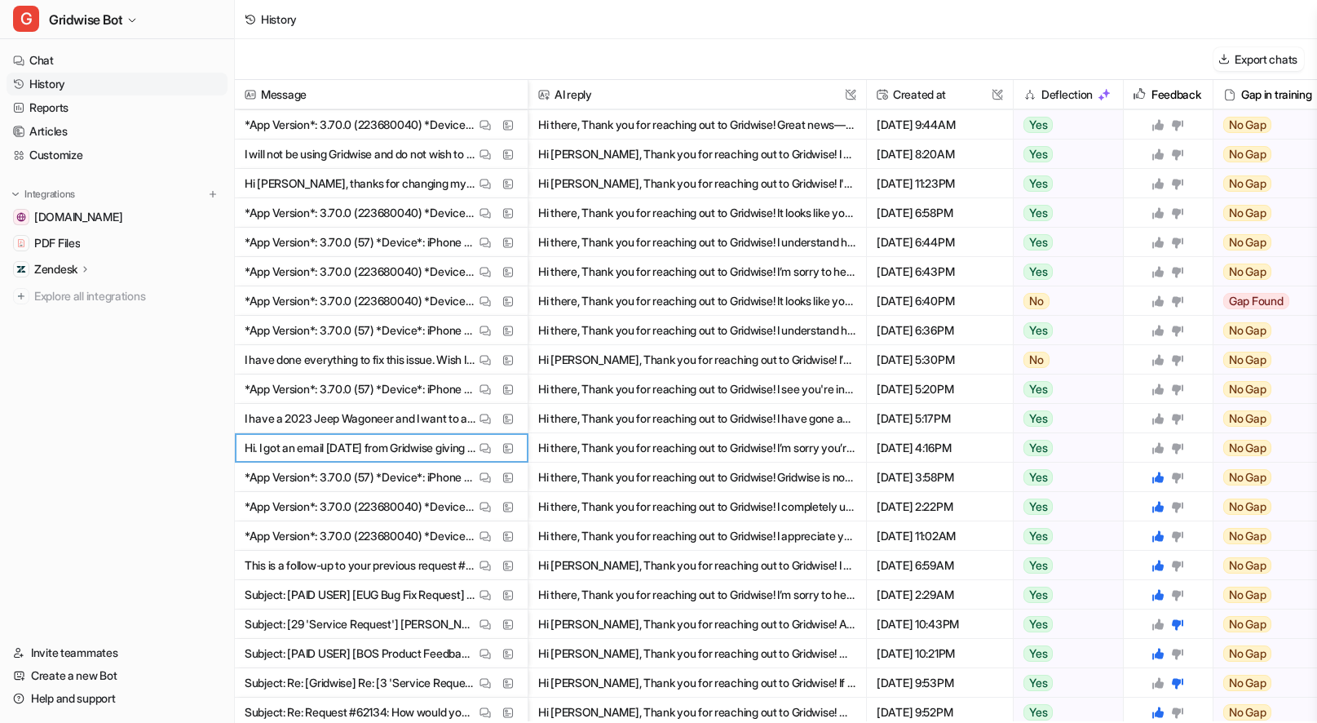
click at [1161, 447] on icon at bounding box center [1157, 447] width 11 height 11
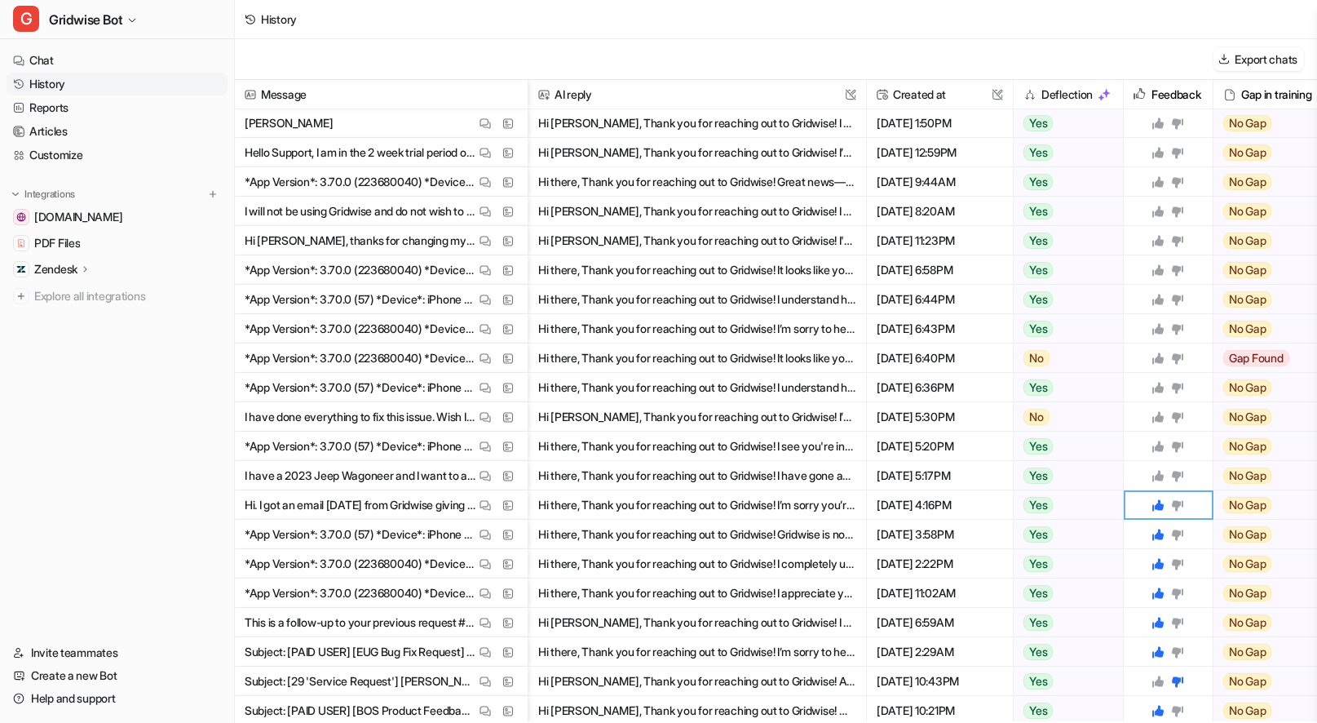
scroll to position [0, 0]
click at [477, 477] on button "View Thread" at bounding box center [485, 476] width 20 height 20
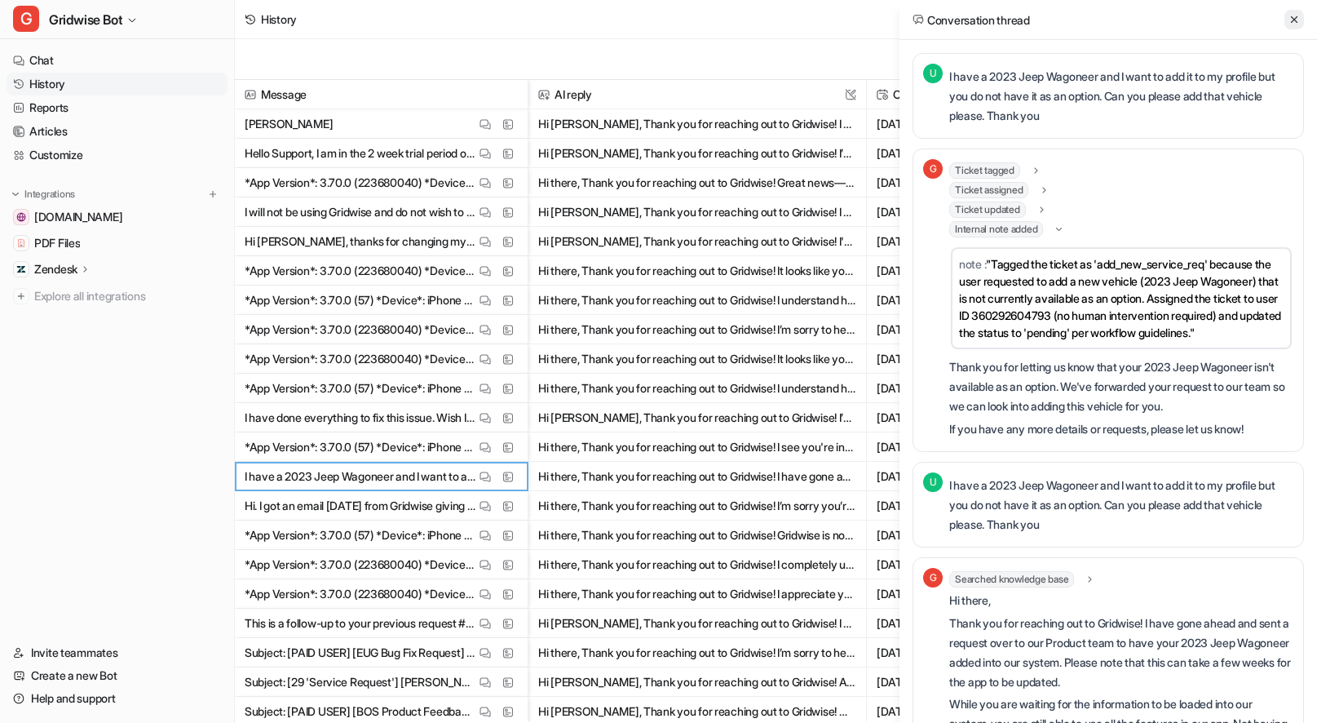
click at [1297, 18] on icon at bounding box center [1293, 19] width 11 height 11
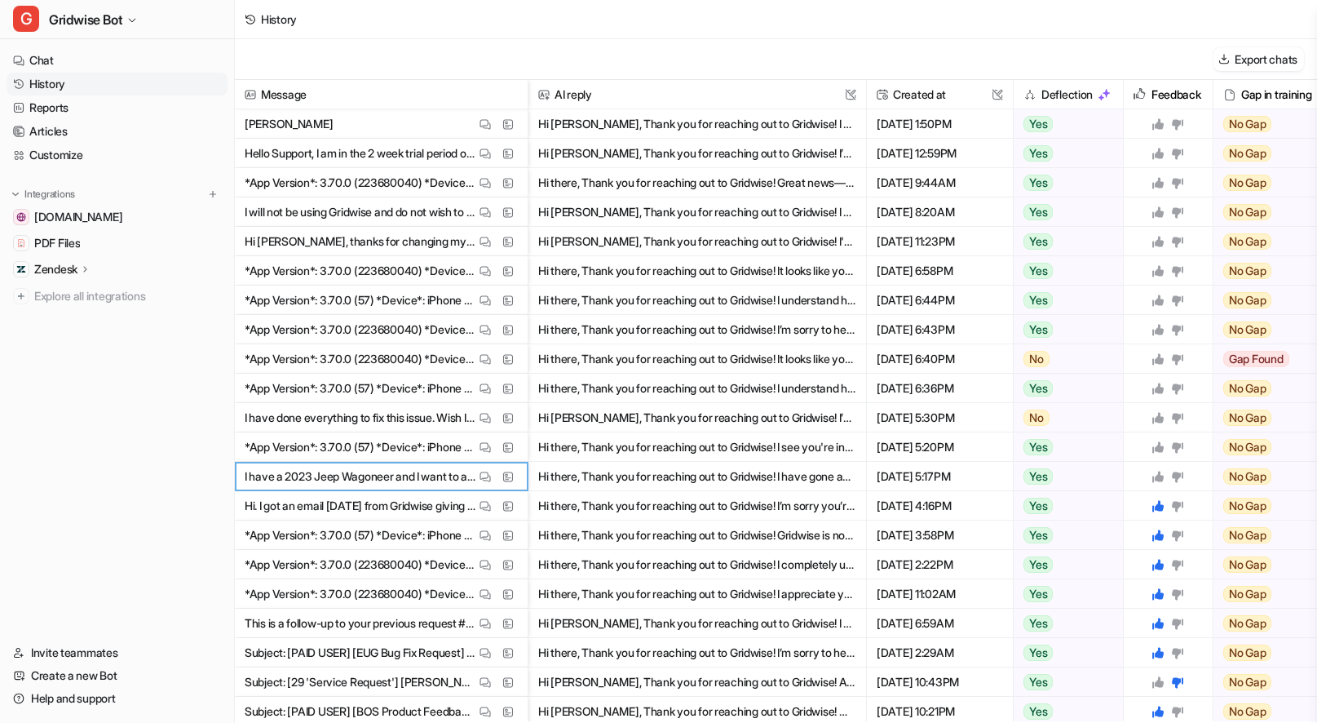
click at [1156, 478] on icon at bounding box center [1157, 476] width 11 height 11
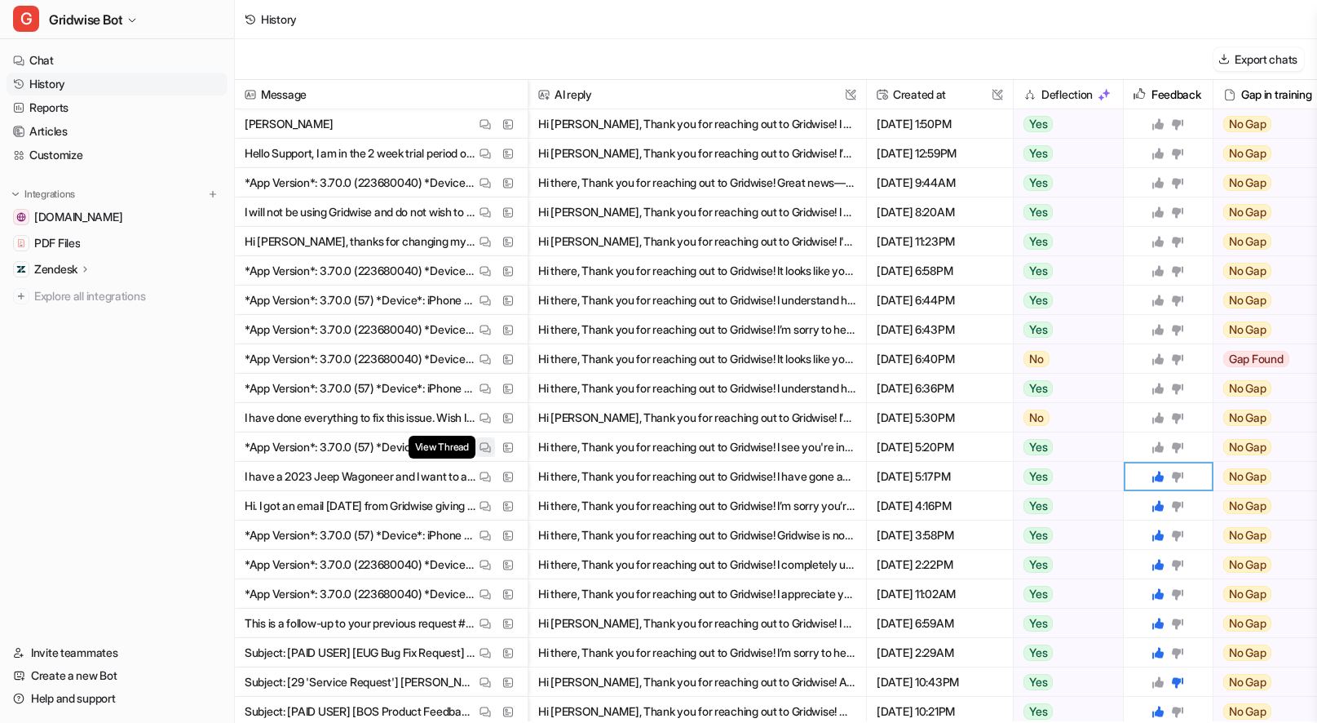
click at [475, 447] on span "*App Version*: 3.70.0 (57) *Device*: iPhone 12 Pro Max running 18.5 *Message*: …" at bounding box center [381, 446] width 280 height 29
click at [478, 449] on button "View Thread" at bounding box center [485, 447] width 20 height 20
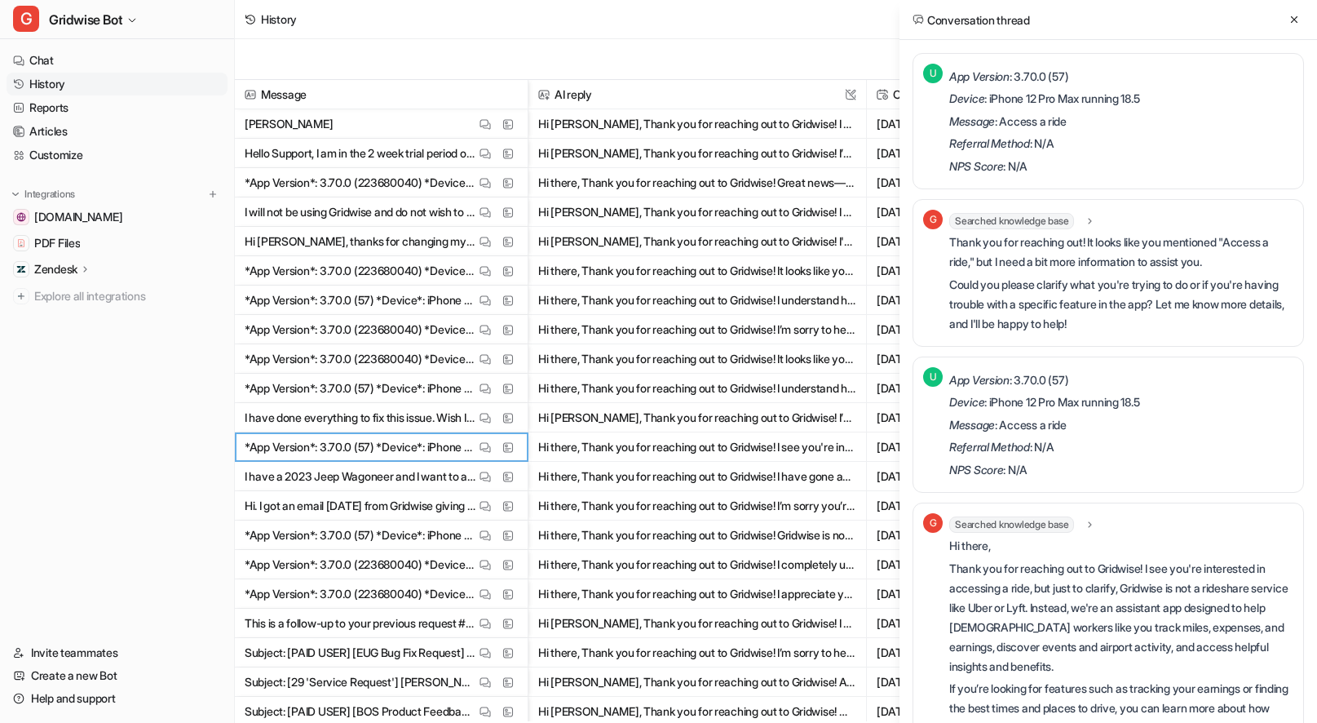
click at [331, 444] on p "*App Version*: 3.70.0 (57) *Device*: iPhone 12 Pro Max running 18.5 *Message*: …" at bounding box center [360, 446] width 231 height 29
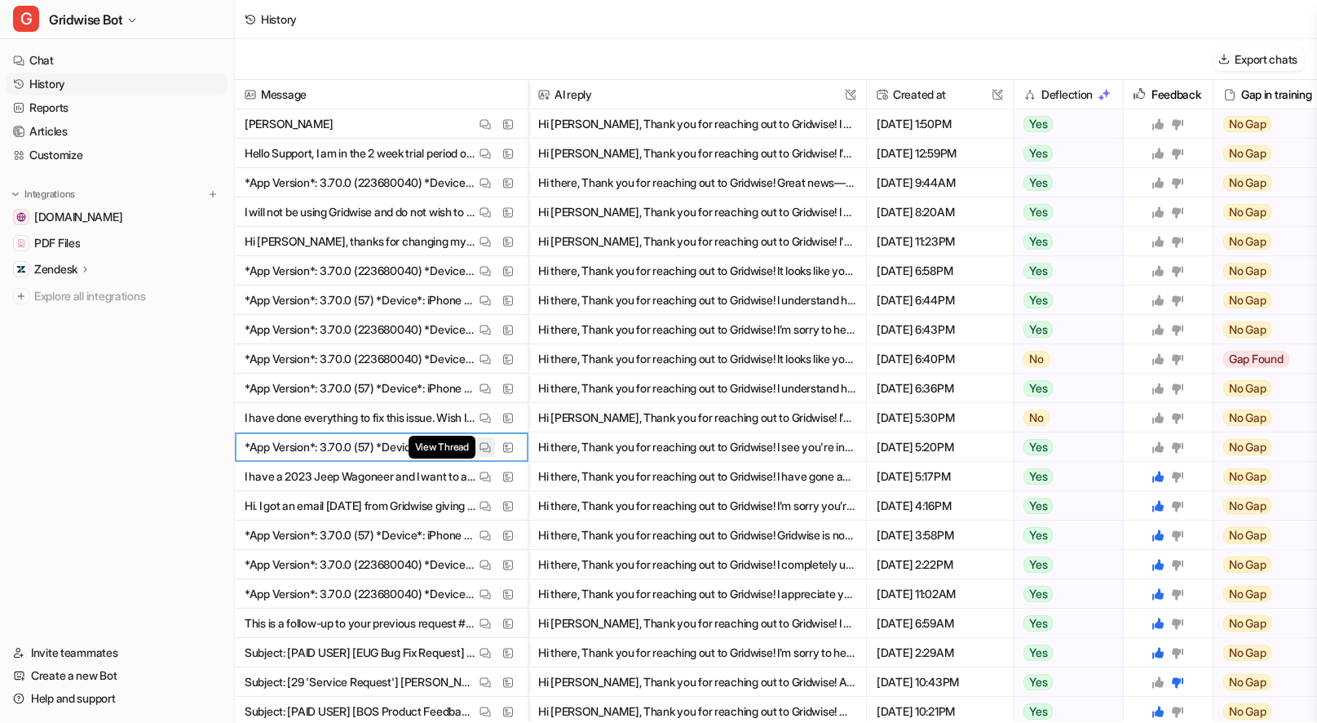
click at [489, 444] on img at bounding box center [484, 447] width 11 height 12
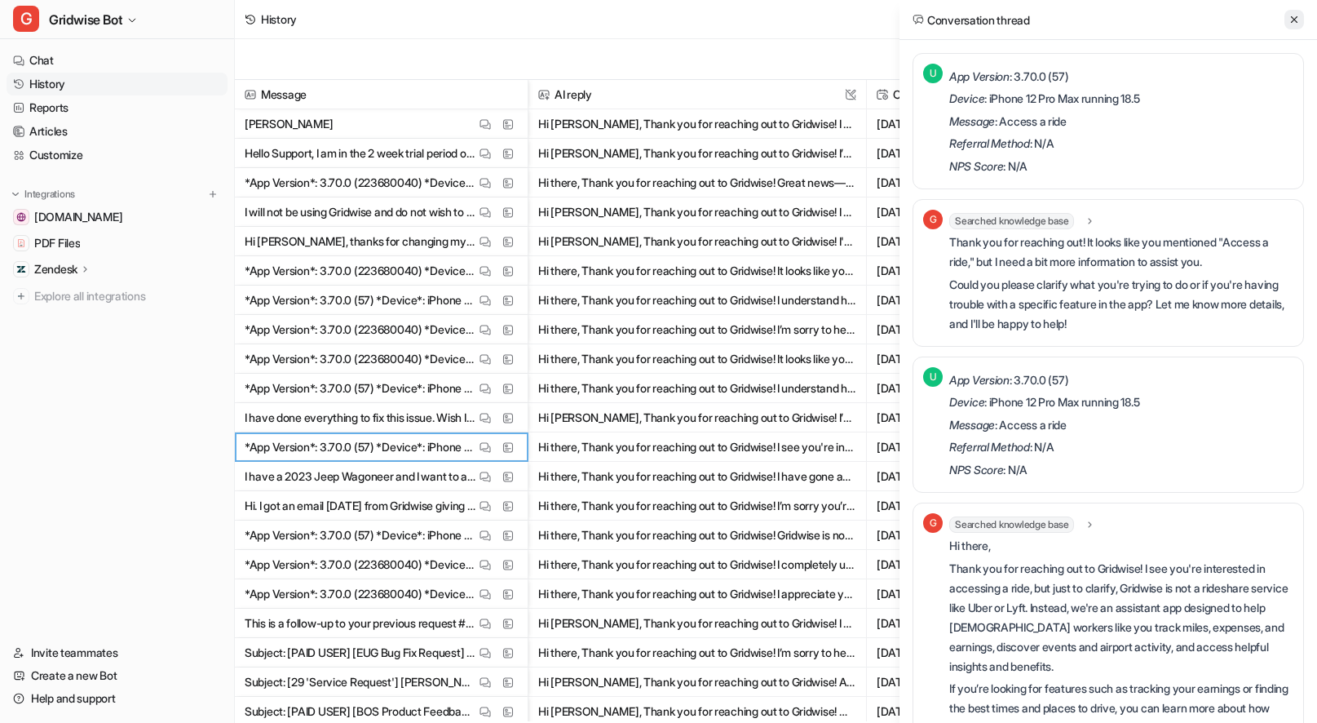
click at [1294, 12] on button at bounding box center [1294, 20] width 20 height 20
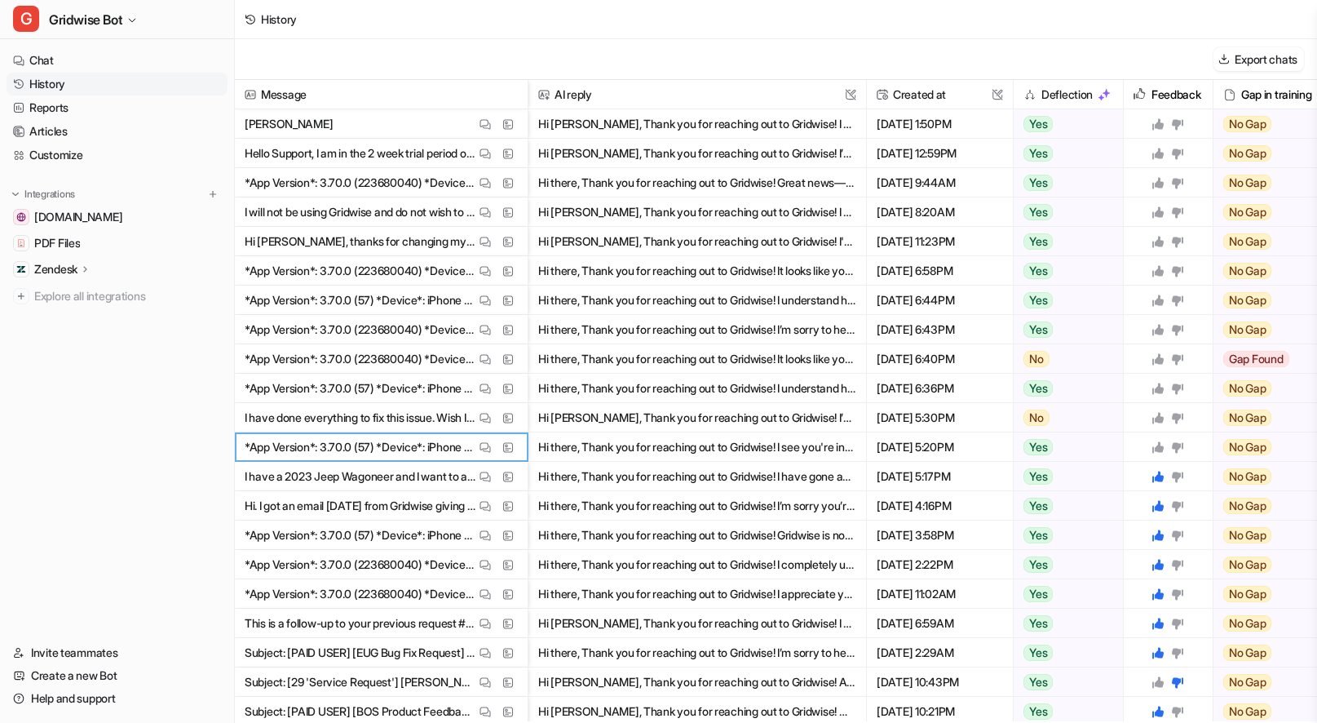
click at [1160, 453] on div at bounding box center [1168, 446] width 76 height 29
click at [1161, 449] on icon at bounding box center [1157, 446] width 11 height 11
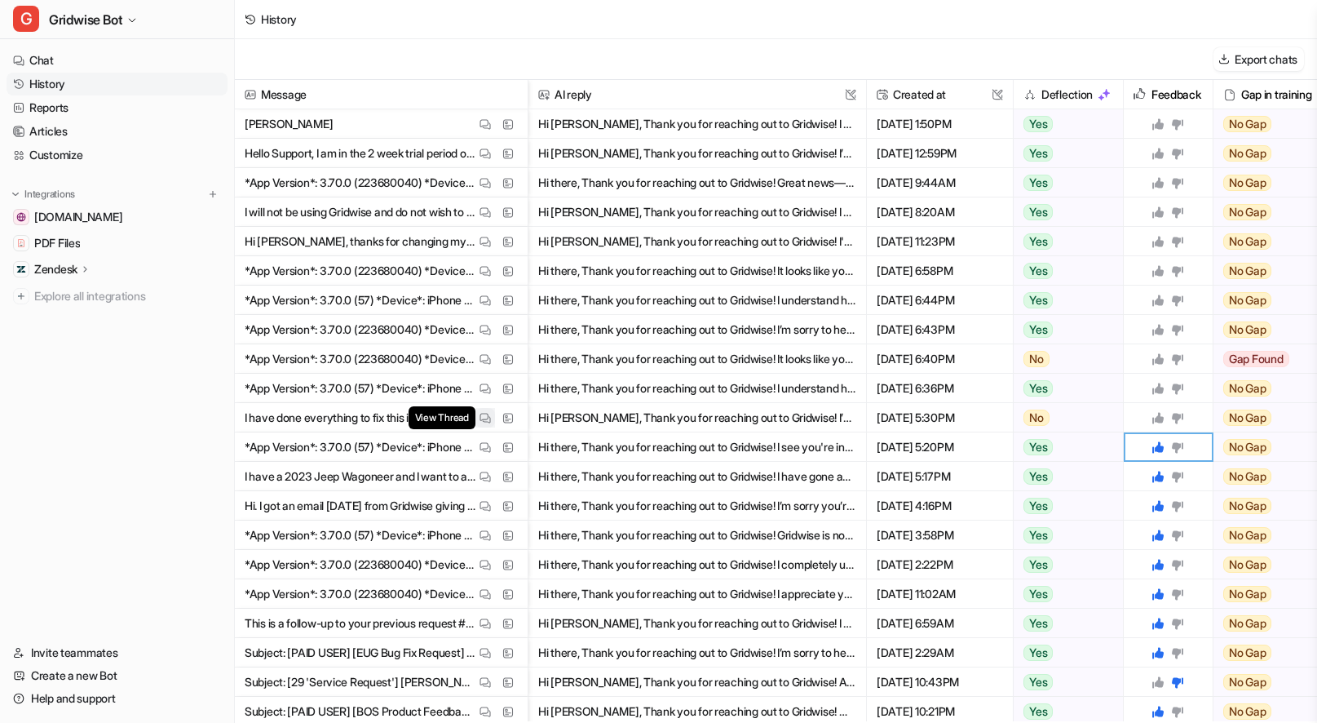
click at [474, 418] on span "View Thread" at bounding box center [442, 417] width 67 height 23
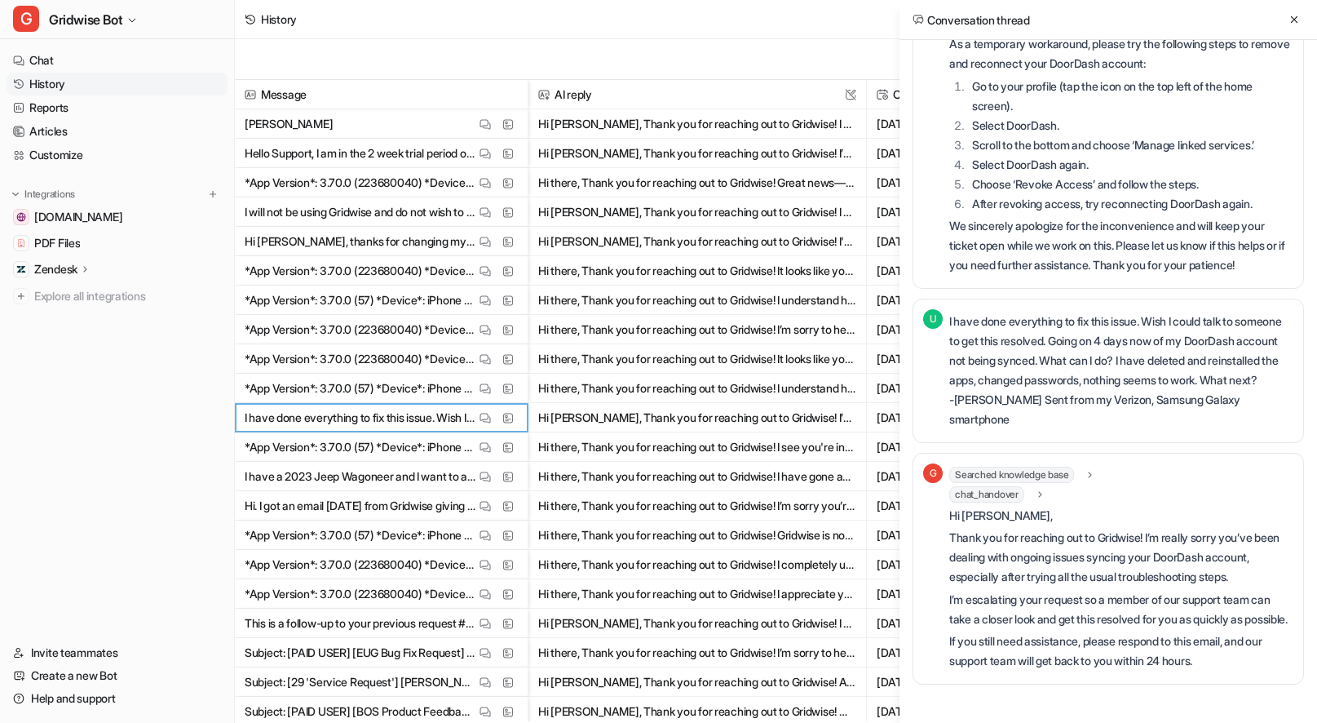
scroll to position [665, 0]
click at [1289, 18] on icon at bounding box center [1293, 19] width 11 height 11
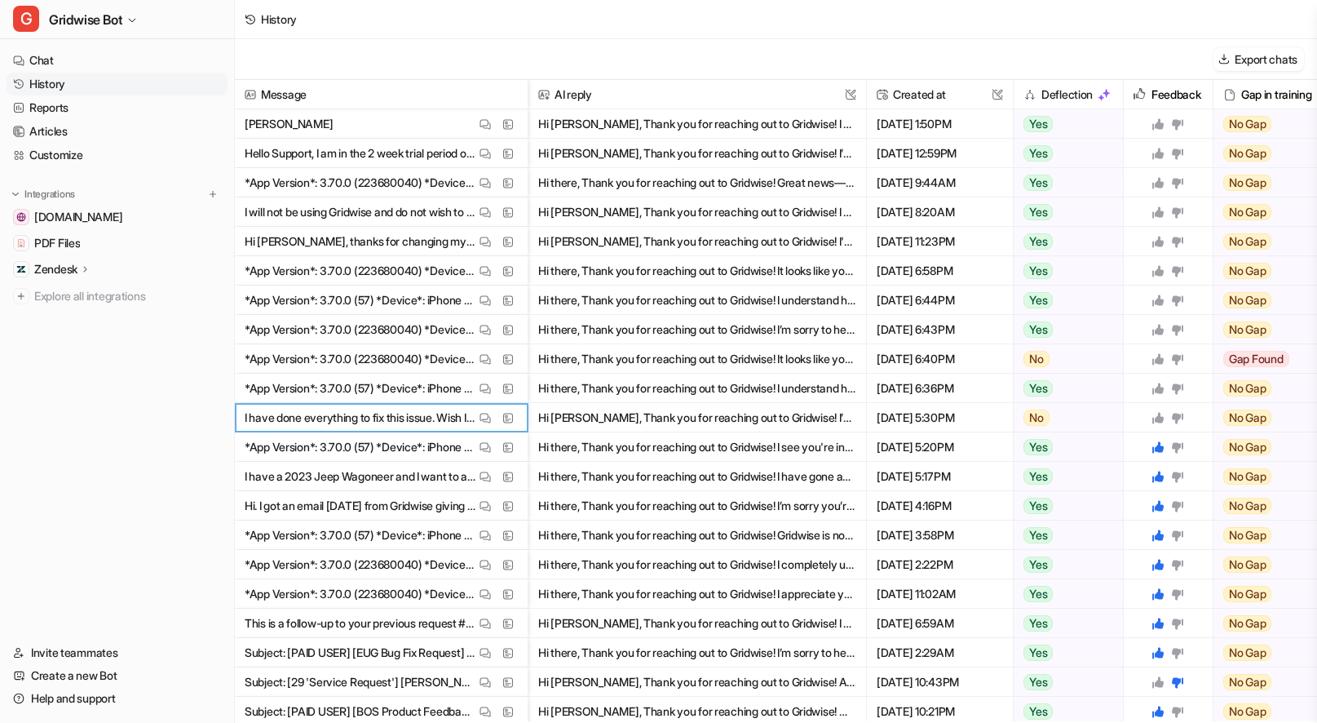
click at [1172, 413] on icon at bounding box center [1177, 417] width 13 height 13
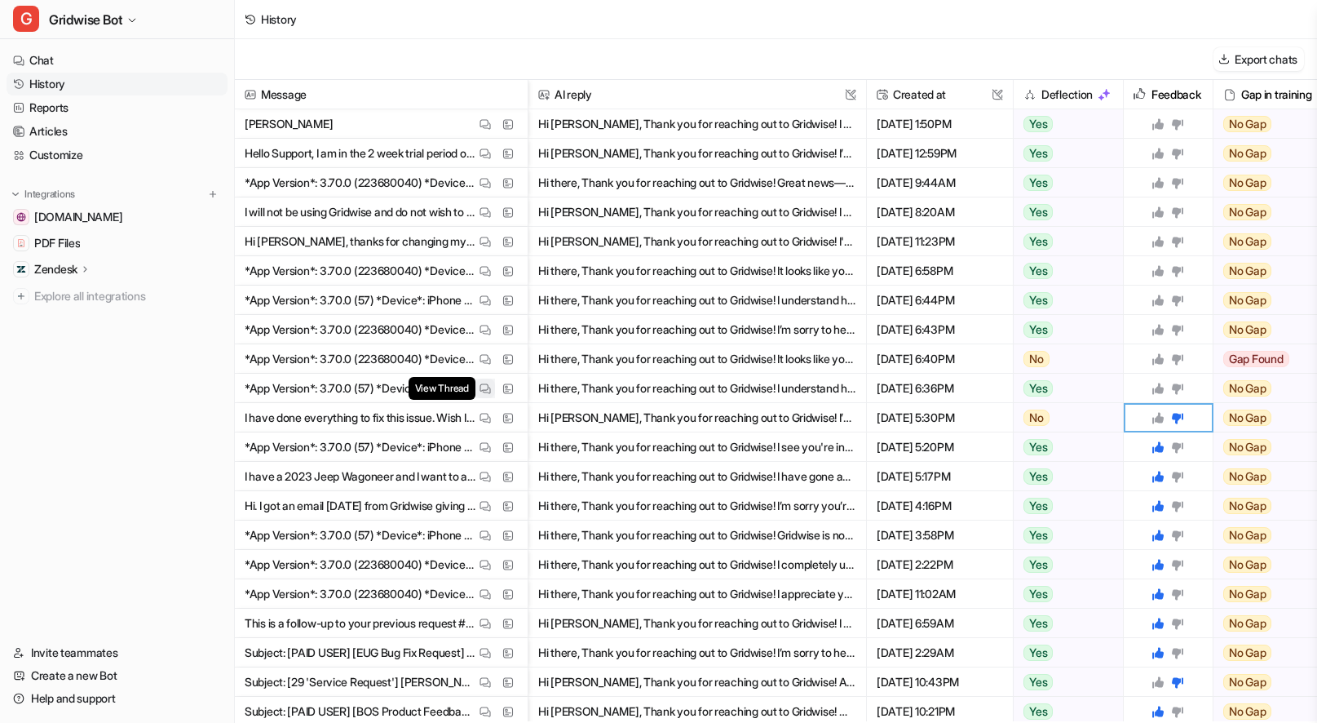
click at [486, 389] on img at bounding box center [484, 388] width 11 height 12
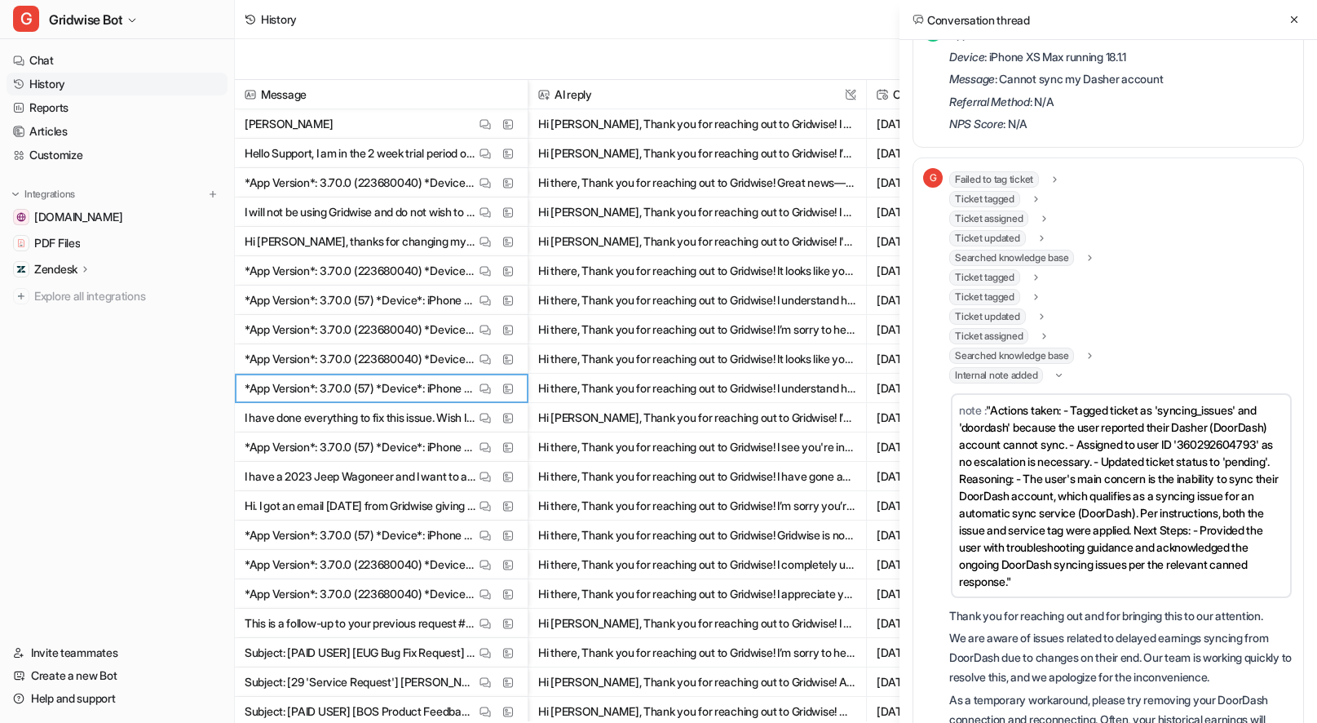
scroll to position [633, 0]
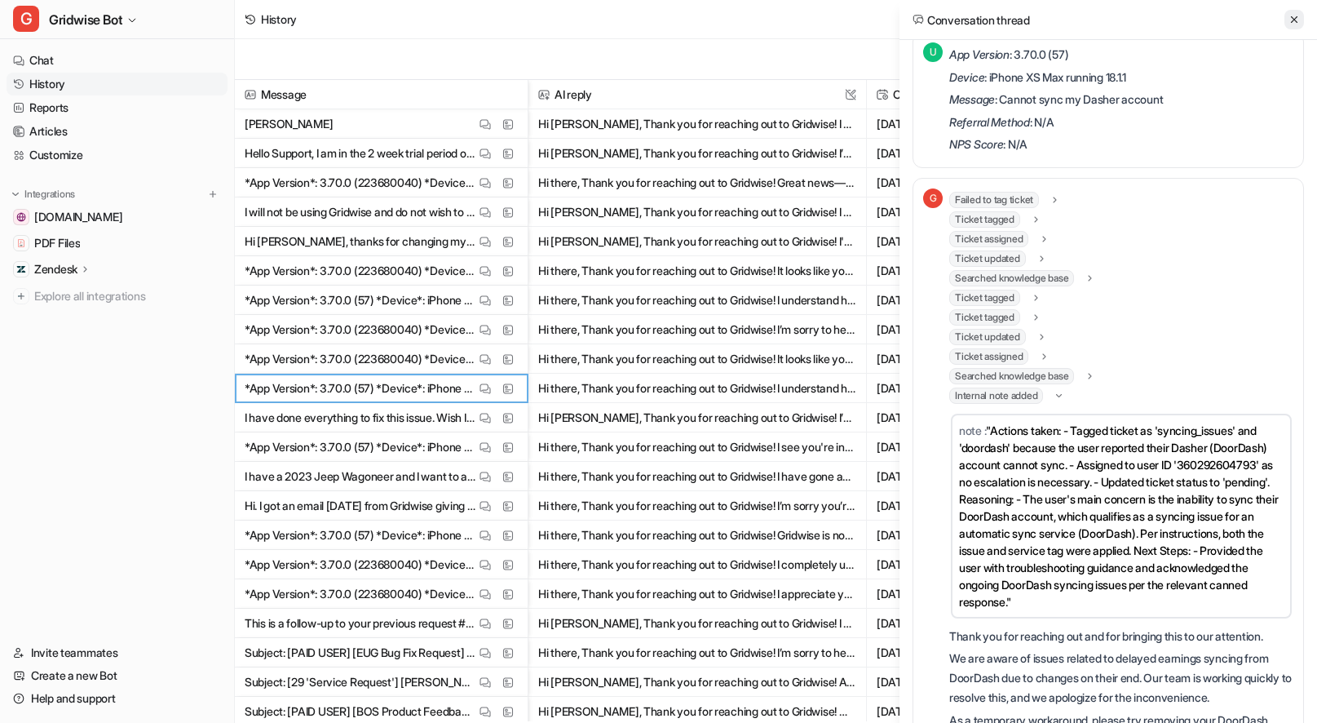
click at [1295, 16] on icon at bounding box center [1293, 19] width 11 height 11
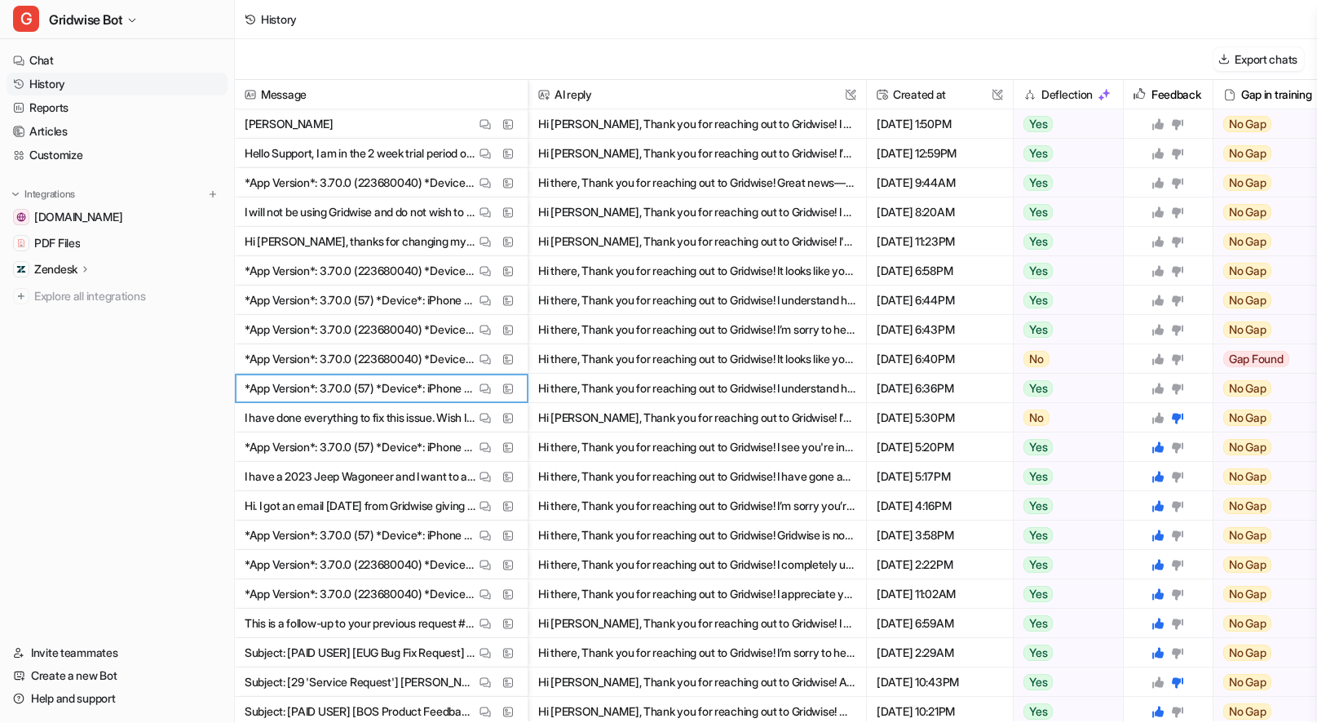
click at [1160, 388] on icon at bounding box center [1157, 387] width 11 height 11
click at [478, 357] on button "View Thread" at bounding box center [485, 359] width 20 height 20
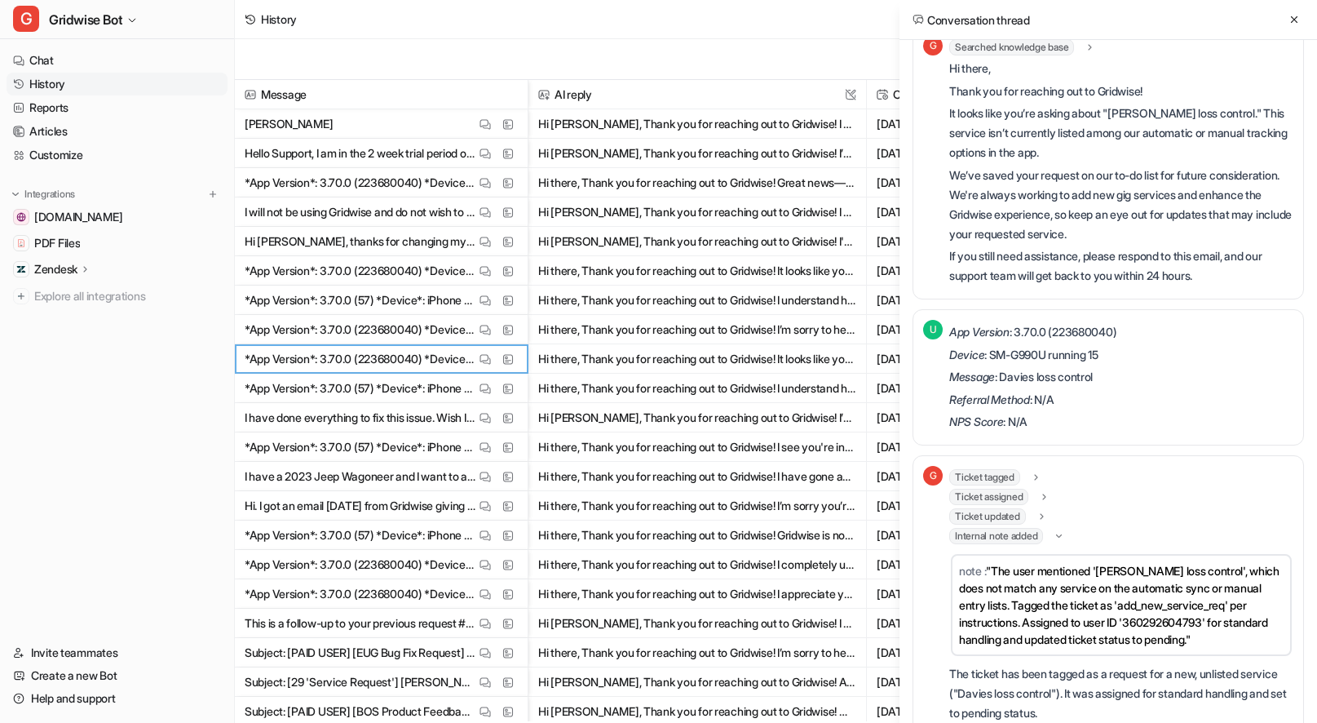
scroll to position [247, 0]
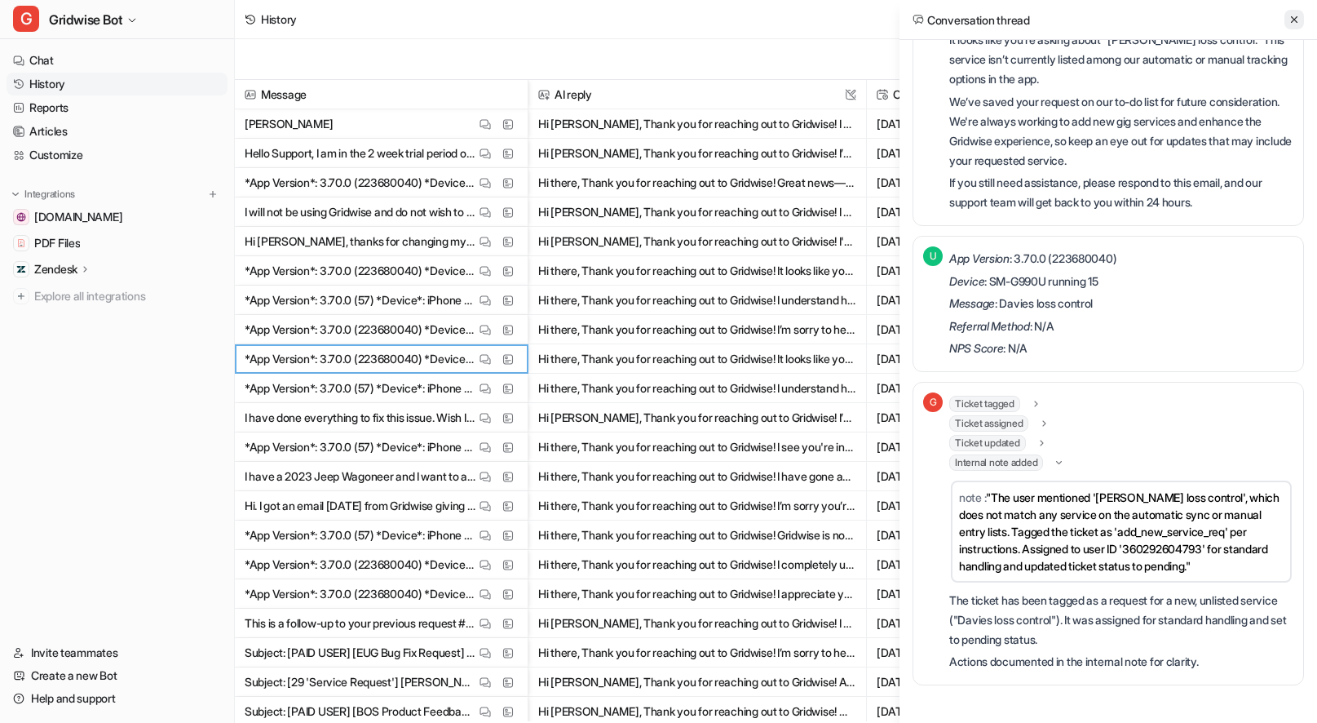
click at [1293, 21] on icon at bounding box center [1293, 19] width 11 height 11
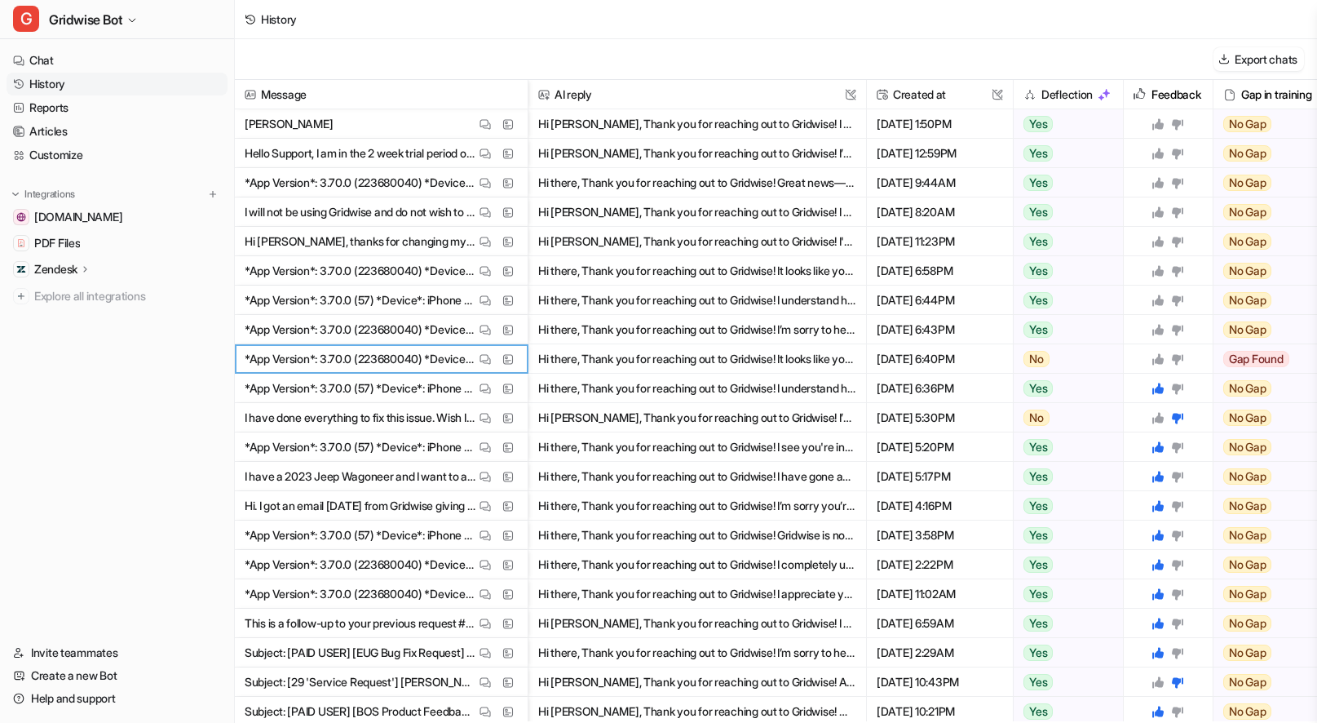
click at [1156, 359] on icon at bounding box center [1157, 358] width 11 height 11
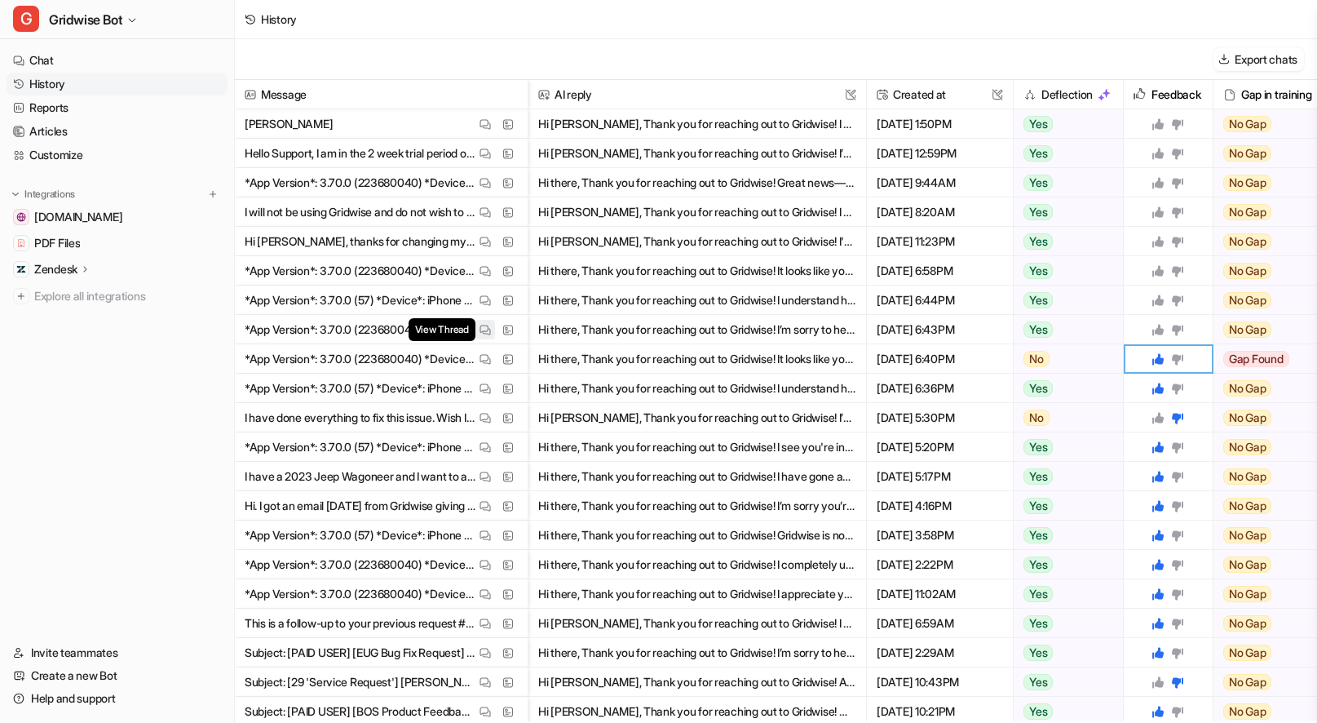
click at [484, 327] on img at bounding box center [484, 330] width 11 height 12
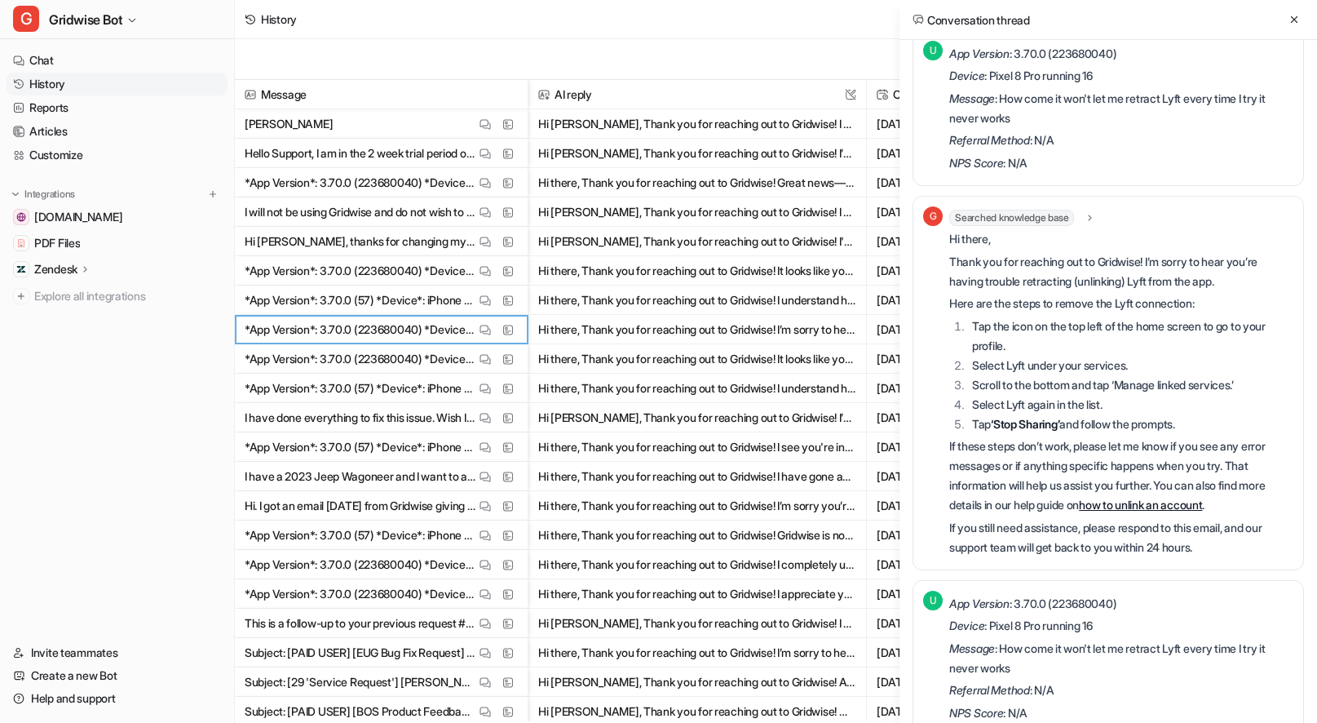
scroll to position [0, 0]
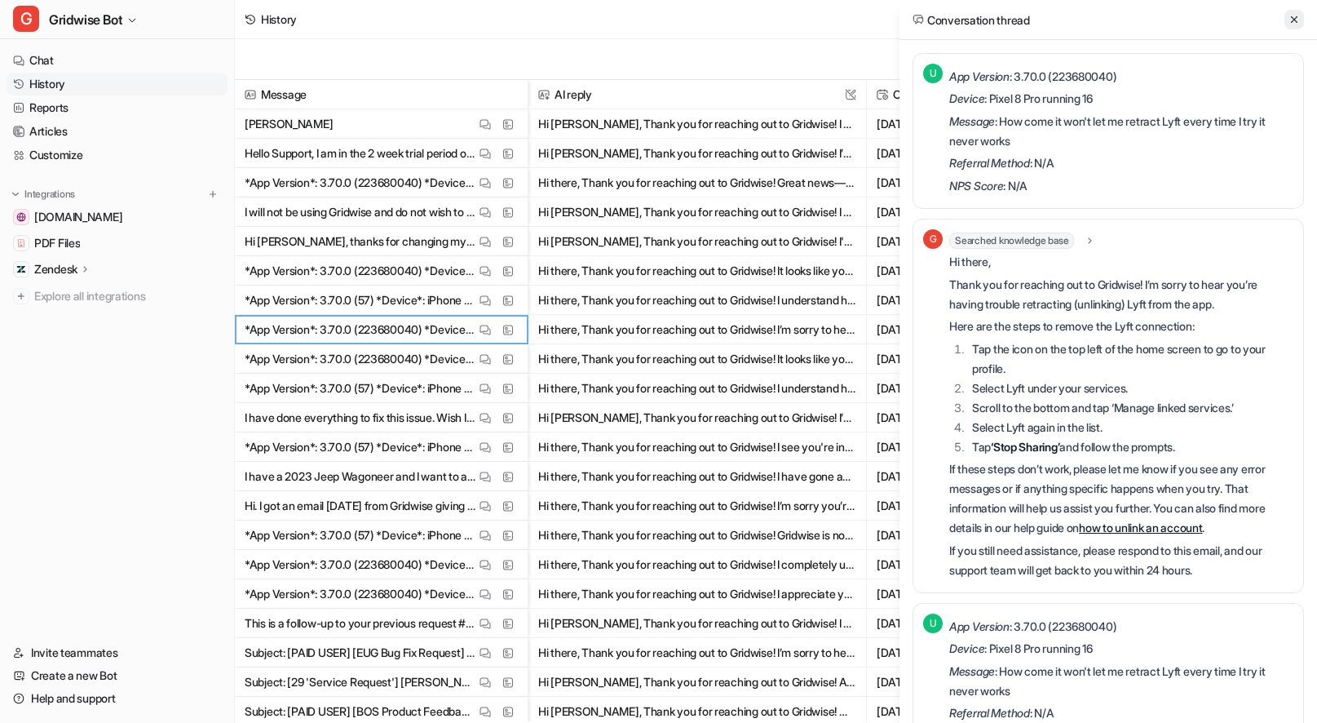
click at [1291, 24] on icon at bounding box center [1293, 19] width 11 height 11
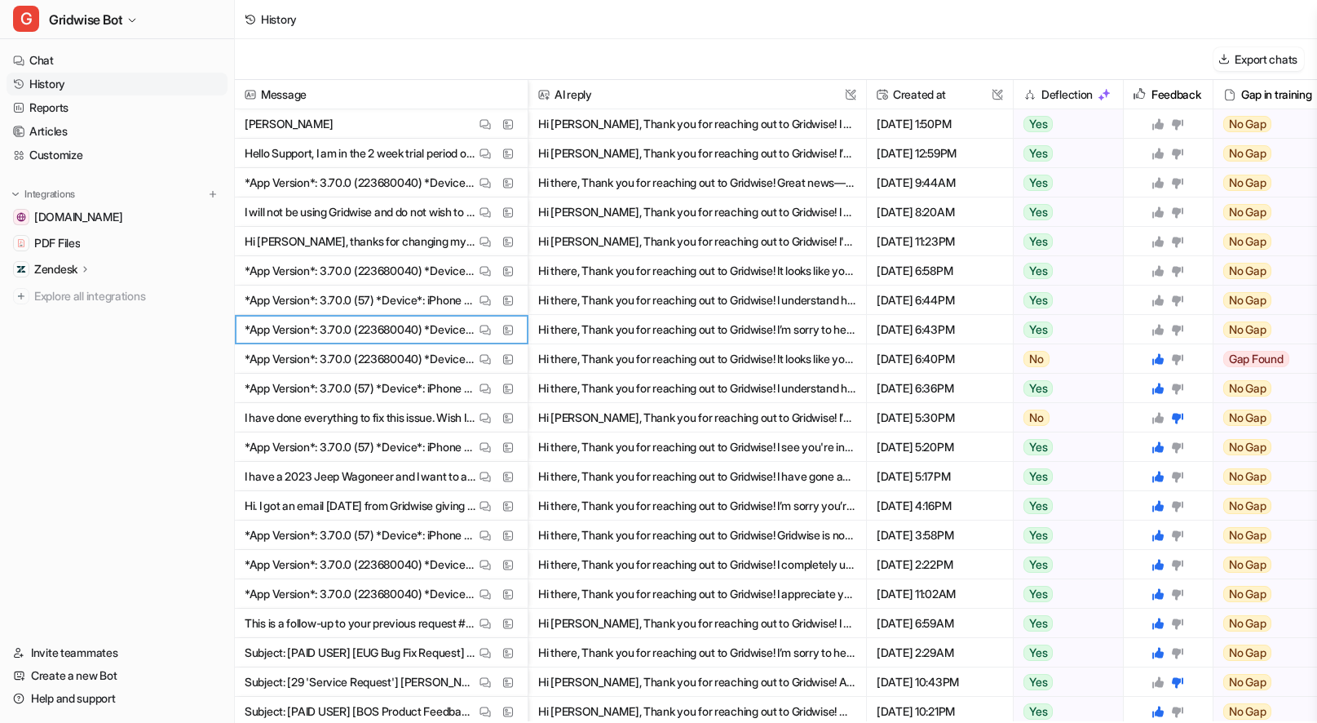
click at [1158, 326] on icon at bounding box center [1157, 329] width 13 height 13
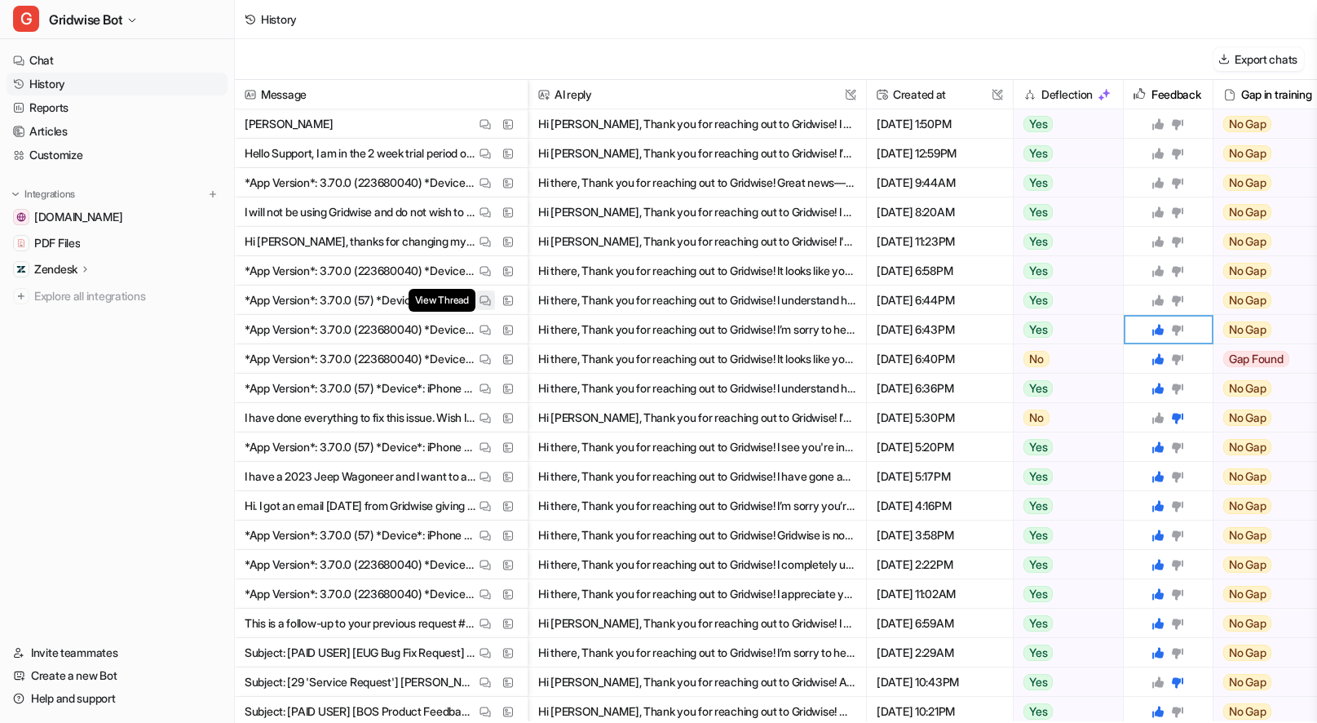
click at [479, 303] on img at bounding box center [484, 300] width 11 height 12
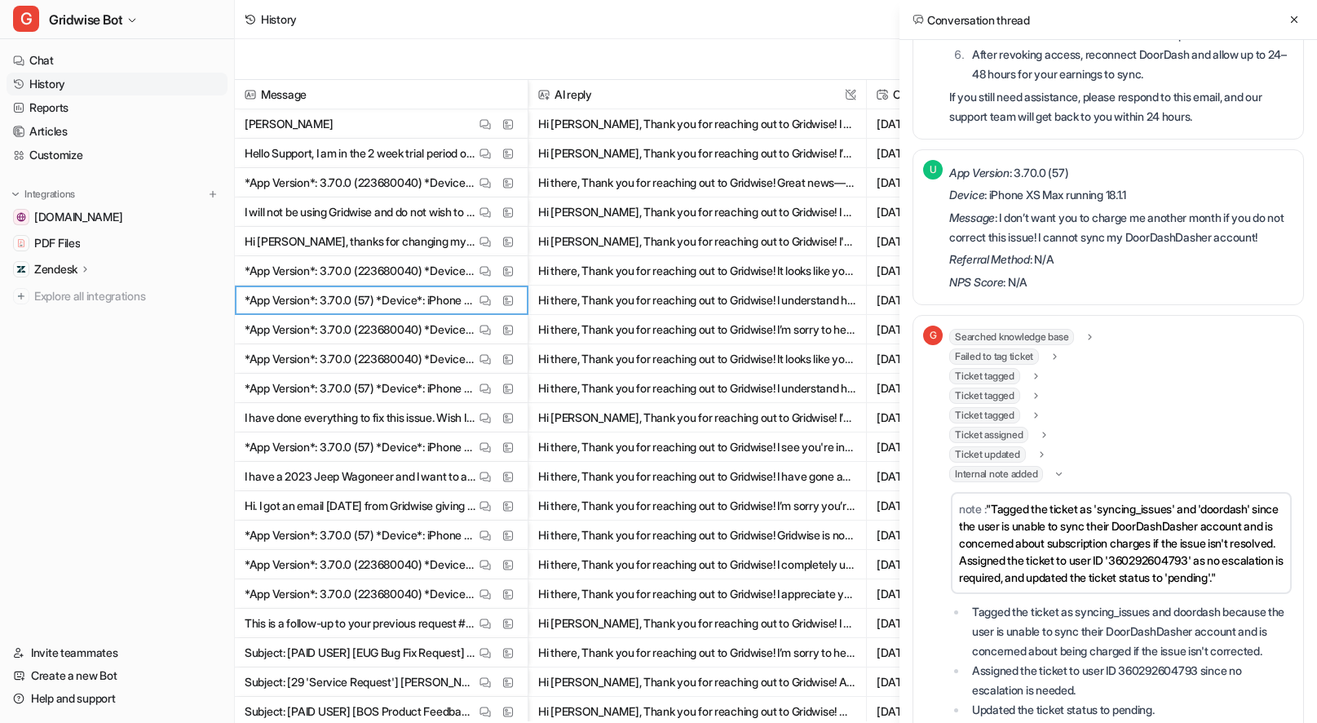
scroll to position [659, 0]
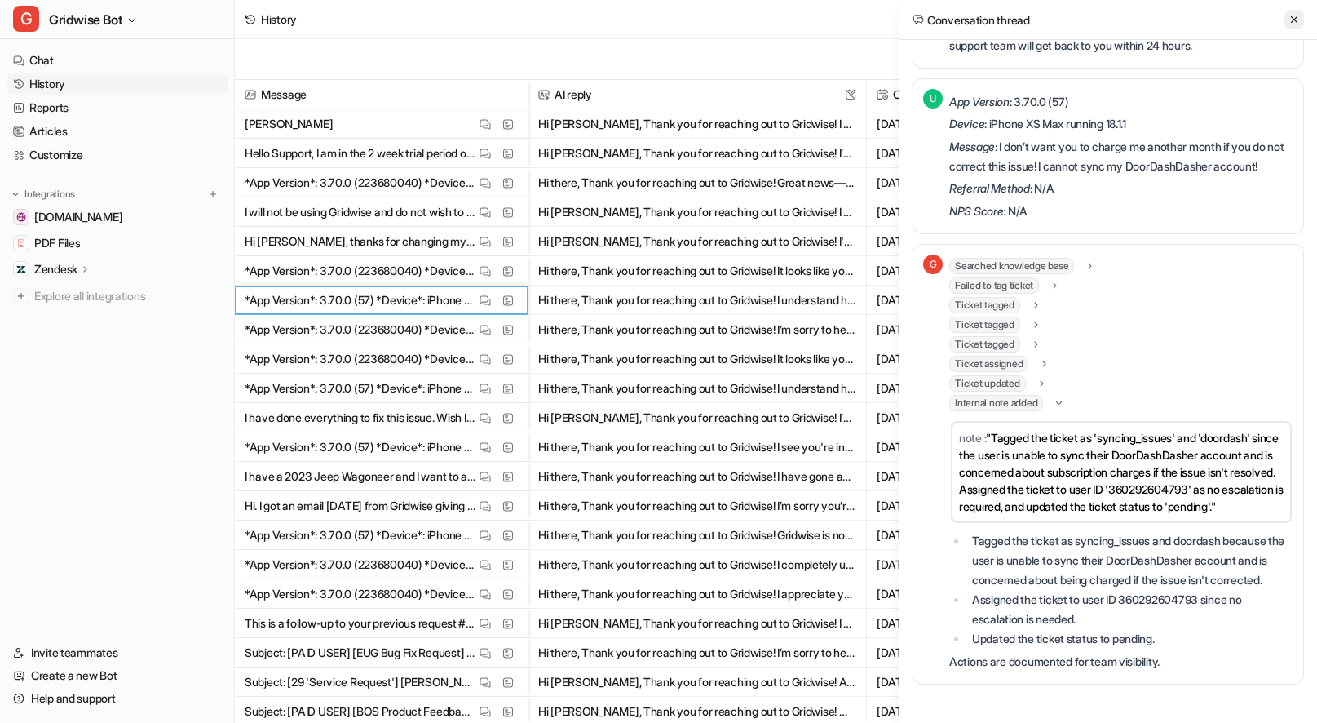
click at [1295, 20] on icon at bounding box center [1294, 19] width 7 height 7
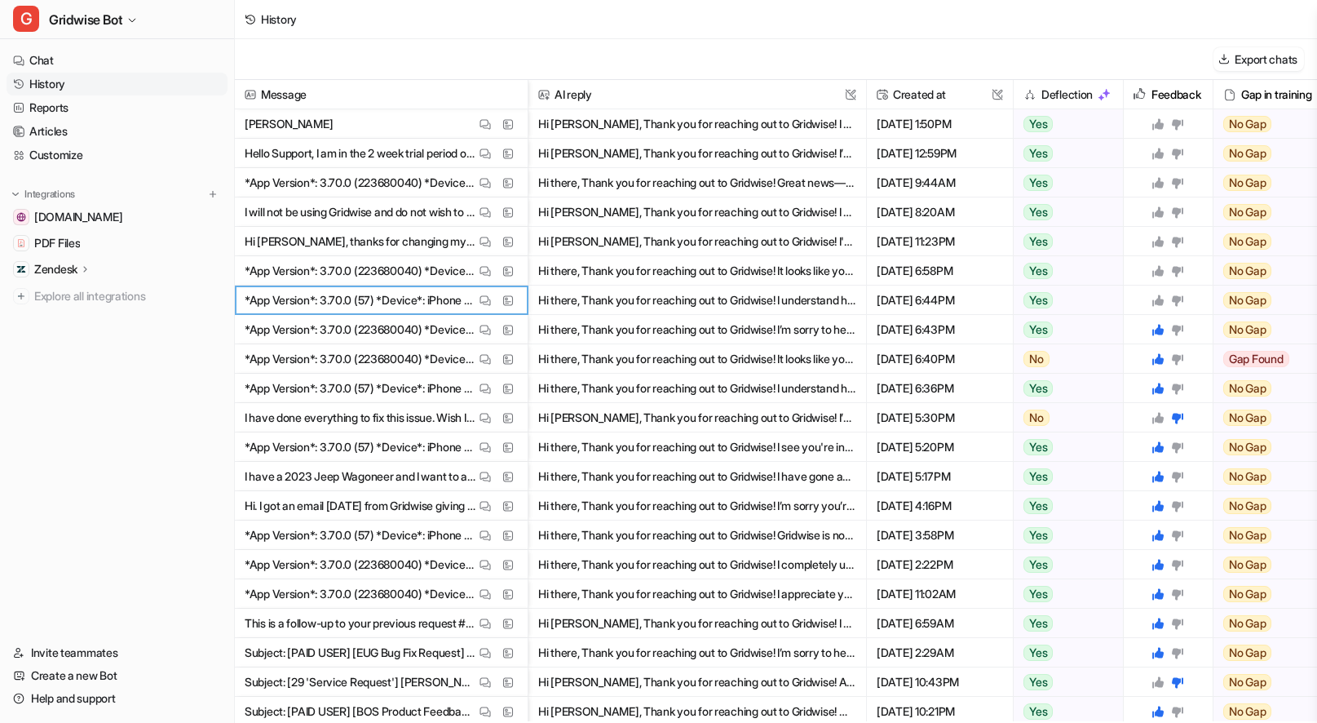
click at [1181, 297] on icon at bounding box center [1177, 300] width 13 height 13
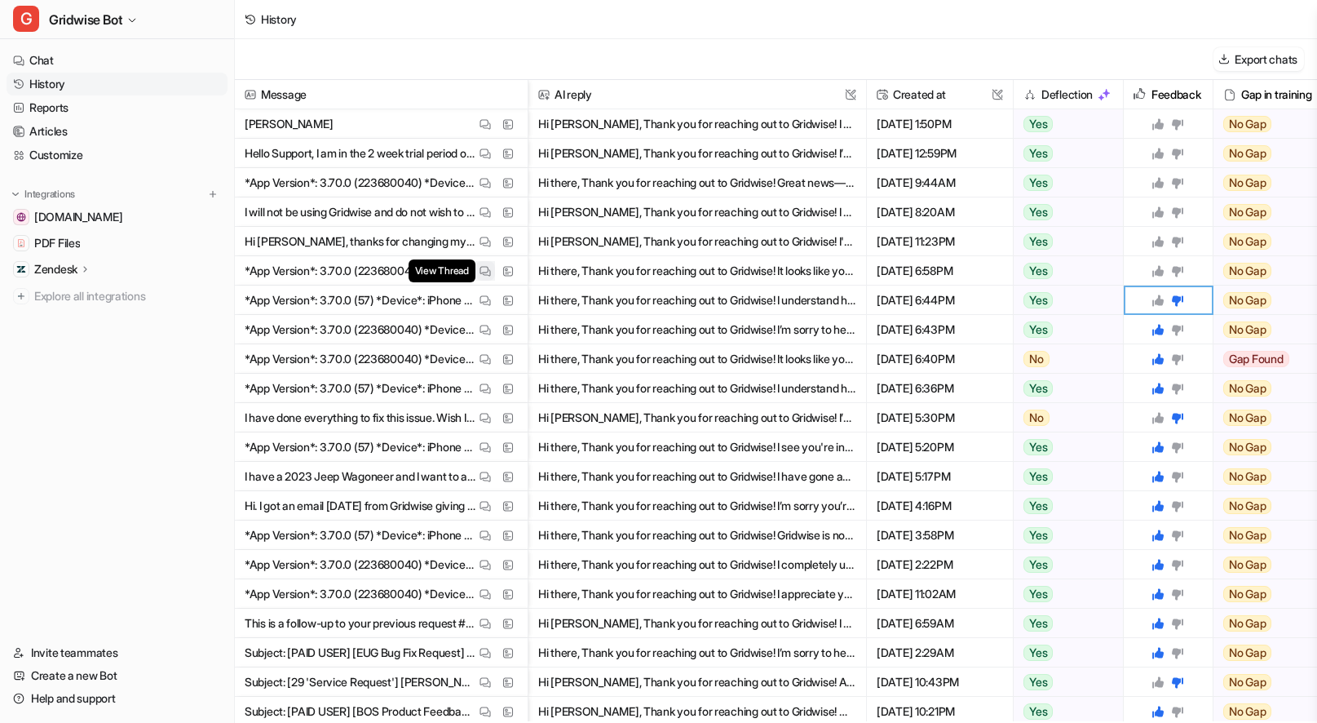
click at [482, 272] on img at bounding box center [484, 271] width 11 height 12
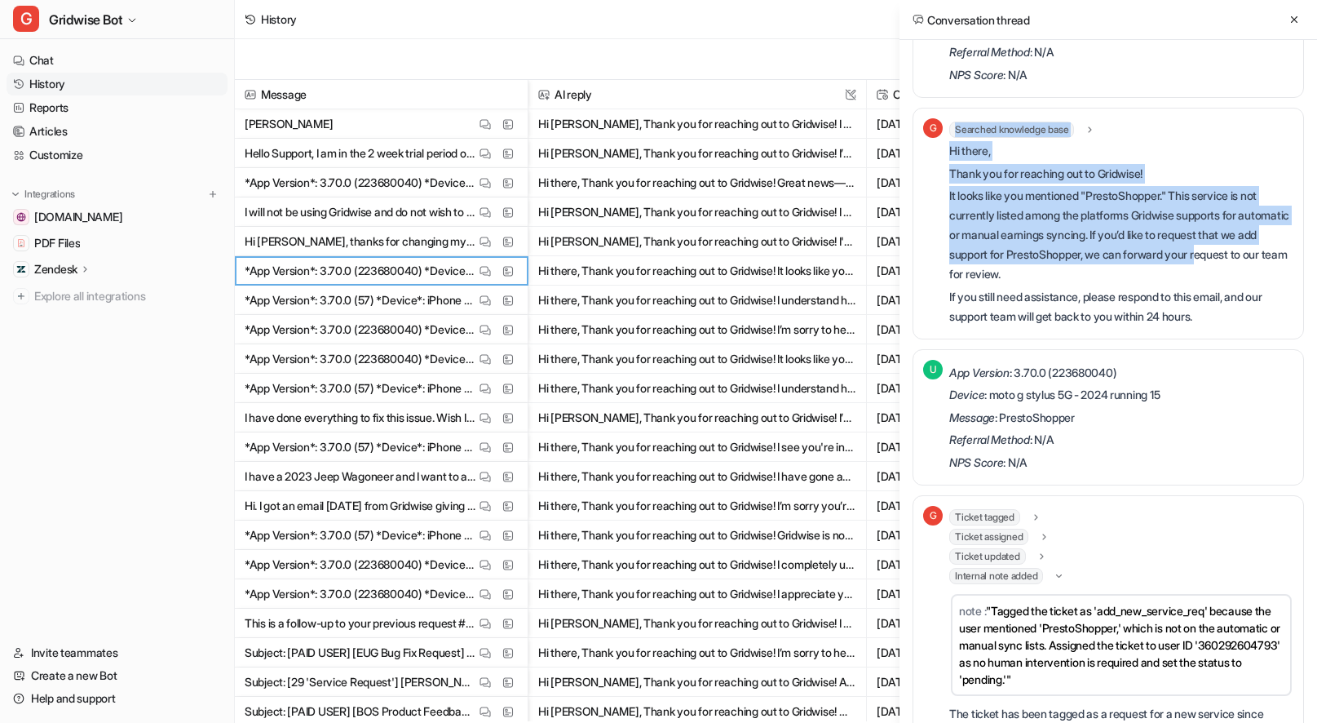
drag, startPoint x: 948, startPoint y: 154, endPoint x: 1252, endPoint y: 263, distance: 323.2
click at [1252, 263] on div "G Searched knowledge base search_queries : "PrestoShopper service instructions"…" at bounding box center [1108, 223] width 370 height 210
click at [1252, 263] on p "It looks like you mentioned "PrestoShopper." This service is not currently list…" at bounding box center [1121, 235] width 344 height 98
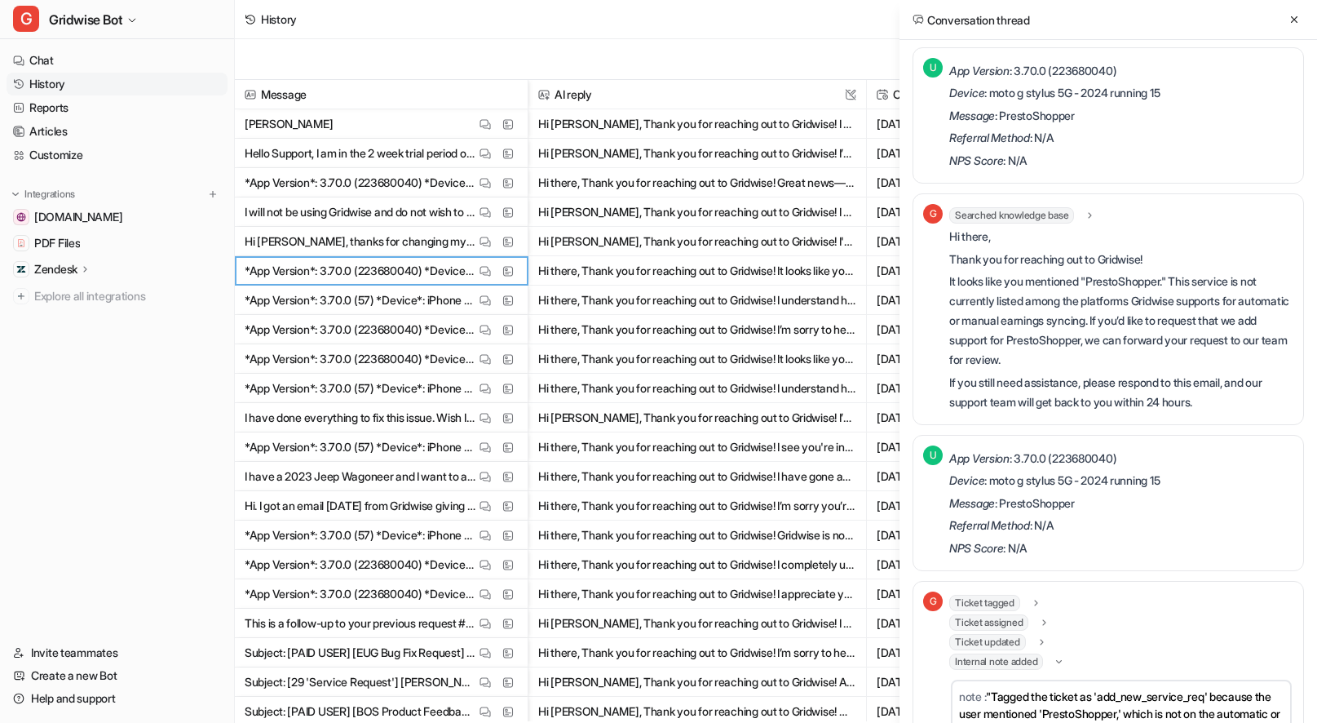
scroll to position [0, 0]
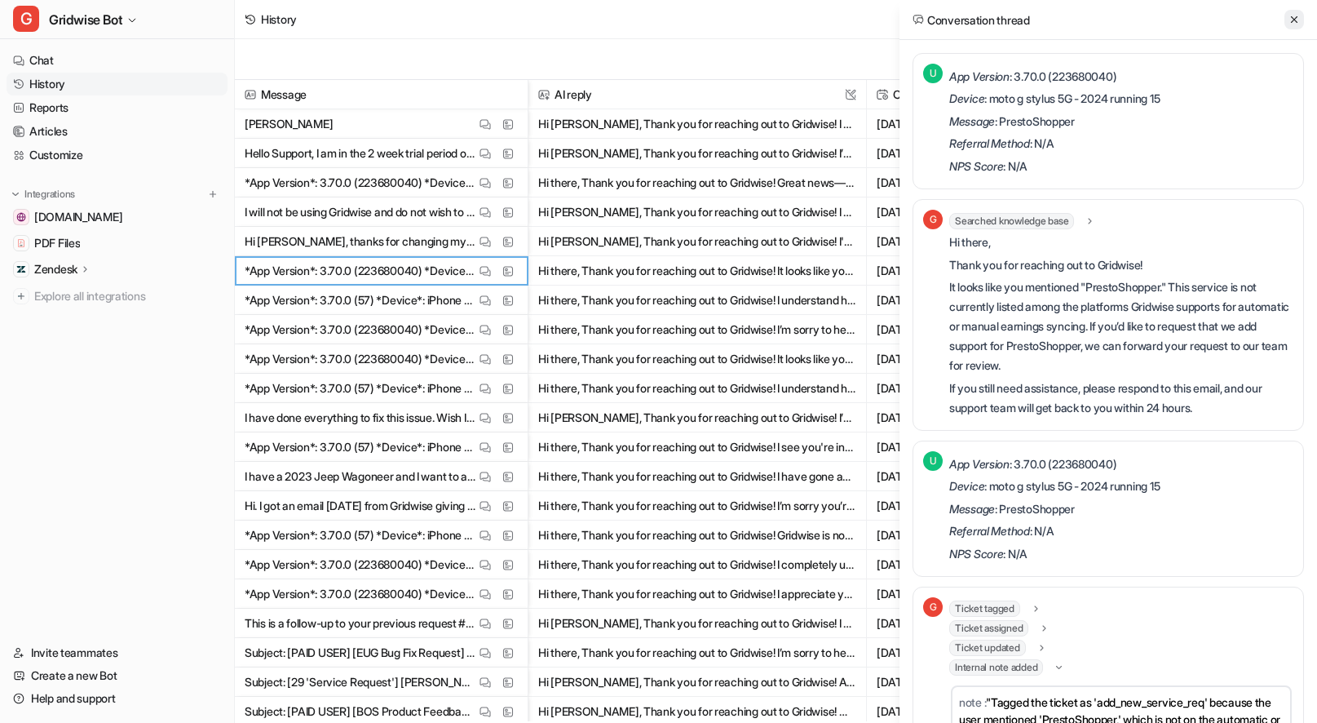
click at [1297, 23] on icon at bounding box center [1293, 19] width 11 height 11
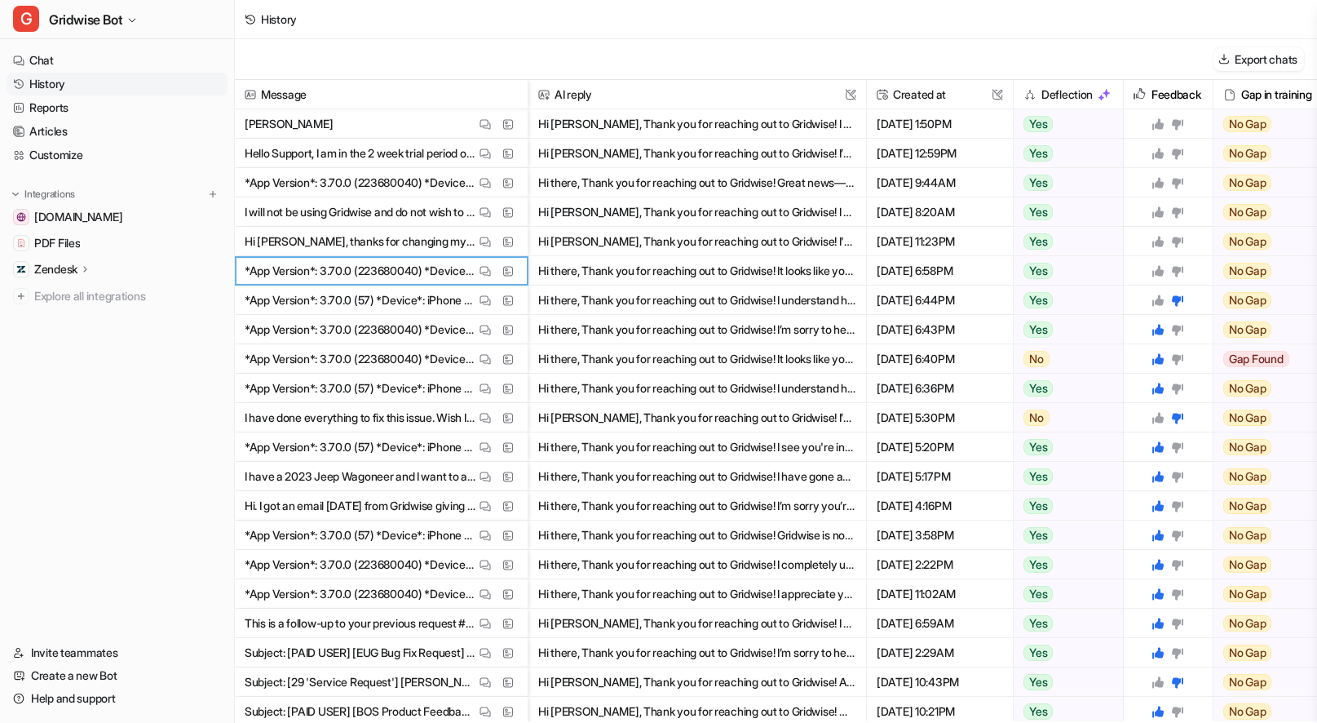
click at [1155, 270] on icon at bounding box center [1157, 270] width 13 height 13
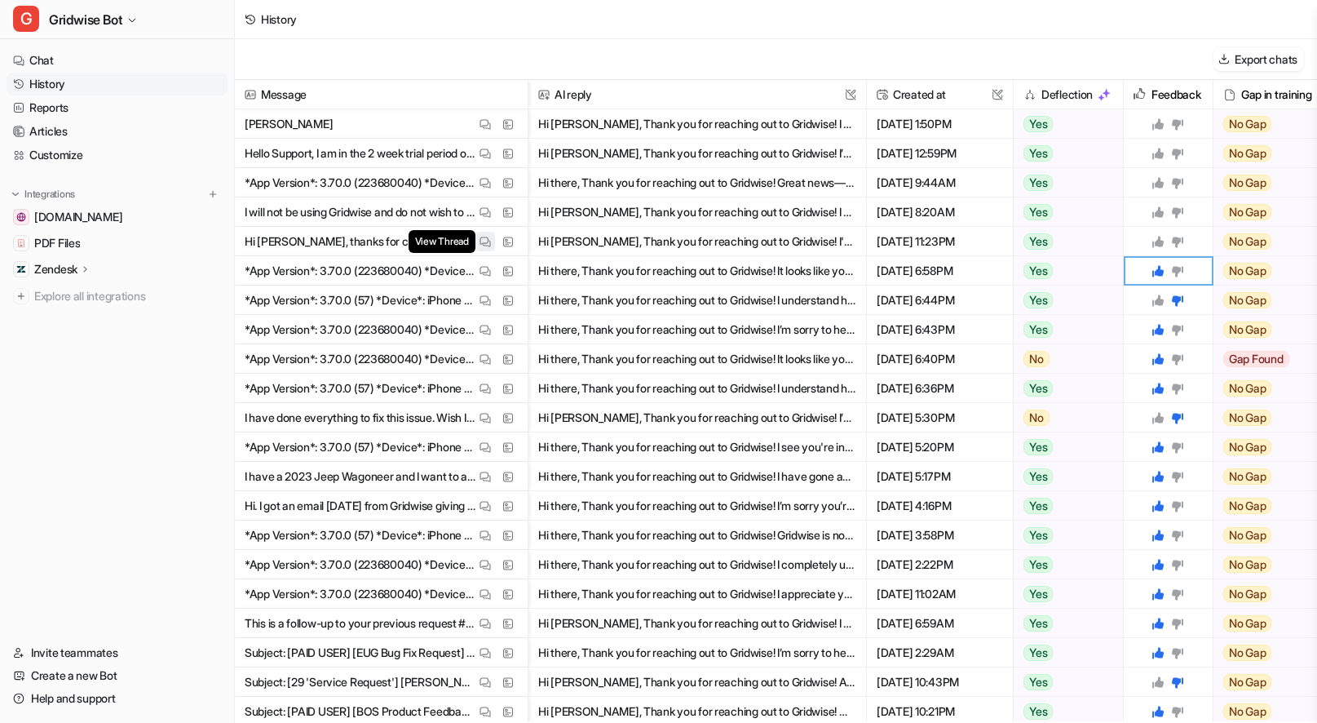
click at [480, 245] on img at bounding box center [484, 242] width 11 height 12
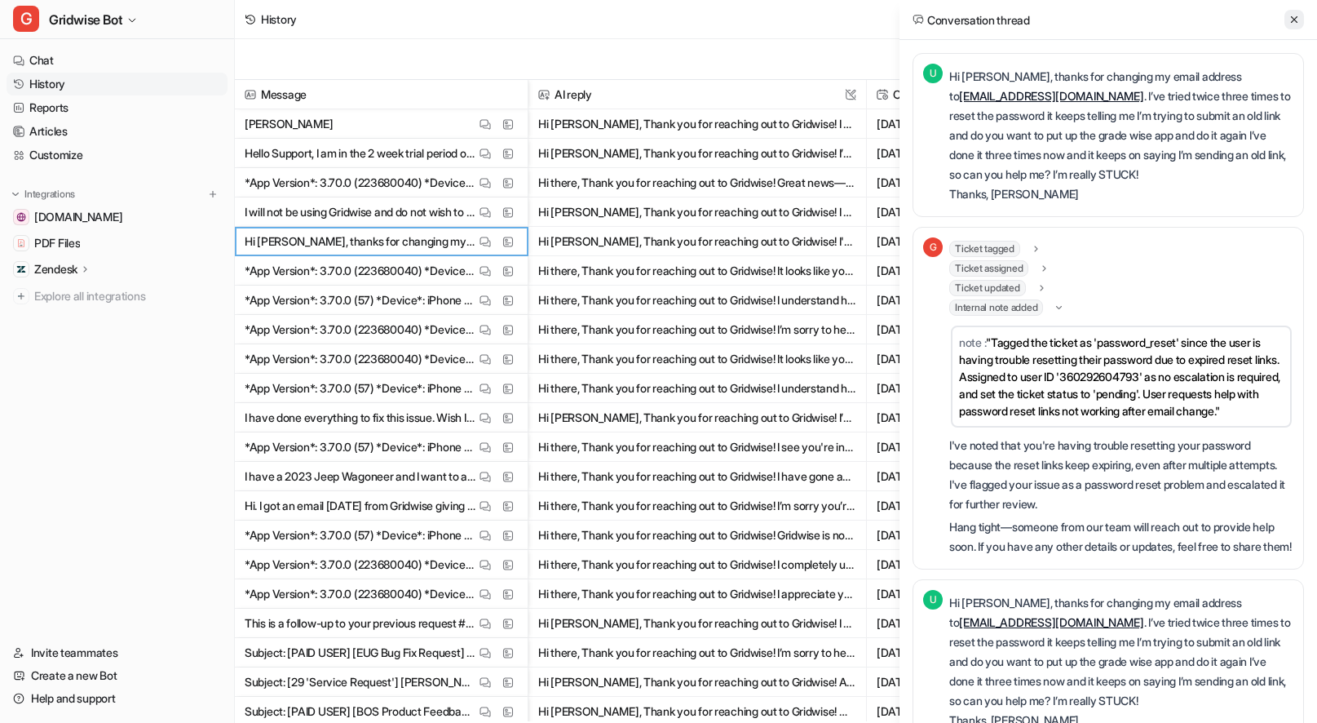
click at [1295, 22] on icon at bounding box center [1293, 19] width 11 height 11
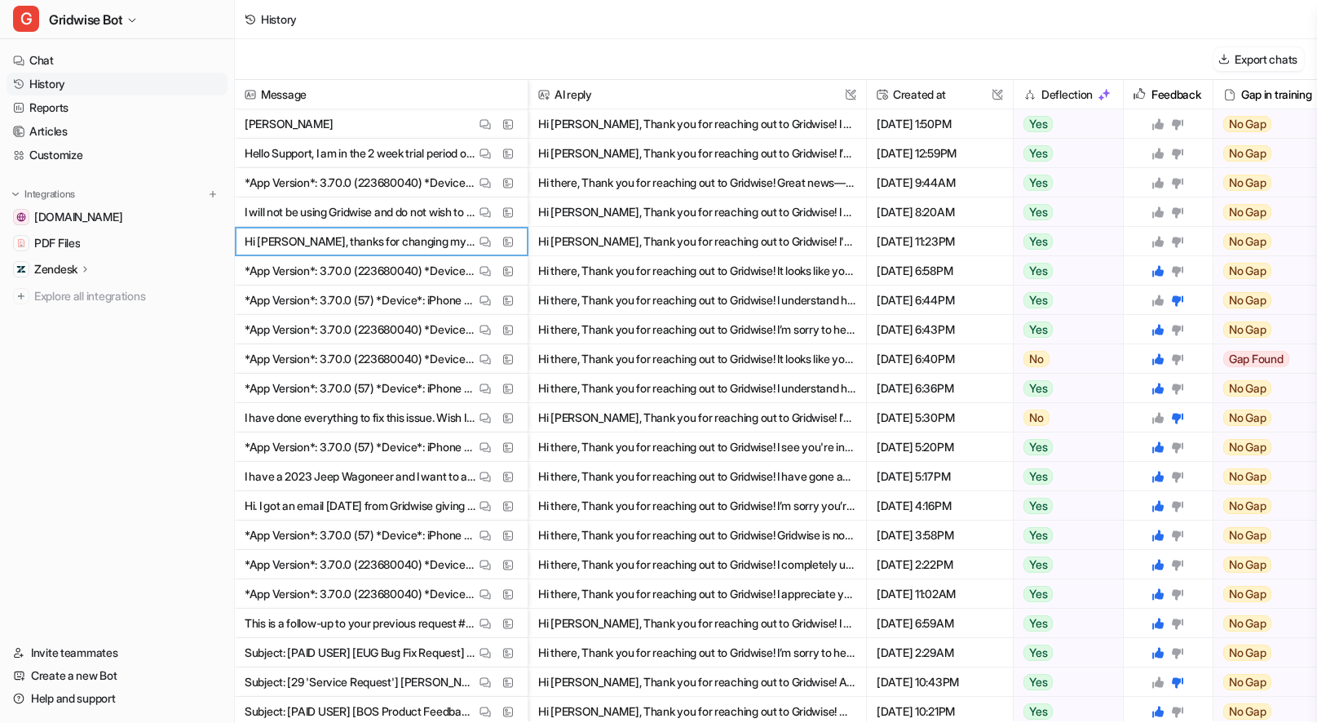
click at [1157, 242] on icon at bounding box center [1157, 241] width 11 height 11
click at [484, 211] on img at bounding box center [484, 212] width 11 height 12
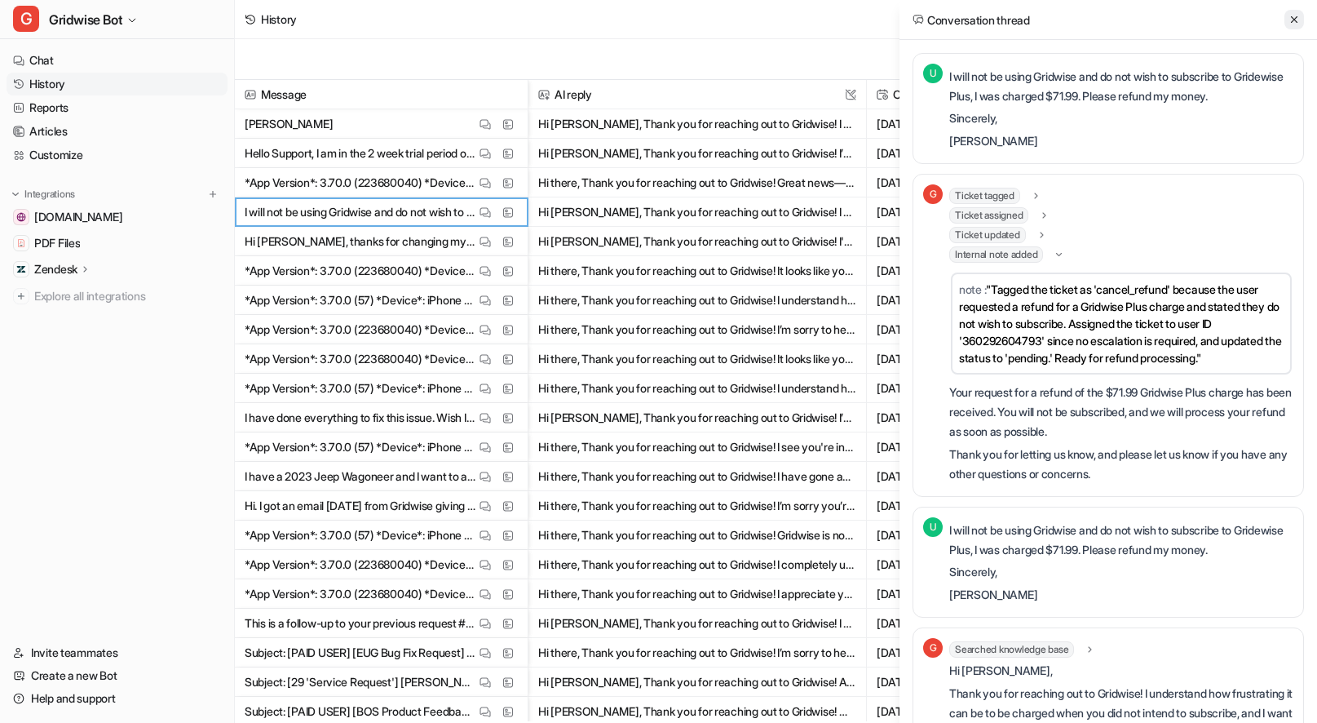
click at [1303, 18] on button at bounding box center [1294, 20] width 20 height 20
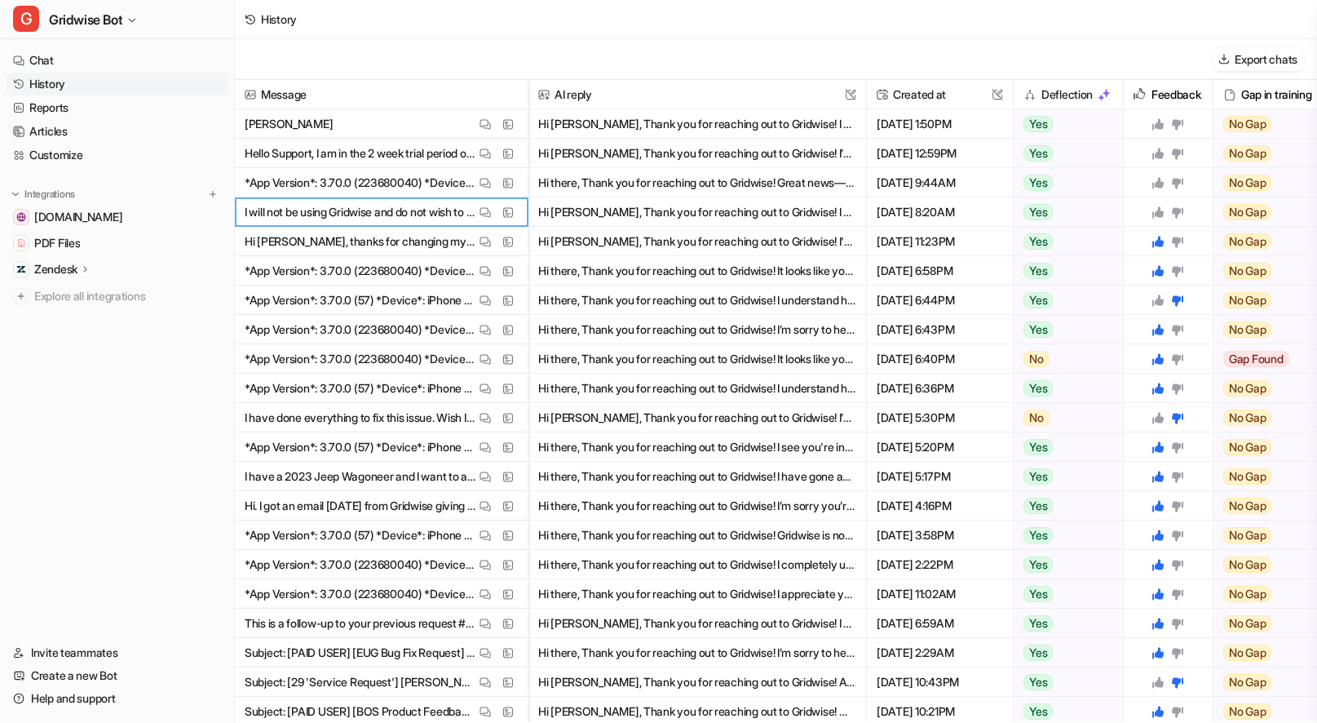
click at [1160, 206] on icon at bounding box center [1157, 211] width 13 height 13
click at [479, 185] on img at bounding box center [484, 183] width 11 height 12
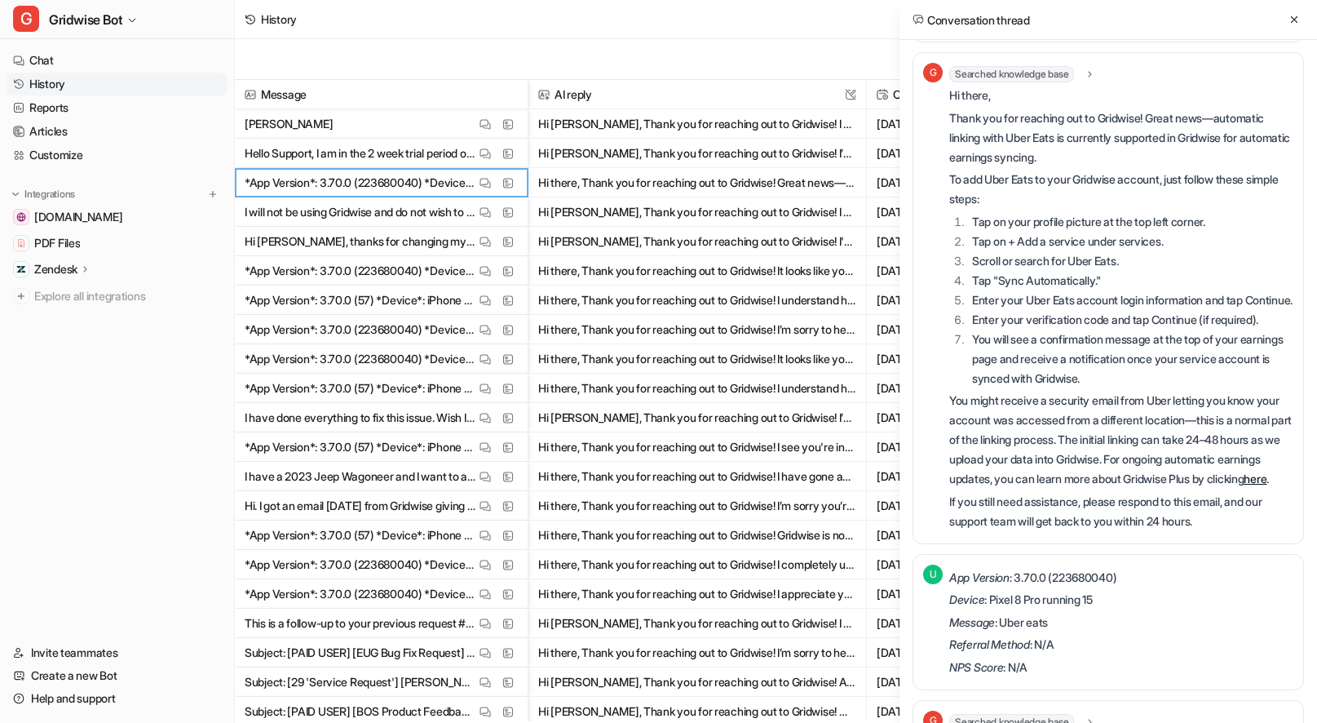
scroll to position [205, 0]
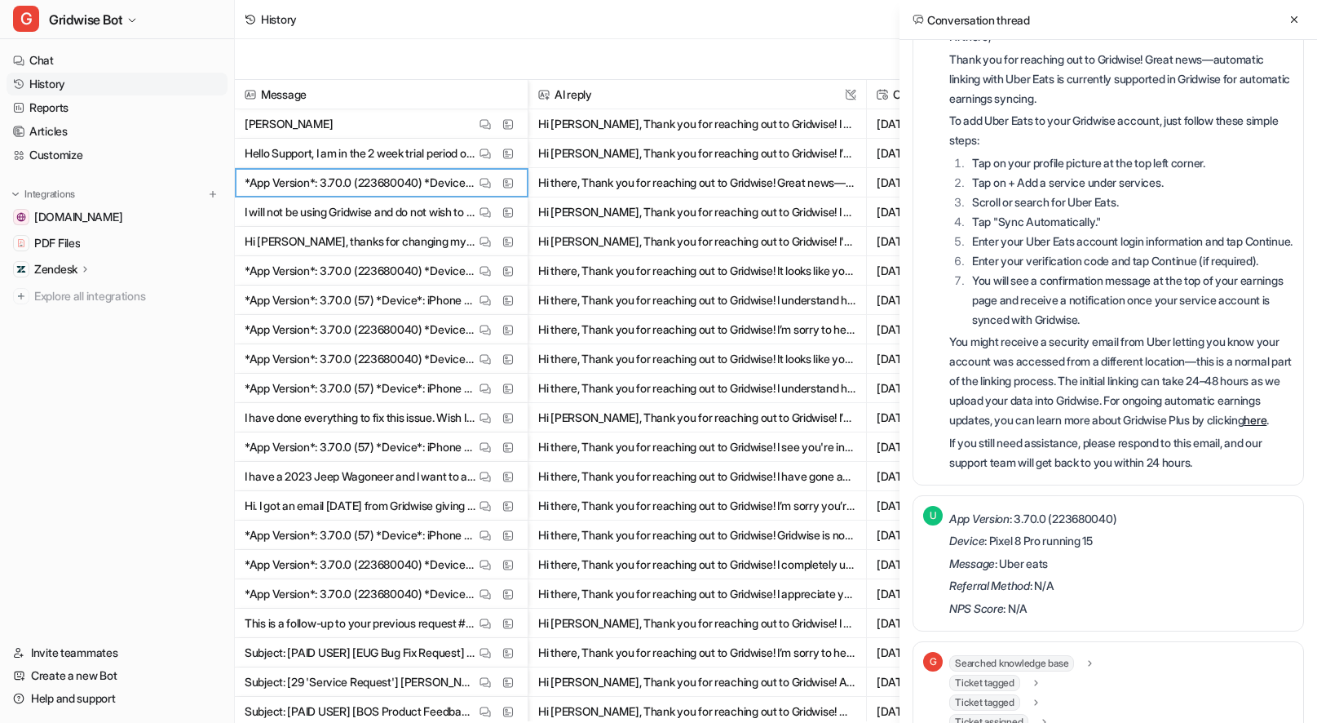
click at [1279, 27] on div "Conversation thread" at bounding box center [1108, 20] width 418 height 40
click at [1286, 21] on button at bounding box center [1294, 20] width 20 height 20
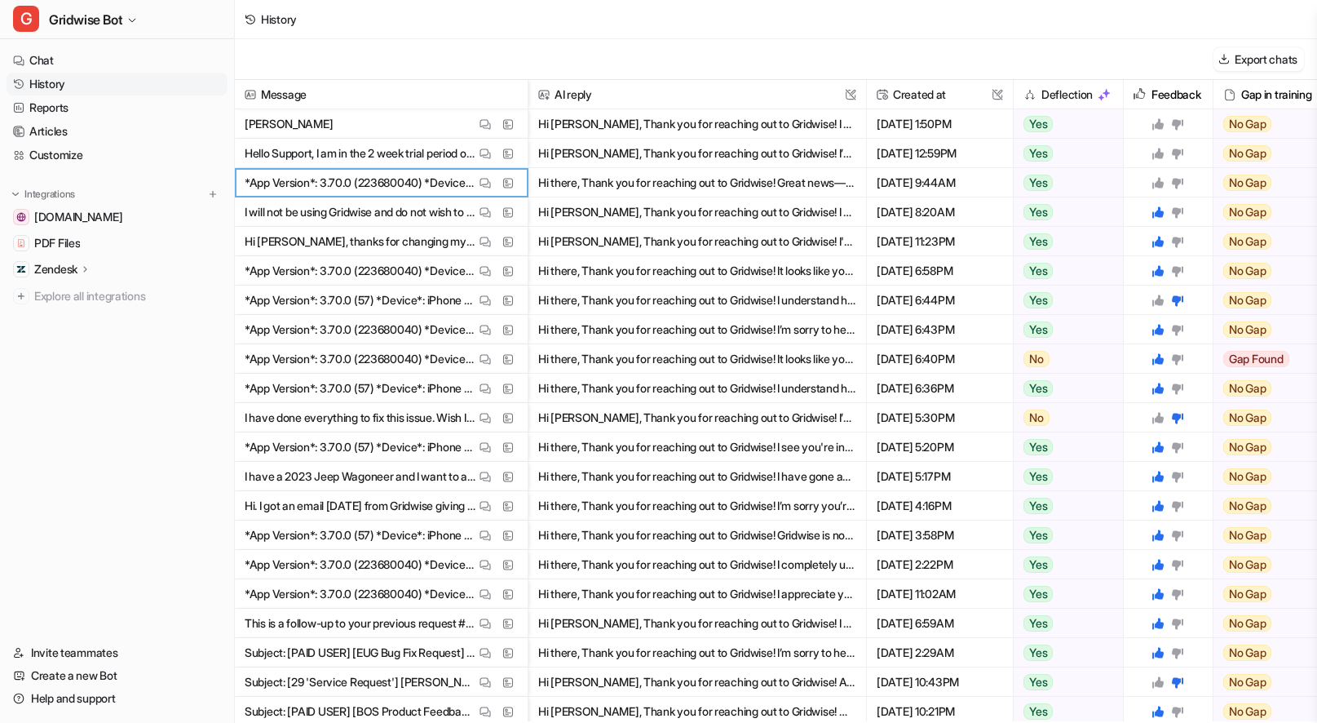
click at [1158, 183] on icon at bounding box center [1157, 182] width 11 height 11
click at [479, 151] on img at bounding box center [484, 154] width 11 height 12
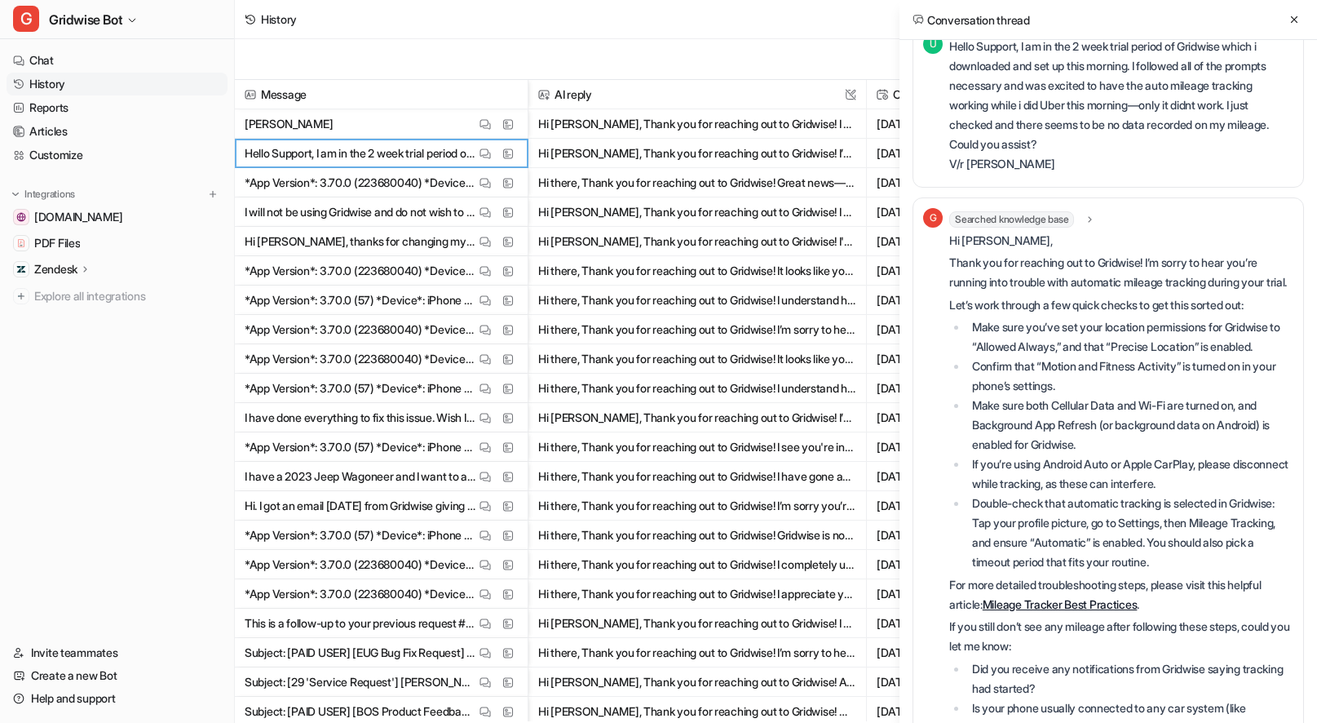
scroll to position [820, 0]
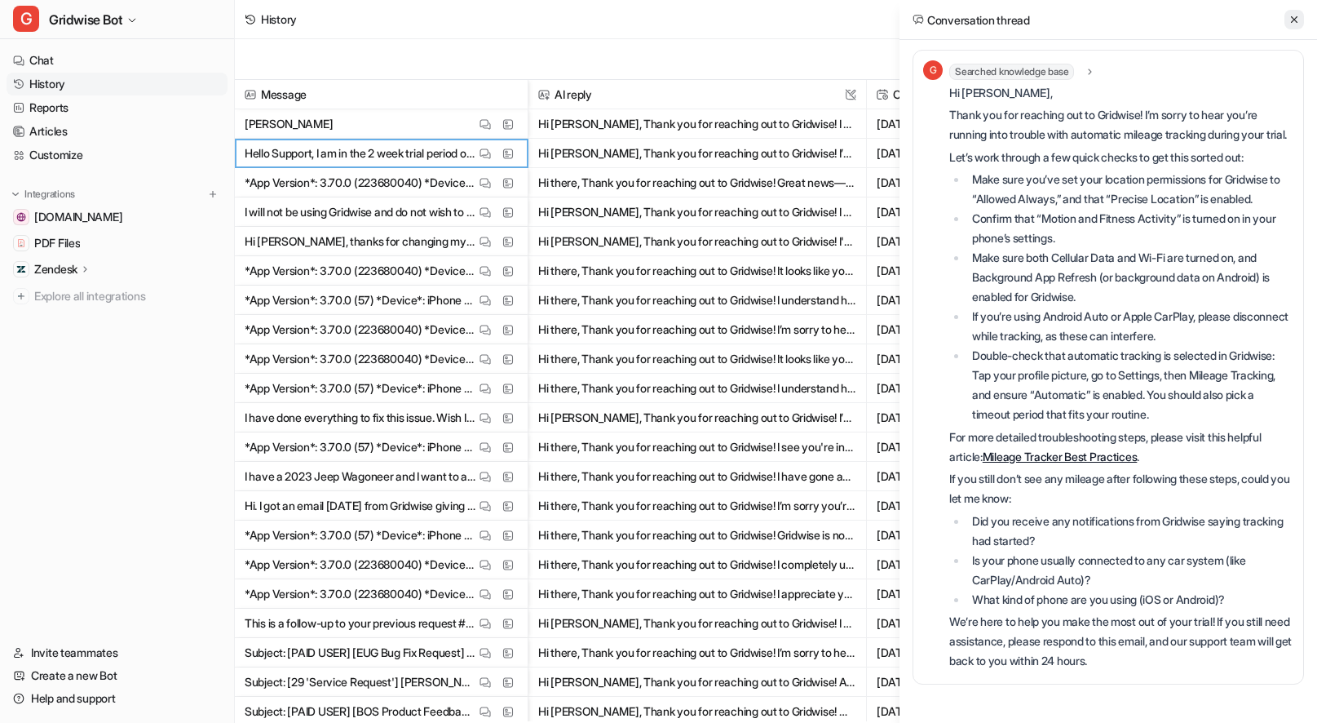
click at [1291, 10] on button at bounding box center [1294, 20] width 20 height 20
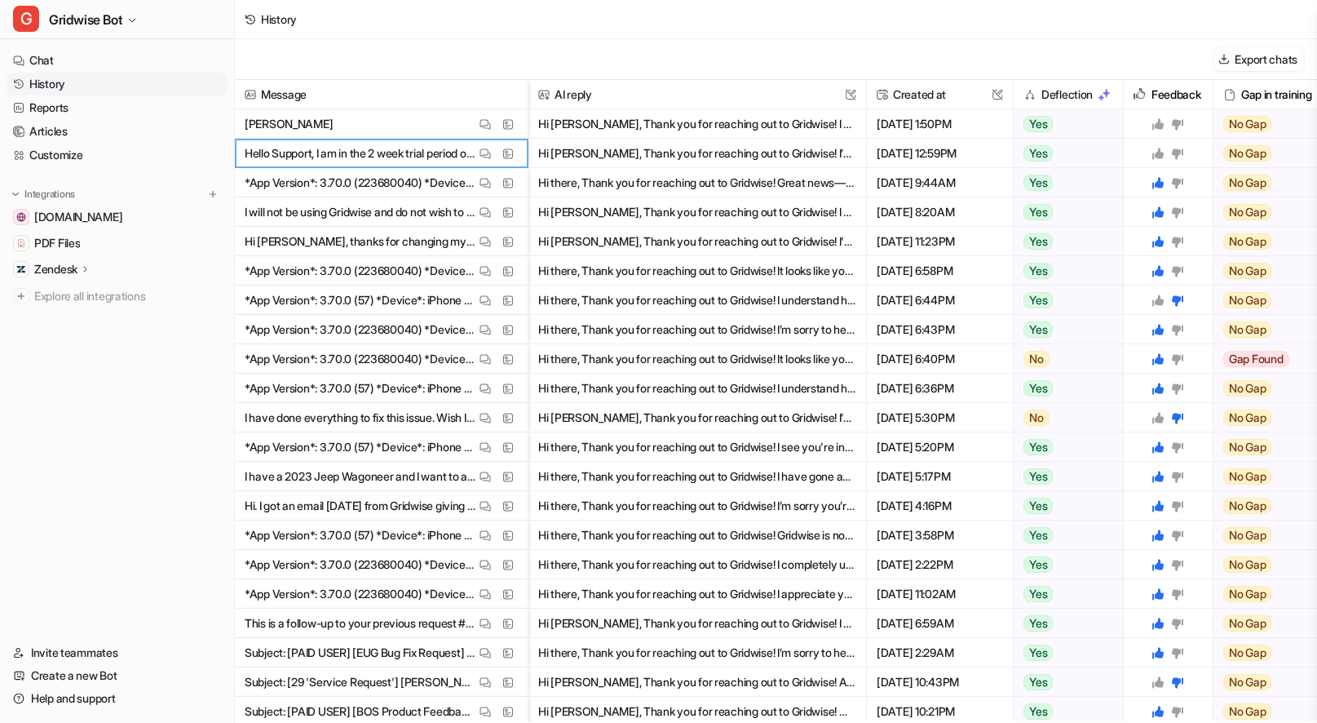
click at [1162, 154] on icon at bounding box center [1157, 153] width 11 height 11
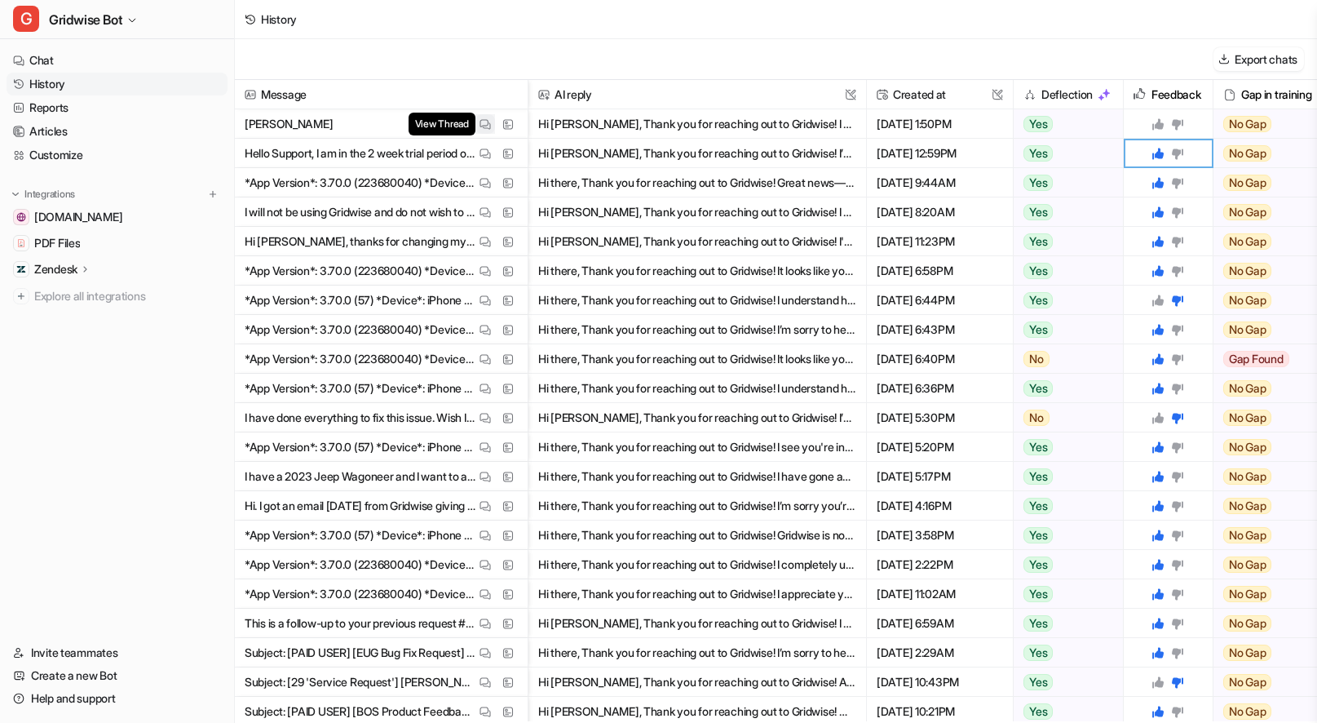
click at [486, 124] on img at bounding box center [484, 124] width 11 height 12
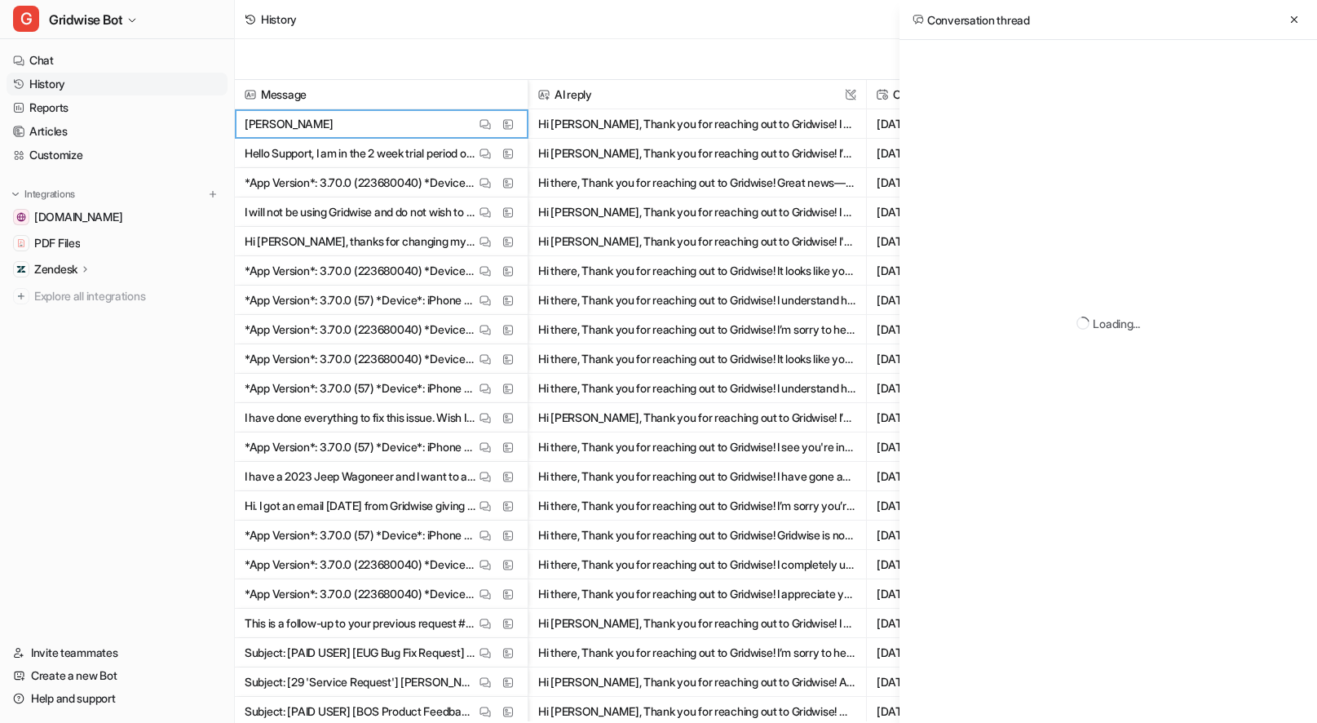
scroll to position [0, 0]
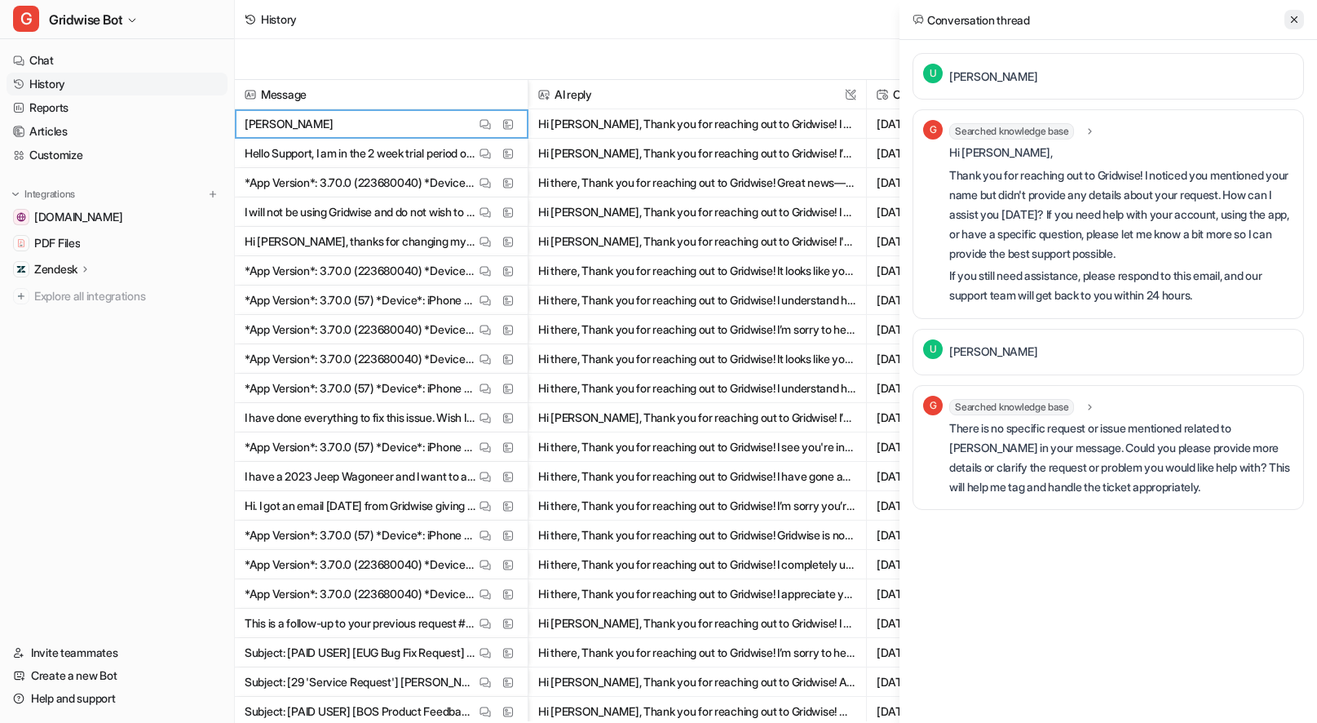
click at [1289, 21] on icon at bounding box center [1293, 19] width 11 height 11
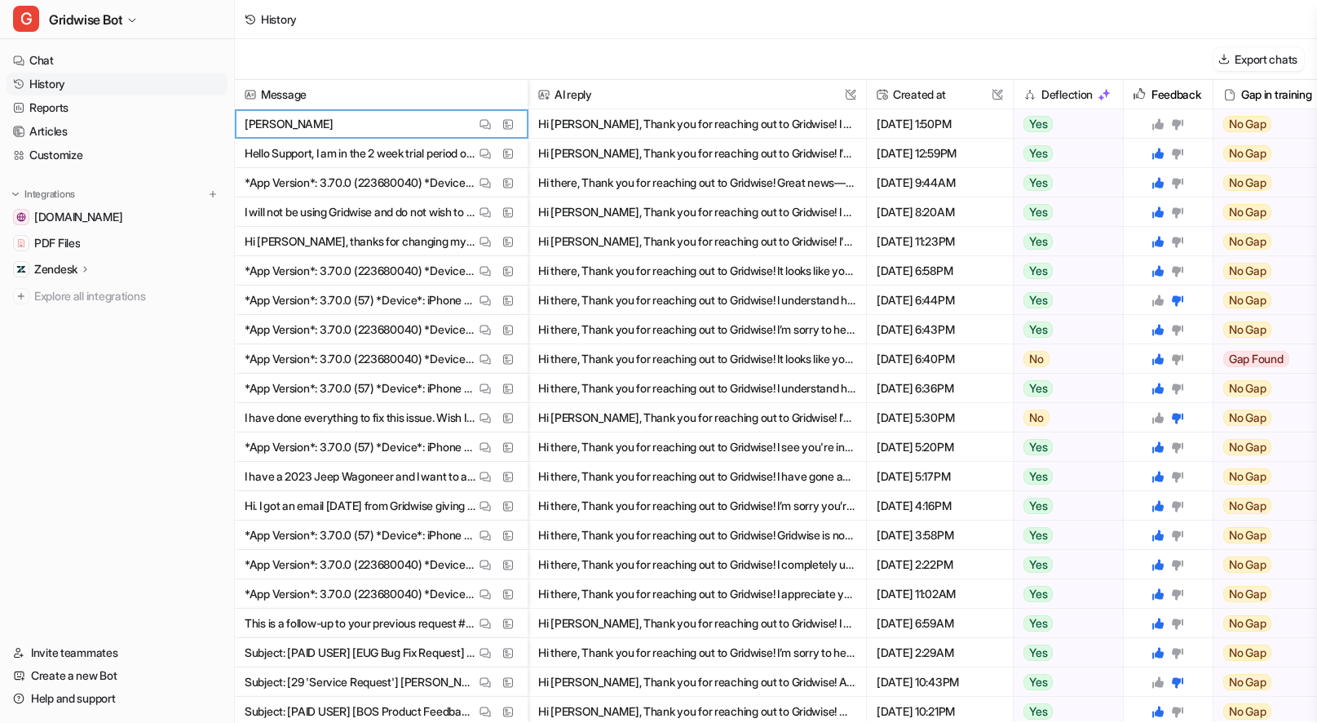
click at [1161, 124] on icon at bounding box center [1157, 123] width 11 height 11
click at [887, 53] on div "Export chats" at bounding box center [776, 59] width 1082 height 41
